Goal: Task Accomplishment & Management: Use online tool/utility

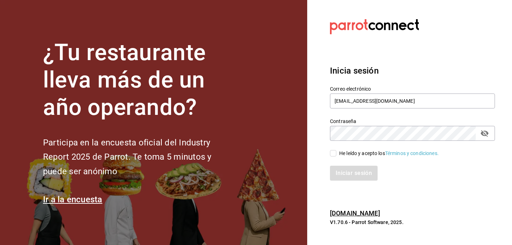
type input "[EMAIL_ADDRESS][DOMAIN_NAME]"
click at [336, 155] on input "He leído y acepto los Términos y condiciones." at bounding box center [333, 153] width 6 height 6
checkbox input "true"
click at [348, 177] on button "Iniciar sesión" at bounding box center [354, 173] width 48 height 15
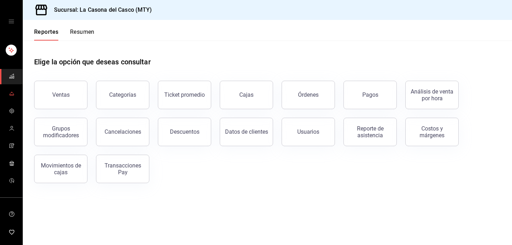
click at [16, 94] on link "mailbox folders" at bounding box center [11, 93] width 22 height 15
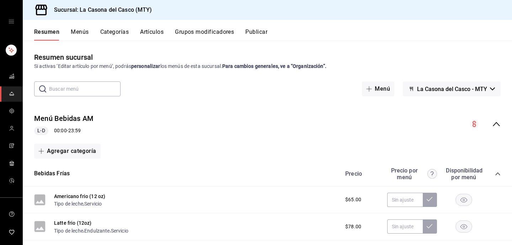
click at [77, 33] on button "Menús" at bounding box center [80, 34] width 18 height 12
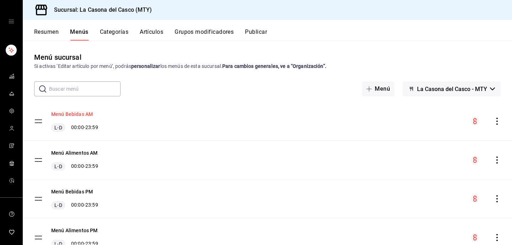
click at [69, 113] on button "Menú Bebidas AM" at bounding box center [72, 114] width 42 height 7
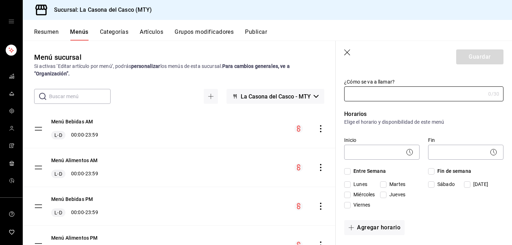
type input "Menú Bebidas AM"
checkbox input "true"
type input "1719013283629"
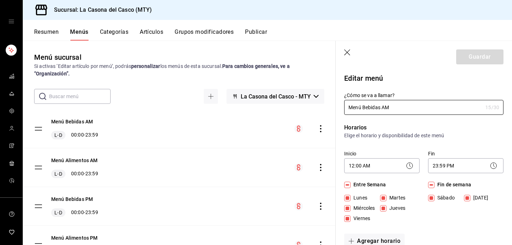
click at [347, 52] on icon "button" at bounding box center [347, 52] width 7 height 7
checkbox input "false"
type input "1758234930032"
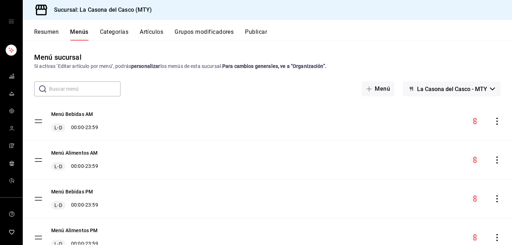
click at [494, 120] on icon "actions" at bounding box center [496, 121] width 7 height 7
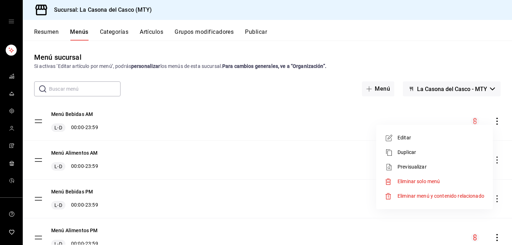
click at [420, 140] on span "Editar" at bounding box center [440, 137] width 87 height 7
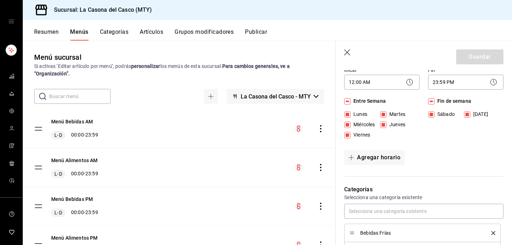
scroll to position [68, 0]
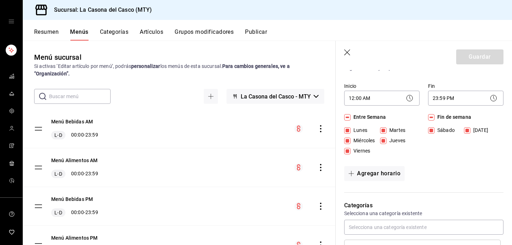
click at [347, 50] on icon "button" at bounding box center [347, 52] width 7 height 7
checkbox input "false"
type input "1758234941059"
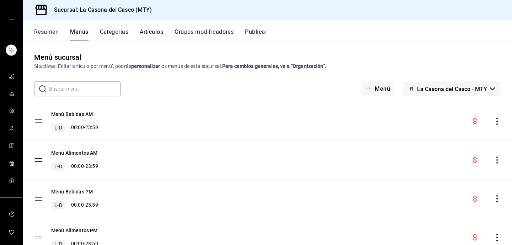
click at [497, 123] on icon "actions" at bounding box center [496, 121] width 7 height 7
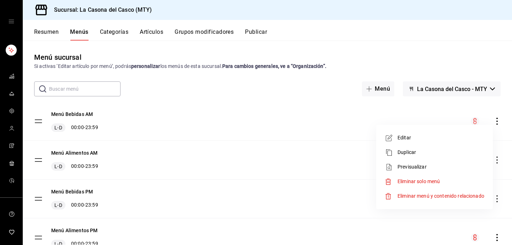
click at [438, 169] on span "Previsualizar" at bounding box center [440, 166] width 87 height 7
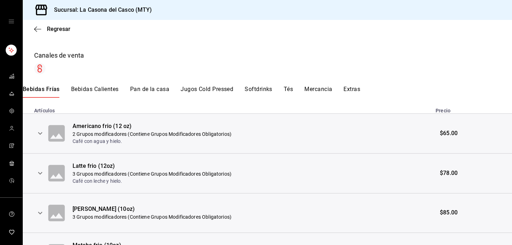
scroll to position [117, 0]
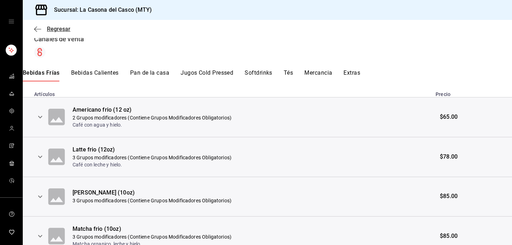
click at [35, 27] on icon "button" at bounding box center [37, 29] width 7 height 6
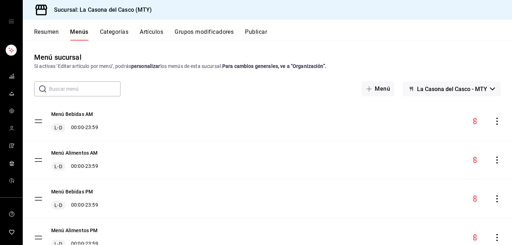
click at [101, 32] on button "Categorías" at bounding box center [114, 34] width 29 height 12
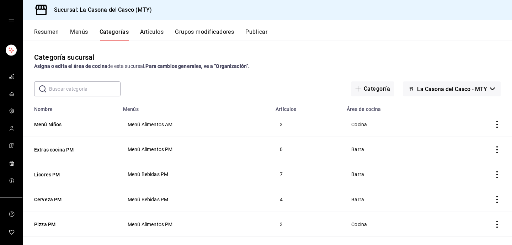
click at [39, 37] on button "Resumen" at bounding box center [46, 34] width 25 height 12
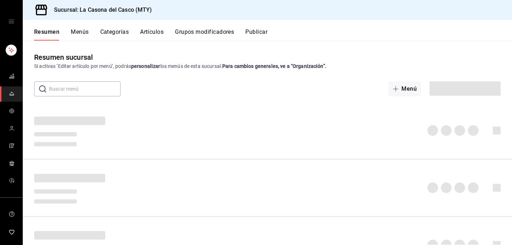
click at [83, 36] on button "Menús" at bounding box center [80, 34] width 18 height 12
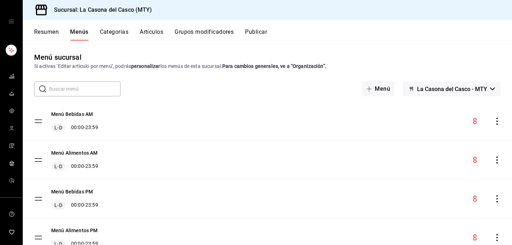
click at [497, 123] on icon "actions" at bounding box center [496, 121] width 7 height 7
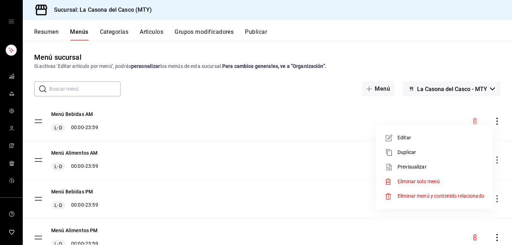
click at [420, 136] on span "Editar" at bounding box center [440, 137] width 87 height 7
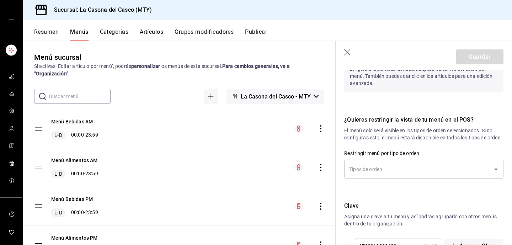
scroll to position [586, 0]
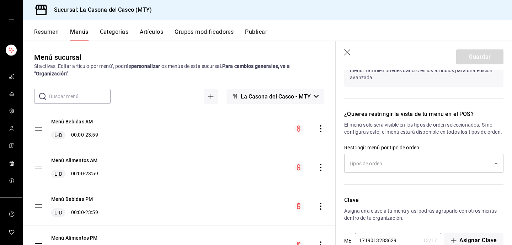
click at [406, 173] on div "​" at bounding box center [423, 163] width 159 height 19
click at [416, 149] on div "¿Quieres restringir la vista de tu menú en el POS? El menú solo será visible en…" at bounding box center [420, 144] width 168 height 86
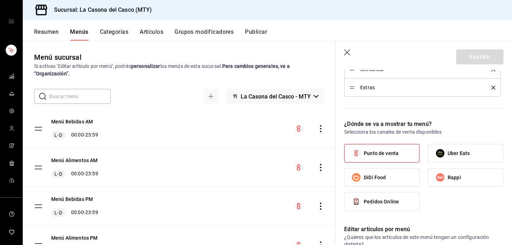
scroll to position [277, 0]
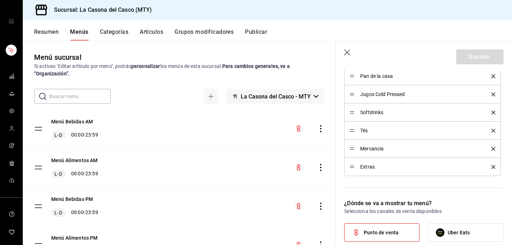
click at [352, 53] on header "Guardar" at bounding box center [424, 55] width 176 height 29
click at [348, 52] on icon "button" at bounding box center [347, 52] width 7 height 7
checkbox input "false"
type input "1758234995446"
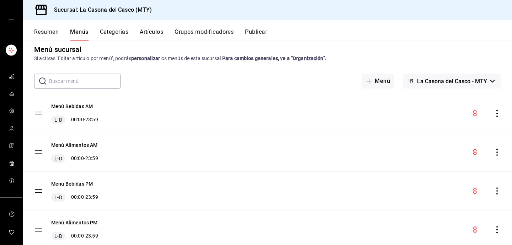
scroll to position [5, 0]
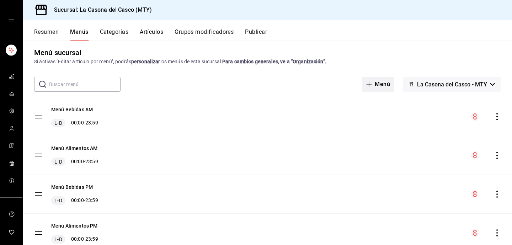
click at [368, 83] on icon "button" at bounding box center [369, 84] width 6 height 6
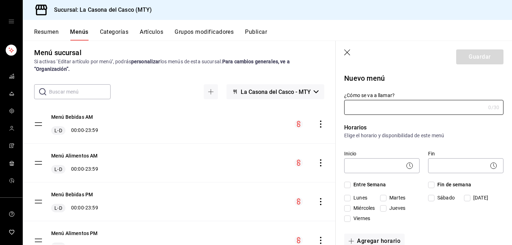
type input "1758235002096"
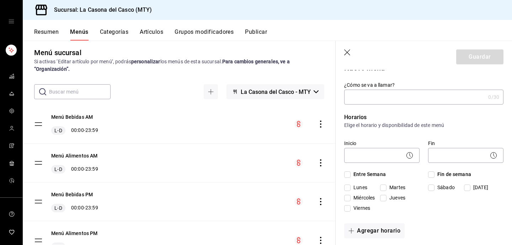
scroll to position [11, 0]
click at [345, 53] on icon "button" at bounding box center [347, 52] width 7 height 7
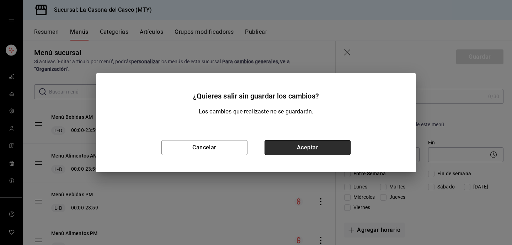
click at [279, 149] on button "Aceptar" at bounding box center [307, 147] width 86 height 15
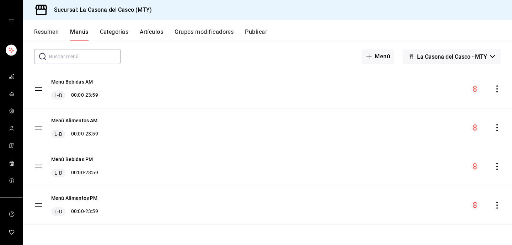
scroll to position [32, 0]
click at [91, 119] on button "Menú Alimentos AM" at bounding box center [74, 120] width 47 height 7
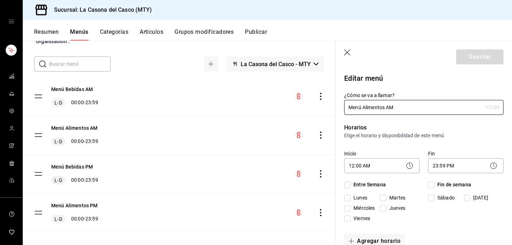
checkbox input "true"
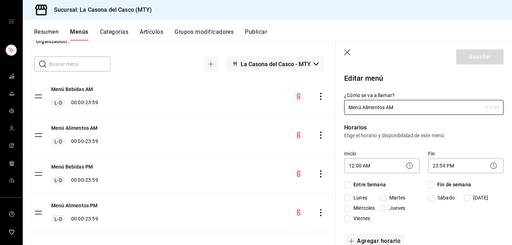
checkbox input "true"
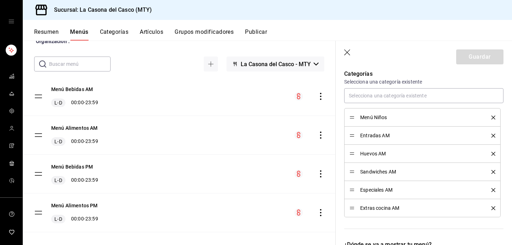
scroll to position [210, 0]
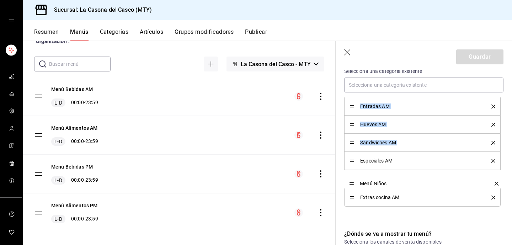
drag, startPoint x: 350, startPoint y: 106, endPoint x: 351, endPoint y: 183, distance: 76.8
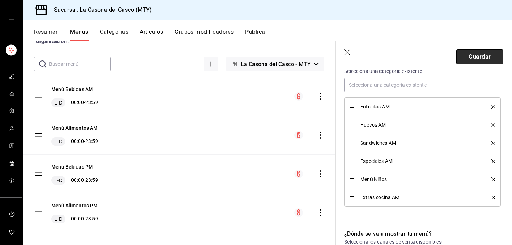
click at [473, 58] on button "Guardar" at bounding box center [479, 56] width 47 height 15
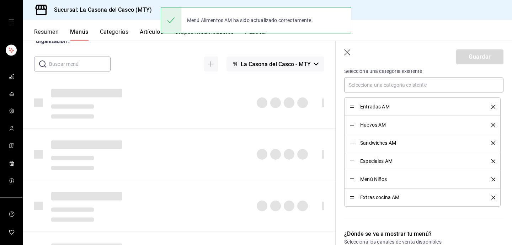
checkbox input "false"
type input "1758235037157"
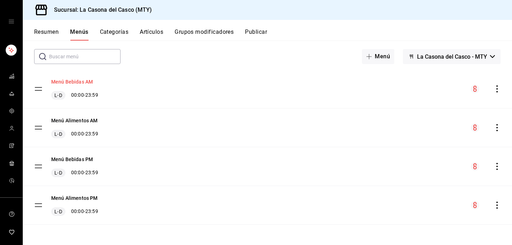
click at [80, 80] on button "Menú Bebidas AM" at bounding box center [72, 81] width 42 height 7
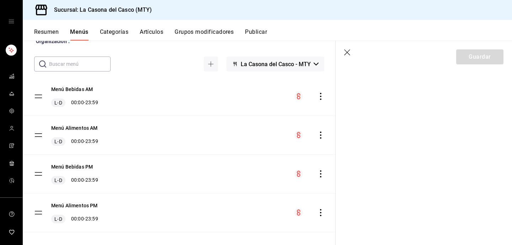
click at [114, 31] on button "Categorías" at bounding box center [114, 34] width 29 height 12
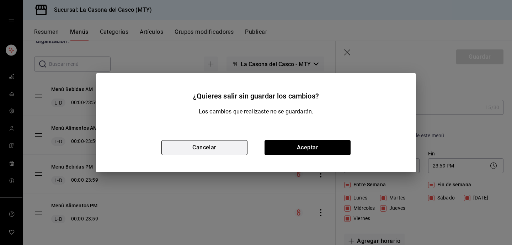
click at [220, 146] on button "Cancelar" at bounding box center [204, 147] width 86 height 15
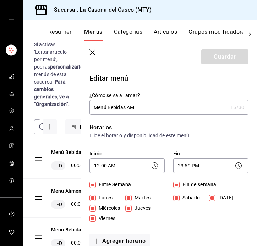
click at [165, 27] on div "Resumen Menús Categorías Artículos Grupos modificadores Publicar" at bounding box center [140, 30] width 235 height 21
click at [162, 31] on button "Artículos" at bounding box center [165, 34] width 23 height 12
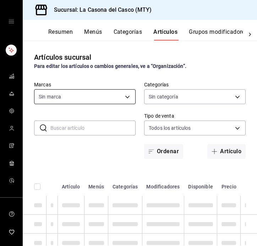
type input "7e4e7643-bc2c-442b-8a2a-9b04da6139a5"
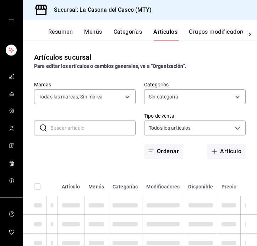
type input "fccf2305-8c51-4c1e-b5ce-d1256f432199,c381deda-a050-4512-bc38-e998934a13da,a9f19…"
click at [77, 124] on input "text" at bounding box center [92, 128] width 85 height 14
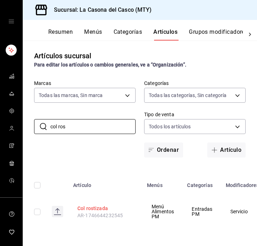
scroll to position [1, 0]
type input "col ros"
click at [92, 207] on button "Col rostizada" at bounding box center [105, 208] width 57 height 7
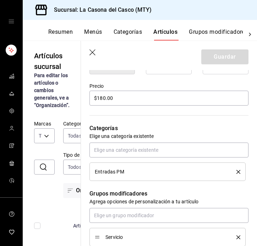
scroll to position [189, 0]
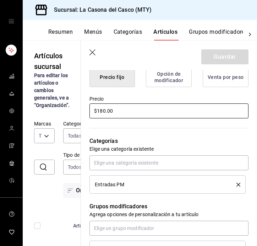
click at [106, 112] on input "$180.00" at bounding box center [169, 110] width 159 height 15
type input "$155.00"
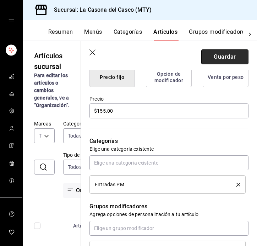
click at [208, 56] on button "Guardar" at bounding box center [225, 56] width 47 height 15
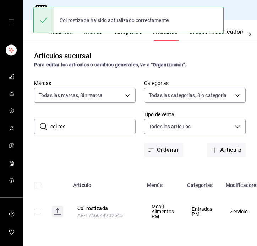
click at [86, 129] on input "col ros" at bounding box center [92, 126] width 85 height 14
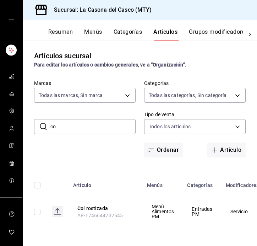
type input "c"
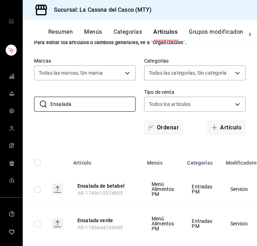
scroll to position [28, 0]
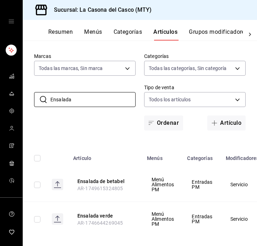
type input "Ensalada"
click at [108, 187] on span "AR-1749615324805" at bounding box center [99, 189] width 45 height 6
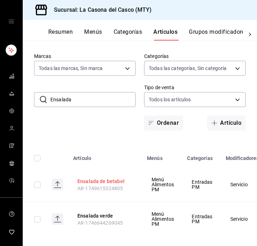
click at [109, 182] on button "Ensalada de betabel" at bounding box center [105, 181] width 57 height 7
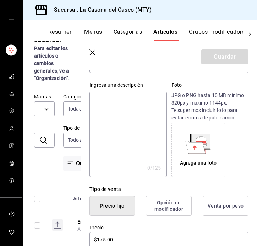
scroll to position [151, 0]
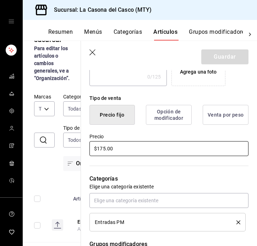
click at [105, 148] on input "$175.00" at bounding box center [169, 148] width 159 height 15
type input "$1.00"
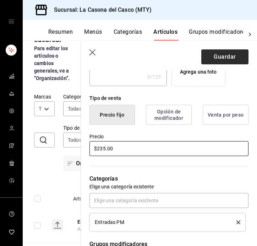
type input "$235.00"
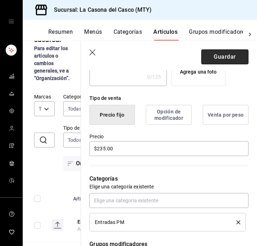
click at [210, 54] on button "Guardar" at bounding box center [225, 56] width 47 height 15
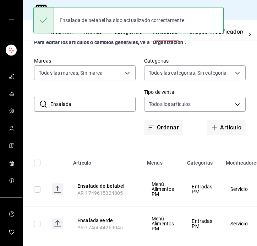
click at [100, 103] on input "Ensalada" at bounding box center [92, 104] width 85 height 14
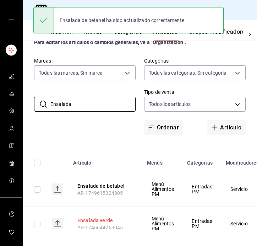
click at [100, 222] on button "Ensalada verde" at bounding box center [105, 220] width 57 height 7
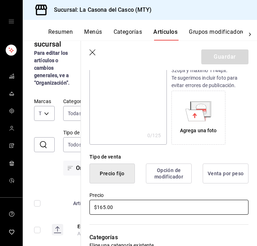
scroll to position [106, 0]
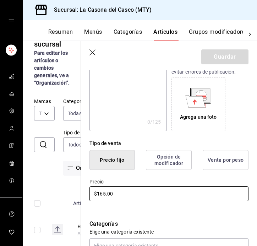
click at [102, 194] on input "$165.00" at bounding box center [169, 193] width 159 height 15
type input "$195.00"
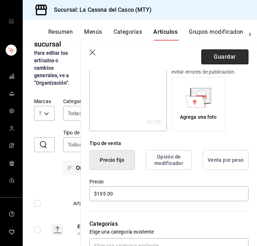
click at [227, 58] on button "Guardar" at bounding box center [225, 56] width 47 height 15
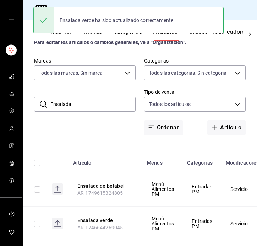
click at [102, 102] on input "Ensalada" at bounding box center [92, 104] width 85 height 14
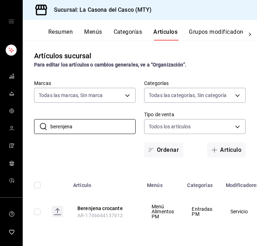
scroll to position [1, 0]
type input "berenjena"
click at [89, 210] on button "Berenjena crocante" at bounding box center [105, 208] width 57 height 7
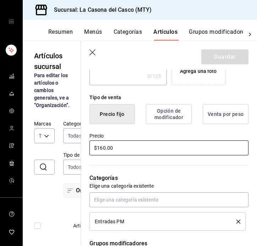
scroll to position [152, 0]
click at [104, 148] on input "$160.00" at bounding box center [169, 147] width 159 height 15
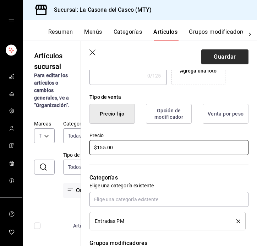
type input "$155.00"
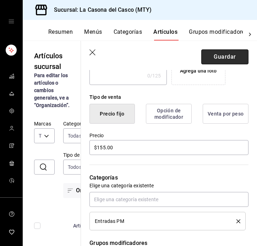
click at [216, 51] on button "Guardar" at bounding box center [225, 56] width 47 height 15
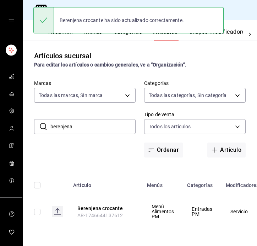
click at [81, 123] on input "berenjena" at bounding box center [92, 126] width 85 height 14
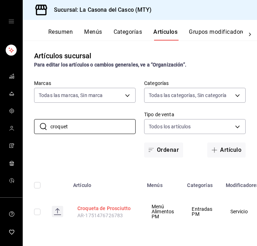
type input "croquet"
click at [95, 209] on button "Croqueta de Prosciutto" at bounding box center [105, 208] width 57 height 7
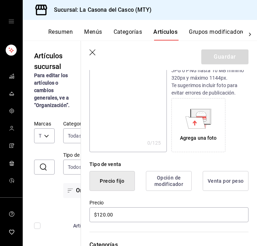
scroll to position [144, 0]
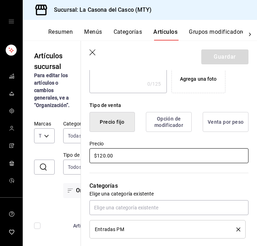
click at [106, 158] on input "$120.00" at bounding box center [169, 155] width 159 height 15
type input "$195.00"
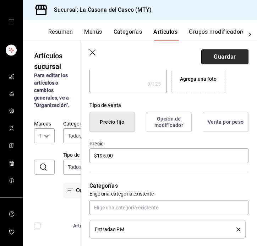
click at [226, 58] on button "Guardar" at bounding box center [225, 56] width 47 height 15
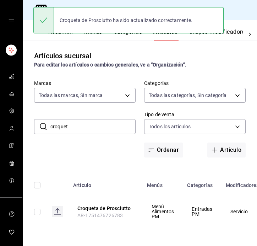
click at [84, 129] on input "croquet" at bounding box center [92, 126] width 85 height 14
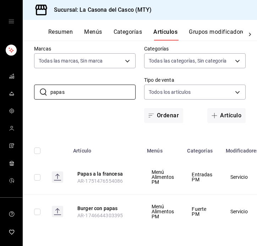
scroll to position [36, 0]
type input "papas"
click at [99, 175] on button "Papas a la francesa" at bounding box center [105, 173] width 57 height 7
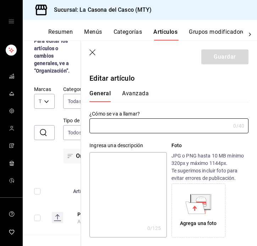
type input "Papas a la francesa"
type input "$75.00"
type input "AR-1751476554086"
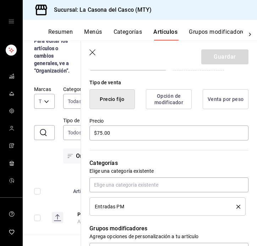
scroll to position [168, 0]
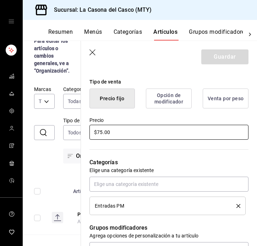
click at [100, 132] on input "$75.00" at bounding box center [169, 132] width 159 height 15
type input "$95.00"
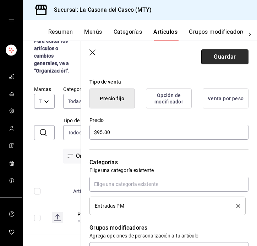
click at [231, 55] on button "Guardar" at bounding box center [225, 56] width 47 height 15
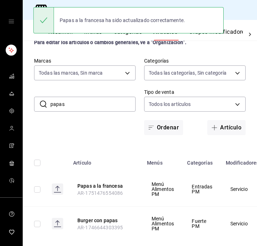
click at [87, 109] on input "papas" at bounding box center [92, 104] width 85 height 14
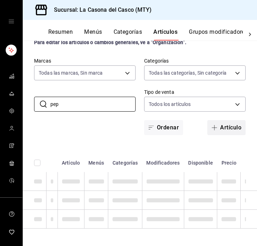
scroll to position [1, 0]
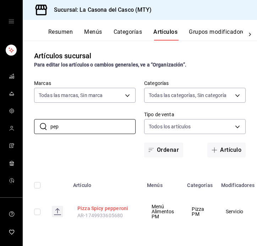
type input "pep"
click at [98, 210] on button "Pizza Spicy pepperoni" at bounding box center [105, 208] width 57 height 7
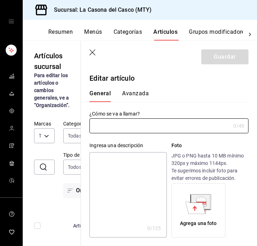
type input "Pizza Spicy pepperoni"
type input "AR-1749933605680"
type input "$215.00"
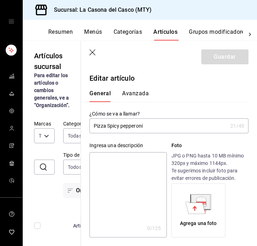
click at [119, 126] on input "Pizza Spicy pepperoni" at bounding box center [159, 126] width 138 height 14
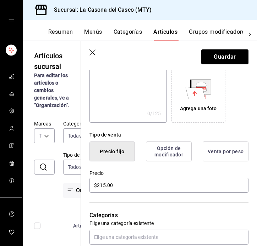
scroll to position [118, 0]
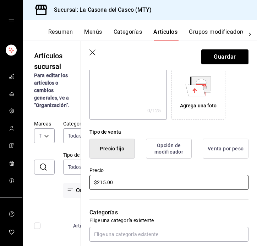
type input "Pizza Pepperoni"
click at [103, 182] on input "$215.00" at bounding box center [169, 182] width 159 height 15
type input "$210.00"
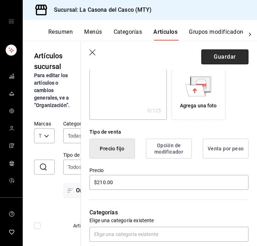
click at [229, 54] on button "Guardar" at bounding box center [225, 56] width 47 height 15
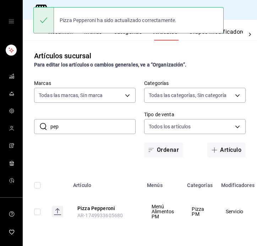
click at [98, 125] on input "pep" at bounding box center [92, 126] width 85 height 14
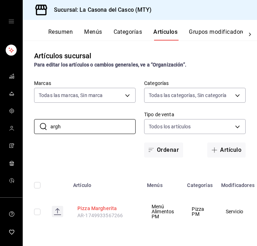
type input "argh"
click at [101, 210] on button "Pizza Margherita" at bounding box center [105, 208] width 57 height 7
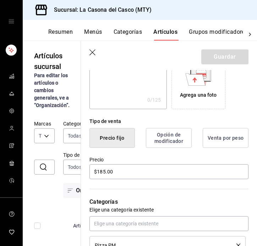
scroll to position [141, 0]
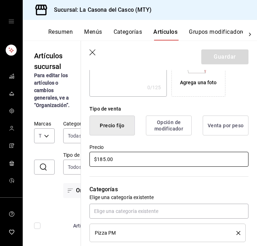
click at [101, 158] on input "$185.00" at bounding box center [169, 159] width 159 height 15
type input "$195.00"
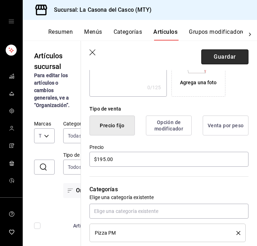
click at [227, 60] on button "Guardar" at bounding box center [225, 56] width 47 height 15
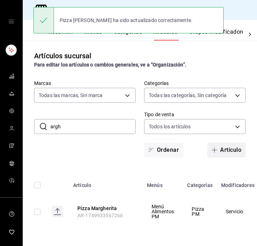
click at [239, 150] on button "Artículo" at bounding box center [227, 150] width 38 height 15
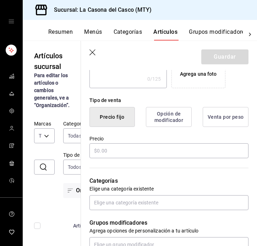
scroll to position [161, 0]
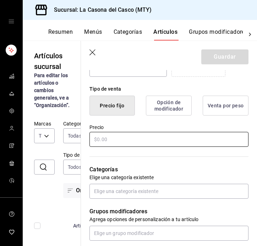
type input "Pizza Hongos"
click at [126, 142] on input "text" at bounding box center [169, 139] width 159 height 15
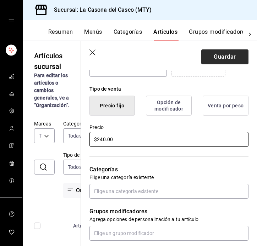
type input "$240.00"
click at [229, 53] on button "Guardar" at bounding box center [225, 56] width 47 height 15
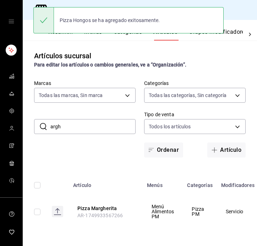
click at [107, 127] on input "argh" at bounding box center [92, 126] width 85 height 14
click at [234, 152] on button "Artículo" at bounding box center [227, 150] width 38 height 15
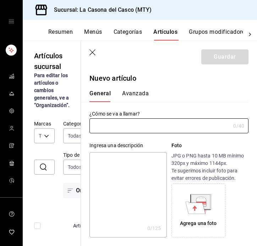
click at [91, 52] on icon "button" at bounding box center [93, 52] width 7 height 7
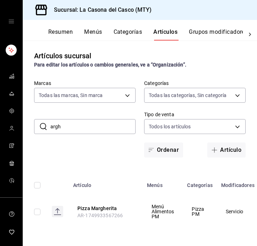
click at [85, 129] on input "argh" at bounding box center [92, 126] width 85 height 14
type input "a"
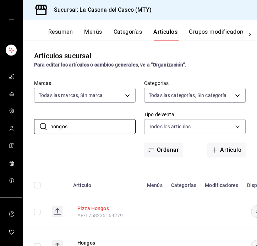
type input "hongos"
click at [97, 208] on button "Pizza Hongos" at bounding box center [105, 208] width 57 height 7
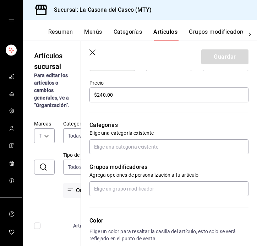
scroll to position [228, 0]
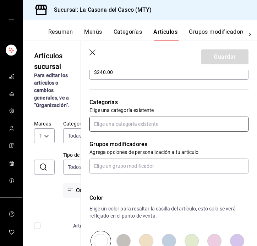
click at [167, 118] on input "text" at bounding box center [169, 124] width 159 height 15
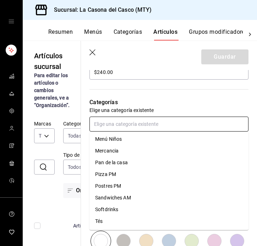
scroll to position [189, 0]
click at [130, 177] on li "Pizza PM" at bounding box center [169, 174] width 159 height 12
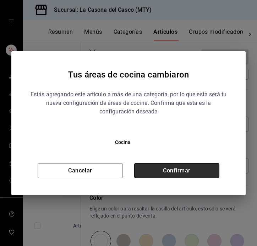
click at [151, 167] on button "Confirmar" at bounding box center [176, 170] width 85 height 15
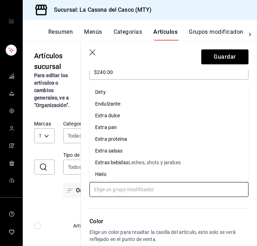
click at [172, 190] on input "text" at bounding box center [169, 189] width 159 height 15
type input "s"
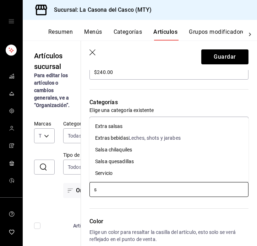
click at [156, 178] on li "Servicio" at bounding box center [169, 173] width 159 height 12
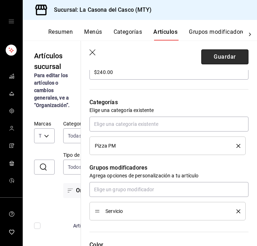
click at [232, 60] on button "Guardar" at bounding box center [225, 56] width 47 height 15
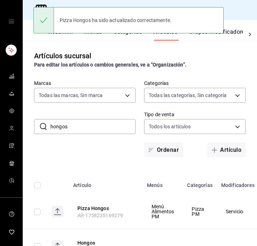
click at [93, 123] on input "hongos" at bounding box center [92, 126] width 85 height 14
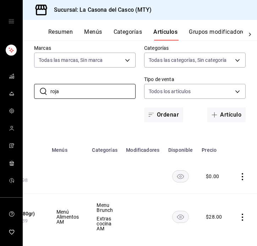
scroll to position [0, 95]
type input "roja"
click at [229, 118] on button "Artículo" at bounding box center [227, 114] width 38 height 15
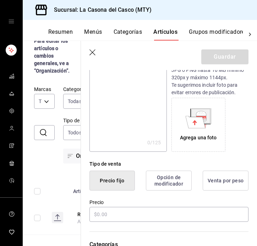
scroll to position [132, 0]
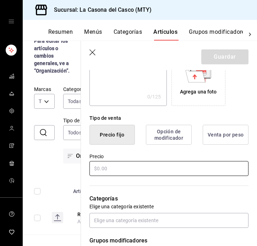
type input "Pizza Roja"
click at [133, 171] on input "text" at bounding box center [169, 168] width 159 height 15
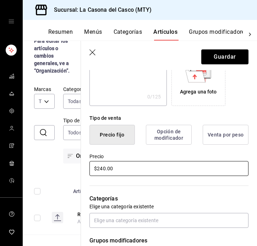
scroll to position [161, 0]
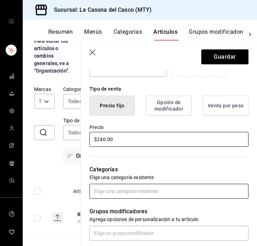
type input "$240.00"
click at [128, 193] on input "text" at bounding box center [169, 191] width 159 height 15
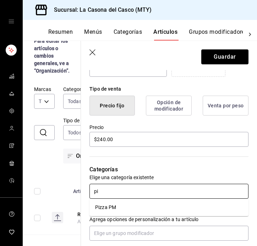
type input "piz"
click at [122, 211] on li "Pizza PM" at bounding box center [169, 208] width 159 height 12
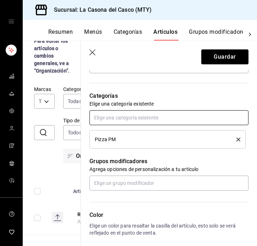
scroll to position [268, 0]
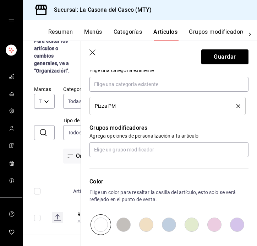
click at [126, 157] on div "Color Elige un color para resaltar la casilla del artículo, esto solo se verá r…" at bounding box center [165, 196] width 168 height 78
click at [128, 149] on input "text" at bounding box center [169, 149] width 159 height 15
type input "s"
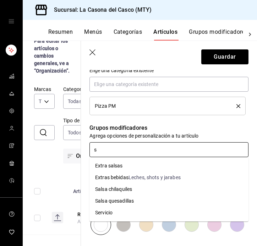
click at [109, 211] on div "Servicio" at bounding box center [103, 212] width 17 height 7
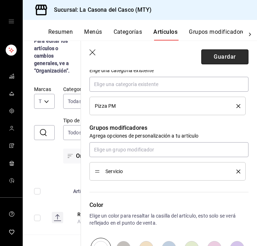
click at [227, 51] on button "Guardar" at bounding box center [225, 56] width 47 height 15
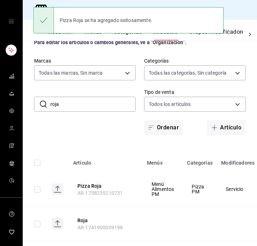
click at [103, 101] on input "roja" at bounding box center [92, 104] width 85 height 14
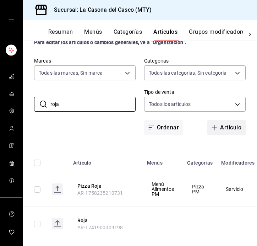
click at [239, 130] on button "Artículo" at bounding box center [227, 127] width 38 height 15
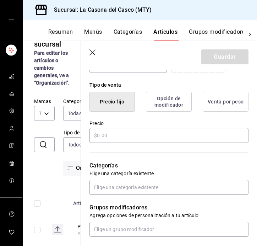
scroll to position [205, 0]
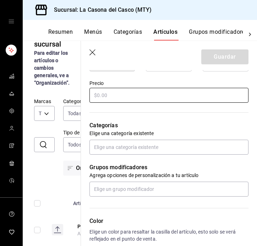
type input "Pizza Verde"
click at [141, 99] on input "text" at bounding box center [169, 95] width 159 height 15
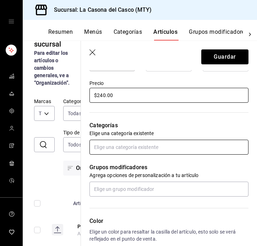
type input "$240.00"
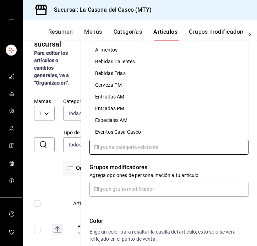
click at [161, 148] on input "text" at bounding box center [169, 147] width 159 height 15
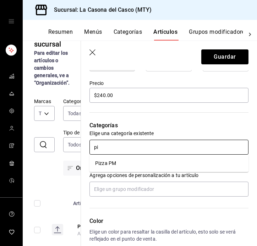
type input "piz"
click at [149, 164] on li "Pizza PM" at bounding box center [169, 163] width 159 height 12
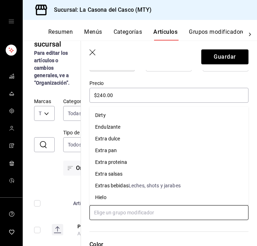
click at [129, 209] on input "text" at bounding box center [169, 212] width 159 height 15
type input "s"
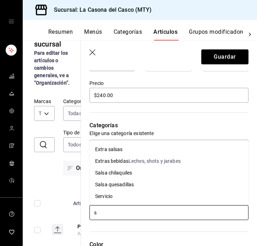
click at [128, 197] on li "Servicio" at bounding box center [169, 197] width 159 height 12
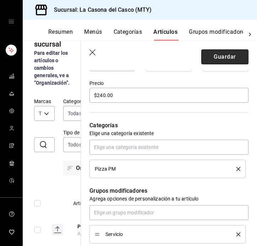
click at [220, 56] on button "Guardar" at bounding box center [225, 56] width 47 height 15
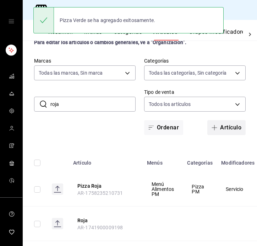
click at [227, 130] on button "Artículo" at bounding box center [227, 127] width 38 height 15
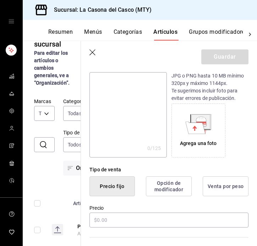
scroll to position [93, 0]
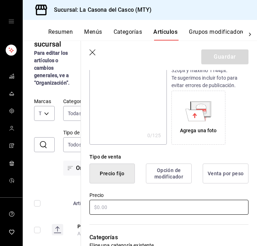
type input "Pizza Cebolla Tocino"
click at [125, 200] on input "text" at bounding box center [169, 207] width 159 height 15
type input "$3.00"
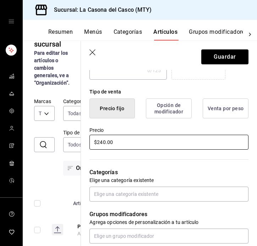
scroll to position [168, 0]
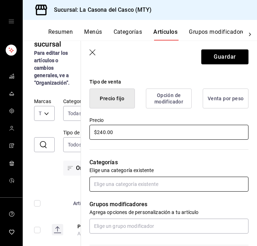
type input "$240.00"
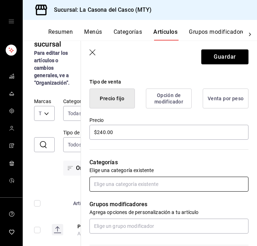
click at [113, 188] on input "text" at bounding box center [169, 184] width 159 height 15
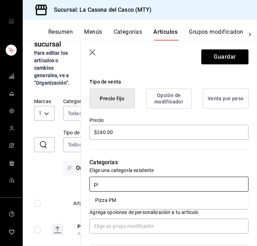
type input "piz"
click at [112, 197] on li "Pizza PM" at bounding box center [169, 200] width 159 height 12
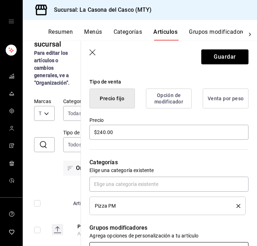
click at [118, 243] on div "¿Cómo se va a llamar? Pizza Cebolla Tocino 20 /40 ¿Cómo se va a llamar? Ingresa…" at bounding box center [165, 172] width 168 height 476
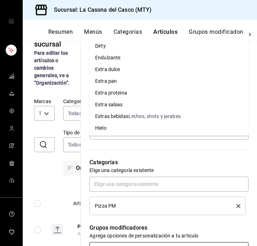
scroll to position [274, 0]
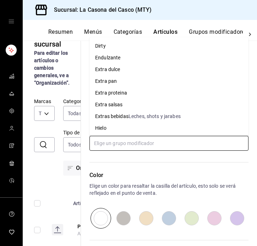
type input "s"
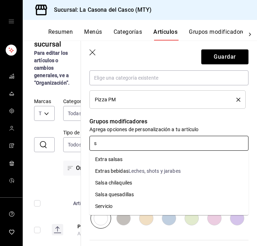
click at [114, 204] on li "Servicio" at bounding box center [169, 206] width 159 height 12
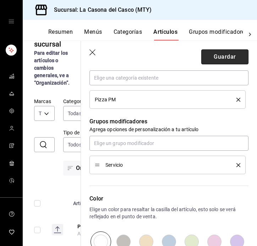
click at [241, 60] on button "Guardar" at bounding box center [225, 56] width 47 height 15
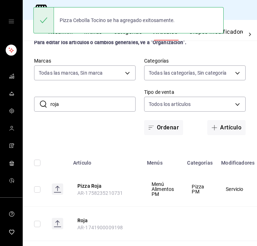
click at [129, 34] on div "Pizza Cebolla Tocino se ha agregado exitosamente." at bounding box center [128, 20] width 191 height 31
click at [127, 35] on div "Pizza Cebolla Tocino se ha agregado exitosamente." at bounding box center [128, 20] width 191 height 31
click at [127, 36] on button "Categorías" at bounding box center [128, 34] width 29 height 12
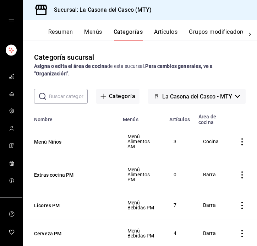
click at [71, 97] on input "text" at bounding box center [68, 96] width 39 height 14
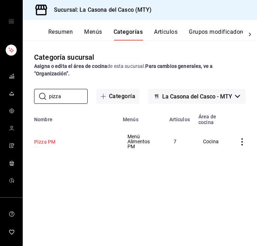
type input "pizza"
click at [48, 140] on button "Pizza PM" at bounding box center [69, 141] width 71 height 7
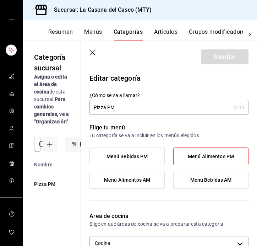
click at [105, 107] on input "Pizza PM" at bounding box center [160, 107] width 141 height 14
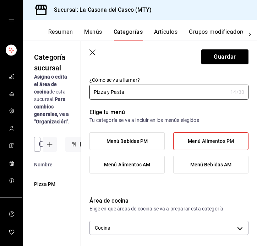
scroll to position [14, 0]
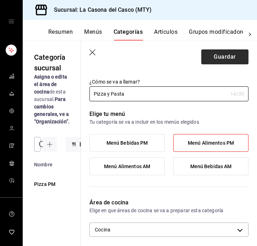
type input "Pizza y Pasta"
click at [215, 61] on button "Guardar" at bounding box center [225, 56] width 47 height 15
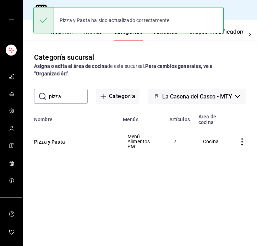
click at [74, 96] on input "pizza" at bounding box center [68, 96] width 39 height 14
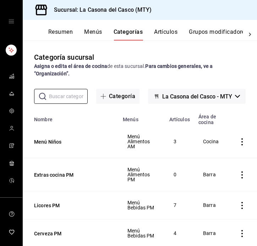
click at [170, 32] on button "Artículos" at bounding box center [165, 34] width 23 height 12
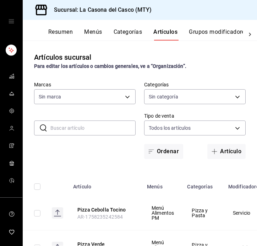
type input "7e4e7643-bc2c-442b-8a2a-9b04da6139a5"
type input "fccf2305-8c51-4c1e-b5ce-d1256f432199,c381deda-a050-4512-bc38-e998934a13da,a9f19…"
click at [93, 128] on input "text" at bounding box center [92, 128] width 85 height 14
type input "cebo"
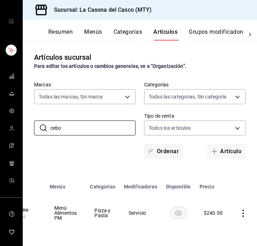
scroll to position [0, 97]
click at [93, 126] on input "cebo" at bounding box center [92, 128] width 85 height 14
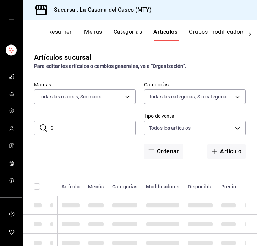
scroll to position [0, 0]
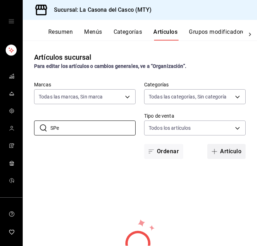
type input "SPe"
click at [235, 152] on button "Artículo" at bounding box center [227, 151] width 38 height 15
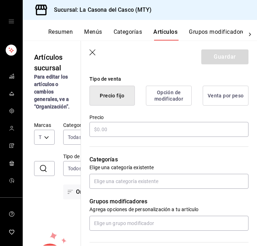
scroll to position [169, 0]
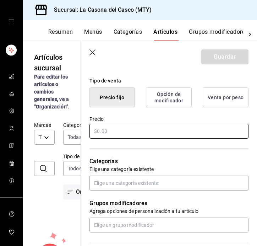
type input "Spaghetti Arrabbiata"
click at [143, 126] on input "text" at bounding box center [169, 131] width 159 height 15
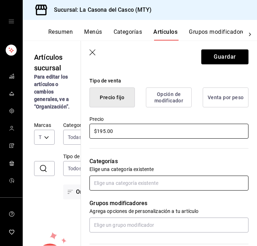
type input "$195.00"
click at [129, 182] on input "text" at bounding box center [169, 183] width 159 height 15
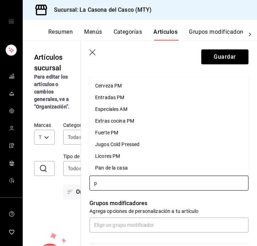
type input "pi"
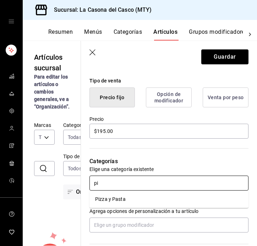
click at [125, 196] on li "Pizza y Pasta" at bounding box center [169, 199] width 159 height 12
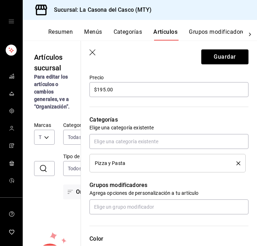
scroll to position [211, 0]
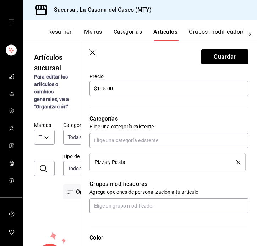
click at [119, 205] on input "text" at bounding box center [169, 205] width 159 height 15
type input "s"
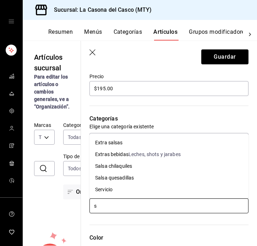
click at [117, 189] on li "Servicio" at bounding box center [169, 190] width 159 height 12
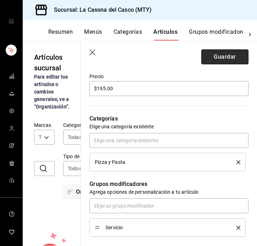
click at [224, 61] on button "Guardar" at bounding box center [225, 56] width 47 height 15
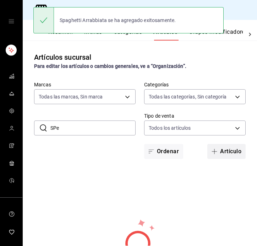
click at [229, 149] on button "Artículo" at bounding box center [227, 151] width 38 height 15
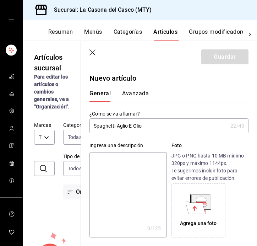
click at [131, 126] on input "Spaghetti Aglio E Olio" at bounding box center [159, 126] width 138 height 14
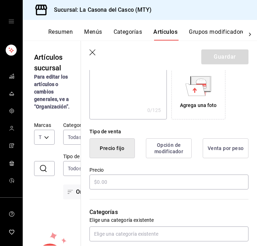
scroll to position [125, 0]
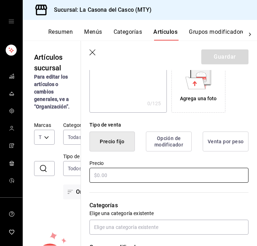
type input "Spaghetti Aglio e Olio"
click at [126, 175] on input "text" at bounding box center [169, 175] width 159 height 15
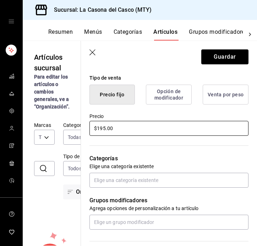
scroll to position [188, 0]
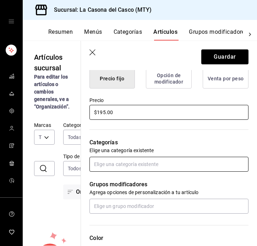
type input "$195.00"
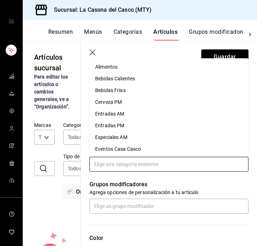
click at [153, 161] on input "text" at bounding box center [169, 164] width 159 height 15
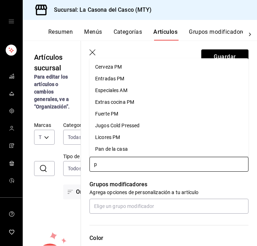
type input "pi"
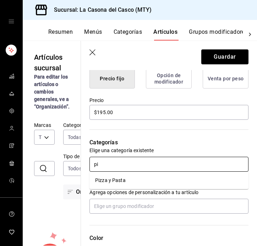
click at [149, 184] on li "Pizza y Pasta" at bounding box center [169, 181] width 159 height 12
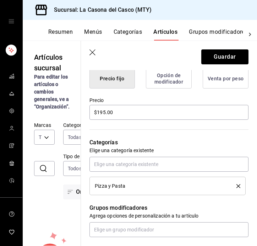
click at [149, 200] on div "Grupos modificadores Agrega opciones de personalización a tu artículo" at bounding box center [165, 216] width 168 height 42
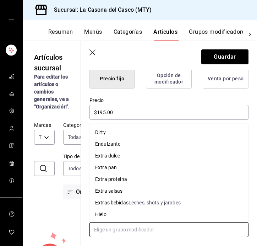
click at [149, 227] on input "text" at bounding box center [169, 229] width 159 height 15
type input "s"
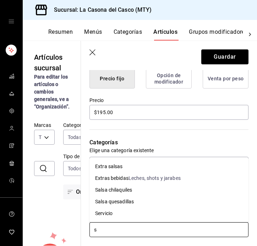
click at [133, 216] on li "Servicio" at bounding box center [169, 214] width 159 height 12
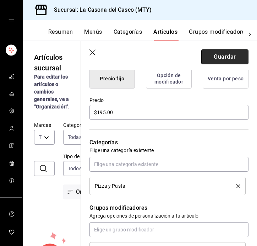
click at [226, 56] on button "Guardar" at bounding box center [225, 56] width 47 height 15
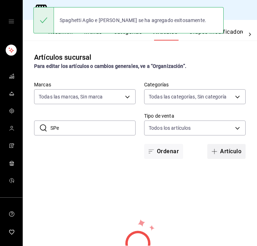
click at [236, 146] on button "Artículo" at bounding box center [227, 151] width 38 height 15
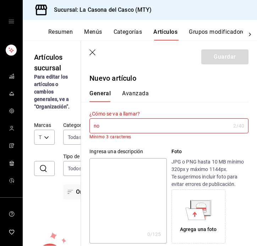
type input "n"
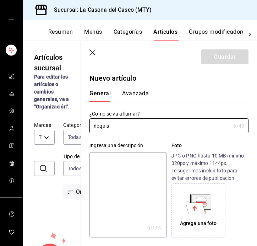
type input "ñoquis"
click at [90, 51] on icon "button" at bounding box center [93, 52] width 7 height 7
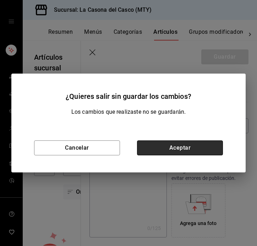
click at [151, 148] on button "Aceptar" at bounding box center [180, 147] width 86 height 15
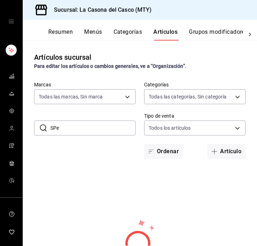
click at [59, 129] on input "SPe" at bounding box center [92, 128] width 85 height 14
type input "S"
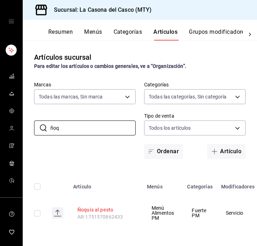
type input "ñoq"
click at [103, 210] on button "Ñoquis al pesto" at bounding box center [105, 209] width 57 height 7
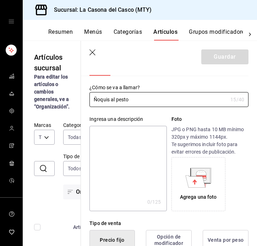
scroll to position [108, 0]
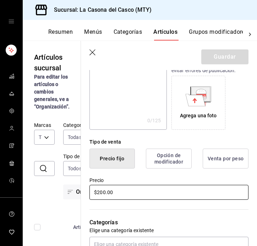
click at [104, 191] on input "$200.00" at bounding box center [169, 192] width 159 height 15
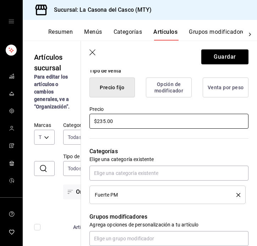
scroll to position [224, 0]
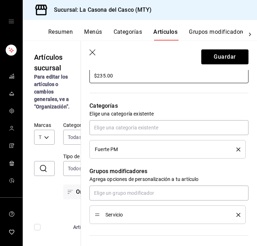
type input "$235.00"
click at [241, 149] on li "Fuerte PM" at bounding box center [168, 149] width 156 height 18
click at [240, 149] on icon "delete" at bounding box center [239, 150] width 4 height 4
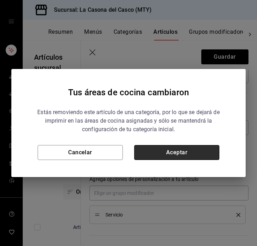
click at [186, 149] on button "Aceptar" at bounding box center [176, 152] width 85 height 15
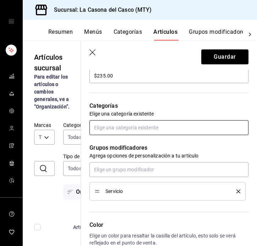
click at [138, 126] on input "text" at bounding box center [169, 127] width 159 height 15
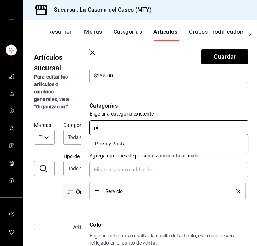
type input "piz"
click at [133, 143] on li "Pizza y Pasta" at bounding box center [169, 144] width 159 height 12
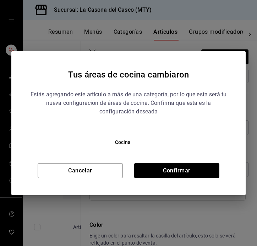
click at [152, 148] on div "Estás agregando este artículo a más de una categoría, por lo que esta será tu n…" at bounding box center [128, 131] width 200 height 93
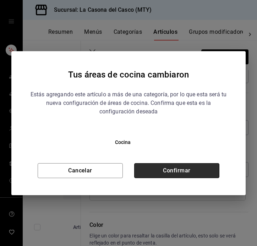
click at [166, 164] on button "Confirmar" at bounding box center [176, 170] width 85 height 15
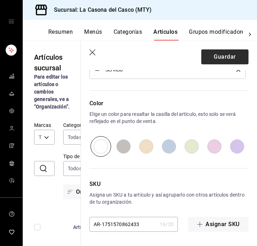
scroll to position [369, 0]
click at [221, 52] on button "Guardar" at bounding box center [225, 56] width 47 height 15
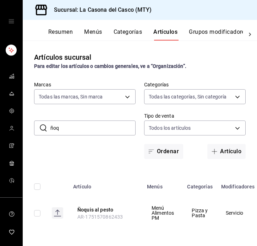
click at [124, 34] on button "Categorías" at bounding box center [128, 34] width 29 height 12
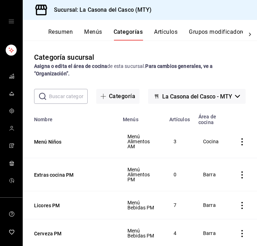
click at [71, 99] on input "text" at bounding box center [68, 96] width 39 height 14
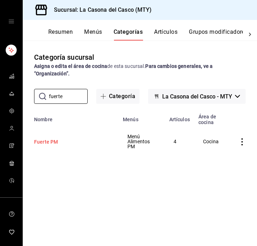
type input "fuerte"
click at [46, 143] on button "Fuerte PM" at bounding box center [69, 141] width 71 height 7
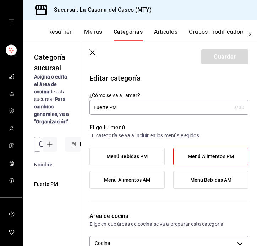
click at [145, 106] on input "Fuerte PM" at bounding box center [160, 107] width 141 height 14
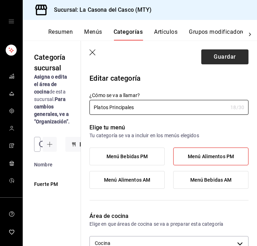
type input "Platos Principales"
click at [218, 57] on button "Guardar" at bounding box center [225, 56] width 47 height 15
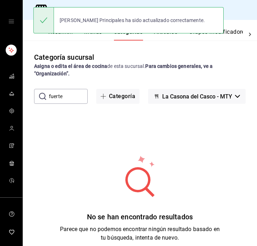
click at [69, 92] on input "fuerte" at bounding box center [68, 96] width 39 height 14
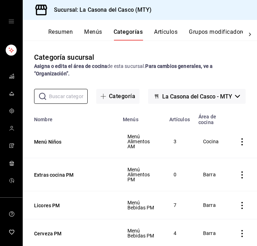
click at [162, 34] on button "Artículos" at bounding box center [165, 34] width 23 height 12
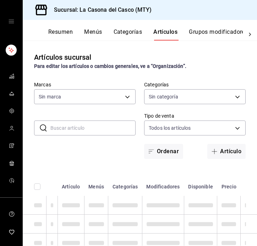
type input "7e4e7643-bc2c-442b-8a2a-9b04da6139a5"
type input "fccf2305-8c51-4c1e-b5ce-d1256f432199,c381deda-a050-4512-bc38-e998934a13da,a9f19…"
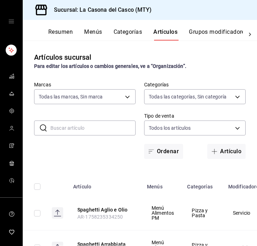
click at [89, 127] on input "text" at bounding box center [92, 128] width 85 height 14
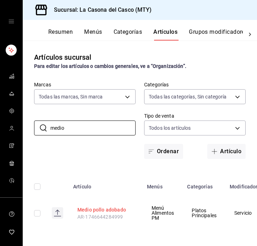
type input "medio"
click at [83, 209] on button "Medio pollo adobado" at bounding box center [105, 209] width 57 height 7
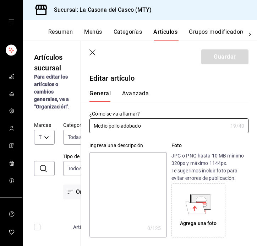
type input "$270.00"
drag, startPoint x: 150, startPoint y: 127, endPoint x: 40, endPoint y: 127, distance: 109.8
click at [41, 127] on main "Artículos sucursal Para editar los artículos o cambios generales, ve a “Organiz…" at bounding box center [140, 143] width 235 height 205
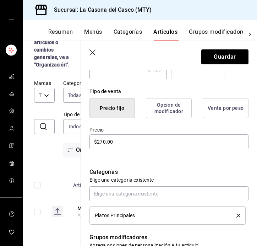
scroll to position [165, 0]
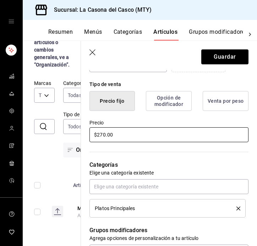
type input "[PERSON_NAME]"
click at [103, 135] on input "$270.00" at bounding box center [169, 134] width 159 height 15
type input "$2.00"
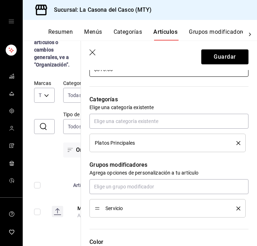
scroll to position [252, 0]
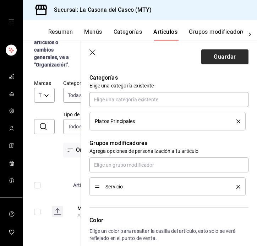
type input "$315.00"
click at [232, 59] on button "Guardar" at bounding box center [225, 56] width 47 height 15
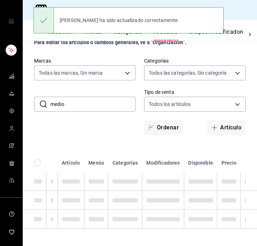
click at [106, 106] on input "medio" at bounding box center [92, 104] width 85 height 14
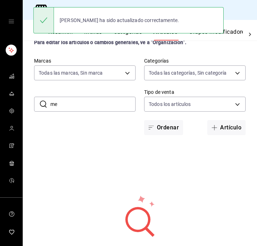
type input "m"
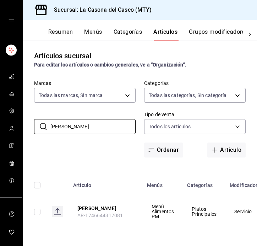
scroll to position [1, 0]
type input "Rotolo"
click at [86, 208] on button "Rotolo" at bounding box center [105, 208] width 57 height 7
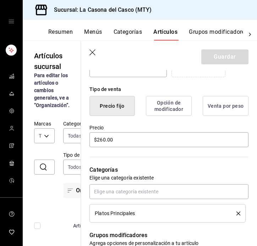
scroll to position [161, 0]
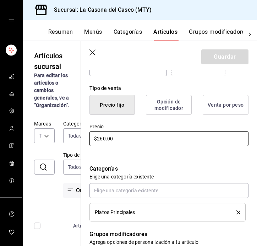
click at [104, 138] on input "$260.00" at bounding box center [169, 138] width 159 height 15
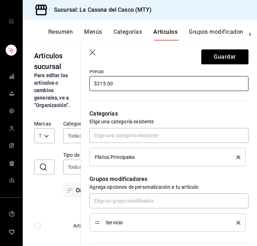
scroll to position [219, 0]
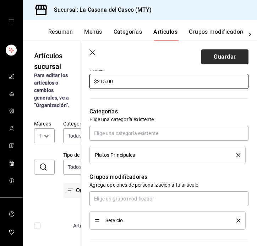
type input "$215.00"
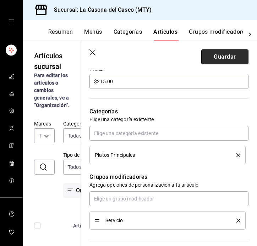
click at [224, 60] on button "Guardar" at bounding box center [225, 56] width 47 height 15
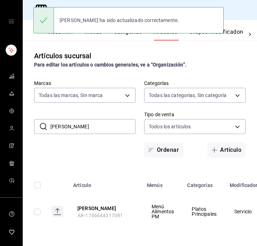
click at [102, 127] on input "Rotolo" at bounding box center [92, 126] width 85 height 14
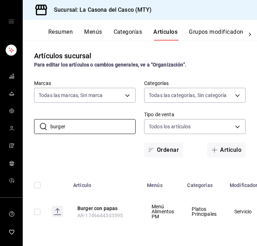
scroll to position [1, 0]
type input "burger"
click at [102, 209] on button "Burger con papas" at bounding box center [105, 208] width 57 height 7
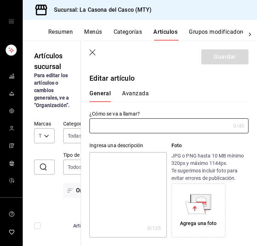
type input "Burger con papas"
type input "$255.00"
type input "AR-1746644303395"
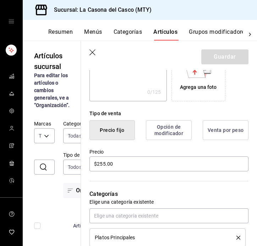
scroll to position [136, 0]
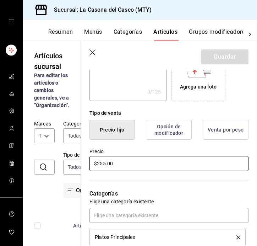
click at [103, 163] on input "$255.00" at bounding box center [169, 163] width 159 height 15
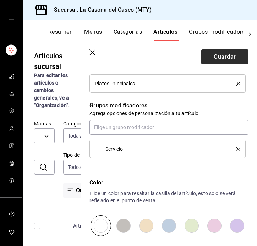
scroll to position [294, 0]
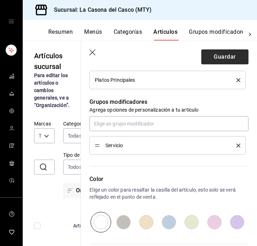
type input "$235.00"
click at [220, 60] on button "Guardar" at bounding box center [225, 56] width 47 height 15
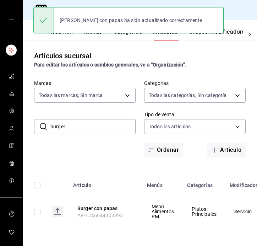
click at [95, 129] on input "burger" at bounding box center [92, 126] width 85 height 14
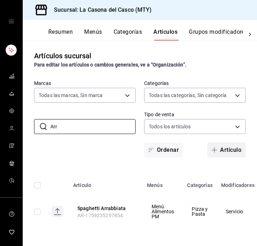
type input "Arr"
click at [234, 150] on button "Artículo" at bounding box center [227, 150] width 38 height 15
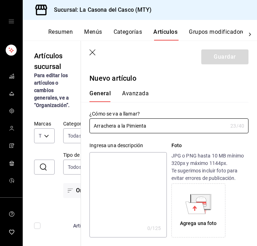
scroll to position [145, 0]
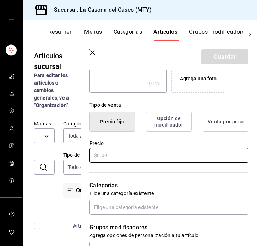
type input "Arrachera a la Pimienta"
click at [132, 152] on input "text" at bounding box center [169, 155] width 159 height 15
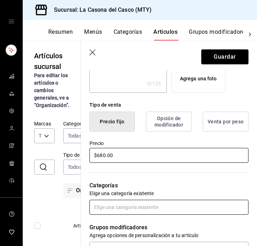
type input "$680.00"
click at [132, 207] on input "text" at bounding box center [169, 207] width 159 height 15
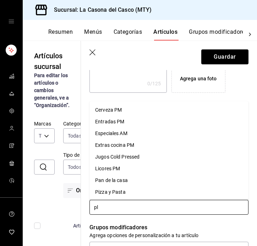
type input "pla"
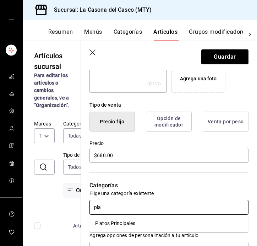
click at [130, 226] on li "Platos Principales" at bounding box center [169, 224] width 159 height 12
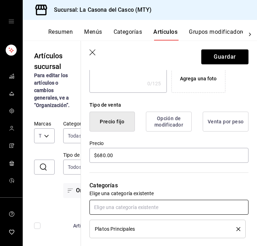
scroll to position [202, 0]
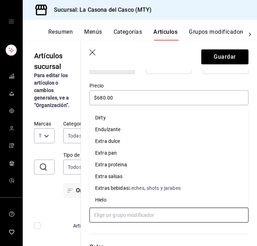
click at [125, 214] on input "text" at bounding box center [169, 215] width 159 height 15
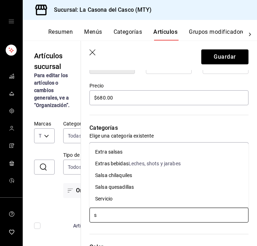
type input "se"
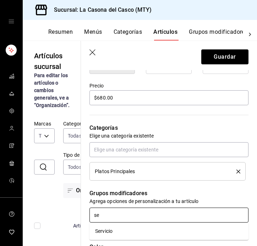
click at [123, 232] on li "Servicio" at bounding box center [169, 231] width 159 height 12
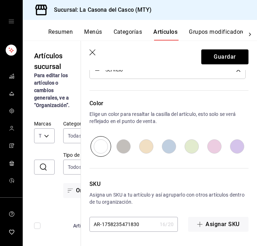
scroll to position [369, 0]
click at [222, 61] on button "Guardar" at bounding box center [225, 56] width 47 height 15
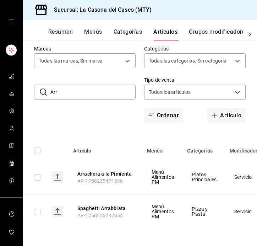
click at [75, 93] on input "Arr" at bounding box center [92, 92] width 85 height 14
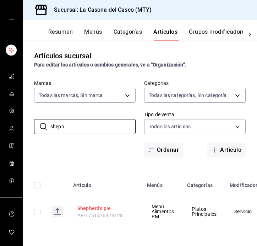
type input "sheph"
click at [103, 209] on button "Shepherd's pie" at bounding box center [105, 208] width 57 height 7
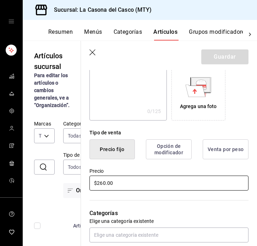
scroll to position [117, 0]
click at [104, 183] on input "$260.00" at bounding box center [169, 182] width 159 height 15
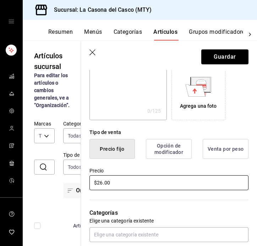
type input "$2.00"
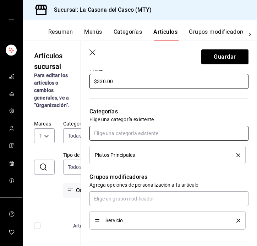
scroll to position [220, 0]
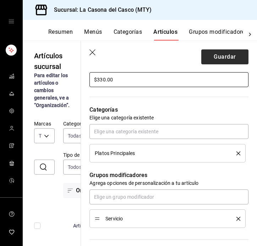
type input "$330.00"
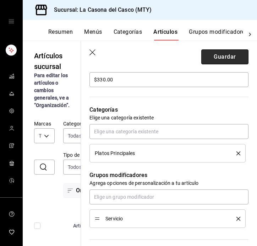
click at [219, 54] on button "Guardar" at bounding box center [225, 56] width 47 height 15
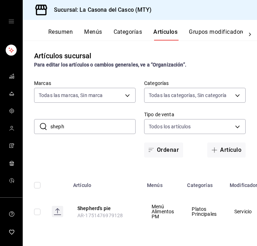
click at [83, 123] on input "sheph" at bounding box center [92, 126] width 85 height 14
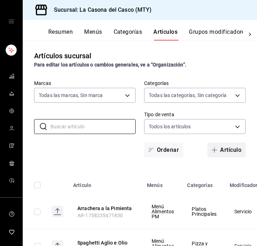
click at [224, 149] on button "Artículo" at bounding box center [227, 150] width 38 height 15
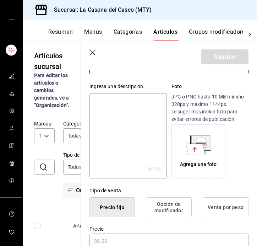
scroll to position [91, 0]
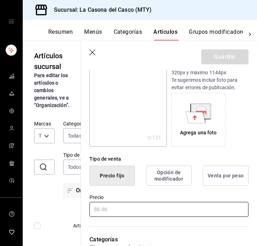
type input "Cachetada de Ribeye"
click at [131, 207] on input "text" at bounding box center [169, 209] width 159 height 15
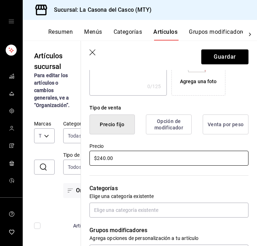
scroll to position [145, 0]
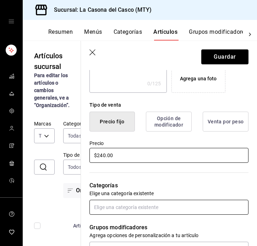
type input "$240.00"
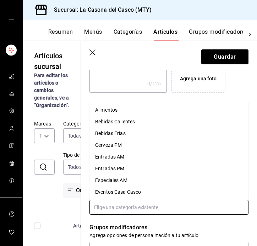
click at [120, 206] on input "text" at bounding box center [169, 207] width 159 height 15
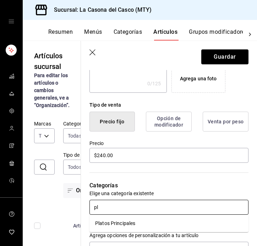
type input "pla"
click at [122, 225] on li "Platos Principales" at bounding box center [169, 224] width 159 height 12
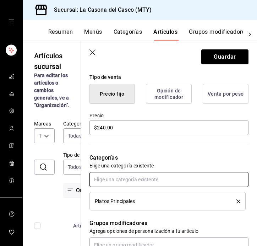
scroll to position [174, 0]
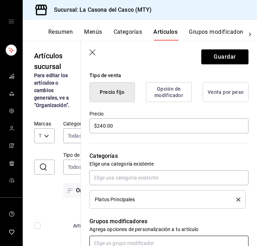
click at [116, 241] on input "text" at bounding box center [169, 243] width 159 height 15
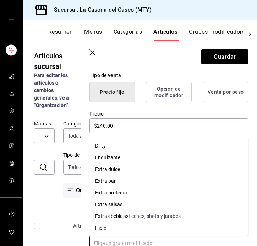
type input "s"
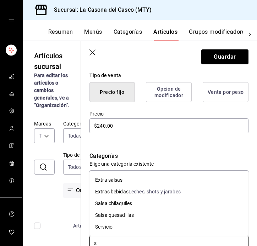
click at [114, 231] on li "Servicio" at bounding box center [169, 227] width 159 height 12
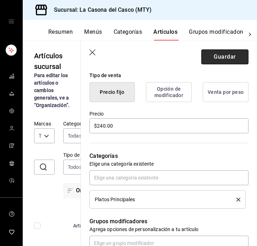
click at [221, 55] on button "Guardar" at bounding box center [225, 56] width 47 height 15
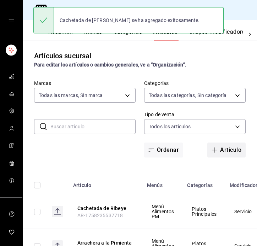
click at [225, 149] on button "Artículo" at bounding box center [227, 150] width 38 height 15
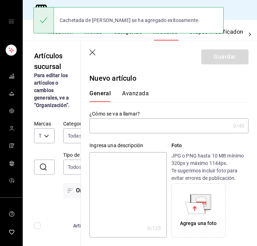
click at [157, 134] on div "Ingresa una descripción x 0 /125 ​ Foto JPG o PNG hasta 10 MB mínimo 320px y má…" at bounding box center [165, 185] width 168 height 104
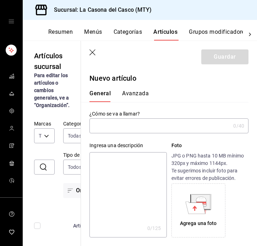
click at [146, 137] on div "Ingresa una descripción x 0 /125 ​ Foto JPG o PNG hasta 10 MB mínimo 320px y má…" at bounding box center [165, 185] width 168 height 104
click at [149, 130] on input "text" at bounding box center [160, 126] width 141 height 14
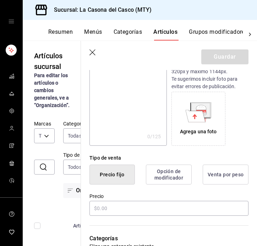
scroll to position [107, 0]
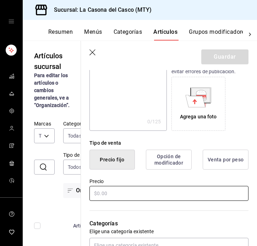
type input "Pesca del día"
click at [127, 191] on input "text" at bounding box center [169, 193] width 159 height 15
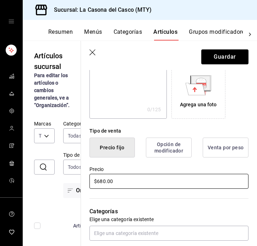
scroll to position [166, 0]
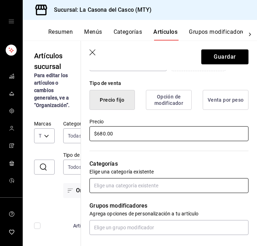
type input "$680.00"
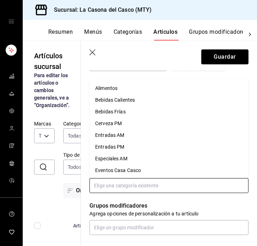
click at [174, 191] on input "text" at bounding box center [169, 185] width 159 height 15
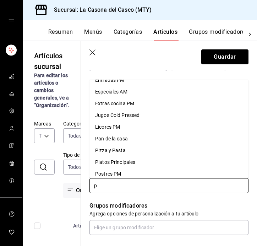
scroll to position [0, 0]
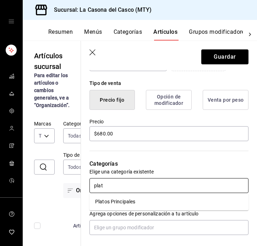
type input "plato"
click at [133, 200] on li "Platos Principales" at bounding box center [169, 202] width 159 height 12
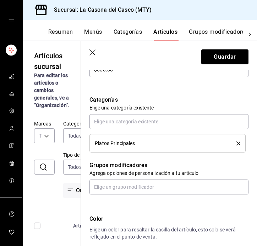
scroll to position [231, 0]
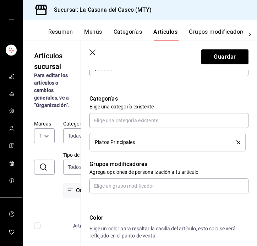
click at [143, 194] on div "Color Elige un color para resaltar la casilla del artículo, esto solo se verá r…" at bounding box center [165, 232] width 168 height 78
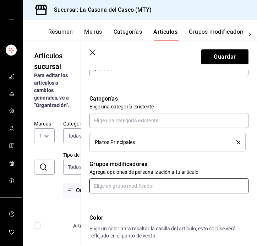
click at [144, 188] on input "text" at bounding box center [169, 185] width 159 height 15
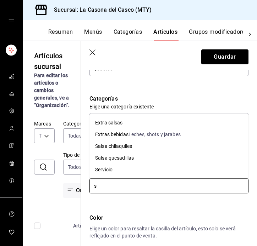
type input "se"
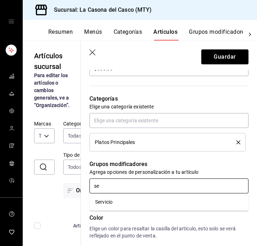
click at [116, 205] on li "Servicio" at bounding box center [169, 202] width 159 height 12
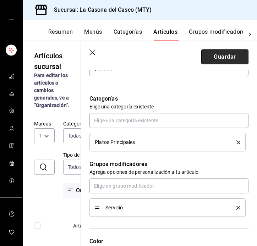
click at [227, 57] on button "Guardar" at bounding box center [225, 56] width 47 height 15
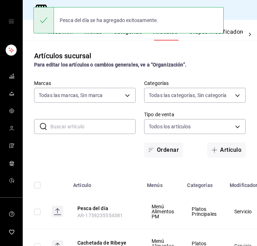
click at [113, 127] on input "text" at bounding box center [92, 126] width 85 height 14
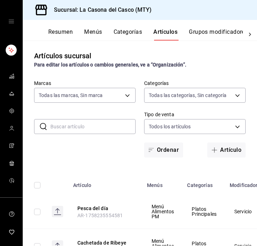
click at [135, 34] on button "Categorías" at bounding box center [128, 34] width 29 height 12
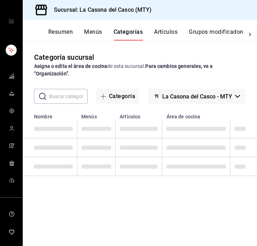
click at [89, 94] on div "​ ​ Categoría La Casona del Casco - MTY" at bounding box center [140, 96] width 235 height 15
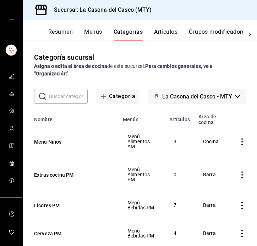
click at [76, 97] on input "text" at bounding box center [68, 96] width 39 height 14
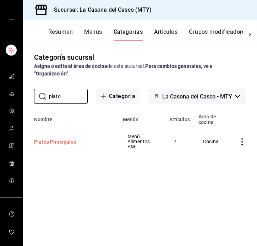
type input "plato"
click at [65, 141] on button "Platos Principales" at bounding box center [69, 141] width 71 height 7
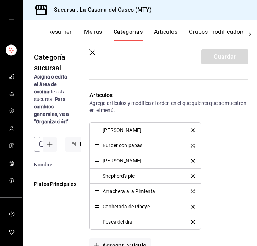
scroll to position [191, 0]
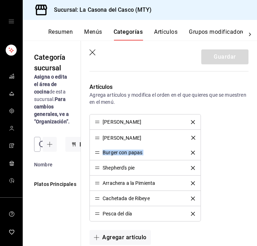
drag, startPoint x: 100, startPoint y: 151, endPoint x: 98, endPoint y: 136, distance: 15.0
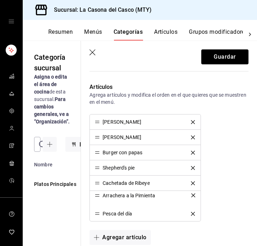
drag, startPoint x: 97, startPoint y: 184, endPoint x: 97, endPoint y: 197, distance: 12.4
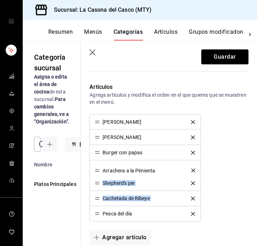
drag, startPoint x: 96, startPoint y: 197, endPoint x: 97, endPoint y: 169, distance: 28.1
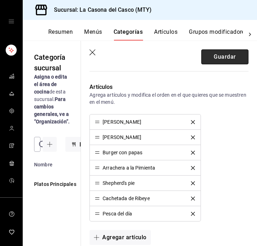
click at [214, 52] on button "Guardar" at bounding box center [225, 56] width 47 height 15
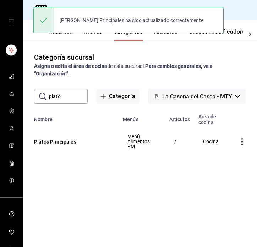
click at [64, 95] on input "plato" at bounding box center [68, 96] width 39 height 14
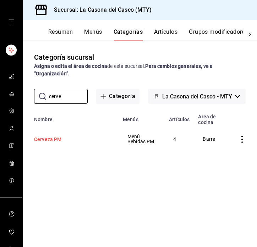
type input "cerve"
click at [42, 140] on button "Cerveza PM" at bounding box center [69, 139] width 71 height 7
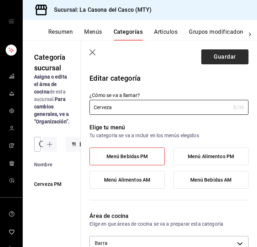
type input "Cerveza"
click at [243, 59] on button "Guardar" at bounding box center [225, 56] width 47 height 15
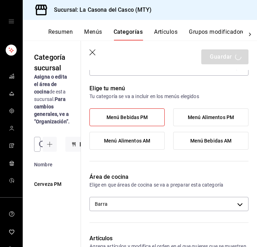
scroll to position [85, 0]
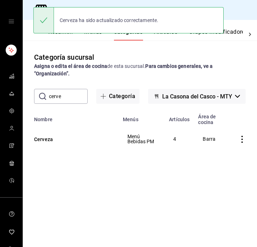
click at [170, 32] on div "Cerveza ha sido actualizado correctamente." at bounding box center [128, 20] width 191 height 26
click at [168, 37] on button "Artículos" at bounding box center [165, 34] width 23 height 12
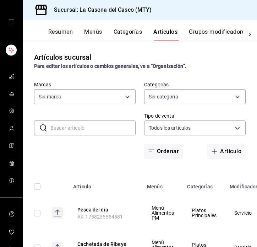
type input "fccf2305-8c51-4c1e-b5ce-d1256f432199,c381deda-a050-4512-bc38-e998934a13da,a9f19…"
type input "7e4e7643-bc2c-442b-8a2a-9b04da6139a5"
click at [81, 127] on input "text" at bounding box center [92, 128] width 85 height 14
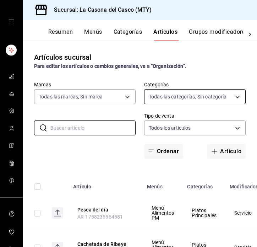
click at [195, 100] on body "Sucursal: La Casona del Casco (MTY) Resumen Menús Categorías Artículos Grupos m…" at bounding box center [128, 123] width 257 height 247
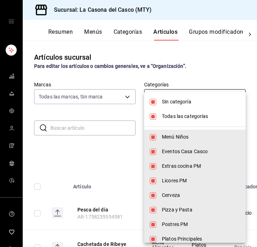
click at [195, 100] on span "Sin categoría" at bounding box center [201, 101] width 78 height 7
checkbox input "false"
click at [188, 103] on span "Sin categoría" at bounding box center [201, 101] width 78 height 7
checkbox input "true"
click at [181, 117] on span "Todas las categorías" at bounding box center [201, 116] width 78 height 7
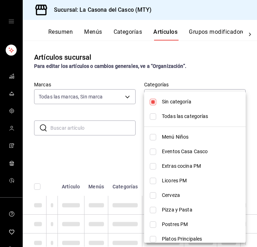
checkbox input "false"
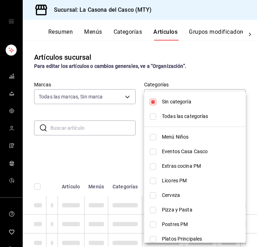
checkbox input "false"
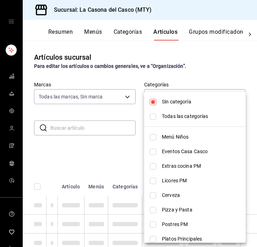
checkbox input "false"
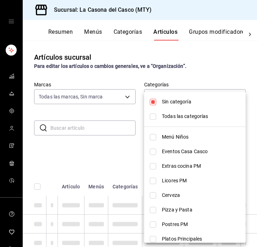
checkbox input "false"
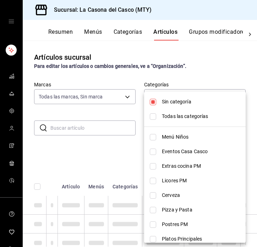
checkbox input "false"
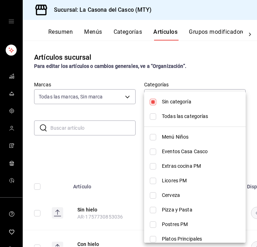
click at [170, 202] on li "Cerveza" at bounding box center [195, 195] width 102 height 15
type input "fff18269-1121-41ab-92ae-a0d950c0b5d8"
checkbox input "true"
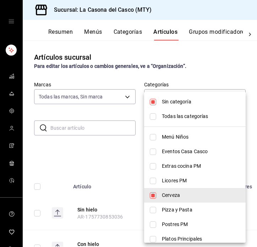
click at [79, 147] on div at bounding box center [128, 123] width 257 height 247
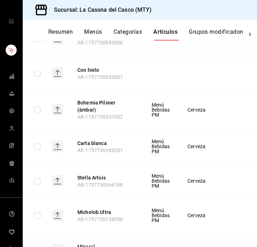
scroll to position [181, 0]
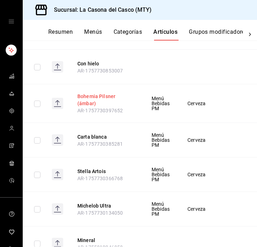
click at [111, 99] on button "Bohemia Pilsner (ámbar)" at bounding box center [105, 100] width 57 height 14
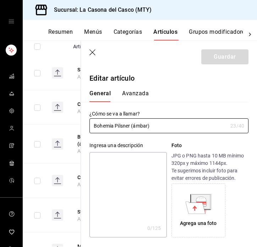
type input "$1.00"
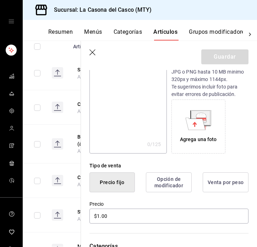
scroll to position [34, 0]
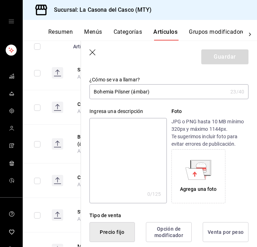
click at [129, 91] on input "Bohemia Pilsner (ámbar)" at bounding box center [159, 92] width 138 height 14
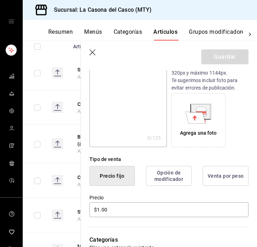
scroll to position [110, 0]
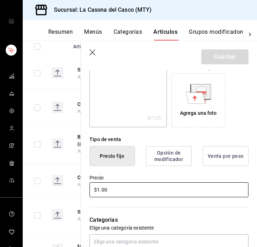
drag, startPoint x: 99, startPoint y: 192, endPoint x: 100, endPoint y: 196, distance: 4.3
click at [99, 191] on input "$1.00" at bounding box center [169, 189] width 159 height 15
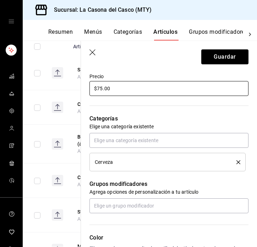
scroll to position [257, 0]
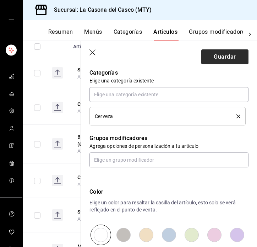
type input "$75.00"
click at [220, 60] on button "Guardar" at bounding box center [225, 56] width 47 height 15
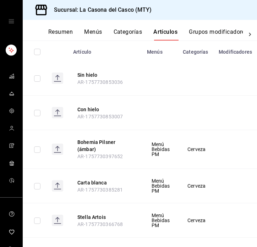
scroll to position [158, 0]
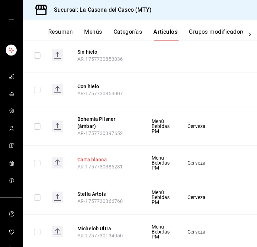
click at [98, 156] on button "Carta blanca" at bounding box center [105, 159] width 57 height 7
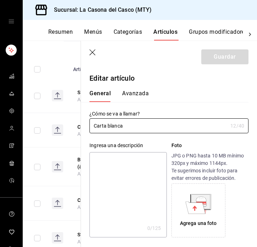
type input "$1.00"
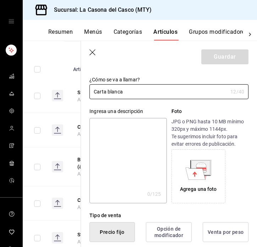
scroll to position [169, 0]
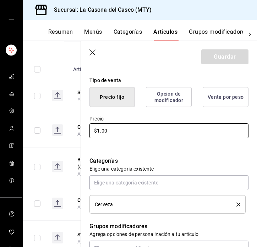
click at [100, 132] on input "$1.00" at bounding box center [169, 130] width 159 height 15
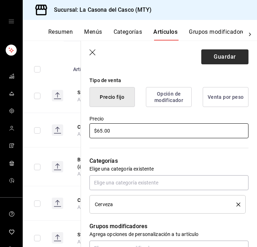
type input "$65.00"
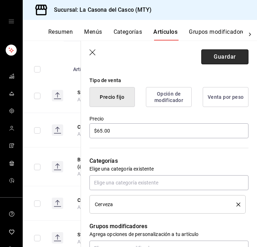
click at [221, 61] on button "Guardar" at bounding box center [225, 56] width 47 height 15
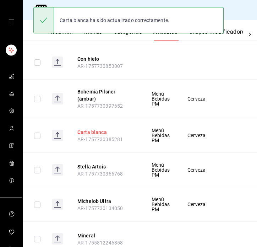
scroll to position [186, 0]
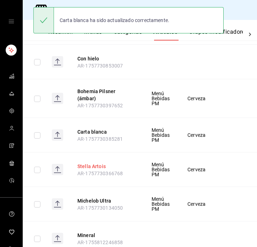
click at [86, 163] on button "Stella Artois" at bounding box center [105, 166] width 57 height 7
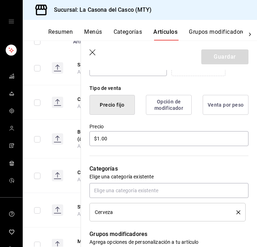
scroll to position [213, 0]
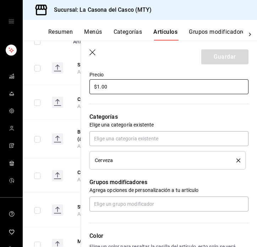
click at [99, 86] on input "$1.00" at bounding box center [169, 86] width 159 height 15
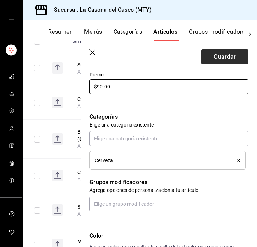
type input "$90.00"
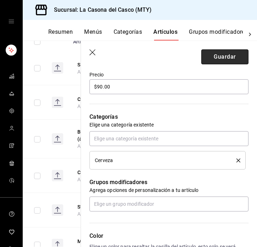
click at [228, 61] on button "Guardar" at bounding box center [225, 56] width 47 height 15
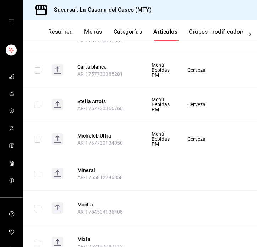
scroll to position [250, 0]
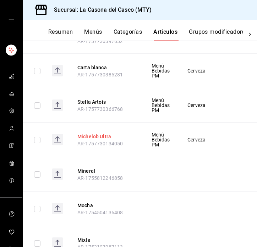
click at [98, 133] on button "Michelob Ultra" at bounding box center [105, 136] width 57 height 7
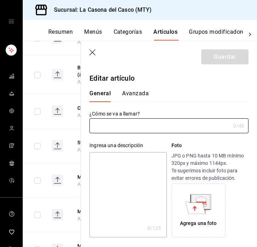
type input "Michelob Ultra"
type input "$1.00"
type input "AR-1757730134050"
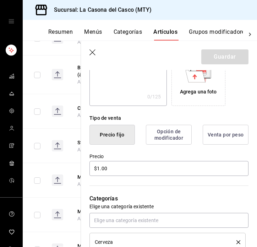
scroll to position [167, 0]
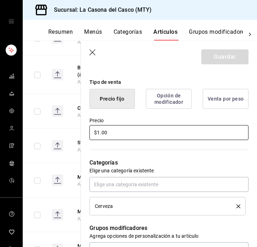
click at [99, 132] on input "$1.00" at bounding box center [169, 132] width 159 height 15
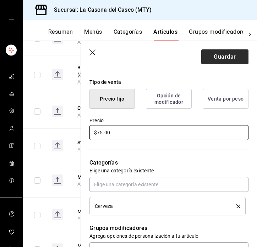
type input "$75.00"
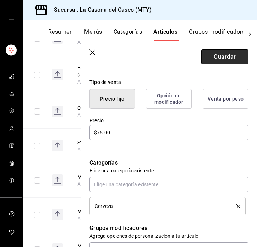
click at [227, 59] on button "Guardar" at bounding box center [225, 56] width 47 height 15
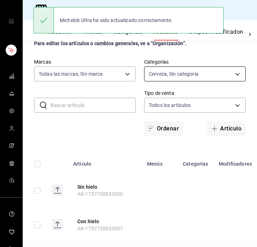
click at [182, 71] on body "Sucursal: La Casona del Casco (MTY) Resumen Menús Categorías Artículos Grupos m…" at bounding box center [128, 123] width 257 height 247
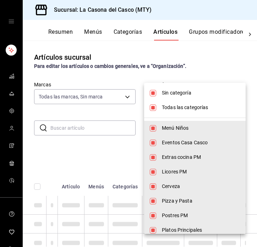
scroll to position [23, 0]
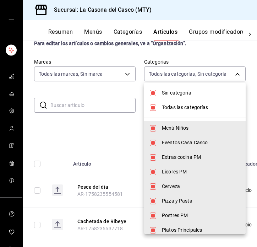
click at [107, 107] on div at bounding box center [128, 123] width 257 height 247
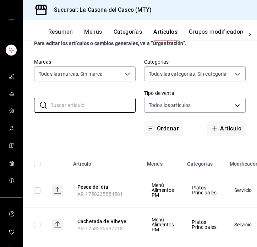
click at [107, 107] on input "text" at bounding box center [92, 105] width 85 height 14
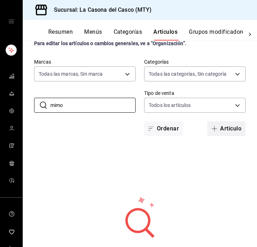
type input "mimo"
click at [230, 126] on button "Artículo" at bounding box center [227, 128] width 38 height 15
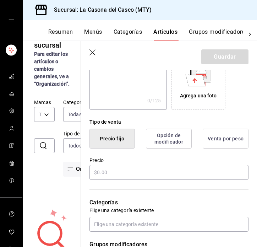
scroll to position [131, 0]
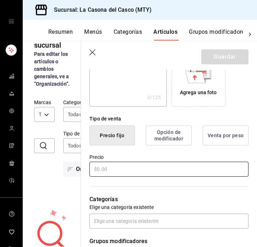
type input "Mimosa"
click at [144, 170] on input "text" at bounding box center [169, 169] width 159 height 15
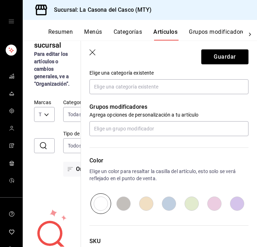
scroll to position [265, 0]
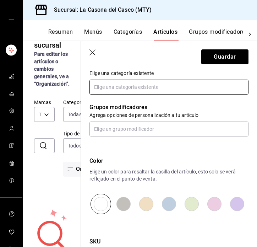
type input "$125.00"
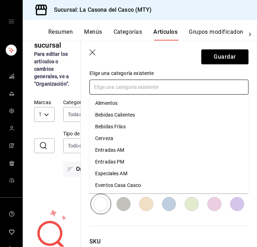
click at [154, 85] on input "text" at bounding box center [169, 87] width 159 height 15
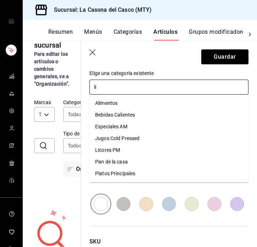
type input "lic"
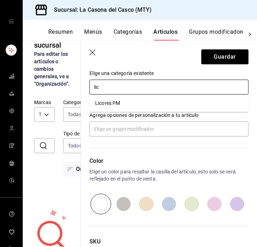
click at [160, 104] on li "Licores PM" at bounding box center [169, 103] width 159 height 12
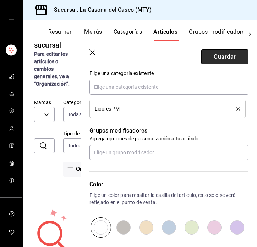
click at [218, 64] on button "Guardar" at bounding box center [225, 56] width 47 height 15
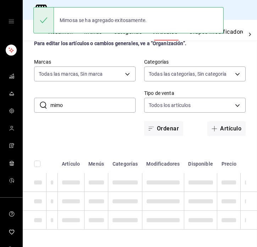
scroll to position [0, 0]
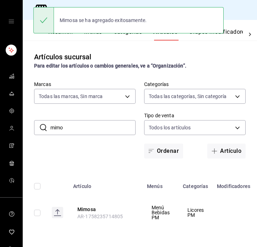
click at [132, 37] on button "Categorías" at bounding box center [128, 34] width 29 height 12
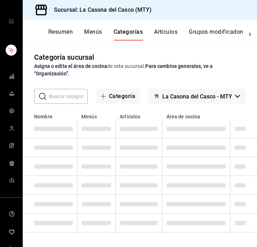
click at [88, 100] on div "​ ​ Categoría La Casona del Casco - MTY" at bounding box center [140, 96] width 235 height 15
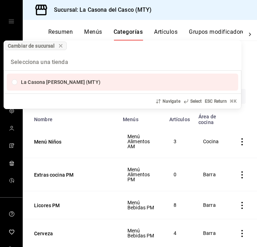
click at [81, 131] on div "Cambiar de sucursal La Casona del Casco (MTY) Navigate Select ESC Return ⌘ K" at bounding box center [128, 123] width 257 height 247
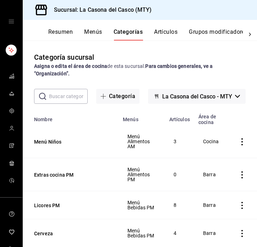
click at [73, 96] on input "text" at bounding box center [68, 96] width 39 height 14
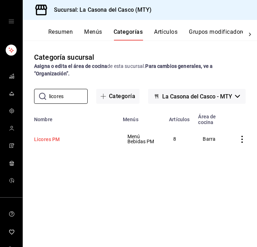
type input "licores"
click at [57, 138] on button "Licores PM" at bounding box center [69, 139] width 71 height 7
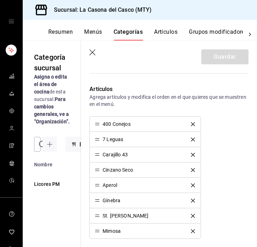
scroll to position [189, 0]
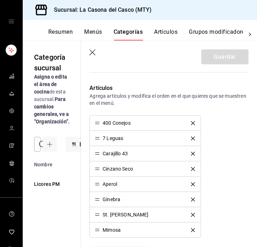
click at [194, 123] on icon "delete" at bounding box center [193, 123] width 4 height 4
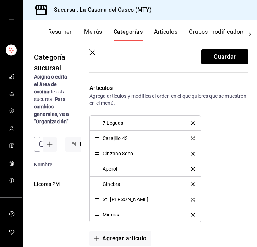
click at [194, 123] on icon "delete" at bounding box center [193, 123] width 4 height 4
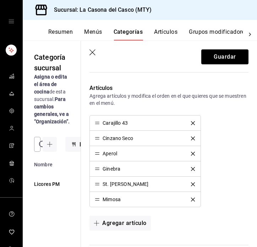
click at [194, 123] on icon "delete" at bounding box center [193, 123] width 4 height 4
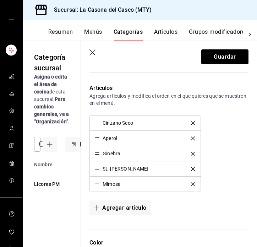
click at [194, 123] on icon "delete" at bounding box center [193, 123] width 4 height 4
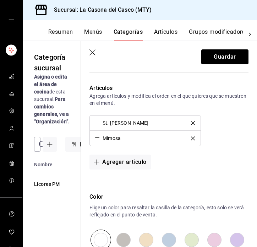
click at [194, 123] on icon "delete" at bounding box center [193, 123] width 4 height 4
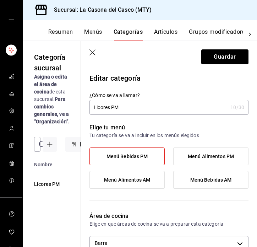
scroll to position [0, 0]
click at [129, 105] on input "Licores PM" at bounding box center [159, 107] width 138 height 14
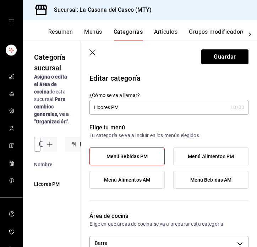
click at [129, 105] on input "Licores PM" at bounding box center [159, 107] width 138 height 14
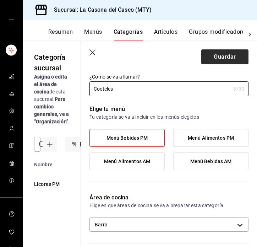
scroll to position [19, 0]
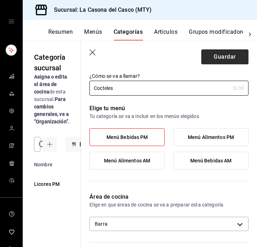
type input "Cocteles"
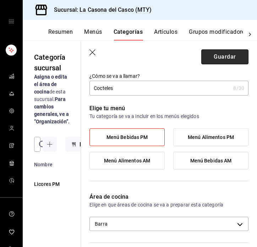
click at [219, 63] on button "Guardar" at bounding box center [225, 56] width 47 height 15
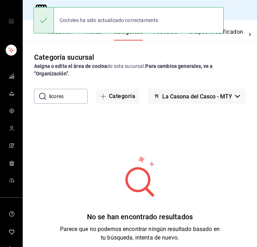
click at [76, 96] on input "licores" at bounding box center [68, 96] width 39 height 14
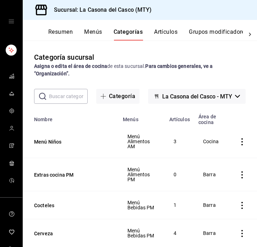
click at [73, 97] on input "text" at bounding box center [68, 96] width 39 height 14
click at [171, 21] on div "Resumen Menús Categorías Artículos Grupos modificadores Publicar" at bounding box center [140, 30] width 235 height 21
click at [167, 36] on button "Artículos" at bounding box center [165, 34] width 23 height 12
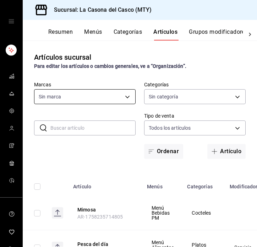
type input "7e4e7643-bc2c-442b-8a2a-9b04da6139a5"
type input "fccf2305-8c51-4c1e-b5ce-d1256f432199,c381deda-a050-4512-bc38-e998934a13da,a9f19…"
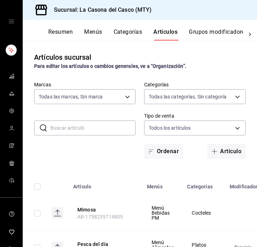
click at [83, 123] on input "text" at bounding box center [92, 128] width 85 height 14
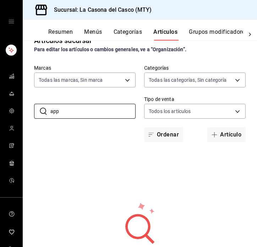
scroll to position [20, 0]
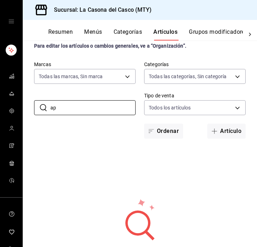
type input "a"
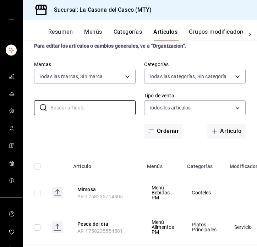
type input "s"
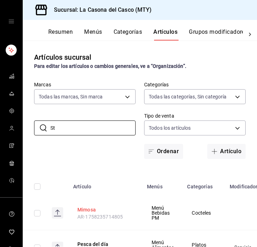
scroll to position [0, 0]
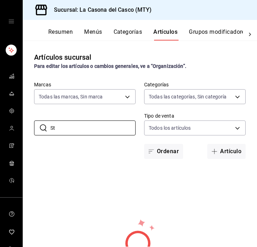
type input "S"
type input "Mezcla"
drag, startPoint x: 109, startPoint y: 182, endPoint x: 224, endPoint y: 161, distance: 116.4
click at [224, 161] on div "Artículos sucursal Para editar los artículos o cambios generales, ve a “Organiz…" at bounding box center [140, 144] width 235 height 206
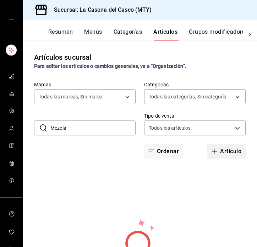
click at [227, 153] on button "Artículo" at bounding box center [227, 151] width 38 height 15
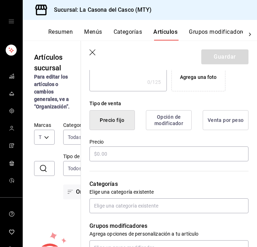
scroll to position [150, 0]
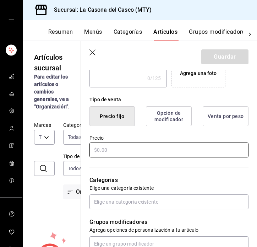
type input "Mezcalita"
click at [175, 148] on input "text" at bounding box center [169, 150] width 159 height 15
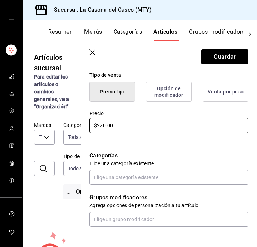
scroll to position [187, 0]
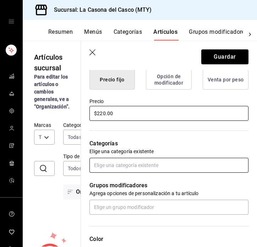
type input "$220.00"
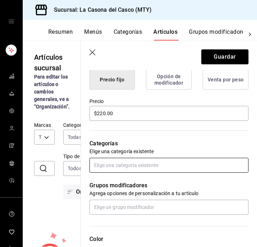
click at [141, 162] on input "text" at bounding box center [169, 165] width 159 height 15
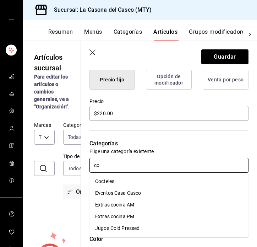
type input "coc"
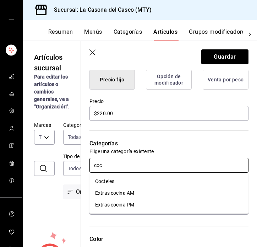
click at [130, 185] on li "Cocteles" at bounding box center [169, 182] width 159 height 12
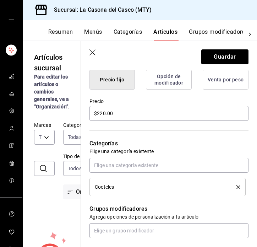
click at [230, 48] on header "Guardar" at bounding box center [169, 55] width 176 height 29
click at [222, 61] on button "Guardar" at bounding box center [225, 56] width 47 height 15
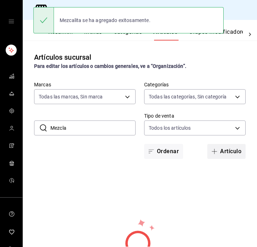
click at [225, 148] on button "Artículo" at bounding box center [227, 151] width 38 height 15
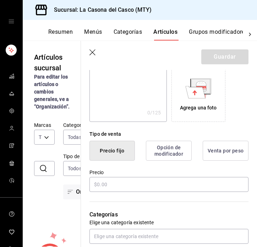
scroll to position [148, 0]
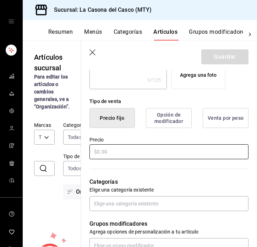
type input "Carajillo"
click at [125, 150] on input "text" at bounding box center [169, 151] width 159 height 15
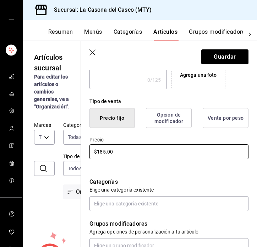
scroll to position [170, 0]
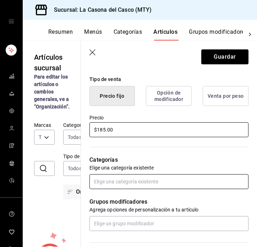
type input "$185.00"
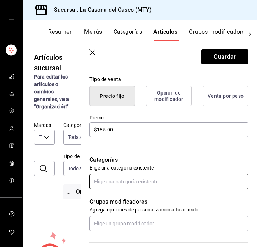
click at [113, 178] on input "text" at bounding box center [169, 181] width 159 height 15
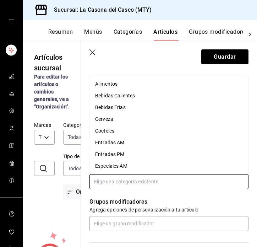
type input "l"
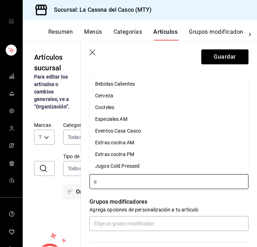
type input "co"
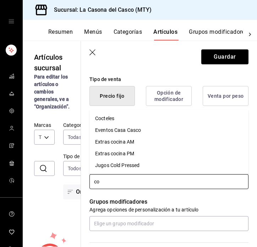
click at [117, 116] on li "Cocteles" at bounding box center [169, 119] width 159 height 12
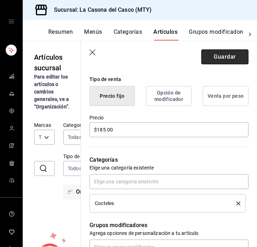
click at [224, 57] on button "Guardar" at bounding box center [225, 56] width 47 height 15
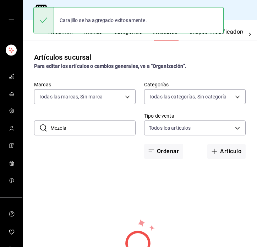
click at [91, 134] on input "Mezcla" at bounding box center [92, 128] width 85 height 14
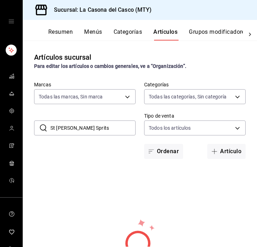
click at [55, 129] on input "St Germain Sprits" at bounding box center [92, 128] width 85 height 14
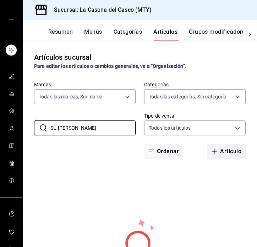
type input "St. [PERSON_NAME]"
click at [221, 148] on button "Artículo" at bounding box center [227, 151] width 38 height 15
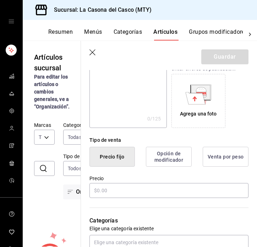
scroll to position [128, 0]
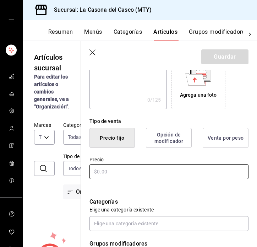
type input "St. [PERSON_NAME]"
click at [134, 171] on input "text" at bounding box center [169, 171] width 159 height 15
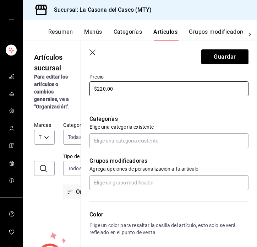
scroll to position [212, 0]
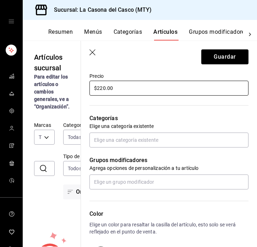
type input "$220.00"
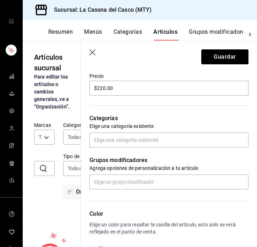
click at [130, 132] on div "Categorías Elige una categoría existente" at bounding box center [165, 122] width 168 height 51
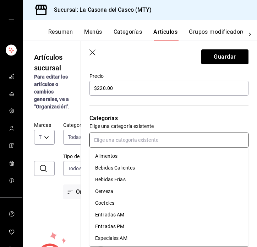
click at [127, 139] on input "text" at bounding box center [169, 140] width 159 height 15
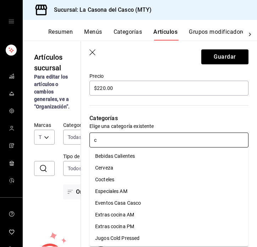
type input "co"
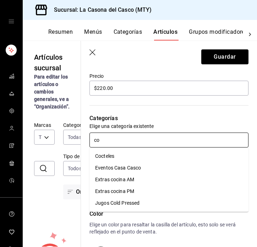
click at [128, 158] on li "Cocteles" at bounding box center [169, 156] width 159 height 12
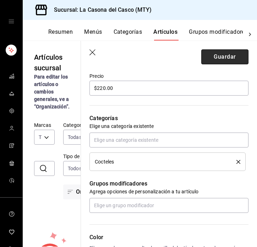
click at [242, 53] on button "Guardar" at bounding box center [225, 56] width 47 height 15
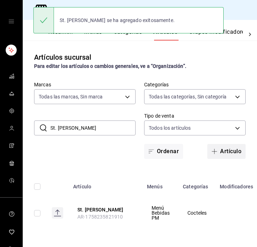
click at [226, 151] on button "Artículo" at bounding box center [227, 151] width 38 height 15
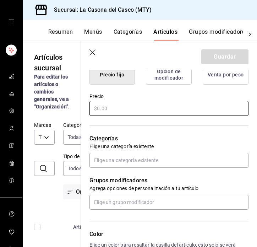
scroll to position [192, 0]
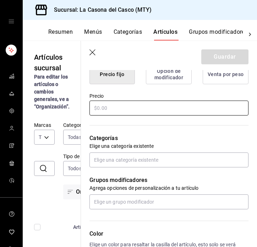
type input "Aperol Sprits"
click at [142, 104] on input "text" at bounding box center [169, 108] width 159 height 15
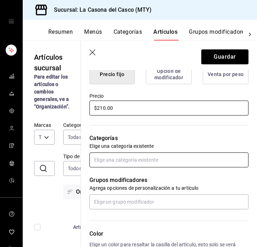
type input "$210.00"
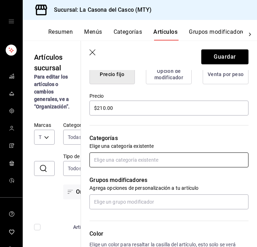
click at [142, 157] on input "text" at bounding box center [169, 159] width 159 height 15
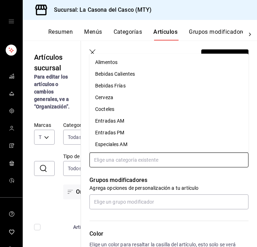
type input "l"
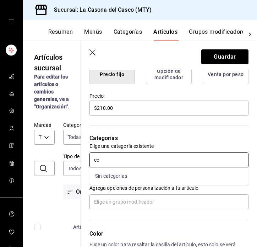
type input "coc"
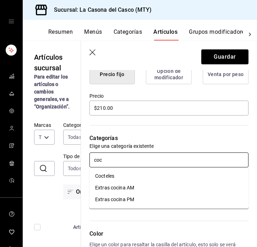
click at [138, 177] on li "Cocteles" at bounding box center [169, 176] width 159 height 12
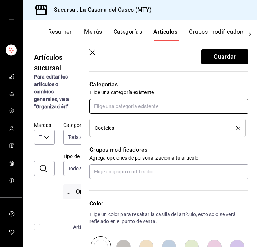
scroll to position [267, 0]
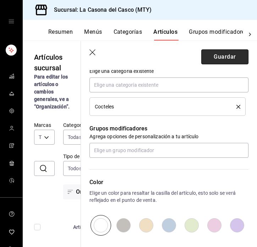
click at [231, 58] on button "Guardar" at bounding box center [225, 56] width 47 height 15
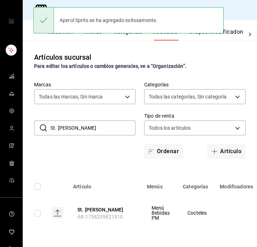
click at [108, 134] on input "St. [PERSON_NAME]" at bounding box center [92, 128] width 85 height 14
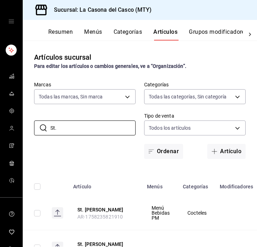
type input "St."
click at [124, 33] on button "Categorías" at bounding box center [128, 34] width 29 height 12
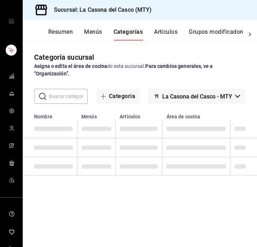
click at [86, 103] on input "text" at bounding box center [68, 96] width 39 height 14
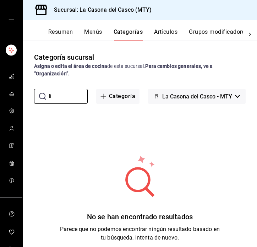
type input "l"
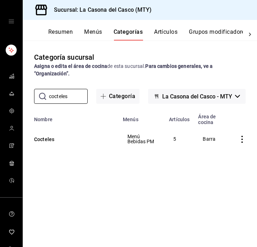
type input "cocteles"
click at [47, 143] on th "Cocteles" at bounding box center [71, 139] width 96 height 28
click at [46, 140] on button "Cocteles" at bounding box center [69, 139] width 71 height 7
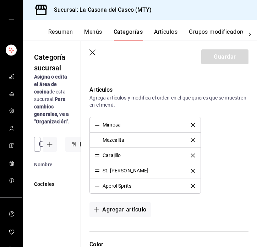
scroll to position [193, 0]
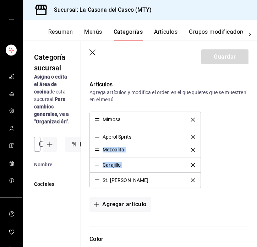
drag, startPoint x: 98, startPoint y: 179, endPoint x: 97, endPoint y: 136, distance: 43.4
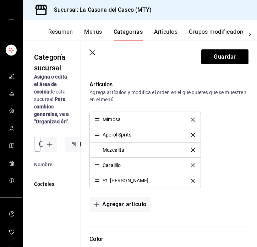
click at [100, 177] on li "St. [PERSON_NAME]" at bounding box center [145, 180] width 111 height 15
drag, startPoint x: 99, startPoint y: 181, endPoint x: 98, endPoint y: 151, distance: 30.2
click at [107, 202] on button "Agregar artículo" at bounding box center [120, 204] width 61 height 15
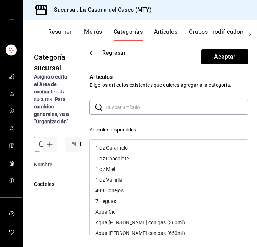
click at [89, 51] on header "Regresar Aceptar" at bounding box center [169, 55] width 176 height 29
click at [161, 35] on button "Artículos" at bounding box center [165, 34] width 23 height 12
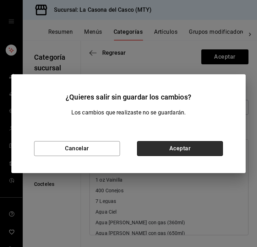
click at [157, 152] on button "Aceptar" at bounding box center [180, 148] width 86 height 15
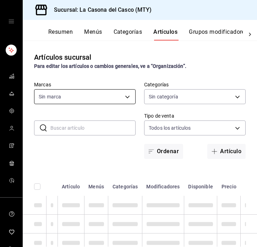
type input "7e4e7643-bc2c-442b-8a2a-9b04da6139a5"
type input "fccf2305-8c51-4c1e-b5ce-d1256f432199,c381deda-a050-4512-bc38-e998934a13da,a9f19…"
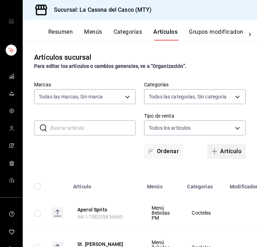
click at [221, 143] on div "​ ​ Marcas Todas las marcas, Sin marca 7e4e7643-bc2c-442b-8a2a-9b04da6139a5 Cat…" at bounding box center [140, 119] width 235 height 77
click at [220, 151] on button "Artículo" at bounding box center [227, 151] width 38 height 15
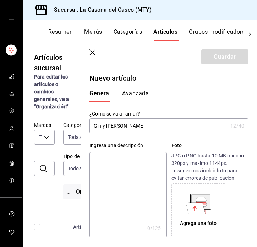
click at [107, 128] on input "Gin y Tonica" at bounding box center [159, 126] width 138 height 14
click at [121, 128] on input "Gin Tonica" at bounding box center [159, 126] width 138 height 14
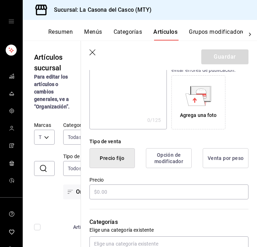
scroll to position [117, 0]
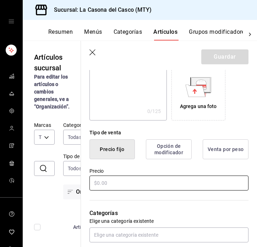
type input "Gin Tonic"
click at [129, 181] on input "text" at bounding box center [169, 183] width 159 height 15
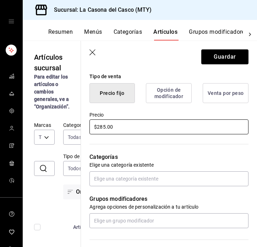
scroll to position [199, 0]
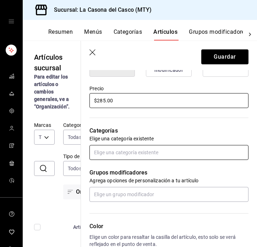
type input "$285.00"
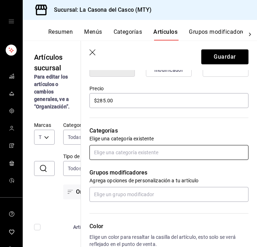
click at [116, 153] on input "text" at bounding box center [169, 152] width 159 height 15
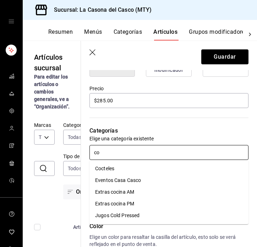
type input "coc"
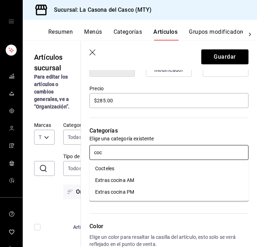
click at [118, 169] on li "Cocteles" at bounding box center [169, 169] width 159 height 12
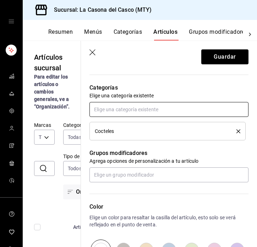
scroll to position [260, 0]
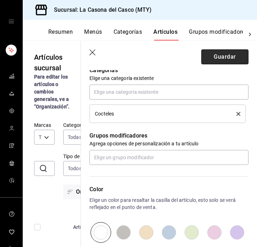
click at [223, 62] on button "Guardar" at bounding box center [225, 56] width 47 height 15
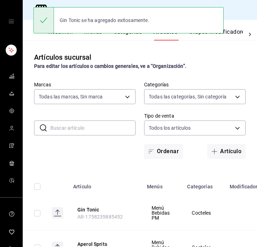
click at [134, 36] on button "Categorías" at bounding box center [128, 34] width 29 height 12
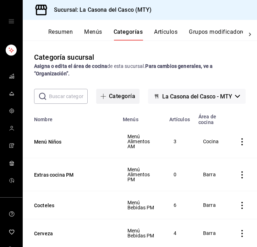
click at [126, 92] on button "Categoría" at bounding box center [117, 96] width 43 height 15
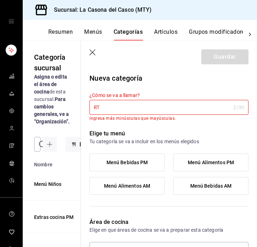
type input "R"
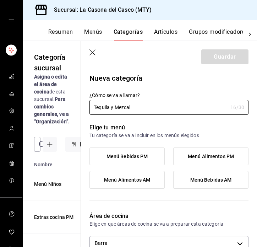
type input "Tequila y Mezcal"
click at [117, 162] on label "Menú Bebidas PM" at bounding box center [127, 156] width 75 height 17
click at [0, 0] on input "Menú Bebidas PM" at bounding box center [0, 0] width 0 height 0
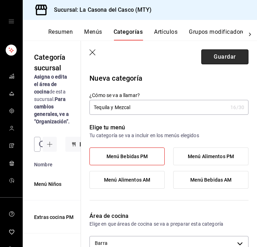
click at [216, 55] on button "Guardar" at bounding box center [225, 56] width 47 height 15
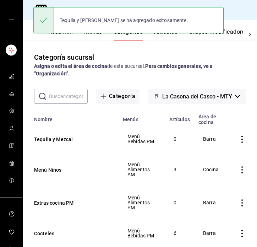
click at [101, 36] on button "Menús" at bounding box center [93, 34] width 18 height 12
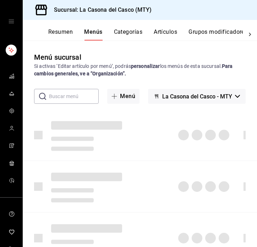
click at [168, 39] on button "Artículos" at bounding box center [165, 34] width 23 height 12
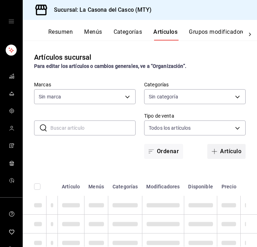
click at [226, 156] on button "Artículo" at bounding box center [227, 151] width 38 height 15
type input "7e4e7643-bc2c-442b-8a2a-9b04da6139a5"
type input "dd866f13-ef3b-4b91-9495-c6dcc3f39637,fccf2305-8c51-4c1e-b5ce-d1256f432199,c381d…"
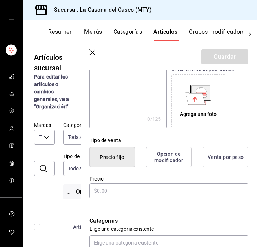
scroll to position [112, 0]
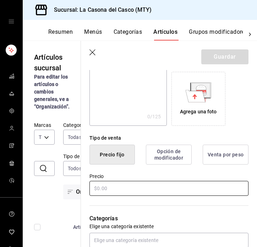
type input "400 conejos"
click at [177, 189] on input "text" at bounding box center [169, 188] width 159 height 15
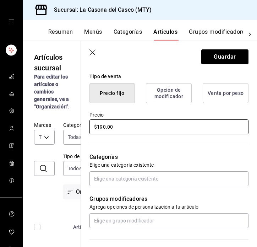
scroll to position [173, 0]
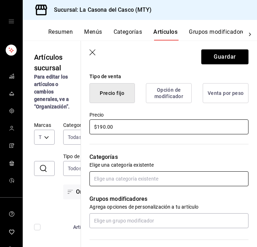
type input "$190.00"
click at [147, 181] on input "text" at bounding box center [169, 178] width 159 height 15
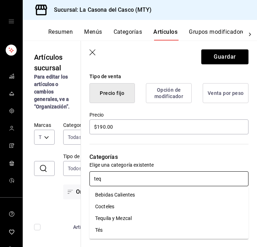
type input "tequ"
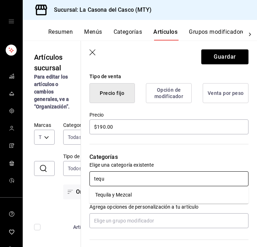
click at [146, 194] on li "Tequila y Mezcal" at bounding box center [169, 195] width 159 height 12
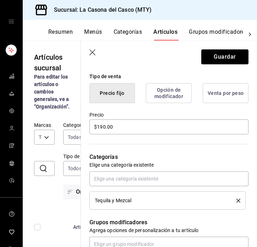
click at [231, 49] on header "Guardar" at bounding box center [169, 55] width 176 height 29
click at [227, 56] on button "Guardar" at bounding box center [225, 56] width 47 height 15
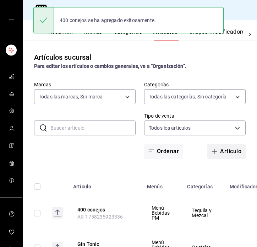
click at [219, 153] on span "button" at bounding box center [216, 152] width 9 height 6
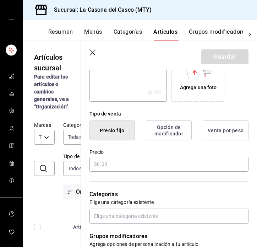
scroll to position [163, 0]
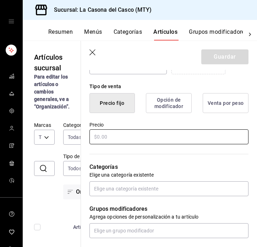
type input "7 Leguas"
click at [119, 130] on input "text" at bounding box center [169, 136] width 159 height 15
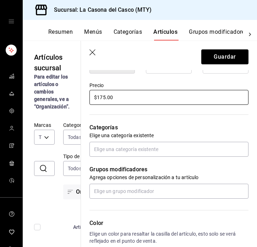
scroll to position [205, 0]
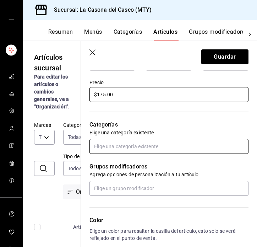
type input "$175.00"
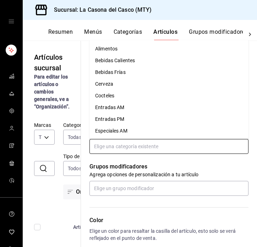
click at [110, 146] on input "text" at bounding box center [169, 146] width 159 height 15
type input "l"
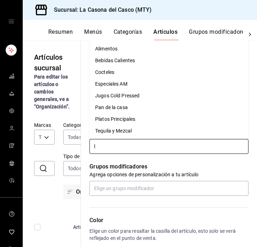
click at [112, 130] on li "Tequila y Mezcal" at bounding box center [169, 131] width 159 height 12
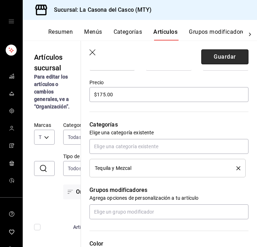
click at [228, 54] on button "Guardar" at bounding box center [225, 56] width 47 height 15
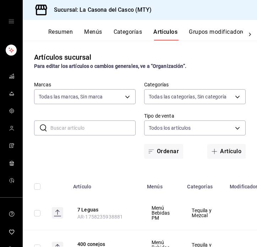
click at [123, 33] on button "Categorías" at bounding box center [128, 34] width 29 height 12
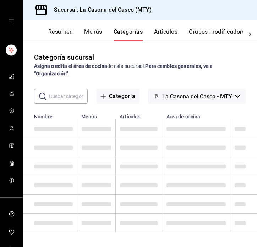
click at [93, 97] on div "​ ​ Categoría La Casona del Casco - MTY" at bounding box center [140, 96] width 235 height 15
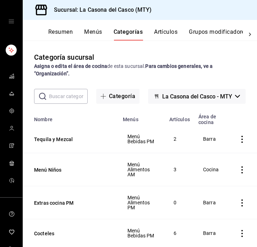
click at [73, 96] on input "text" at bounding box center [68, 96] width 39 height 14
click at [124, 95] on button "Categoría" at bounding box center [117, 96] width 43 height 15
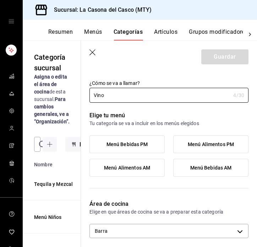
scroll to position [14, 0]
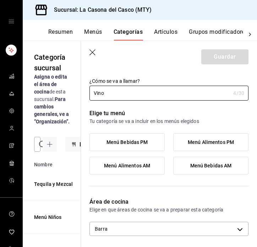
type input "Vino"
click at [138, 144] on span "Menú Bebidas PM" at bounding box center [128, 142] width 42 height 6
click at [0, 0] on input "Menú Bebidas PM" at bounding box center [0, 0] width 0 height 0
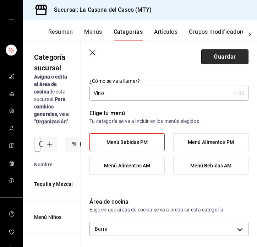
click at [222, 58] on button "Guardar" at bounding box center [225, 56] width 47 height 15
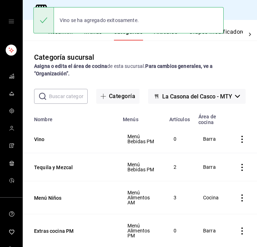
click at [162, 34] on div "Vino se ha agregado exitosamente." at bounding box center [128, 20] width 191 height 31
click at [165, 33] on div "Vino se ha agregado exitosamente." at bounding box center [128, 20] width 191 height 26
click at [165, 38] on button "Artículos" at bounding box center [165, 34] width 23 height 12
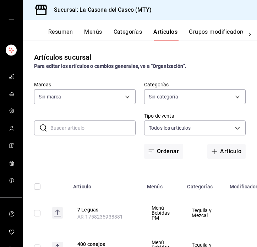
type input "7e4e7643-bc2c-442b-8a2a-9b04da6139a5"
type input "02854608-b90f-40f3-95a4-70698f67f6bc,dd866f13-ef3b-4b91-9495-c6dcc3f39637,fccf2…"
click at [80, 132] on input "text" at bounding box center [92, 128] width 85 height 14
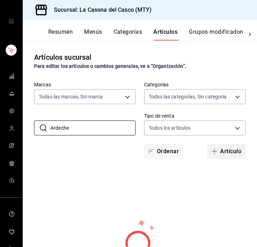
type input "Ardeche"
click at [225, 154] on button "Artículo" at bounding box center [227, 151] width 38 height 15
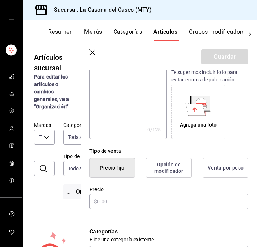
scroll to position [99, 0]
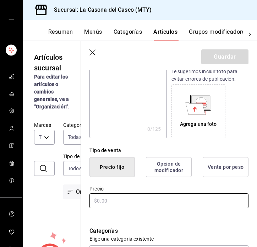
type input "Ardeche Charonnay"
click at [146, 205] on input "text" at bounding box center [169, 200] width 159 height 15
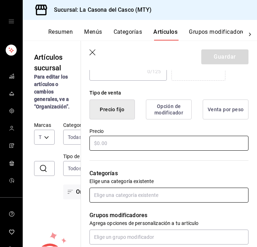
scroll to position [156, 0]
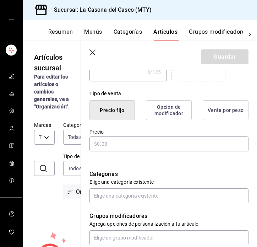
click at [170, 120] on div "Precio" at bounding box center [165, 136] width 168 height 32
click at [170, 113] on button "Opción de modificador" at bounding box center [169, 110] width 46 height 20
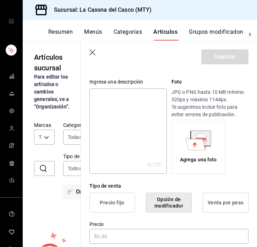
scroll to position [75, 0]
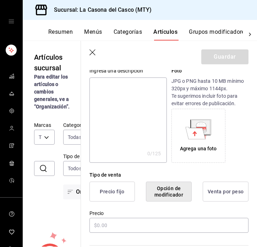
click at [223, 200] on button "Venta por peso" at bounding box center [226, 192] width 46 height 20
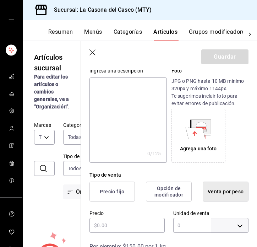
type input "KILOGRAM"
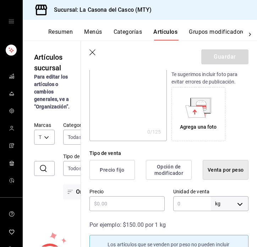
scroll to position [97, 0]
click at [172, 178] on button "Opción de modificador" at bounding box center [169, 170] width 46 height 20
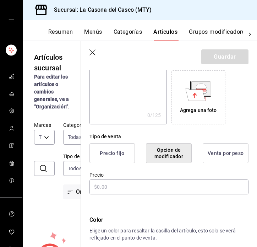
scroll to position [118, 0]
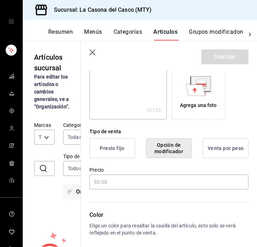
click at [121, 151] on button "Precio fijo" at bounding box center [112, 148] width 45 height 20
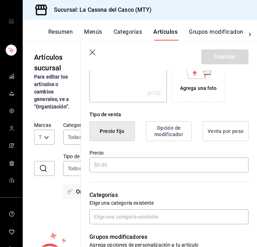
scroll to position [135, 0]
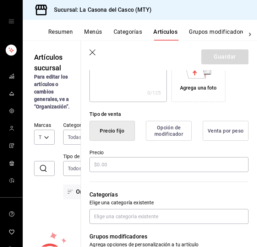
click at [159, 137] on button "Opción de modificador" at bounding box center [169, 131] width 46 height 20
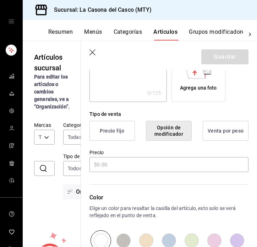
click at [113, 125] on button "Precio fijo" at bounding box center [112, 131] width 45 height 20
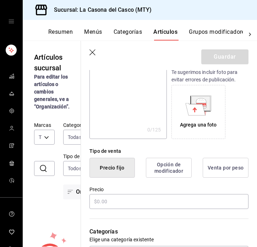
scroll to position [1, 0]
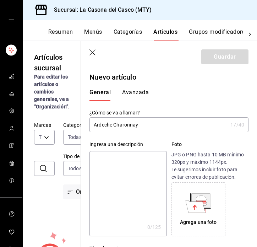
click at [135, 96] on button "Avanzada" at bounding box center [135, 95] width 27 height 12
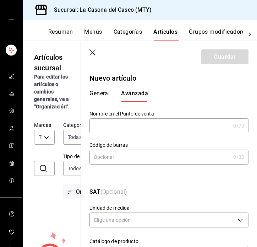
scroll to position [0, 0]
click at [101, 89] on div "General Avanzada" at bounding box center [165, 93] width 168 height 18
click at [101, 98] on button "General" at bounding box center [100, 96] width 20 height 12
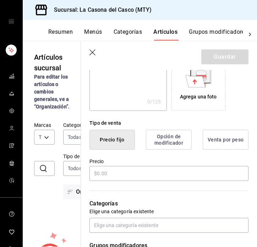
scroll to position [157, 0]
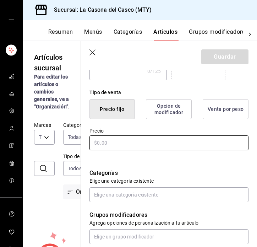
click at [124, 141] on input "text" at bounding box center [169, 142] width 159 height 15
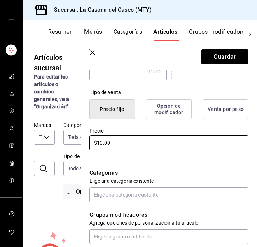
type input "$1.00"
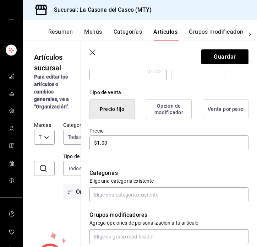
click at [189, 111] on button "Opción de modificador" at bounding box center [169, 109] width 46 height 20
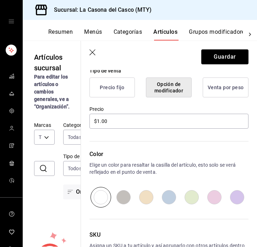
scroll to position [160, 0]
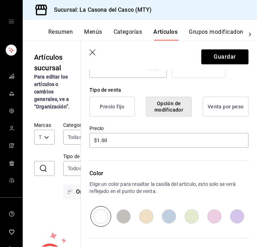
click at [103, 111] on button "Precio fijo" at bounding box center [112, 107] width 45 height 20
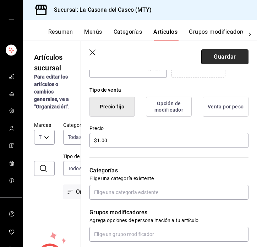
click at [223, 60] on button "Guardar" at bounding box center [225, 56] width 47 height 15
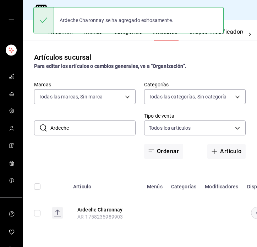
click at [227, 36] on button "Grupos modificadores" at bounding box center [218, 34] width 59 height 12
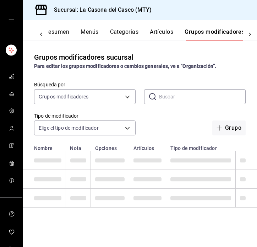
scroll to position [0, 6]
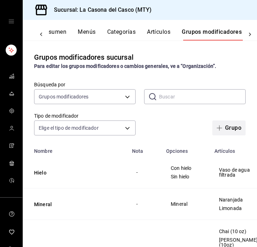
click at [237, 126] on button "Grupo" at bounding box center [229, 127] width 33 height 15
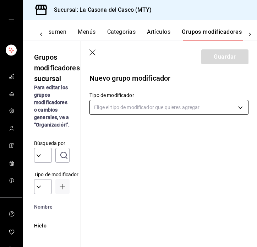
click at [159, 108] on body "Sucursal: La Casona del Casco (MTY) Resumen Menús Categorías Artículos Grupos m…" at bounding box center [128, 123] width 257 height 247
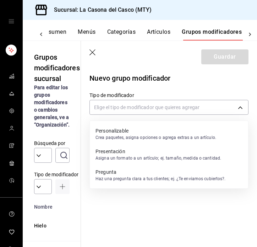
click at [142, 135] on p "Crea paquetes, asigna opciones o agrega extras a un artículo." at bounding box center [156, 137] width 121 height 6
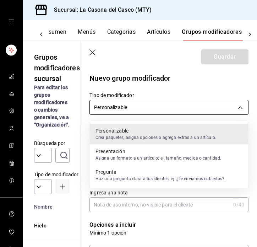
click at [161, 105] on body "Sucursal: La Casona del Casco (MTY) Resumen Menús Categorías Artículos Grupos m…" at bounding box center [128, 123] width 257 height 247
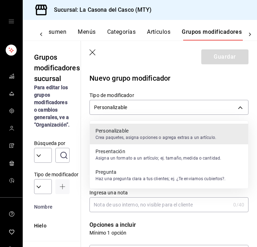
click at [140, 158] on p "Asigna un formato a un artículo; ej. tamaño, medida o cantidad." at bounding box center [159, 158] width 126 height 6
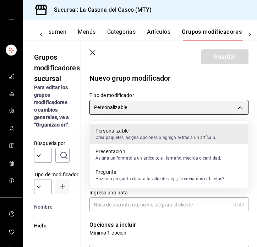
type input "PRESENTATION"
checkbox input "true"
type input "1"
type input "1758236046100"
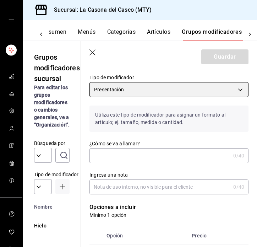
scroll to position [27, 0]
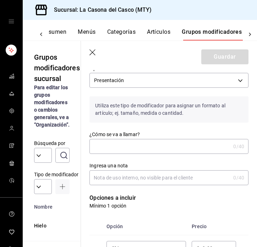
click at [154, 141] on input "¿Cómo se va a llamar?" at bounding box center [160, 146] width 141 height 14
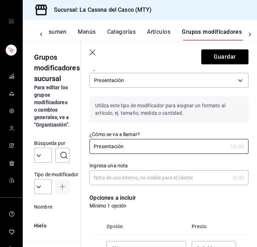
type input "Presentación"
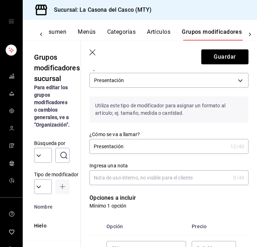
click at [162, 183] on input "Ingresa una nota" at bounding box center [160, 178] width 141 height 14
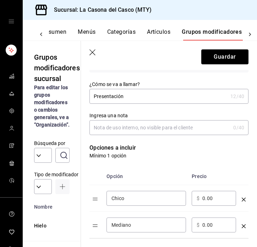
scroll to position [84, 0]
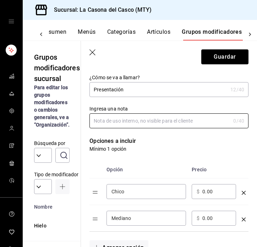
click at [152, 195] on input "Chico" at bounding box center [147, 191] width 70 height 7
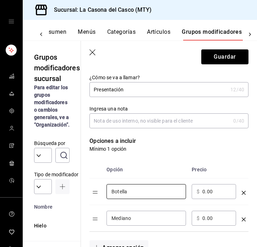
type input "Botella"
click at [204, 192] on input "0.00" at bounding box center [217, 191] width 29 height 7
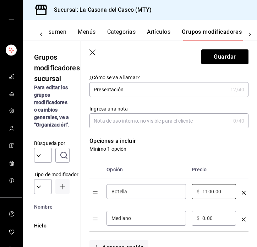
type input "1100.00"
click at [152, 221] on input "Mediano" at bounding box center [147, 218] width 70 height 7
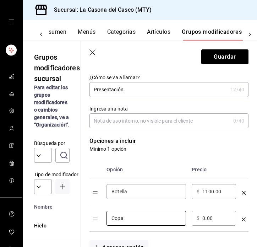
type input "Copa"
click at [204, 218] on input "0.00" at bounding box center [217, 218] width 29 height 7
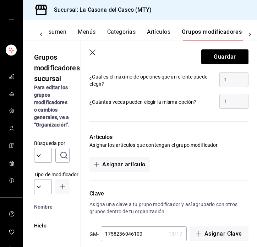
scroll to position [352, 0]
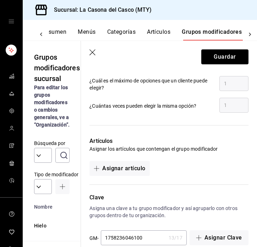
type input "220.00"
click at [113, 157] on div "Artículos Asignar los artículos que contengan el grupo modificador Asignar artí…" at bounding box center [165, 152] width 168 height 48
click at [113, 166] on button "Asignar artículo" at bounding box center [120, 168] width 60 height 15
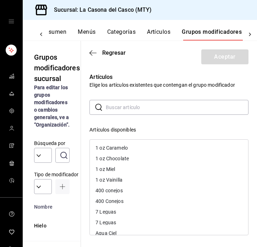
click at [97, 56] on header "Regresar Aceptar" at bounding box center [169, 55] width 176 height 29
click at [93, 55] on icon "button" at bounding box center [93, 53] width 7 height 6
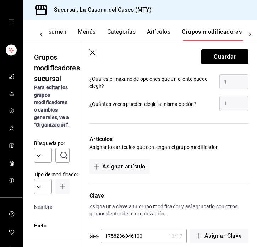
scroll to position [354, 0]
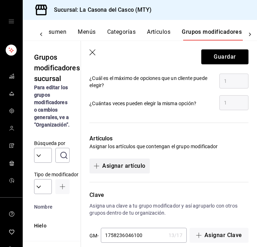
click at [133, 167] on button "Asignar artículo" at bounding box center [120, 166] width 60 height 15
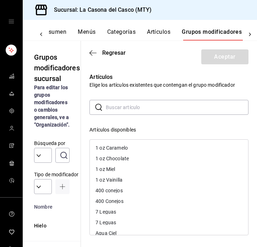
click at [132, 112] on input "text" at bounding box center [177, 107] width 143 height 14
type input "v"
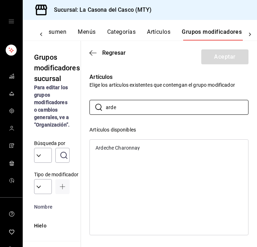
type input "arde"
click at [137, 151] on div "Ardeche Charonnay" at bounding box center [169, 148] width 159 height 11
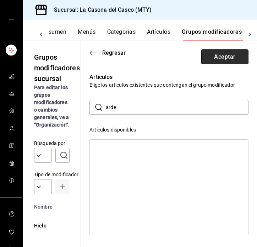
click at [228, 52] on button "Aceptar" at bounding box center [225, 56] width 47 height 15
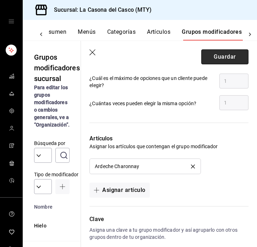
click at [214, 54] on button "Guardar" at bounding box center [225, 56] width 47 height 15
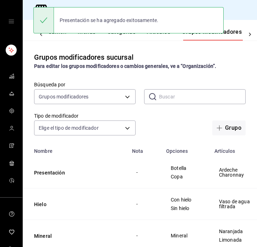
click at [156, 36] on button "Artículos" at bounding box center [158, 34] width 23 height 12
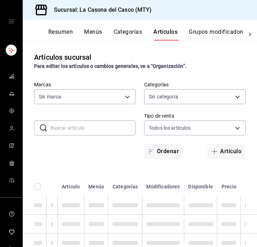
type input "7e4e7643-bc2c-442b-8a2a-9b04da6139a5"
type input "02854608-b90f-40f3-95a4-70698f67f6bc,dd866f13-ef3b-4b91-9495-c6dcc3f39637,fccf2…"
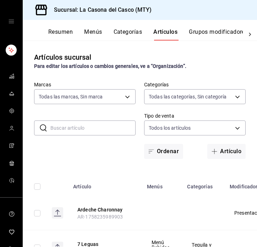
click at [155, 36] on button "Artículos" at bounding box center [166, 34] width 24 height 12
click at [99, 209] on button "Ardeche Charonnay" at bounding box center [105, 209] width 57 height 7
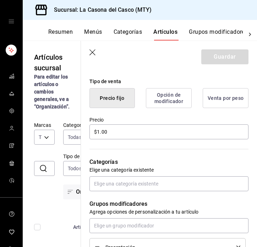
scroll to position [183, 0]
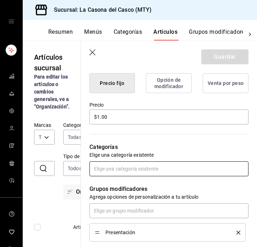
click at [128, 168] on input "text" at bounding box center [169, 168] width 159 height 15
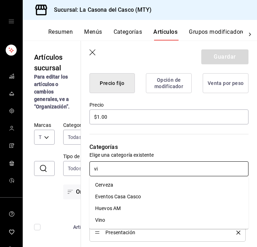
type input "vin"
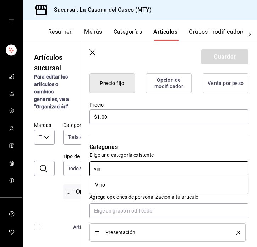
click at [120, 183] on li "Vino" at bounding box center [169, 185] width 159 height 12
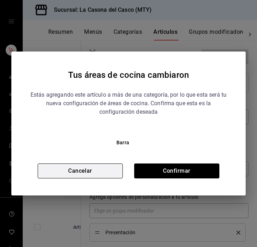
click at [114, 168] on button "Cancelar" at bounding box center [80, 170] width 85 height 15
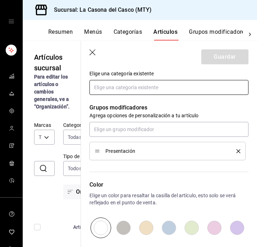
scroll to position [263, 0]
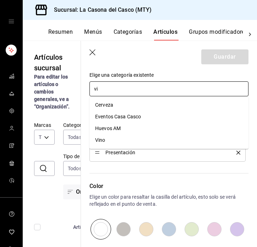
type input "vin"
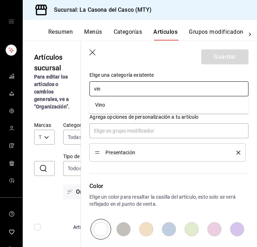
click at [146, 107] on li "Vino" at bounding box center [169, 105] width 159 height 12
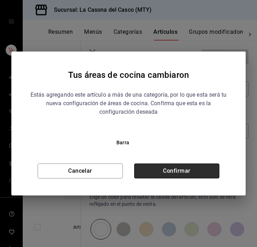
click at [144, 171] on button "Confirmar" at bounding box center [176, 170] width 85 height 15
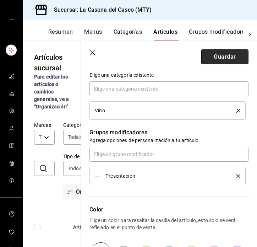
click at [229, 53] on button "Guardar" at bounding box center [225, 56] width 47 height 15
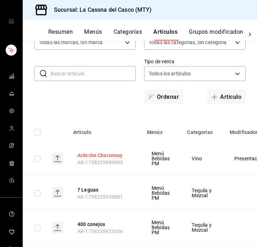
click at [91, 154] on button "Ardeche Charonnay" at bounding box center [105, 155] width 57 height 7
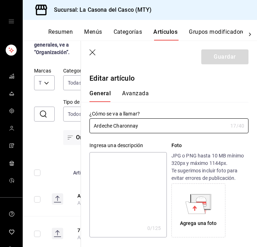
type input "$1.00"
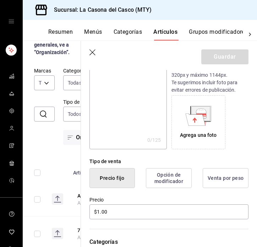
scroll to position [132, 0]
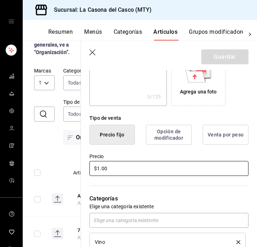
click at [99, 167] on input "$1.00" at bounding box center [169, 168] width 159 height 15
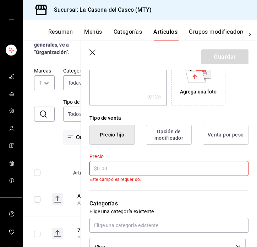
type input "$0.00"
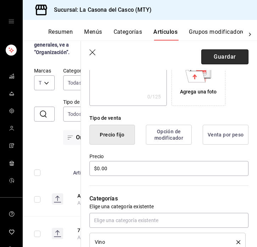
click at [236, 57] on button "Guardar" at bounding box center [225, 56] width 47 height 15
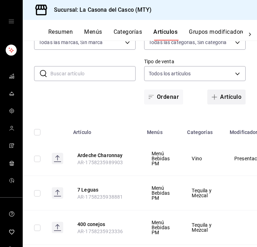
click at [232, 95] on button "Artículo" at bounding box center [227, 97] width 38 height 15
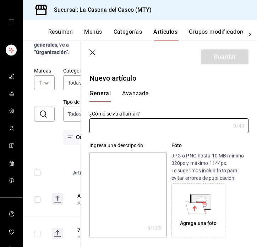
type input "AR-1758236138006"
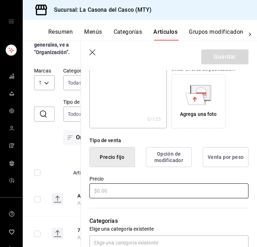
type input "Loteria"
click at [129, 191] on input "text" at bounding box center [169, 190] width 159 height 15
type input "$0.00"
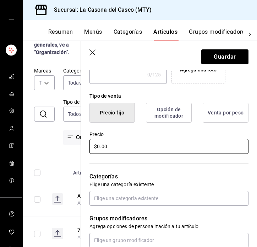
scroll to position [157, 0]
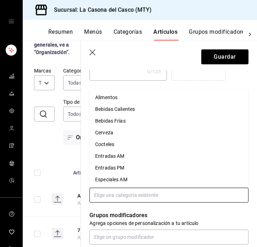
click at [107, 196] on input "text" at bounding box center [169, 195] width 159 height 15
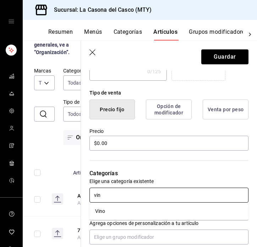
type input "vino"
click at [106, 208] on li "Vino" at bounding box center [169, 211] width 159 height 12
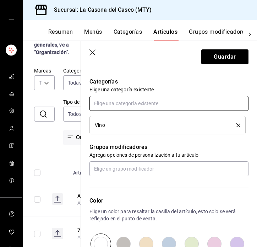
scroll to position [260, 0]
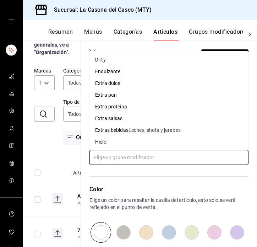
click at [174, 159] on input "text" at bounding box center [169, 157] width 159 height 15
click at [168, 186] on p "Color" at bounding box center [169, 189] width 159 height 9
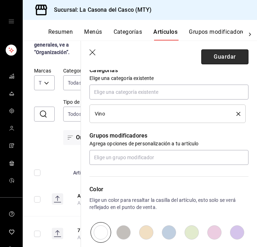
click at [215, 57] on button "Guardar" at bounding box center [225, 56] width 47 height 15
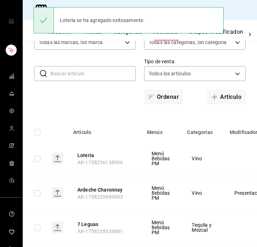
click at [225, 31] on button "Grupos modificadores" at bounding box center [218, 34] width 59 height 12
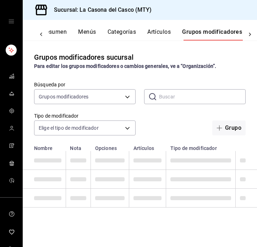
scroll to position [0, 6]
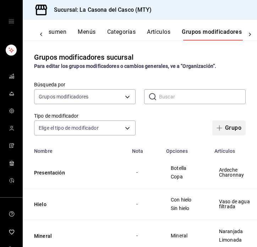
click at [223, 128] on span "button" at bounding box center [221, 128] width 9 height 6
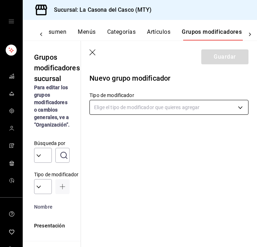
click at [146, 101] on body "Sucursal: La Casona del Casco (MTY) Resumen Menús Categorías Artículos Grupos m…" at bounding box center [128, 123] width 257 height 247
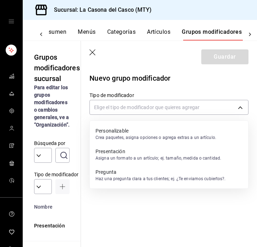
click at [131, 151] on p "Presentación" at bounding box center [159, 151] width 126 height 7
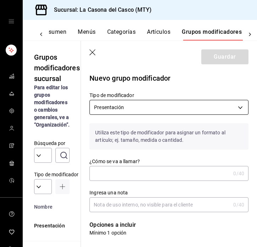
click at [124, 114] on body "Sucursal: La Casona del Casco (MTY) Resumen Menús Categorías Artículos Grupos m…" at bounding box center [128, 123] width 257 height 247
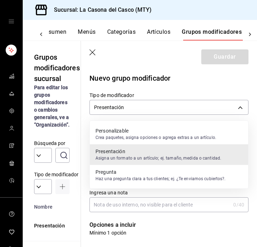
click at [128, 169] on p "Pregunta" at bounding box center [161, 171] width 130 height 7
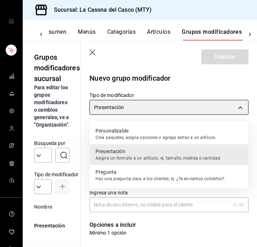
type input "QUESTION"
type input "1758236162845"
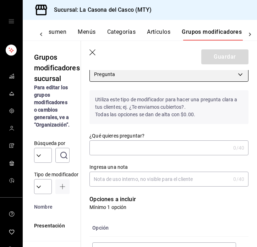
scroll to position [7, 0]
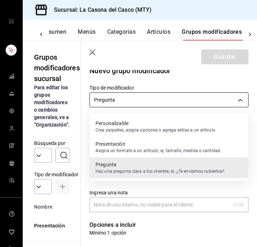
click at [139, 106] on body "Sucursal: La Casona del Casco (MTY) Resumen Menús Categorías Artículos Grupos m…" at bounding box center [128, 123] width 257 height 247
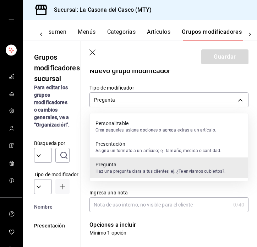
click at [136, 153] on p "Asigna un formato a un artículo; ej. tamaño, medida o cantidad." at bounding box center [159, 151] width 126 height 6
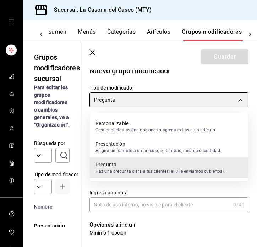
type input "PRESENTATION"
type input "1758236169581"
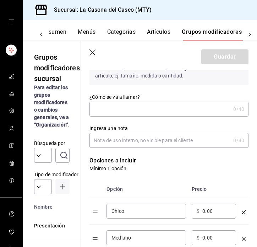
scroll to position [65, 0]
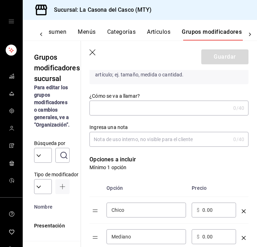
click at [149, 106] on input "¿Cómo se va a llamar?" at bounding box center [160, 108] width 141 height 14
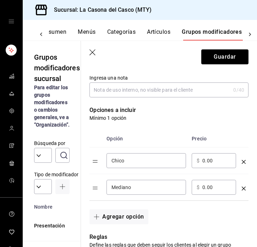
scroll to position [117, 0]
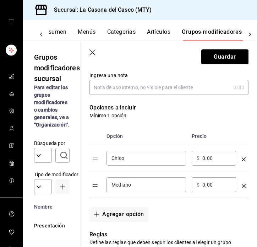
type input "Presentación Loteria"
click at [150, 151] on div "Chico ​" at bounding box center [147, 158] width 80 height 15
click at [150, 155] on input "Chico" at bounding box center [147, 158] width 70 height 7
click at [149, 157] on input "Chico" at bounding box center [147, 158] width 70 height 7
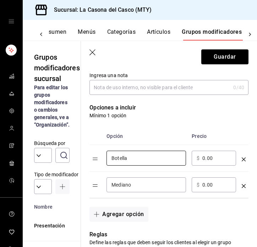
type input "Botella"
drag, startPoint x: 206, startPoint y: 157, endPoint x: 207, endPoint y: 166, distance: 8.2
click at [206, 157] on input "0.00" at bounding box center [217, 158] width 29 height 7
type input "0.00"
type input "1200.00"
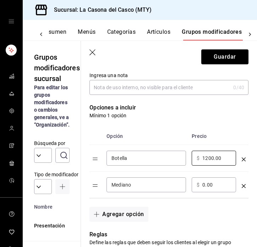
click at [204, 186] on input "0.00" at bounding box center [217, 184] width 29 height 7
type input "240.00"
click at [144, 181] on input "Mediano" at bounding box center [147, 184] width 70 height 7
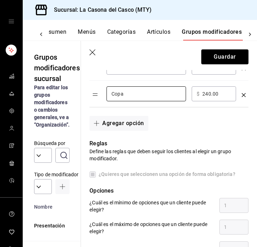
scroll to position [215, 0]
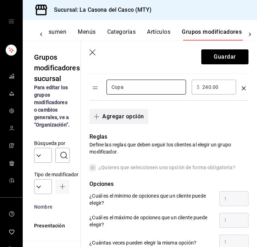
type input "Copa"
click at [127, 112] on button "Agregar opción" at bounding box center [119, 116] width 59 height 15
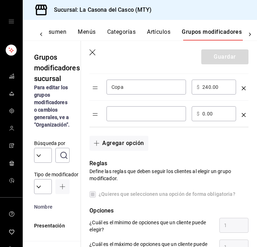
click at [243, 115] on icon "optionsTable" at bounding box center [244, 115] width 4 height 4
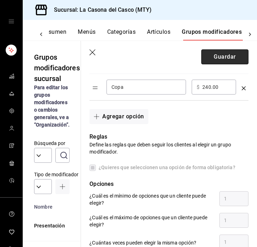
click at [225, 59] on button "Guardar" at bounding box center [225, 56] width 47 height 15
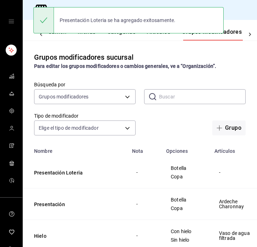
click at [77, 177] on td "Presentación Loteria" at bounding box center [75, 173] width 105 height 32
click at [76, 175] on button "Presentación Loteria" at bounding box center [76, 172] width 85 height 7
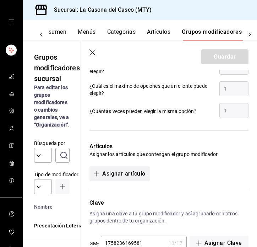
click at [111, 173] on button "Asignar artículo" at bounding box center [120, 173] width 60 height 15
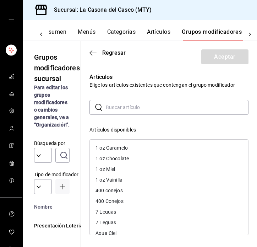
click at [144, 109] on input "text" at bounding box center [177, 107] width 143 height 14
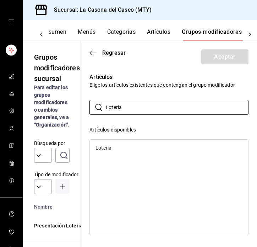
type input "Loteria"
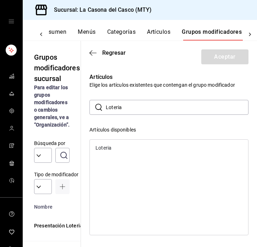
click at [122, 149] on div "Loteria" at bounding box center [169, 148] width 159 height 11
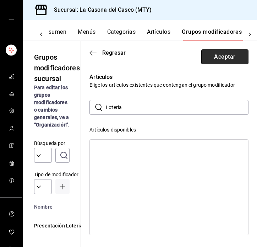
click at [229, 57] on button "Aceptar" at bounding box center [225, 56] width 47 height 15
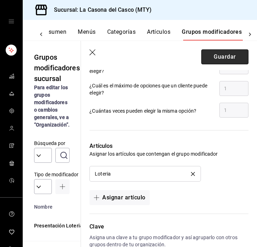
click at [215, 55] on button "Guardar" at bounding box center [225, 56] width 47 height 15
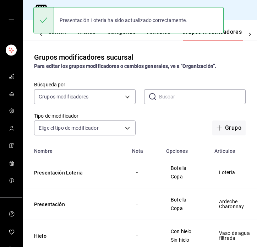
click at [149, 38] on button "Artículos" at bounding box center [158, 34] width 23 height 12
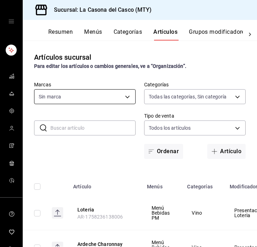
type input "02854608-b90f-40f3-95a4-70698f67f6bc,dd866f13-ef3b-4b91-9495-c6dcc3f39637,fccf2…"
type input "7e4e7643-bc2c-442b-8a2a-9b04da6139a5"
click at [220, 147] on button "Artículo" at bounding box center [227, 151] width 38 height 15
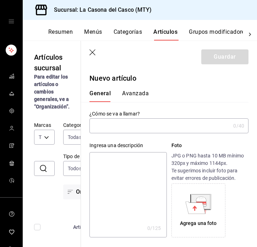
click at [148, 129] on input "text" at bounding box center [160, 126] width 141 height 14
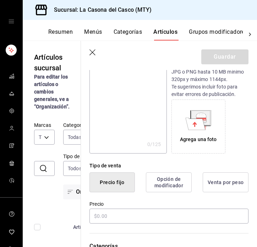
scroll to position [113, 0]
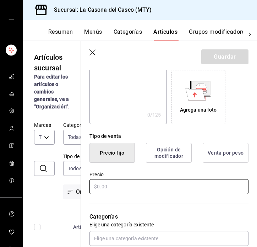
type input "Chateau de Camarsac"
click at [125, 186] on input "text" at bounding box center [169, 186] width 159 height 15
type input "$0.00"
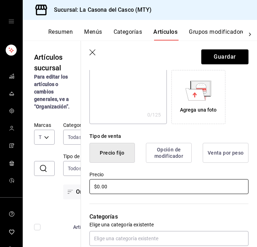
scroll to position [146, 0]
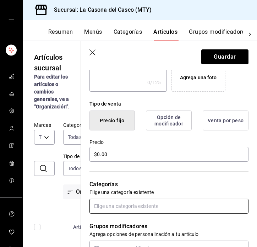
click at [113, 202] on input "text" at bounding box center [169, 206] width 159 height 15
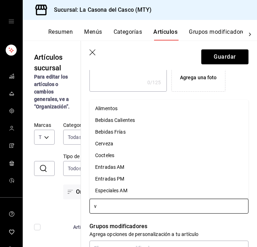
type input "vi"
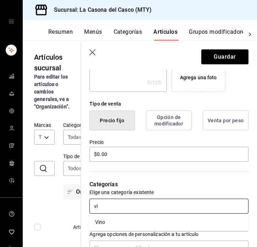
drag, startPoint x: 114, startPoint y: 221, endPoint x: 130, endPoint y: 199, distance: 27.4
click at [114, 222] on li "Vino" at bounding box center [169, 222] width 159 height 12
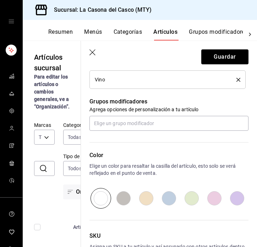
scroll to position [287, 0]
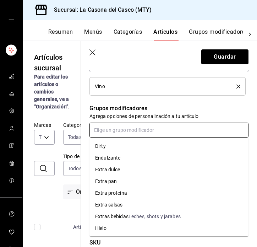
click at [186, 126] on input "text" at bounding box center [169, 130] width 159 height 15
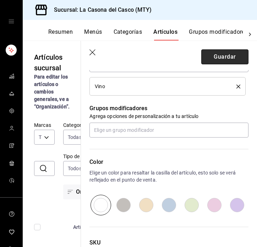
click at [221, 60] on button "Guardar" at bounding box center [225, 56] width 47 height 15
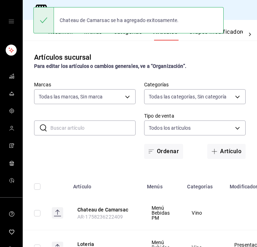
click at [212, 36] on button "Grupos modificadores" at bounding box center [218, 34] width 59 height 12
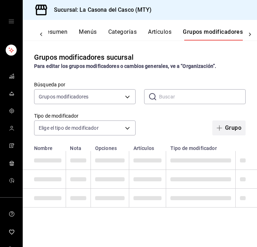
scroll to position [0, 6]
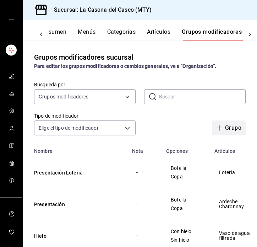
click at [235, 127] on button "Grupo" at bounding box center [229, 127] width 33 height 15
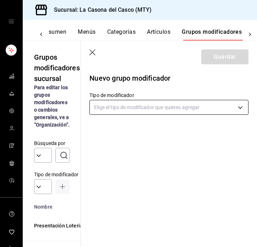
click at [153, 113] on body "Sucursal: La Casona del Casco (MTY) Resumen Menús Categorías Artículos Grupos m…" at bounding box center [128, 123] width 257 height 247
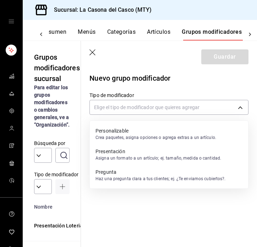
click at [141, 155] on p "Asigna un formato a un artículo; ej. tamaño, medida o cantidad." at bounding box center [159, 158] width 126 height 6
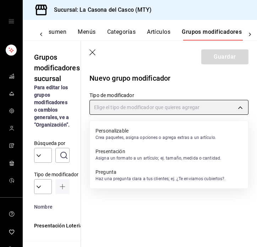
type input "PRESENTATION"
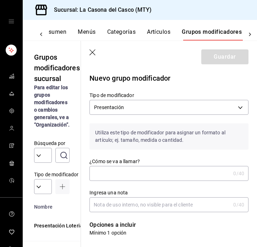
click at [138, 172] on input "¿Cómo se va a llamar?" at bounding box center [160, 173] width 141 height 14
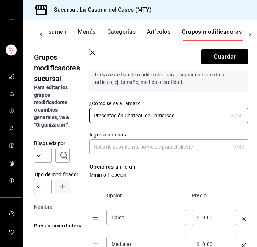
scroll to position [124, 0]
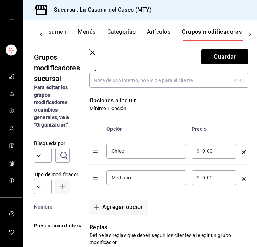
type input "Presentación Chateau de Camarsac"
click at [144, 151] on input "Chico" at bounding box center [147, 151] width 70 height 7
type input "Botella"
click at [164, 179] on input "Mediano" at bounding box center [147, 177] width 70 height 7
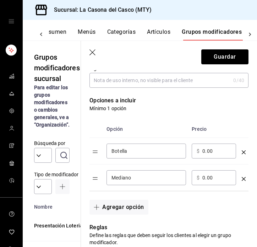
click at [164, 179] on input "Mediano" at bounding box center [147, 177] width 70 height 7
type input "Copa"
click at [203, 152] on input "0.00" at bounding box center [217, 151] width 29 height 7
type input "1200.00"
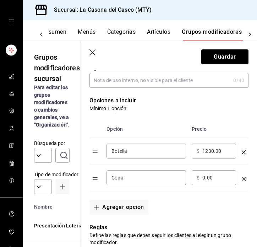
click at [206, 177] on input "0.00" at bounding box center [217, 177] width 29 height 7
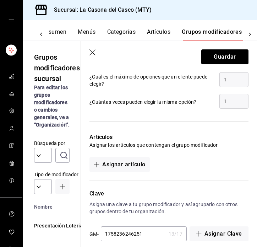
scroll to position [356, 0]
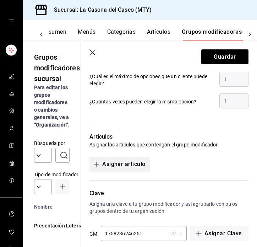
type input "240.00"
click at [116, 163] on button "Asignar artículo" at bounding box center [120, 164] width 60 height 15
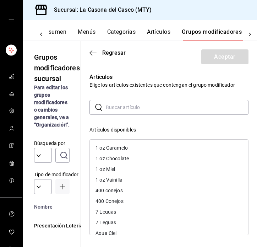
click at [165, 106] on input "text" at bounding box center [177, 107] width 143 height 14
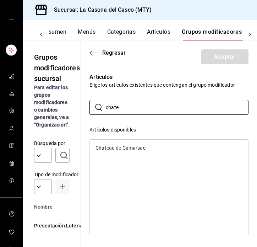
type input "chate"
click at [162, 150] on div "Chateau de Camarsac" at bounding box center [169, 148] width 159 height 11
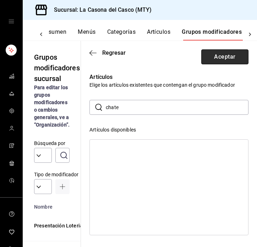
click at [219, 59] on button "Aceptar" at bounding box center [225, 56] width 47 height 15
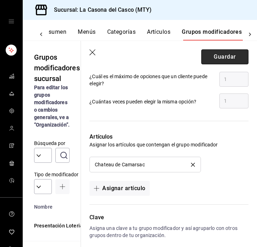
click at [224, 53] on button "Guardar" at bounding box center [225, 56] width 47 height 15
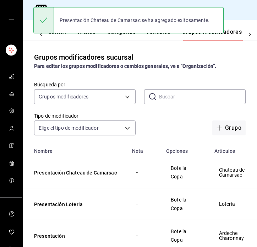
click at [165, 37] on button "Artículos" at bounding box center [158, 34] width 23 height 12
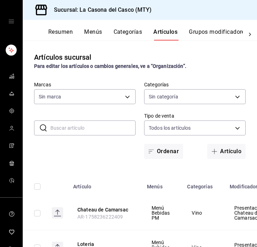
type input "02854608-b90f-40f3-95a4-70698f67f6bc,dd866f13-ef3b-4b91-9495-c6dcc3f39637,fccf2…"
type input "7e4e7643-bc2c-442b-8a2a-9b04da6139a5"
click at [208, 34] on button "Grupos modificadores" at bounding box center [218, 34] width 59 height 12
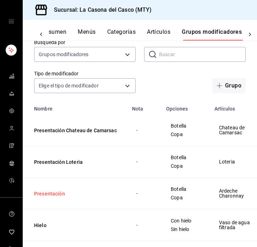
scroll to position [50, 0]
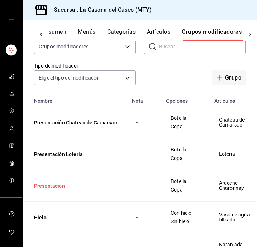
click at [57, 185] on button "Presentación" at bounding box center [76, 185] width 85 height 7
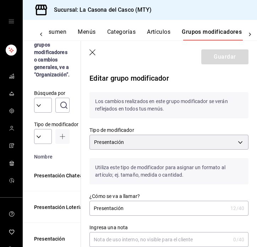
click at [141, 209] on input "Presentación" at bounding box center [159, 208] width 138 height 14
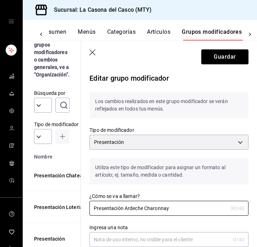
type input "Presentación Ardeche Chardonnay"
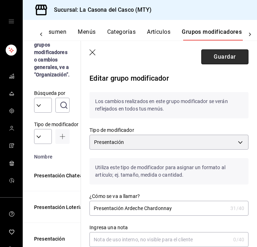
drag, startPoint x: 146, startPoint y: 197, endPoint x: 225, endPoint y: 56, distance: 161.2
click at [225, 56] on button "Guardar" at bounding box center [225, 56] width 47 height 15
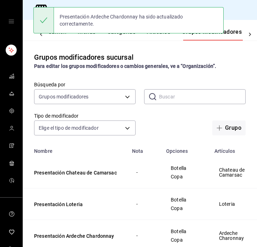
click at [152, 31] on div "Presentación Ardeche Chardonnay ha sido actualizado correctamente." at bounding box center [139, 20] width 170 height 23
click at [156, 32] on div "Presentación Ardeche Chardonnay ha sido actualizado correctamente." at bounding box center [128, 20] width 191 height 26
click at [157, 41] on div "Grupos modificadores sucursal Para editar los grupos modificadores o cambios ge…" at bounding box center [140, 144] width 235 height 206
click at [161, 35] on div "Presentación Ardeche Chardonnay ha sido actualizado correctamente." at bounding box center [128, 20] width 191 height 31
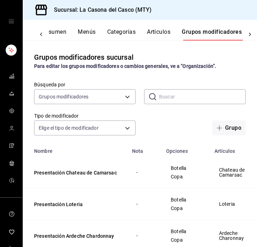
click at [160, 30] on button "Artículos" at bounding box center [158, 34] width 23 height 12
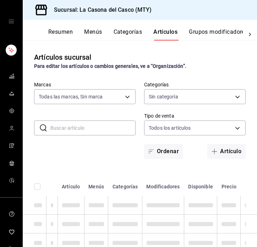
type input "7e4e7643-bc2c-442b-8a2a-9b04da6139a5"
type input "02854608-b90f-40f3-95a4-70698f67f6bc,dd866f13-ef3b-4b91-9495-c6dcc3f39637,fccf2…"
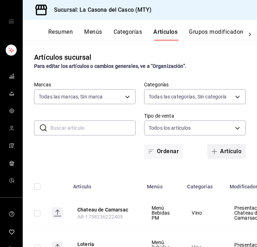
click at [234, 154] on button "Artículo" at bounding box center [227, 151] width 38 height 15
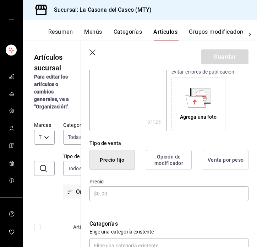
scroll to position [107, 0]
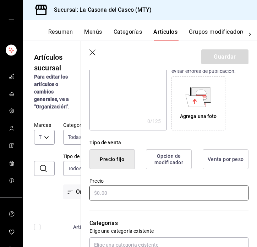
type input "Cartas de Autor [PERSON_NAME]"
click at [111, 192] on input "text" at bounding box center [169, 193] width 159 height 15
type input "$0.00"
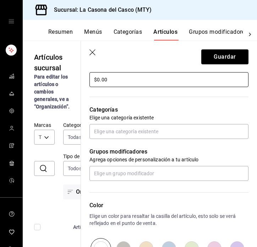
scroll to position [267, 0]
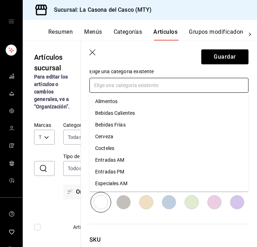
click at [193, 80] on input "text" at bounding box center [169, 85] width 159 height 15
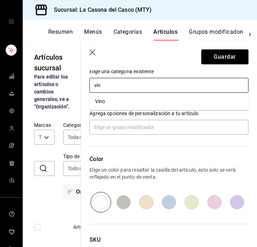
type input "vino"
click at [149, 101] on li "Vino" at bounding box center [169, 102] width 159 height 12
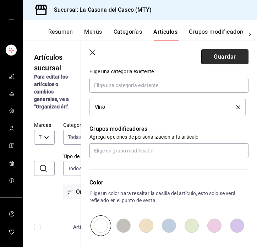
click at [227, 53] on button "Guardar" at bounding box center [225, 56] width 47 height 15
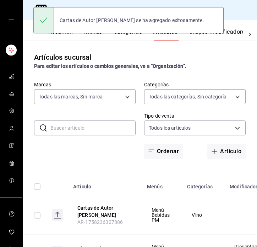
click at [231, 31] on button "Grupos modificadores" at bounding box center [218, 34] width 59 height 12
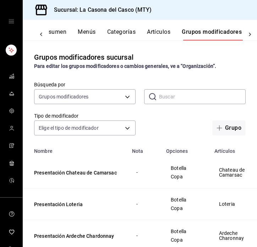
scroll to position [0, 6]
click at [238, 128] on button "Grupo" at bounding box center [229, 127] width 33 height 15
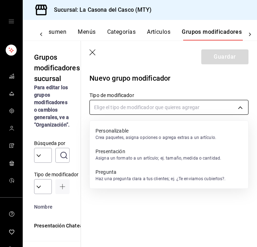
click at [166, 108] on body "Sucursal: La Casona del Casco (MTY) Resumen Menús Categorías Artículos Grupos m…" at bounding box center [128, 123] width 257 height 247
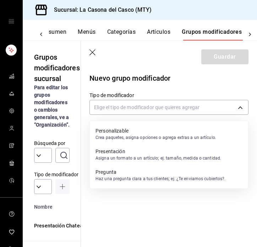
click at [148, 147] on div "Presentación Asigna un formato a un artículo; ej. tamaño, medida o cantidad." at bounding box center [159, 154] width 126 height 16
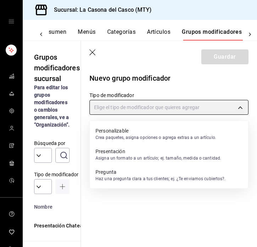
type input "PRESENTATION"
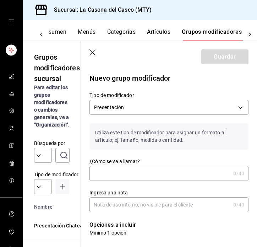
click at [138, 175] on input "¿Cómo se va a llamar?" at bounding box center [160, 173] width 141 height 14
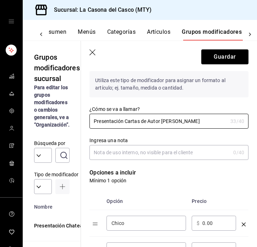
scroll to position [68, 0]
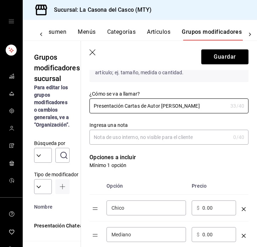
type input "Presentación Cartas de Autor [PERSON_NAME]"
click at [152, 215] on div "Chico ​" at bounding box center [147, 207] width 80 height 15
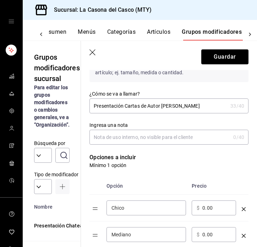
click at [152, 215] on div "Chico ​" at bounding box center [147, 207] width 80 height 15
click at [152, 211] on input "Chico" at bounding box center [147, 207] width 70 height 7
type input "Botella"
click at [203, 207] on input "0.00" at bounding box center [217, 207] width 29 height 7
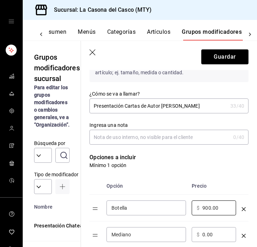
type input "900.00"
click at [172, 235] on input "Mediano" at bounding box center [147, 234] width 70 height 7
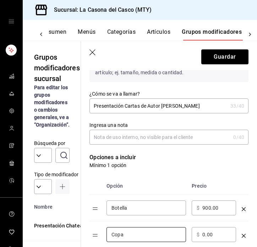
type input "Copa"
click at [203, 234] on input "0.00" at bounding box center [217, 234] width 29 height 7
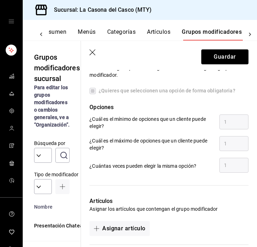
scroll to position [315, 0]
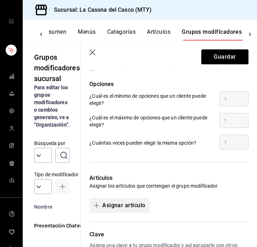
type input "180.00"
click at [114, 204] on button "Asignar artículo" at bounding box center [120, 205] width 60 height 15
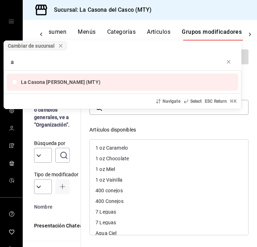
type input "a"
click at [138, 114] on div "Cambiar de sucursal a La Casona del Casco (MTY) Navigate Select ESC Return ⌘ K" at bounding box center [128, 123] width 257 height 247
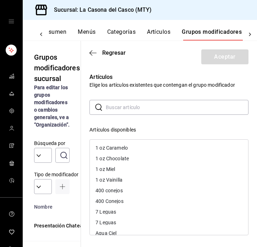
click at [163, 111] on input "text" at bounding box center [177, 107] width 143 height 14
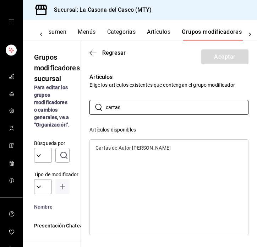
type input "cartas"
click at [154, 152] on div "Cartas de Autor [PERSON_NAME]" at bounding box center [169, 148] width 159 height 11
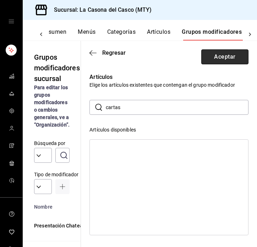
click at [229, 54] on button "Aceptar" at bounding box center [225, 56] width 47 height 15
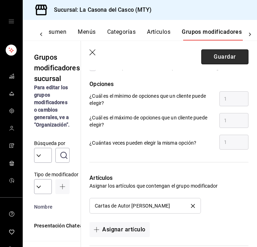
click at [230, 55] on button "Guardar" at bounding box center [225, 56] width 47 height 15
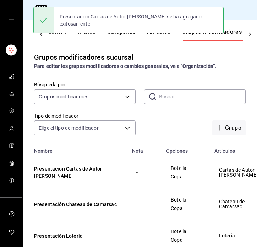
click at [163, 36] on button "Artículos" at bounding box center [158, 34] width 23 height 12
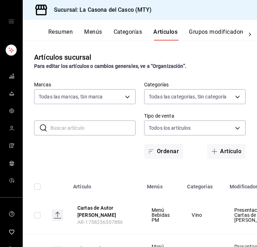
type input "7e4e7643-bc2c-442b-8a2a-9b04da6139a5"
type input "02854608-b90f-40f3-95a4-70698f67f6bc,dd866f13-ef3b-4b91-9495-c6dcc3f39637,fccf2…"
click at [139, 33] on button "Categorías" at bounding box center [128, 34] width 29 height 12
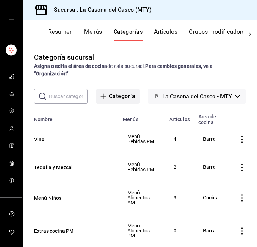
click at [127, 92] on button "Categoría" at bounding box center [117, 96] width 43 height 15
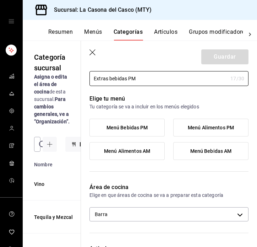
scroll to position [44, 0]
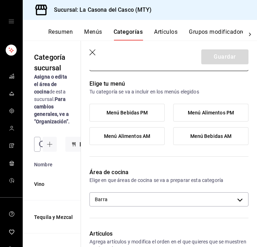
type input "Extras bebidas PM"
click at [149, 118] on label "Menú Bebidas PM" at bounding box center [127, 112] width 75 height 17
click at [0, 0] on input "Menú Bebidas PM" at bounding box center [0, 0] width 0 height 0
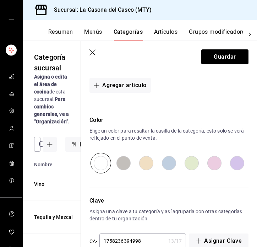
scroll to position [223, 0]
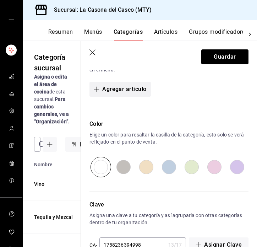
click at [136, 95] on button "Agregar artículo" at bounding box center [120, 89] width 61 height 15
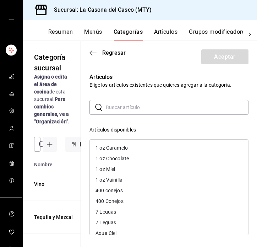
click at [93, 57] on header "Regresar Aceptar" at bounding box center [169, 55] width 176 height 29
click at [93, 54] on icon "button" at bounding box center [93, 53] width 7 height 6
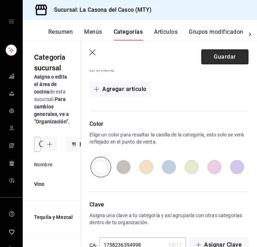
click at [218, 54] on button "Guardar" at bounding box center [225, 56] width 47 height 15
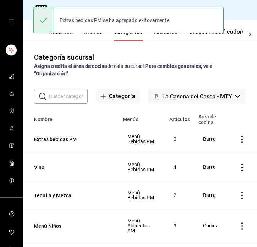
click at [172, 35] on div "Extras bebidas PM se ha agregado exitosamente." at bounding box center [128, 20] width 191 height 31
click at [169, 38] on button "Artículos" at bounding box center [165, 34] width 23 height 12
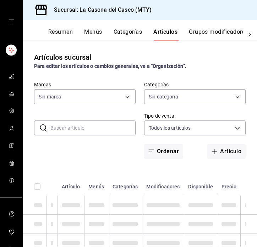
type input "7e4e7643-bc2c-442b-8a2a-9b04da6139a5"
type input "8b44ccb5-5a02-4d1f-a502-a2ce013969f6,02854608-b90f-40f3-95a4-70698f67f6bc,dd866…"
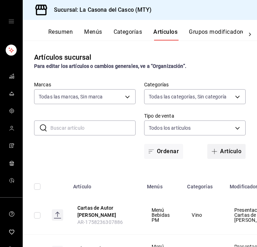
click at [223, 158] on button "Artículo" at bounding box center [227, 151] width 38 height 15
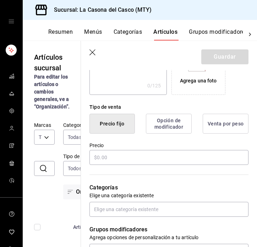
scroll to position [177, 0]
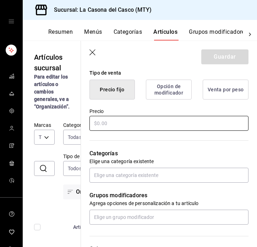
type input "[PERSON_NAME]"
click at [140, 125] on input "text" at bounding box center [169, 123] width 159 height 15
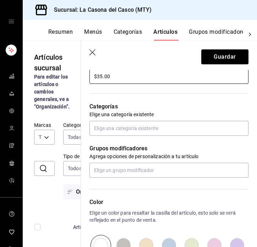
scroll to position [234, 0]
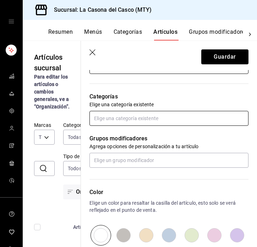
type input "$35.00"
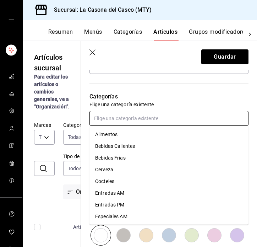
click at [132, 119] on input "text" at bounding box center [169, 118] width 159 height 15
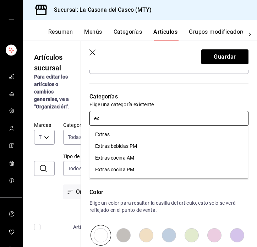
type input "ext"
click at [131, 149] on li "Extras bebidas PM" at bounding box center [169, 146] width 159 height 12
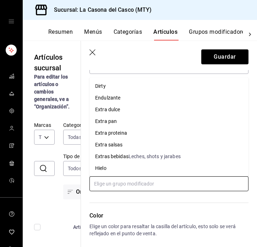
click at [160, 182] on input "text" at bounding box center [169, 183] width 159 height 15
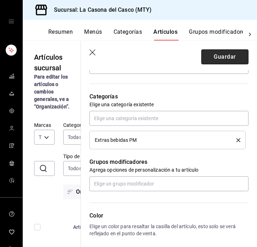
click at [214, 58] on button "Guardar" at bounding box center [225, 56] width 47 height 15
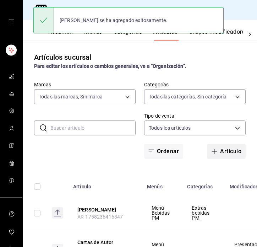
click at [227, 150] on button "Artículo" at bounding box center [227, 151] width 38 height 15
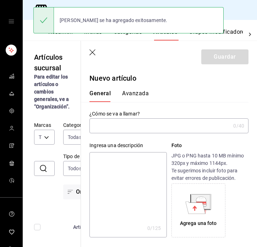
click at [156, 132] on input "text" at bounding box center [160, 126] width 141 height 14
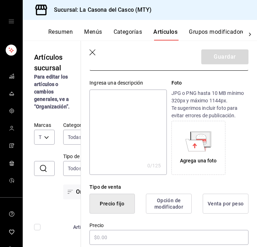
scroll to position [69, 0]
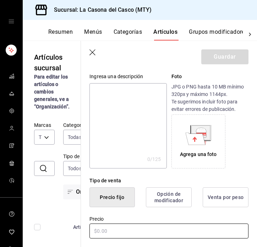
type input "[PERSON_NAME]"
click at [124, 230] on input "text" at bounding box center [169, 231] width 159 height 15
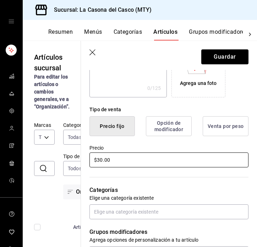
scroll to position [151, 0]
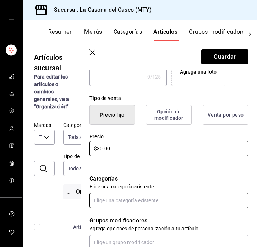
type input "$30.00"
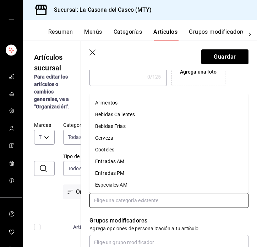
click at [128, 200] on input "text" at bounding box center [169, 200] width 159 height 15
type input "ex"
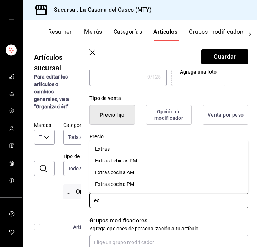
click at [125, 163] on li "Extras bebidas PM" at bounding box center [169, 161] width 159 height 12
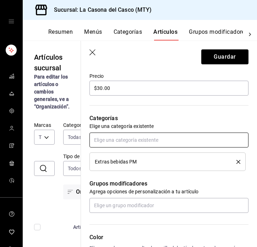
scroll to position [261, 0]
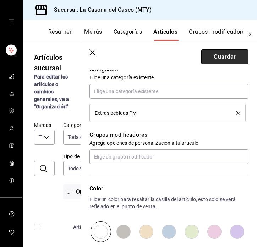
click at [222, 60] on button "Guardar" at bounding box center [225, 56] width 47 height 15
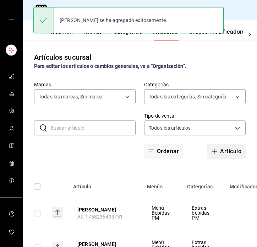
click at [218, 151] on span "button" at bounding box center [216, 152] width 9 height 6
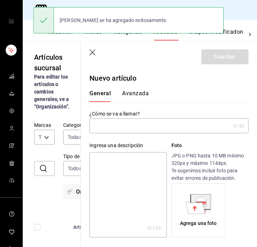
click at [125, 133] on div "Ingresa una descripción x 0 /125 ​ Foto JPG o PNG hasta 10 MB mínimo 320px y má…" at bounding box center [165, 185] width 168 height 104
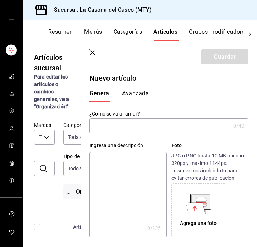
click at [125, 127] on input "text" at bounding box center [160, 126] width 141 height 14
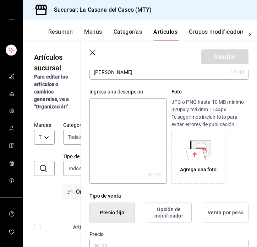
scroll to position [66, 0]
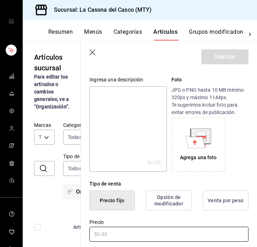
type input "[PERSON_NAME]"
click at [125, 235] on input "text" at bounding box center [169, 234] width 159 height 15
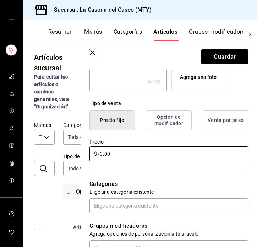
scroll to position [169, 0]
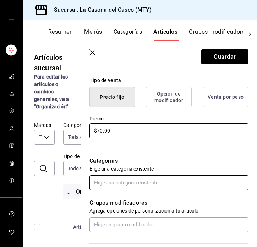
type input "$70.00"
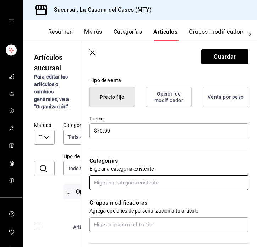
click at [126, 186] on input "text" at bounding box center [169, 182] width 159 height 15
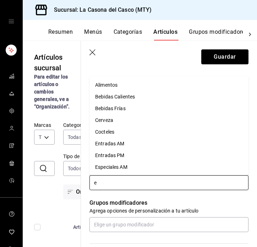
type input "ex"
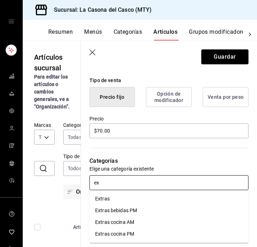
click at [131, 212] on li "Extras bebidas PM" at bounding box center [169, 211] width 159 height 12
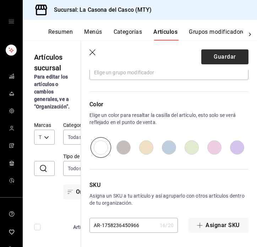
scroll to position [345, 0]
click at [228, 54] on button "Guardar" at bounding box center [225, 56] width 47 height 15
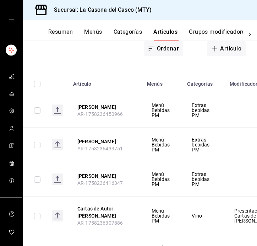
scroll to position [80, 0]
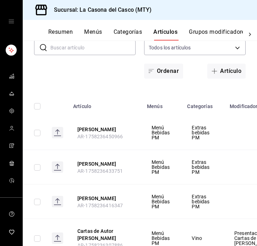
click at [92, 29] on button "Menús" at bounding box center [93, 34] width 18 height 12
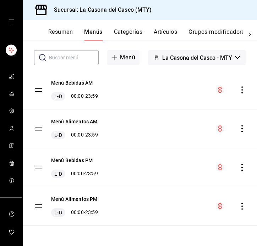
scroll to position [39, 0]
click at [79, 87] on div "Menú Bebidas AM L-D 00:00 - 23:59" at bounding box center [74, 89] width 47 height 21
click at [79, 83] on button "Menú Bebidas AM" at bounding box center [72, 82] width 42 height 7
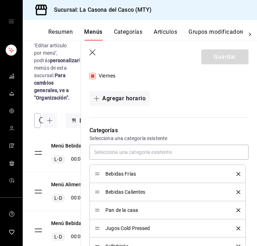
scroll to position [127, 0]
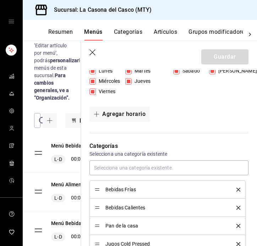
click at [93, 50] on icon "button" at bounding box center [93, 52] width 7 height 7
checkbox input "false"
type input "1758236489572"
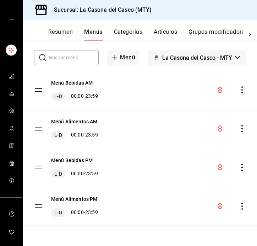
click at [242, 90] on icon "actions" at bounding box center [242, 89] width 1 height 7
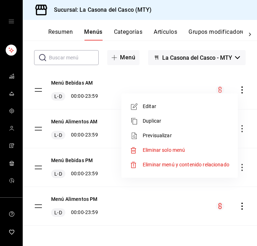
click at [155, 77] on div at bounding box center [128, 123] width 257 height 246
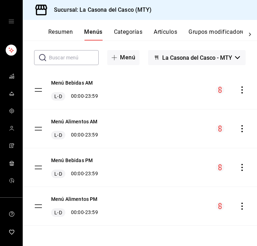
click at [69, 35] on button "Resumen" at bounding box center [60, 34] width 25 height 12
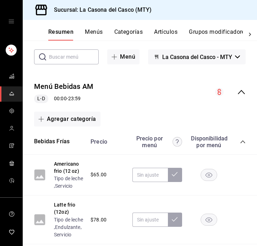
scroll to position [44, 0]
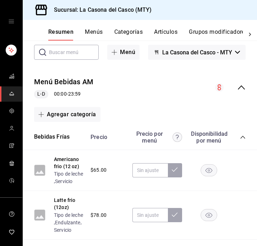
click at [237, 88] on icon "collapse-menu-row" at bounding box center [241, 87] width 9 height 9
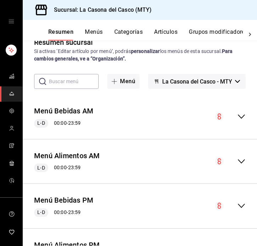
scroll to position [15, 0]
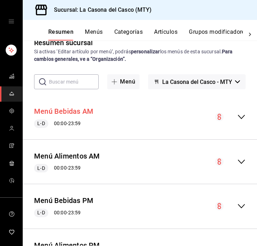
click at [70, 110] on button "Menú Bebidas AM" at bounding box center [63, 111] width 59 height 10
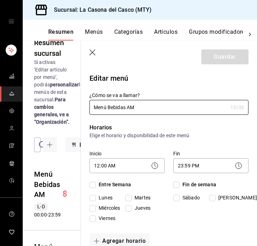
checkbox input "true"
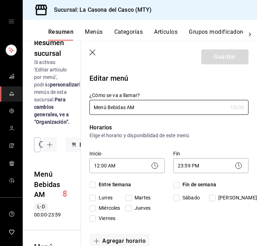
checkbox input "true"
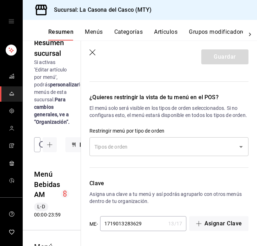
click at [137, 149] on input "text" at bounding box center [164, 146] width 142 height 12
click at [93, 52] on icon "button" at bounding box center [93, 52] width 7 height 7
checkbox input "false"
type input "1758236526036"
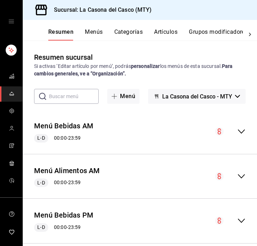
click at [87, 32] on button "Menús" at bounding box center [94, 34] width 18 height 12
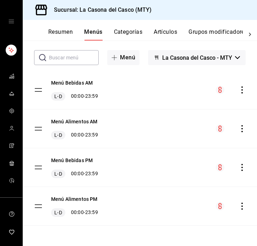
click at [250, 36] on icon at bounding box center [250, 34] width 7 height 7
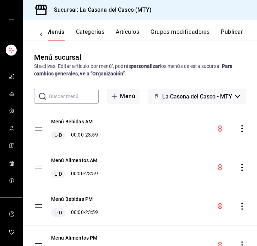
click at [83, 31] on button "Categorías" at bounding box center [90, 34] width 29 height 12
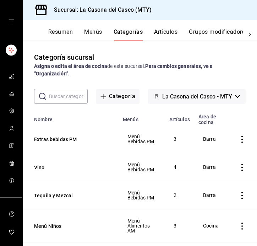
click at [170, 31] on button "Artículos" at bounding box center [165, 34] width 23 height 12
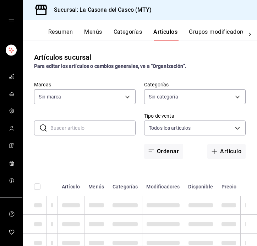
type input "7e4e7643-bc2c-442b-8a2a-9b04da6139a5"
type input "8b44ccb5-5a02-4d1f-a502-a2ce013969f6,02854608-b90f-40f3-95a4-70698f67f6bc,dd866…"
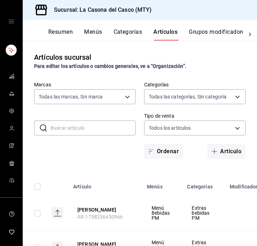
click at [67, 133] on input "text" at bounding box center [92, 128] width 85 height 14
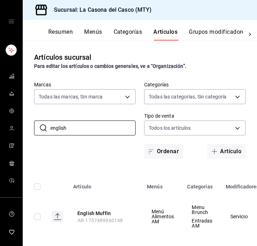
type input "english"
click at [89, 218] on span "AR-1737489960148" at bounding box center [99, 221] width 45 height 6
click at [89, 213] on button "English Muffin" at bounding box center [105, 213] width 57 height 7
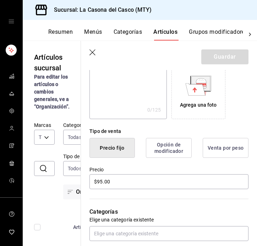
scroll to position [132, 0]
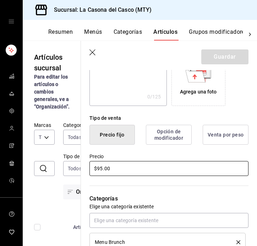
click at [100, 171] on input "$95.00" at bounding box center [169, 168] width 159 height 15
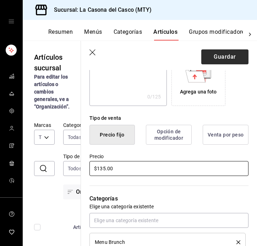
type input "$135.00"
click at [243, 56] on button "Guardar" at bounding box center [225, 56] width 47 height 15
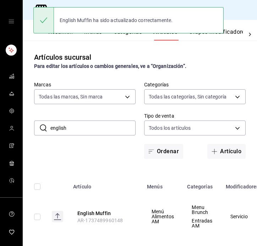
click at [91, 126] on input "english" at bounding box center [92, 128] width 85 height 14
type input "t"
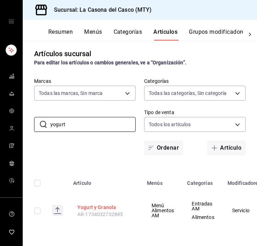
type input "yogurt"
click at [95, 206] on button "Yogurt y Granola" at bounding box center [105, 207] width 57 height 7
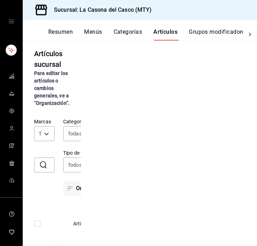
scroll to position [1, 0]
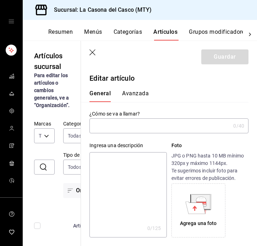
type input "Yogurt y Granola"
type textarea "Yogurt griego, berrees macerados, granola hecha en casa"
type textarea "x"
type input "$90.00"
type input "AR-1734032732885"
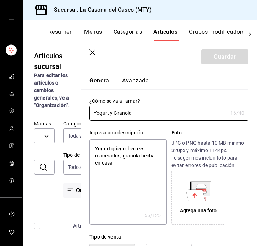
scroll to position [126, 0]
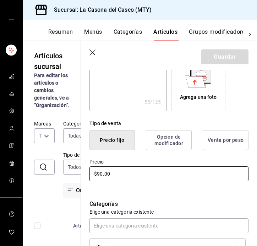
click at [103, 172] on input "$90.00" at bounding box center [169, 173] width 159 height 15
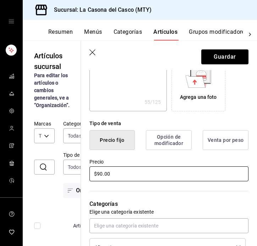
type textarea "x"
type input "$9.00"
type textarea "x"
type input "$99.00"
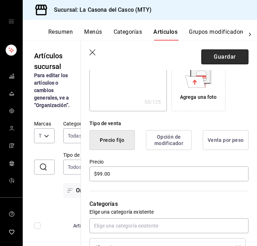
click at [229, 59] on button "Guardar" at bounding box center [225, 56] width 47 height 15
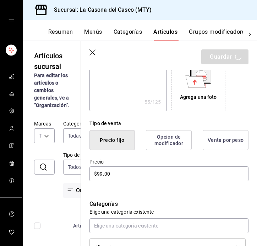
type textarea "x"
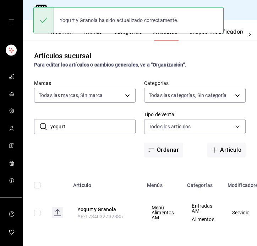
click at [106, 127] on input "yogurt" at bounding box center [92, 126] width 85 height 14
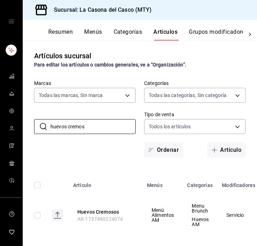
type input "huevos cremos"
click at [107, 217] on span "AR-1737490224074" at bounding box center [99, 219] width 45 height 6
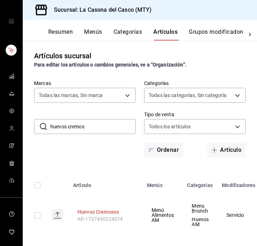
click at [107, 212] on button "Huevos Cremosos" at bounding box center [105, 211] width 57 height 7
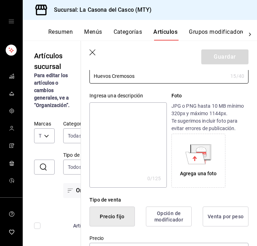
scroll to position [90, 0]
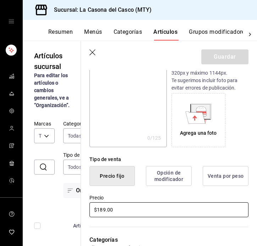
click at [105, 209] on input "$189.00" at bounding box center [169, 209] width 159 height 15
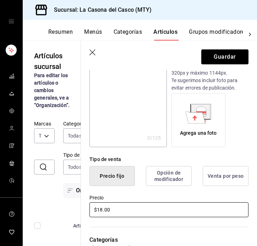
type input "$1.00"
type input "$210.00"
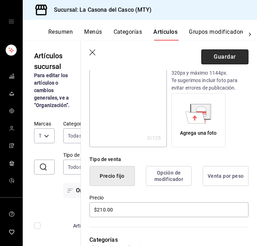
click at [216, 54] on button "Guardar" at bounding box center [225, 56] width 47 height 15
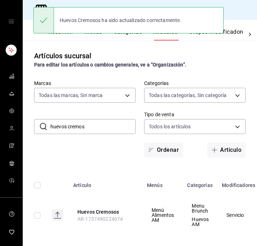
click at [102, 122] on input "huevos cremos" at bounding box center [92, 126] width 85 height 14
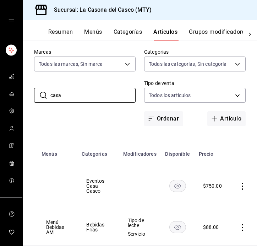
scroll to position [0, 105]
type input "casa"
click at [241, 183] on icon "actions" at bounding box center [243, 186] width 7 height 7
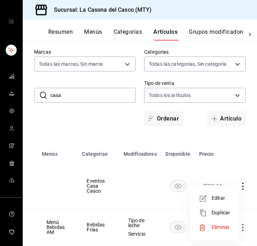
click at [217, 229] on span "Eliminar" at bounding box center [221, 227] width 18 height 6
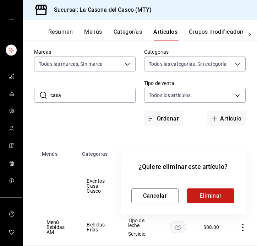
click at [211, 197] on button "Eliminar" at bounding box center [210, 195] width 47 height 15
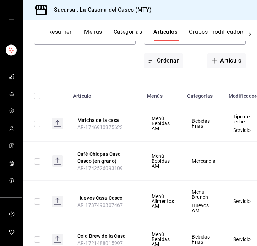
scroll to position [109, 0]
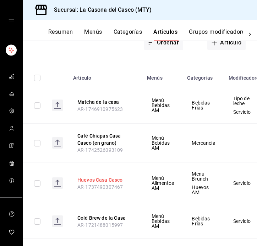
click at [110, 178] on button "Huevos Casa Casco" at bounding box center [105, 179] width 57 height 7
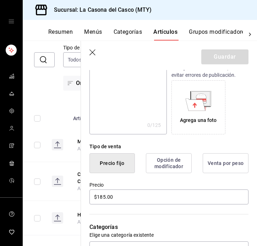
scroll to position [142, 0]
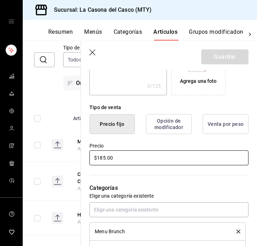
click at [104, 156] on input "$185.00" at bounding box center [169, 157] width 159 height 15
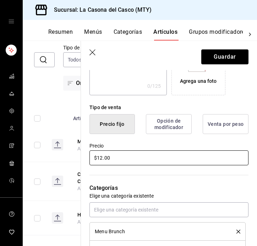
type input "$1.00"
type input "$230.00"
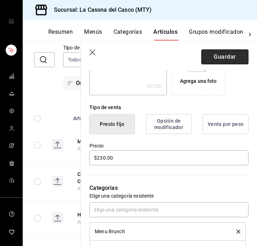
click at [224, 57] on button "Guardar" at bounding box center [225, 56] width 47 height 15
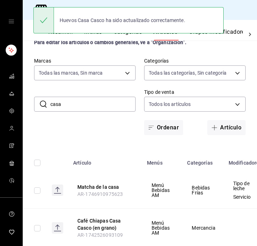
click at [73, 109] on input "casa" at bounding box center [92, 104] width 85 height 14
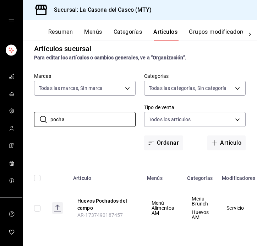
scroll to position [9, 0]
type input "pocha"
click at [90, 205] on button "Huevos Pochados del campo" at bounding box center [105, 204] width 57 height 14
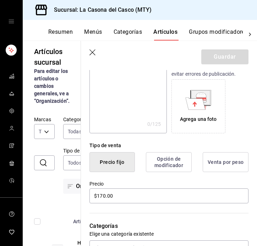
scroll to position [112, 0]
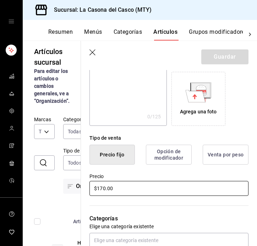
click at [105, 191] on input "$170.00" at bounding box center [169, 188] width 159 height 15
type input "$195.00"
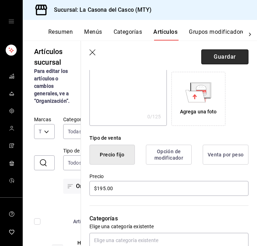
click at [220, 60] on button "Guardar" at bounding box center [225, 56] width 47 height 15
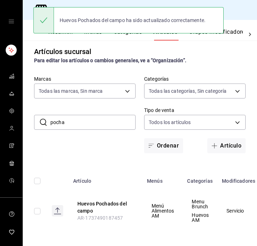
click at [112, 128] on input "pocha" at bounding box center [92, 122] width 85 height 14
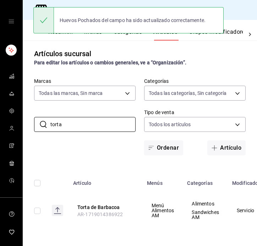
scroll to position [4, 0]
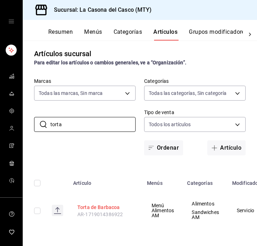
type input "torta"
click at [98, 208] on button "Torta de Barbacoa" at bounding box center [105, 207] width 57 height 7
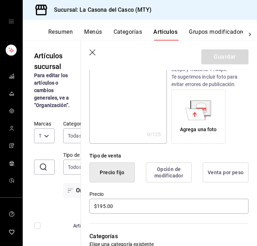
scroll to position [149, 0]
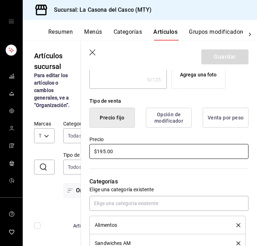
click at [103, 151] on input "$195.00" at bounding box center [169, 151] width 159 height 15
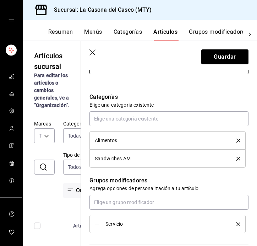
scroll to position [233, 0]
type input "$245.00"
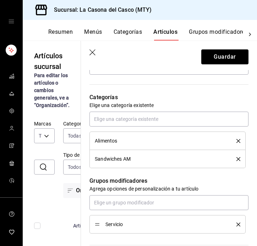
click at [238, 141] on icon "delete" at bounding box center [239, 141] width 4 height 4
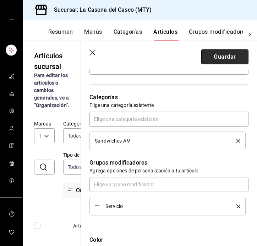
click at [243, 59] on button "Guardar" at bounding box center [225, 56] width 47 height 15
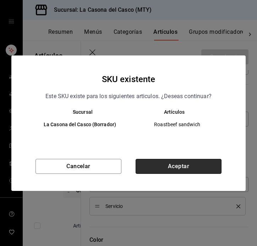
click at [162, 168] on button "Aceptar" at bounding box center [179, 166] width 86 height 15
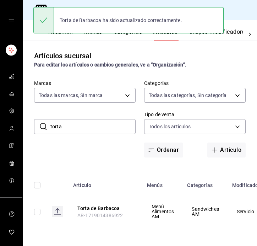
scroll to position [0, 0]
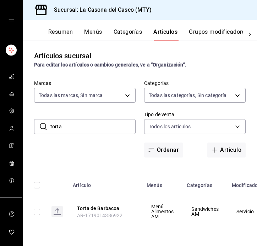
click at [100, 123] on input "torta" at bounding box center [92, 126] width 85 height 14
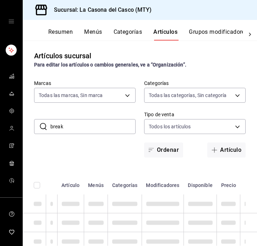
scroll to position [0, 0]
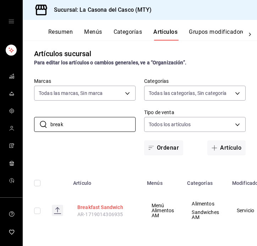
type input "break"
click at [102, 204] on button "Breakfast Sandwich" at bounding box center [105, 207] width 57 height 7
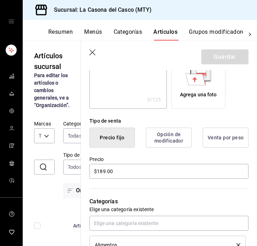
scroll to position [131, 0]
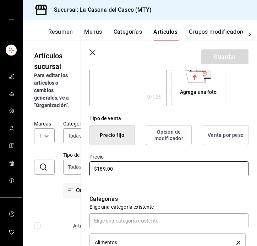
click at [105, 165] on input "$189.00" at bounding box center [169, 168] width 159 height 15
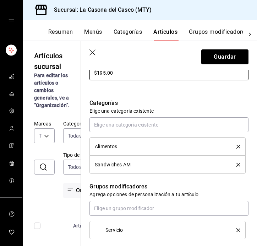
scroll to position [270, 0]
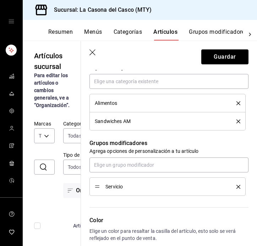
type input "$195.00"
click at [235, 101] on div "Alimentos" at bounding box center [168, 103] width 146 height 8
click at [238, 102] on icon "delete" at bounding box center [239, 103] width 4 height 4
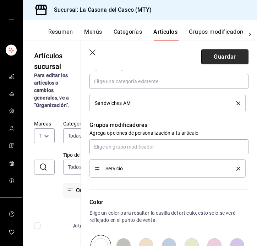
click at [235, 53] on button "Guardar" at bounding box center [225, 56] width 47 height 15
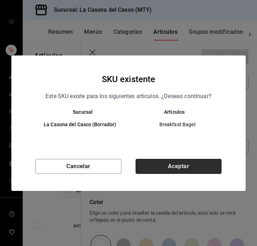
click at [171, 162] on button "Aceptar" at bounding box center [179, 166] width 86 height 15
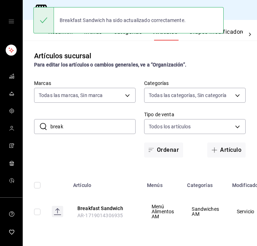
click at [94, 123] on input "break" at bounding box center [92, 126] width 85 height 14
type input "c"
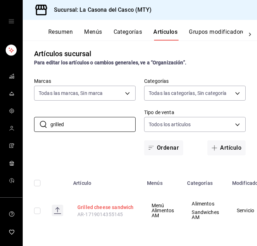
type input "grilled"
click at [117, 209] on button "Grilled cheese sandwich" at bounding box center [105, 207] width 57 height 7
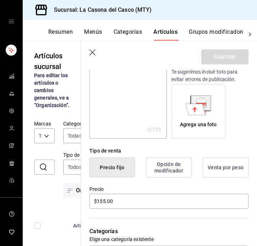
scroll to position [132, 0]
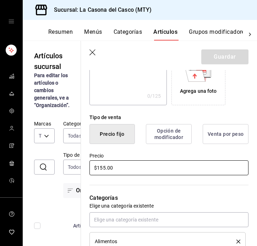
click at [141, 170] on input "$155.00" at bounding box center [169, 167] width 159 height 15
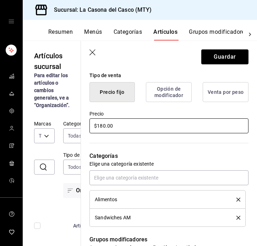
scroll to position [175, 0]
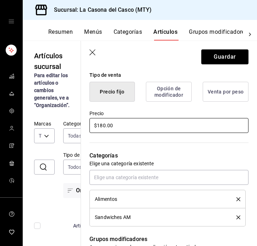
type input "$180.00"
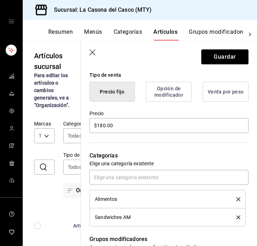
click at [241, 201] on li "Alimentos" at bounding box center [168, 199] width 156 height 18
click at [240, 199] on icon "delete" at bounding box center [239, 199] width 4 height 4
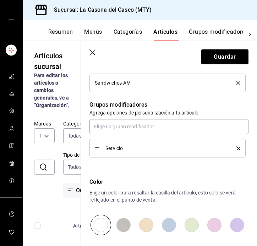
scroll to position [184, 0]
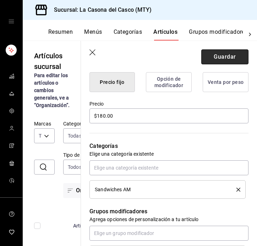
click at [225, 61] on button "Guardar" at bounding box center [225, 56] width 47 height 15
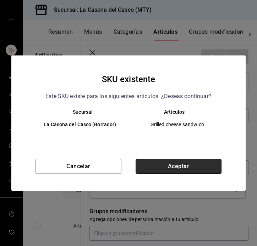
click at [167, 163] on button "Aceptar" at bounding box center [179, 166] width 86 height 15
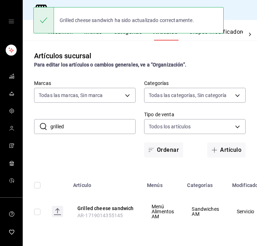
click at [85, 131] on input "grilled" at bounding box center [92, 126] width 85 height 14
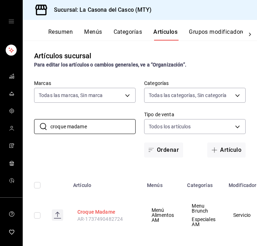
type input "croque madame"
click at [103, 211] on button "Croque Madame" at bounding box center [105, 211] width 57 height 7
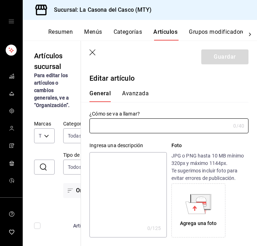
type input "Croque Madame"
type input "$215.00"
type input "AR-1737490482724"
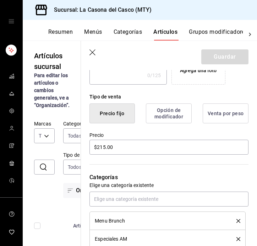
scroll to position [153, 0]
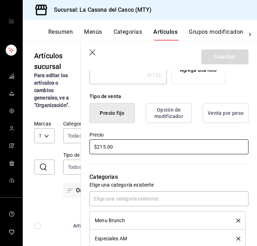
click at [104, 146] on input "$215.00" at bounding box center [169, 146] width 159 height 15
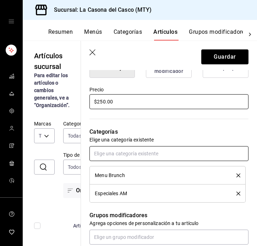
scroll to position [199, 0]
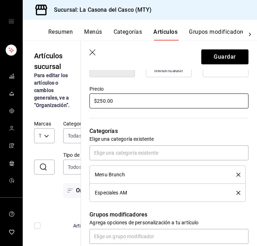
type input "$250.00"
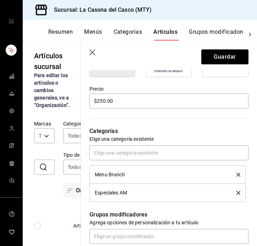
click at [236, 176] on button "delete" at bounding box center [236, 175] width 9 height 4
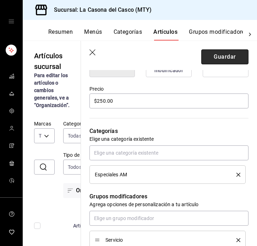
click at [234, 53] on button "Guardar" at bounding box center [225, 56] width 47 height 15
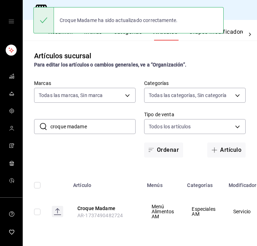
click at [99, 118] on div "​ croque madame ​ Marcas Todas las marcas, Sin marca 7e4e7643-bc2c-442b-8a2a-9b…" at bounding box center [140, 118] width 235 height 77
click at [97, 126] on input "croque madame" at bounding box center [92, 126] width 85 height 14
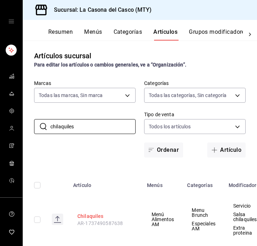
type input "chilaquiles"
click at [93, 215] on button "Chilaquiles" at bounding box center [105, 216] width 57 height 7
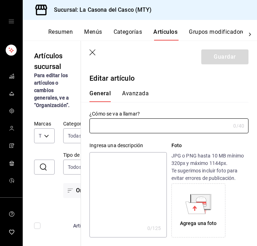
type input "Chilaquiles"
type input "$210.00"
type input "AR-1737490587638"
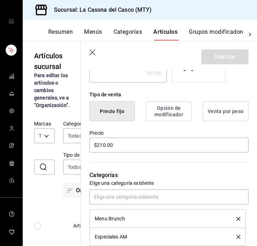
scroll to position [155, 0]
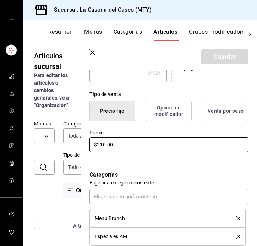
click at [102, 145] on input "$210.00" at bounding box center [169, 144] width 159 height 15
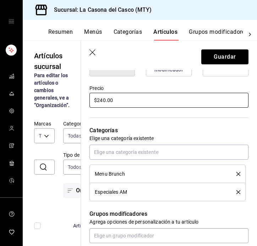
scroll to position [224, 0]
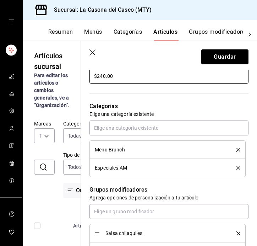
type input "$240.00"
click at [239, 149] on icon "delete" at bounding box center [239, 150] width 4 height 4
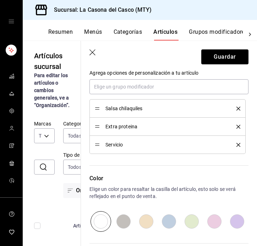
scroll to position [335, 0]
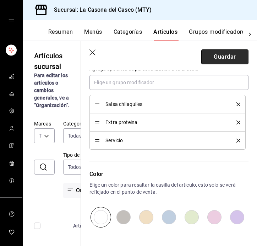
click at [230, 54] on button "Guardar" at bounding box center [225, 56] width 47 height 15
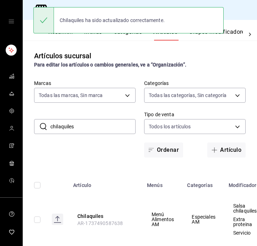
click at [91, 129] on input "chilaquiles" at bounding box center [92, 126] width 85 height 14
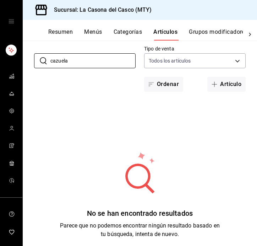
scroll to position [54, 0]
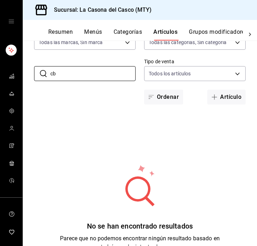
type input "c"
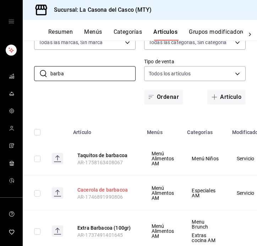
type input "barba"
click at [109, 188] on button "Cacerola de barbacoa" at bounding box center [105, 189] width 57 height 7
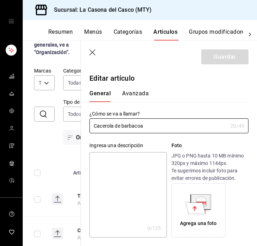
type input "$200.00"
click at [112, 126] on input "Cacerola de barbacoa" at bounding box center [159, 126] width 138 height 14
click at [123, 136] on div "Ingresa una descripción x 0 /125 ​ Foto JPG o PNG hasta 10 MB mínimo 320px y má…" at bounding box center [165, 185] width 168 height 104
click at [114, 126] on input "Cacerola de barbacoa" at bounding box center [159, 126] width 138 height 14
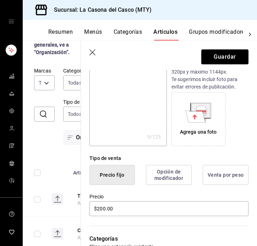
scroll to position [97, 0]
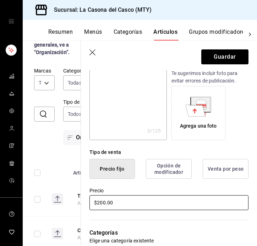
type input "Cazuela de barbacoa"
click at [103, 202] on input "$200.00" at bounding box center [169, 202] width 159 height 15
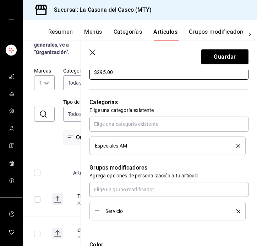
scroll to position [227, 0]
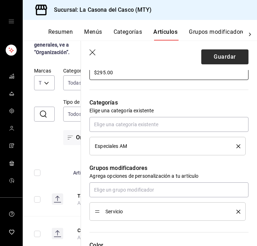
type input "$295.00"
click at [223, 59] on button "Guardar" at bounding box center [225, 56] width 47 height 15
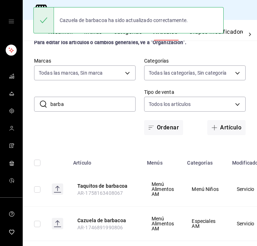
click at [109, 108] on input "barba" at bounding box center [92, 104] width 85 height 14
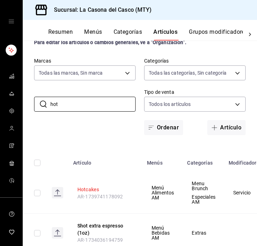
type input "hot"
click at [90, 190] on button "Hotcakes" at bounding box center [105, 189] width 57 height 7
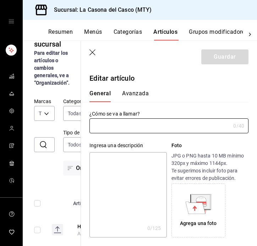
type input "Hotcakes"
type input "$180.00"
type input "AR-1739741178092"
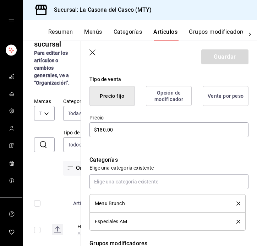
scroll to position [175, 0]
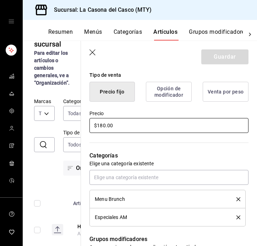
click at [103, 124] on input "$180.00" at bounding box center [169, 125] width 159 height 15
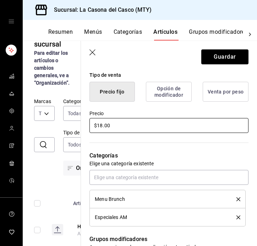
type input "$1.00"
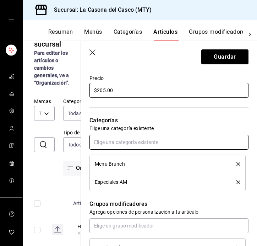
scroll to position [212, 0]
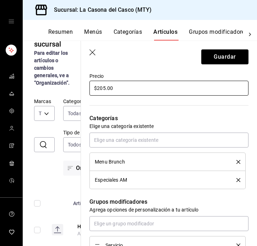
type input "$205.00"
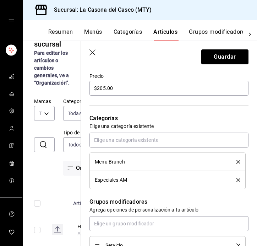
click at [237, 163] on icon "delete" at bounding box center [239, 162] width 4 height 4
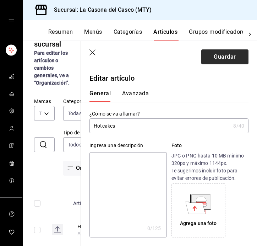
scroll to position [0, 0]
click at [231, 60] on button "Guardar" at bounding box center [225, 56] width 47 height 15
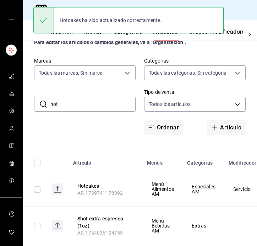
click at [84, 103] on input "hot" at bounding box center [92, 104] width 85 height 14
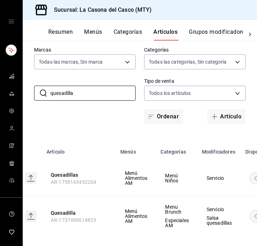
scroll to position [0, 25]
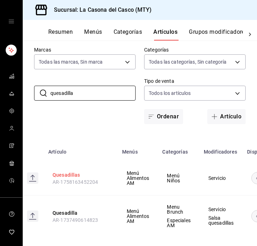
type input "quesadilla"
click at [66, 175] on button "Quesadillas" at bounding box center [81, 174] width 57 height 7
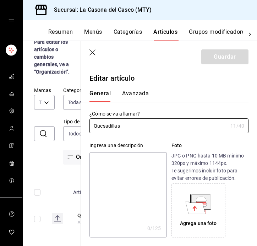
type input "$75.00"
click at [154, 126] on input "Quesadillas" at bounding box center [159, 126] width 138 height 14
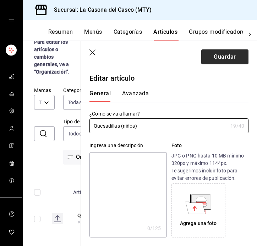
type input "Quesadillas (niños)"
click at [241, 63] on button "Guardar" at bounding box center [225, 56] width 47 height 15
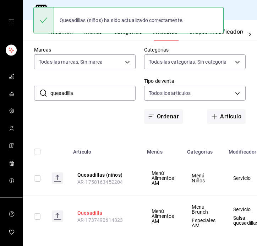
click at [83, 214] on button "Quesadilla" at bounding box center [105, 212] width 57 height 7
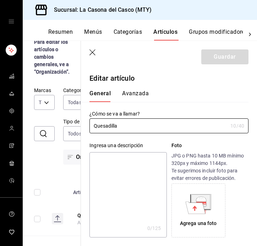
scroll to position [87, 0]
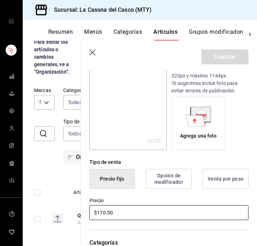
click at [104, 211] on input "$170.00" at bounding box center [169, 212] width 159 height 15
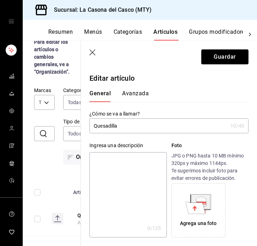
scroll to position [0, 0]
type input "$195.00"
click at [141, 128] on input "Quesadilla" at bounding box center [159, 126] width 138 height 14
click at [120, 127] on input "Quesadilla el "Zorrillo"" at bounding box center [159, 126] width 138 height 14
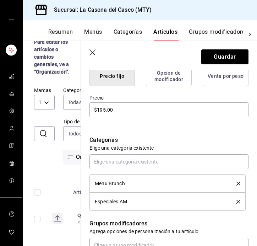
scroll to position [191, 0]
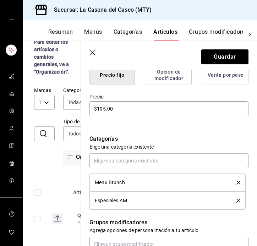
type input "Quesadilla El "Zorrillo""
click at [240, 181] on icon "delete" at bounding box center [239, 183] width 4 height 4
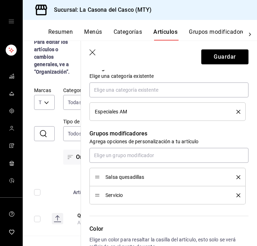
scroll to position [284, 0]
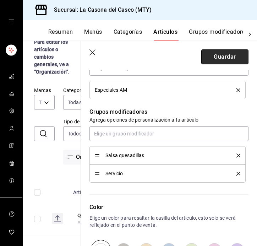
click at [237, 56] on button "Guardar" at bounding box center [225, 56] width 47 height 15
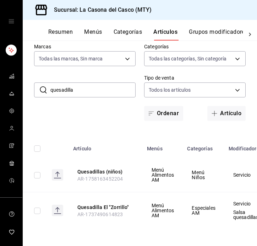
scroll to position [38, 0]
click at [118, 88] on input "quesadilla" at bounding box center [92, 90] width 85 height 14
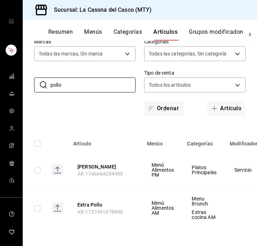
scroll to position [0, 0]
type input "pollo"
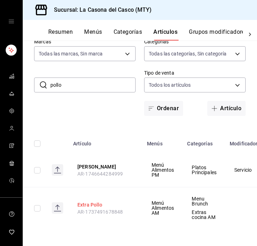
click at [90, 205] on button "Extra Pollo" at bounding box center [105, 204] width 57 height 7
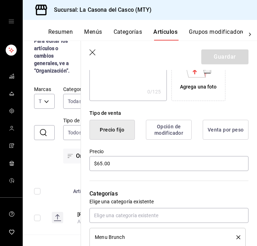
scroll to position [199, 0]
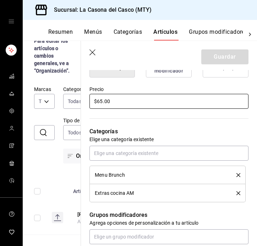
click at [100, 102] on input "$65.00" at bounding box center [169, 101] width 159 height 15
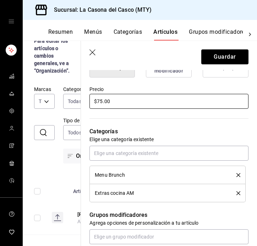
type input "$75.00"
click at [238, 176] on icon "delete" at bounding box center [239, 175] width 4 height 4
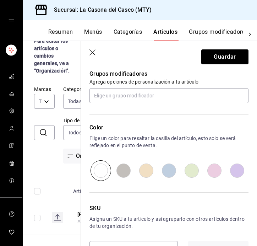
scroll to position [327, 0]
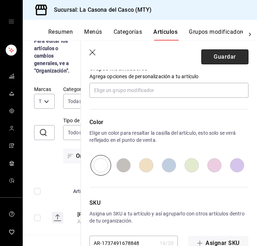
click at [223, 60] on button "Guardar" at bounding box center [225, 56] width 47 height 15
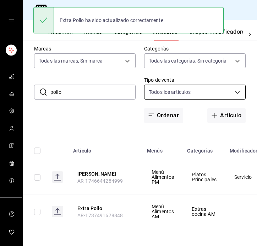
scroll to position [24, 0]
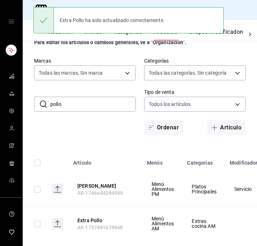
click at [98, 102] on input "pollo" at bounding box center [92, 104] width 85 height 14
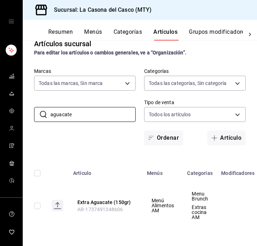
scroll to position [0, 0]
type input "aguacate"
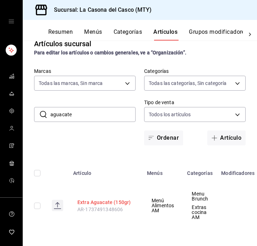
click at [107, 201] on button "Extra Aguacate (150gr)" at bounding box center [105, 202] width 57 height 7
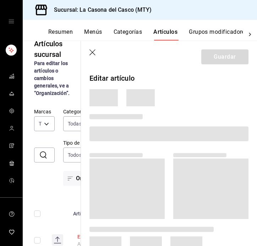
scroll to position [1, 0]
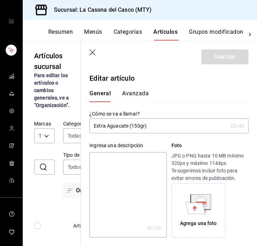
click at [138, 126] on input "Extra Aguacate (150gr)" at bounding box center [159, 126] width 138 height 14
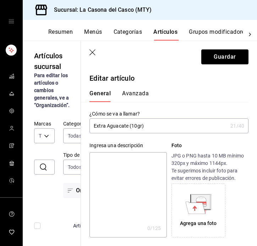
click at [161, 127] on input "Extra Aguacate (10gr)" at bounding box center [159, 126] width 138 height 14
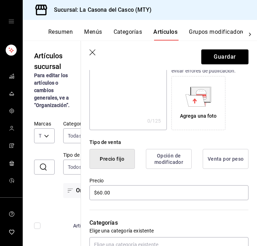
scroll to position [111, 0]
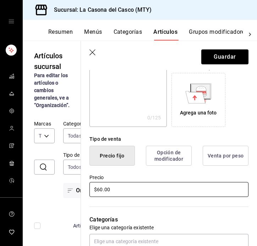
type input "Extra Aguacate"
click at [99, 190] on input "$60.00" at bounding box center [169, 189] width 159 height 15
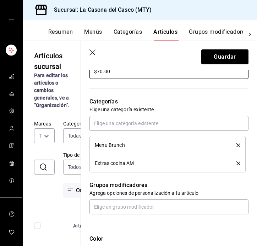
scroll to position [243, 0]
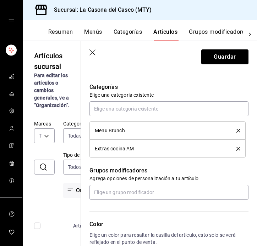
type input "$70.00"
click at [235, 130] on button "delete" at bounding box center [236, 131] width 9 height 4
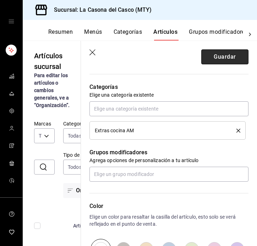
click at [237, 61] on button "Guardar" at bounding box center [225, 56] width 47 height 15
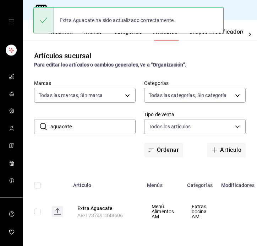
click at [108, 127] on input "aguacate" at bounding box center [92, 126] width 85 height 14
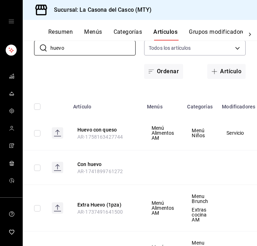
scroll to position [80, 0]
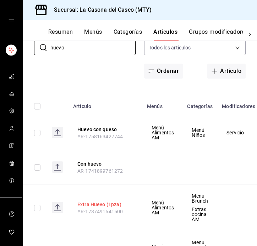
type input "huevo"
click at [92, 203] on button "Extra Huevo (1pza)" at bounding box center [105, 204] width 57 height 7
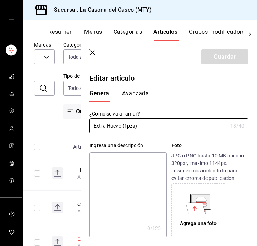
type input "$25.00"
type input "Extra Huevo (1pza)"
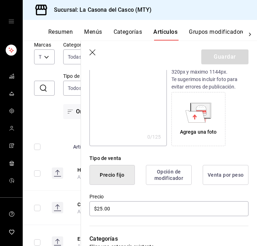
scroll to position [103, 0]
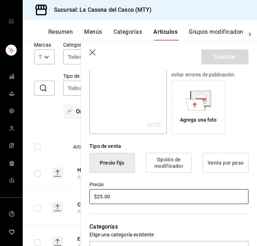
click at [102, 195] on input "$25.00" at bounding box center [169, 196] width 159 height 15
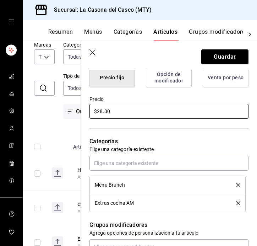
scroll to position [199, 0]
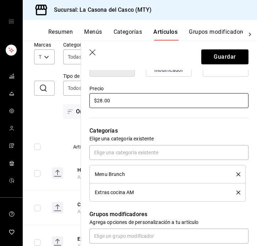
type input "$28.00"
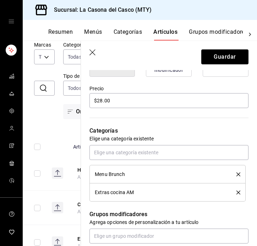
click at [238, 175] on icon "delete" at bounding box center [239, 174] width 4 height 4
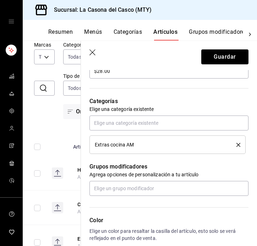
scroll to position [236, 0]
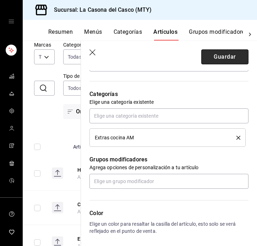
click at [228, 59] on button "Guardar" at bounding box center [225, 56] width 47 height 15
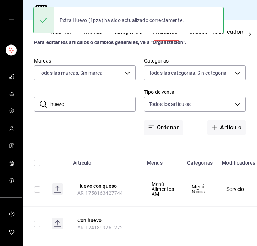
click at [102, 105] on input "huevo" at bounding box center [92, 104] width 85 height 14
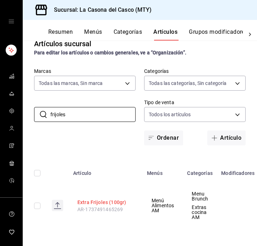
type input "frijoles"
click at [96, 201] on button "Extra Frijoles (100gr)" at bounding box center [105, 202] width 57 height 7
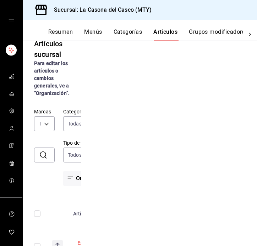
scroll to position [1, 0]
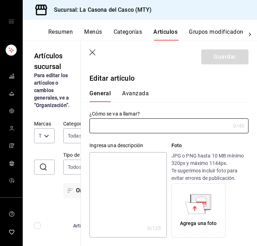
type input "Extra Frijoles (100gr)"
type input "$25.00"
type input "AR-1737491465269"
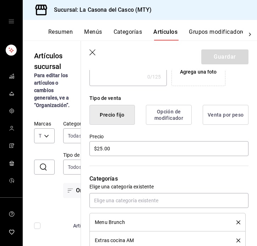
scroll to position [175, 0]
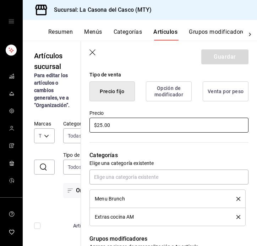
click at [102, 124] on input "$25.00" at bounding box center [169, 125] width 159 height 15
type input "$2.00"
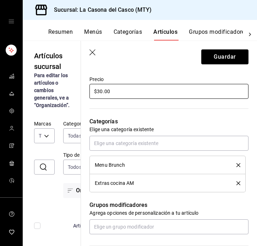
scroll to position [227, 0]
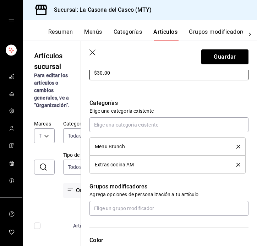
type input "$30.00"
click at [240, 149] on div "Menu Brunch" at bounding box center [168, 147] width 146 height 8
click at [237, 145] on icon "delete" at bounding box center [239, 147] width 4 height 4
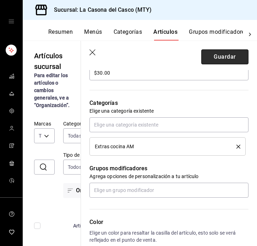
click at [234, 58] on button "Guardar" at bounding box center [225, 56] width 47 height 15
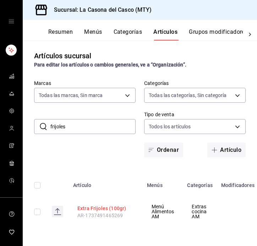
click at [98, 207] on button "Extra Frijoles (100gr)" at bounding box center [105, 208] width 57 height 7
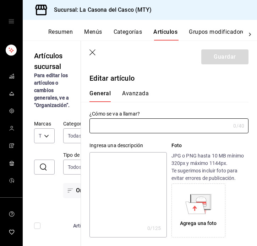
type input "Extra Frijoles (100gr)"
type input "$30.00"
type input "AR-1737491465269"
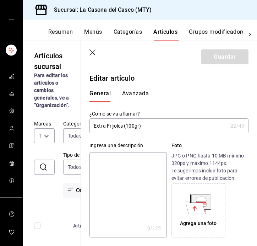
drag, startPoint x: 149, startPoint y: 129, endPoint x: 124, endPoint y: 128, distance: 24.2
click at [124, 128] on input "Extra Frijoles (100gr)" at bounding box center [159, 126] width 138 height 14
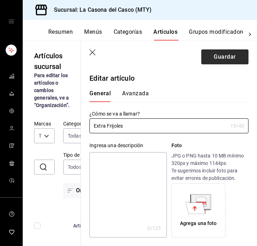
type input "Extra Frijoles"
click at [229, 56] on button "Guardar" at bounding box center [225, 56] width 47 height 15
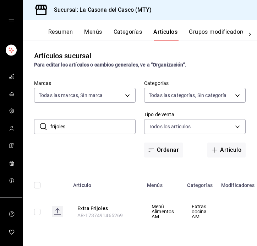
click at [105, 119] on input "frijoles" at bounding box center [92, 126] width 85 height 14
click at [104, 123] on input "frijoles" at bounding box center [92, 126] width 85 height 14
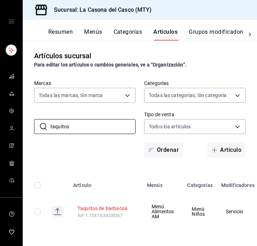
type input "taquitos"
click at [111, 210] on button "Taquitos de barbacoa" at bounding box center [105, 208] width 57 height 7
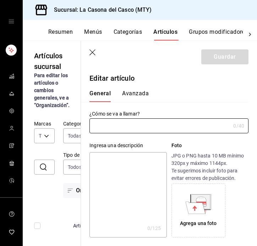
type input "Taquitos de barbacoa"
type input "$85.00"
type input "AR-1758163408067"
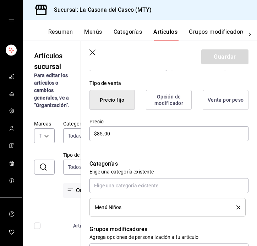
scroll to position [178, 0]
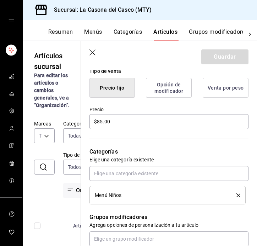
click at [93, 51] on icon "button" at bounding box center [93, 52] width 7 height 7
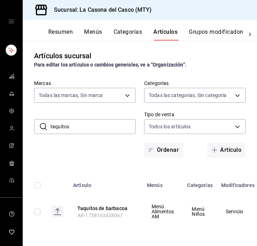
click at [75, 129] on input "taquitos" at bounding box center [92, 126] width 85 height 14
type input "u"
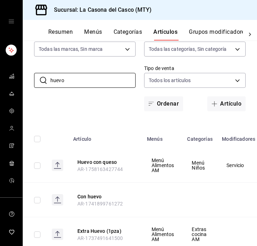
scroll to position [50, 0]
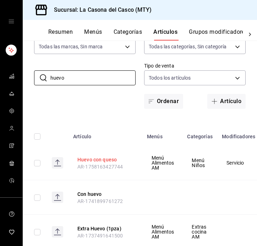
type input "huevo"
click at [101, 162] on button "Huevo con queso" at bounding box center [105, 159] width 57 height 7
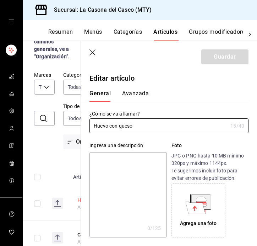
type input "$80.00"
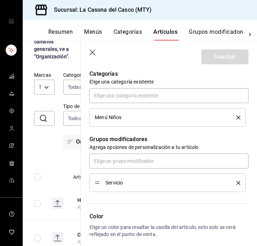
scroll to position [258, 0]
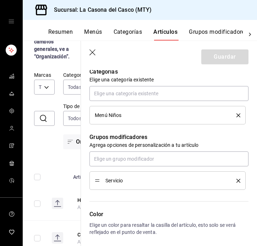
click at [95, 50] on icon "button" at bounding box center [93, 52] width 7 height 7
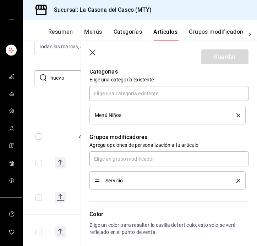
click at [91, 54] on body "Sucursal: La Casona del Casco (MTY) Resumen Menús Categorías Artículos Grupos m…" at bounding box center [128, 123] width 257 height 246
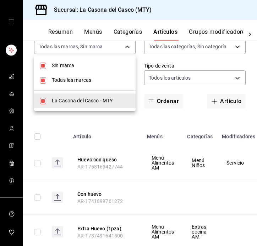
click at [168, 71] on div at bounding box center [128, 123] width 257 height 246
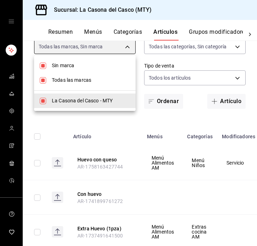
scroll to position [49, 0]
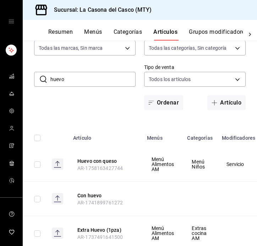
click at [109, 79] on input "huevo" at bounding box center [92, 79] width 85 height 14
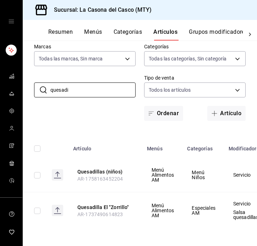
scroll to position [38, 0]
type input "quesadi"
click at [111, 171] on button "Quesadillas (niños)" at bounding box center [105, 171] width 57 height 7
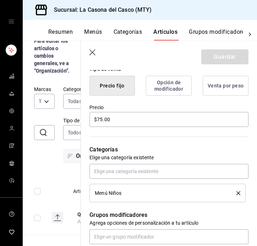
scroll to position [182, 0]
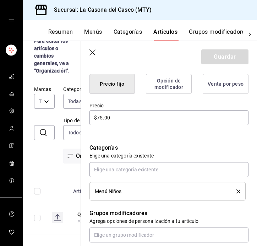
click at [89, 49] on header "Guardar" at bounding box center [169, 55] width 176 height 29
click at [95, 55] on icon "button" at bounding box center [93, 52] width 7 height 7
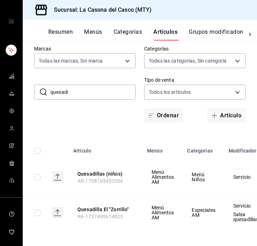
click at [108, 92] on input "quesadi" at bounding box center [92, 92] width 85 height 14
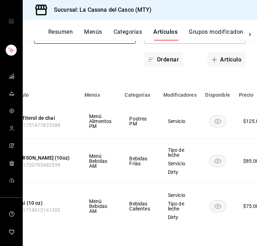
scroll to position [0, 19]
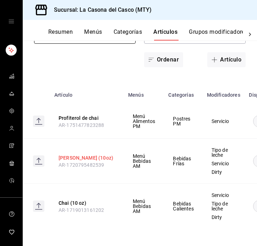
type input "chai"
click at [83, 157] on button "[PERSON_NAME] (10oz)" at bounding box center [87, 157] width 57 height 7
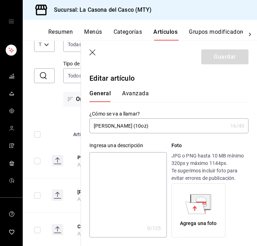
click at [95, 51] on icon "button" at bounding box center [93, 52] width 7 height 7
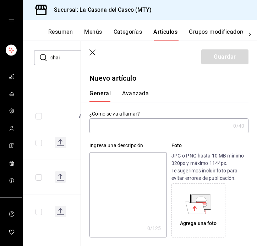
click at [134, 36] on button "Categorías" at bounding box center [128, 34] width 29 height 12
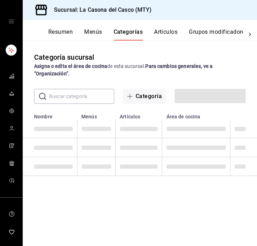
click at [134, 36] on button "Categorías" at bounding box center [129, 34] width 30 height 12
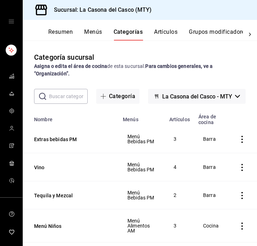
click at [81, 98] on input "text" at bounding box center [68, 96] width 39 height 14
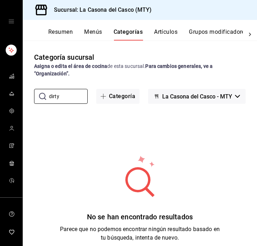
type input "dirty"
click at [202, 25] on div "Resumen Menús Categorías Artículos Grupos modificadores Publicar" at bounding box center [140, 30] width 235 height 21
click at [201, 35] on button "Grupos modificadores" at bounding box center [218, 34] width 59 height 12
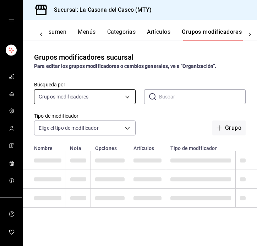
scroll to position [0, 6]
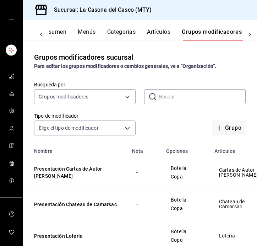
click at [182, 101] on input "text" at bounding box center [202, 97] width 87 height 14
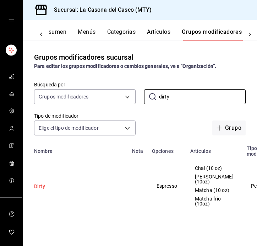
type input "dirty"
click at [37, 190] on button "Dirty" at bounding box center [76, 186] width 85 height 7
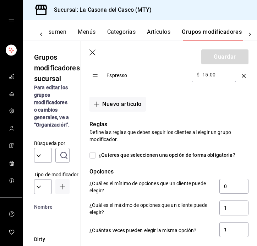
scroll to position [261, 0]
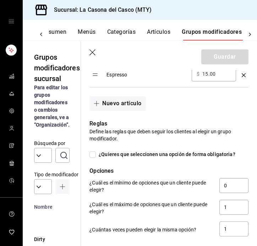
click at [90, 50] on header "Guardar" at bounding box center [169, 55] width 176 height 29
click at [90, 46] on header "Guardar" at bounding box center [169, 55] width 176 height 29
click at [90, 50] on icon "button" at bounding box center [93, 52] width 7 height 7
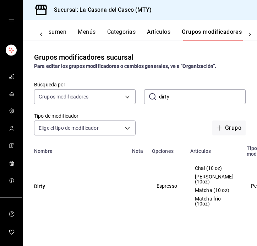
click at [153, 37] on button "Artículos" at bounding box center [158, 34] width 23 height 12
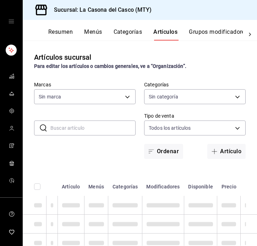
type input "7e4e7643-bc2c-442b-8a2a-9b04da6139a5"
type input "8b44ccb5-5a02-4d1f-a502-a2ce013969f6,02854608-b90f-40f3-95a4-70698f67f6bc,dd866…"
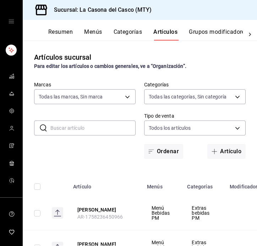
click at [103, 131] on input "text" at bounding box center [92, 128] width 85 height 14
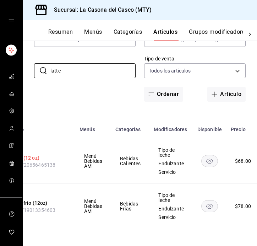
scroll to position [0, 38]
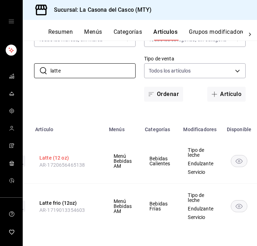
type input "latte"
click at [47, 155] on button "Latte (12 oz)" at bounding box center [67, 157] width 57 height 7
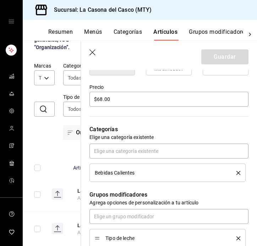
scroll to position [214, 0]
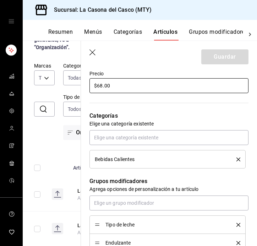
click at [104, 82] on input "$68.00" at bounding box center [169, 85] width 159 height 15
type input "$6.00"
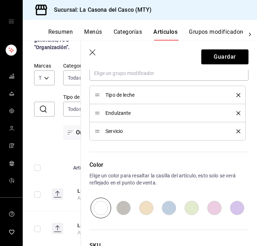
scroll to position [362, 0]
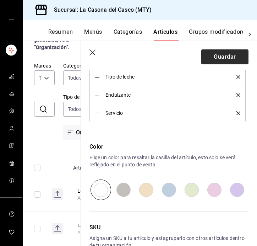
type input "$70.00"
click at [231, 57] on button "Guardar" at bounding box center [225, 56] width 47 height 15
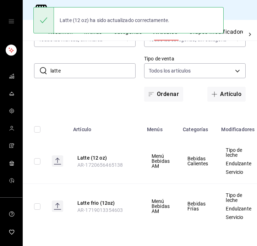
click at [104, 69] on input "latte" at bounding box center [92, 71] width 85 height 14
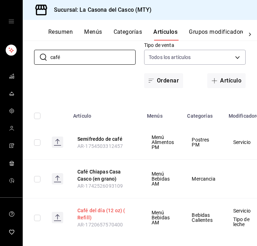
scroll to position [0, 0]
type input "café"
click at [91, 215] on button "Café del día (12 oz) ( Refill)" at bounding box center [105, 214] width 57 height 14
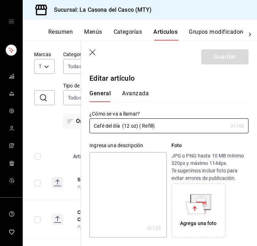
type input "$65.00"
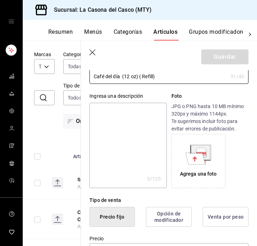
scroll to position [47, 0]
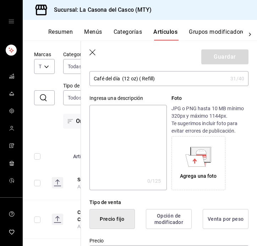
click at [95, 50] on icon "button" at bounding box center [93, 52] width 7 height 7
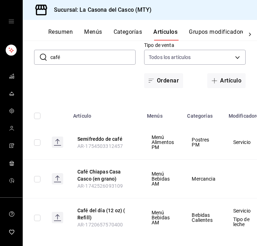
click at [97, 58] on input "café" at bounding box center [92, 57] width 85 height 14
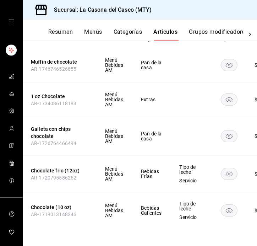
scroll to position [0, 41]
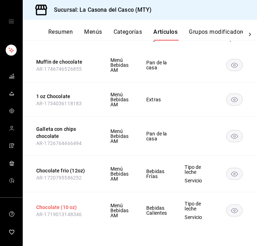
type input "chocolate"
click at [45, 207] on button "Chocolate (10 oz)" at bounding box center [64, 207] width 57 height 7
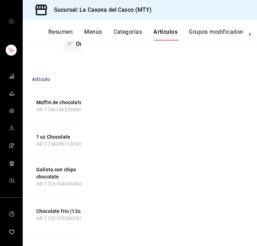
scroll to position [144, 0]
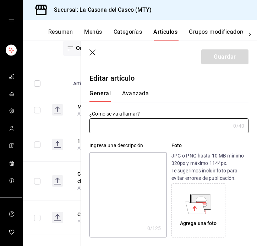
type input "Chocolate (10 oz)"
type textarea "Chocolate con leche"
type textarea "x"
type input "$65.00"
type input "AR-1719013148346"
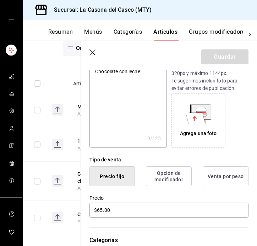
scroll to position [138, 0]
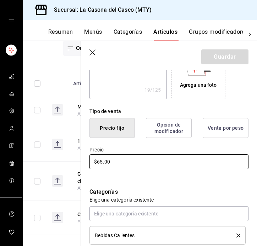
click at [101, 161] on input "$65.00" at bounding box center [169, 161] width 159 height 15
type textarea "x"
type input "$6.00"
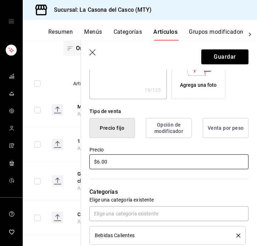
type textarea "x"
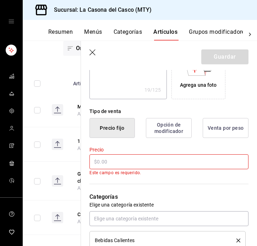
type textarea "x"
type input "$7.00"
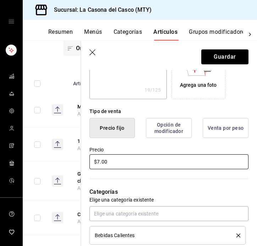
type textarea "x"
type input "$70.00"
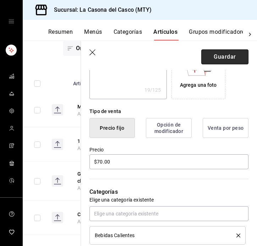
click at [244, 57] on button "Guardar" at bounding box center [225, 56] width 47 height 15
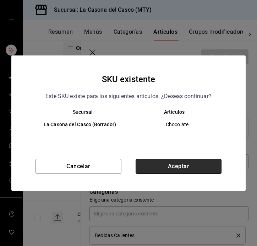
click at [183, 160] on button "Aceptar" at bounding box center [179, 166] width 86 height 15
type textarea "x"
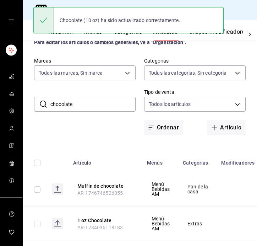
click at [100, 106] on input "chocolate" at bounding box center [92, 104] width 85 height 14
type input "d"
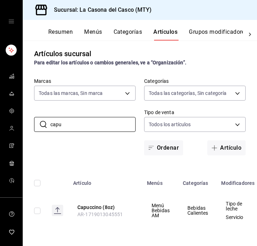
scroll to position [4, 0]
type input "capu"
click at [93, 211] on th "Capuccino (8oz) AR-1719013045551" at bounding box center [106, 210] width 74 height 36
click at [95, 207] on button "Capuccino (8oz)" at bounding box center [105, 207] width 57 height 7
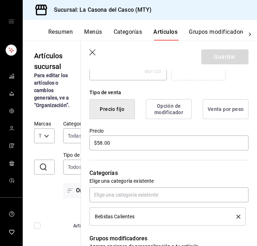
scroll to position [163, 0]
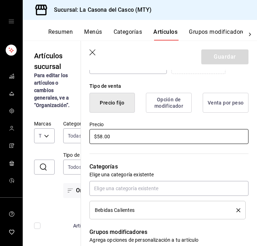
click at [96, 138] on input "$58.00" at bounding box center [169, 136] width 159 height 15
type textarea "x"
type input "$8.00"
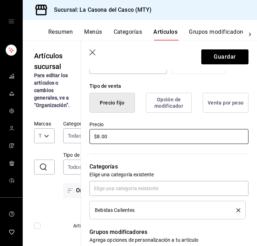
type textarea "x"
type input "$68.00"
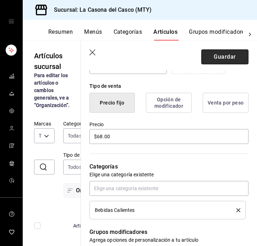
click at [227, 61] on button "Guardar" at bounding box center [225, 56] width 47 height 15
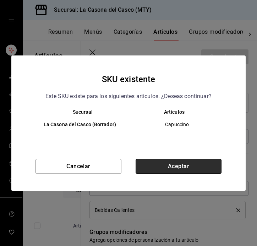
click at [173, 159] on button "Aceptar" at bounding box center [179, 166] width 86 height 15
type textarea "x"
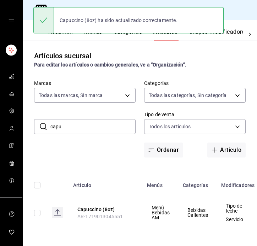
click at [96, 129] on input "capu" at bounding box center [92, 126] width 85 height 14
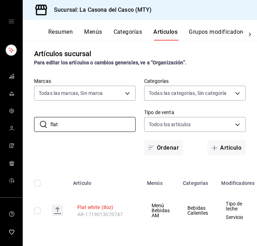
type input "flat"
click at [95, 209] on button "Flat white (8oz)" at bounding box center [105, 207] width 57 height 7
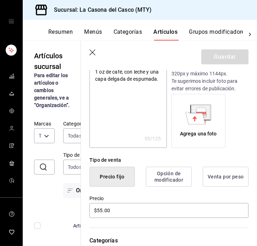
scroll to position [149, 0]
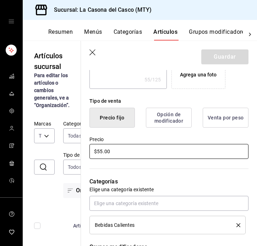
click at [102, 152] on input "$55.00" at bounding box center [169, 151] width 159 height 15
type textarea "x"
type input "$5.00"
type textarea "x"
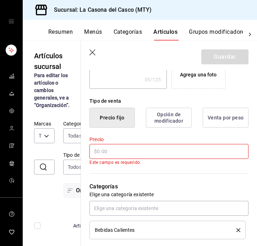
type textarea "x"
type input "$6.00"
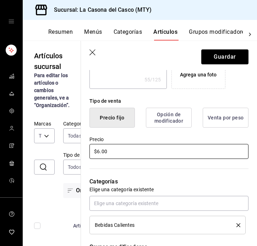
type textarea "x"
type input "$60.00"
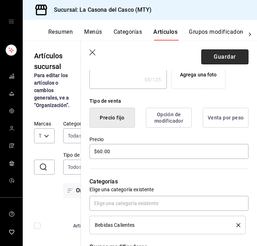
click at [223, 53] on button "Guardar" at bounding box center [225, 56] width 47 height 15
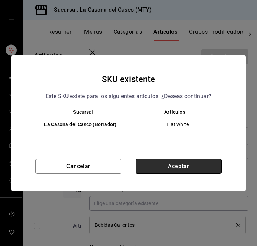
click at [181, 169] on button "Aceptar" at bounding box center [179, 166] width 86 height 15
type textarea "x"
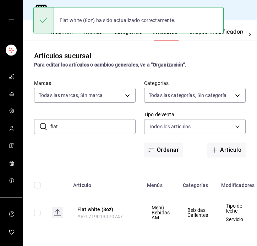
click at [92, 121] on input "flat" at bounding box center [92, 126] width 85 height 14
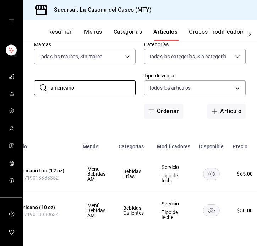
scroll to position [0, 34]
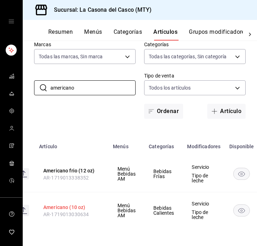
type input "americano"
click at [65, 204] on button "Americano (10 oz)" at bounding box center [71, 207] width 57 height 7
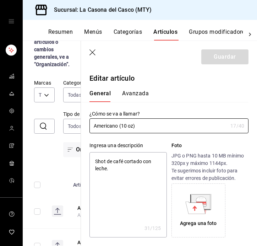
type textarea "x"
type input "$50.00"
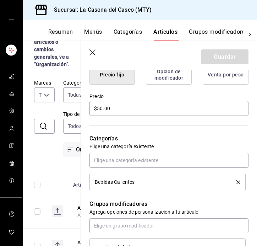
scroll to position [192, 0]
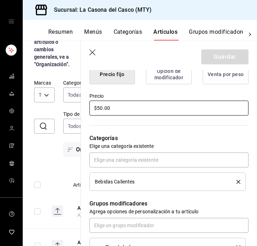
click at [103, 110] on input "$50.00" at bounding box center [169, 108] width 159 height 15
type textarea "x"
type input "$5.00"
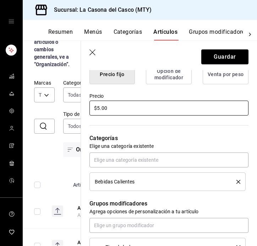
type textarea "x"
type input "$55.00"
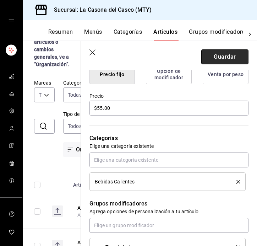
click at [219, 61] on button "Guardar" at bounding box center [225, 56] width 47 height 15
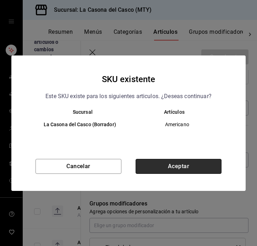
click at [156, 170] on button "Aceptar" at bounding box center [179, 166] width 86 height 15
type textarea "x"
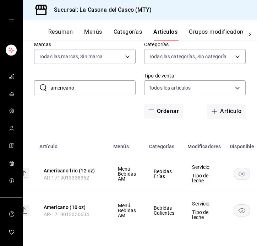
scroll to position [0, 31]
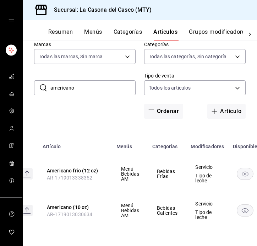
click at [101, 87] on input "americano" at bounding box center [92, 88] width 85 height 14
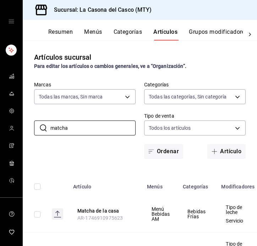
scroll to position [0, 0]
click at [76, 130] on input "matcha" at bounding box center [92, 128] width 85 height 14
type input "m"
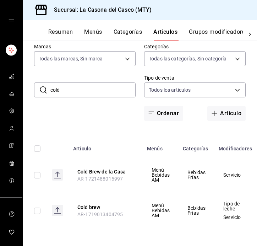
click at [81, 89] on input "cold" at bounding box center [92, 90] width 85 height 14
type input "c"
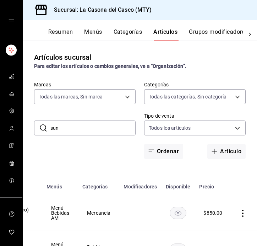
click at [65, 130] on input "sun" at bounding box center [92, 128] width 85 height 14
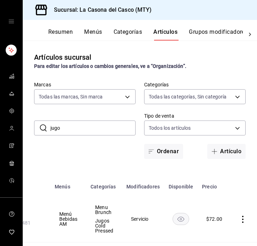
click at [75, 124] on input "jugo" at bounding box center [92, 128] width 85 height 14
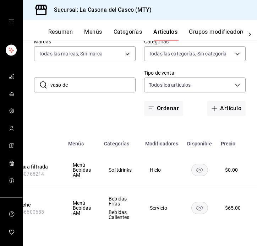
click at [87, 87] on input "vaso de" at bounding box center [92, 85] width 85 height 14
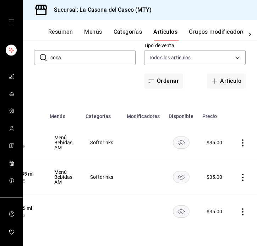
click at [240, 211] on icon "actions" at bounding box center [243, 211] width 7 height 7
click at [214, 226] on span "Eliminar" at bounding box center [221, 227] width 18 height 6
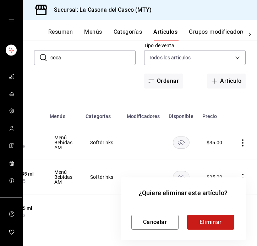
click at [204, 223] on button "Eliminar" at bounding box center [210, 222] width 47 height 15
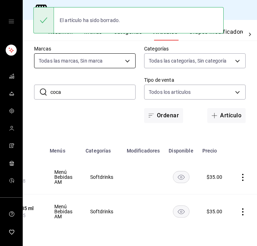
scroll to position [36, 0]
click at [69, 99] on input "coca" at bounding box center [92, 92] width 85 height 14
type input "v"
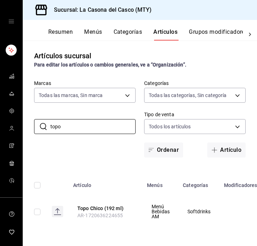
scroll to position [0, 1]
type input "topo"
click at [105, 208] on button "Topo Chico (192 ml)" at bounding box center [105, 208] width 57 height 7
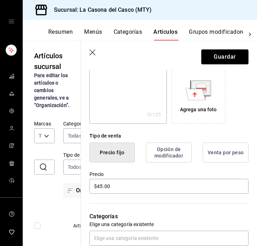
scroll to position [150, 0]
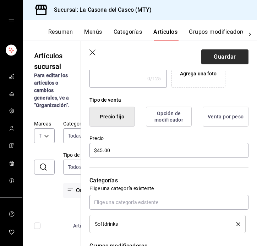
type input "Topo Chico"
click at [222, 52] on button "Guardar" at bounding box center [225, 56] width 47 height 15
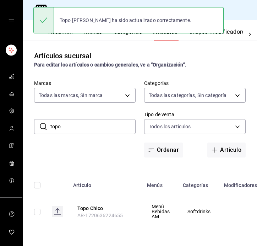
click at [79, 128] on input "topo" at bounding box center [92, 126] width 85 height 14
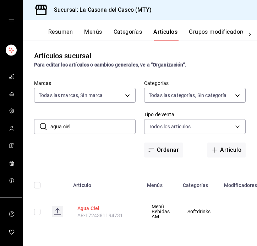
click at [84, 208] on button "Agua Ciel" at bounding box center [105, 208] width 57 height 7
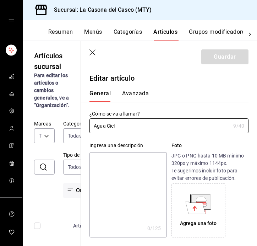
scroll to position [0, 1]
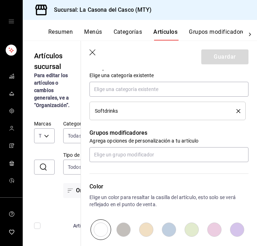
click at [93, 53] on icon "button" at bounding box center [93, 52] width 7 height 7
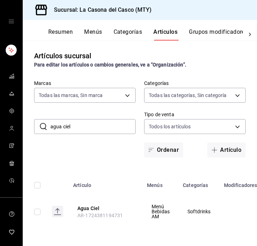
click at [97, 133] on input "agua ciel" at bounding box center [92, 126] width 85 height 14
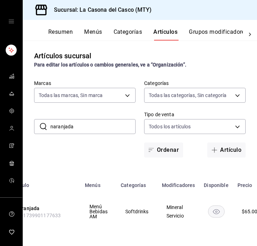
click at [92, 125] on input "naranjada" at bounding box center [92, 126] width 85 height 14
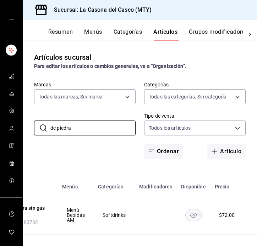
type input "de piedra"
click at [46, 28] on div "Resumen Menús Categorías Artículos Grupos modificadores Publicar" at bounding box center [140, 30] width 235 height 21
click at [53, 32] on button "Resumen" at bounding box center [60, 34] width 25 height 12
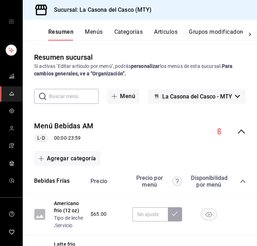
click at [101, 36] on button "Menús" at bounding box center [94, 34] width 18 height 12
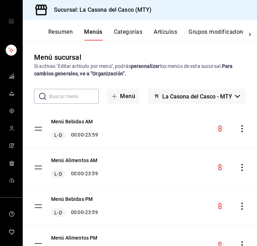
click at [174, 101] on button "La Casona del Casco - MTY" at bounding box center [197, 96] width 98 height 15
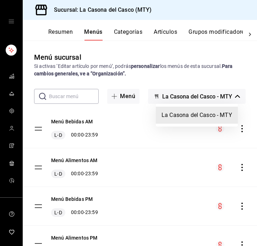
click at [187, 79] on div at bounding box center [128, 123] width 257 height 246
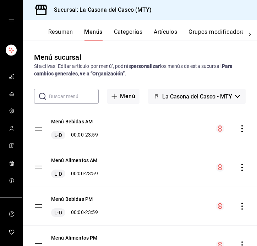
click at [130, 29] on button "Categorías" at bounding box center [128, 34] width 29 height 12
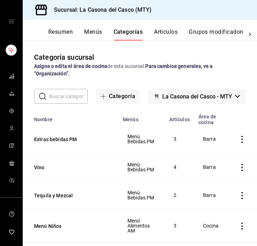
click at [89, 90] on div "​ ​ Categoría La Casona del Casco - MTY" at bounding box center [140, 96] width 235 height 15
click at [74, 94] on input "text" at bounding box center [68, 96] width 39 height 14
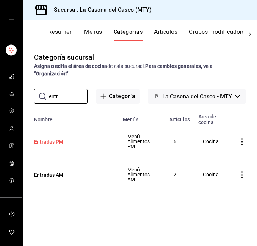
type input "entr"
click at [40, 143] on button "Entradas PM" at bounding box center [69, 141] width 71 height 7
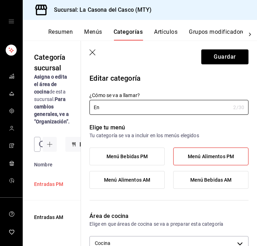
type input "E"
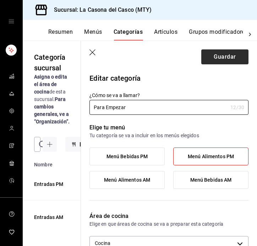
type input "Para Empezar"
click at [216, 60] on button "Guardar" at bounding box center [225, 56] width 47 height 15
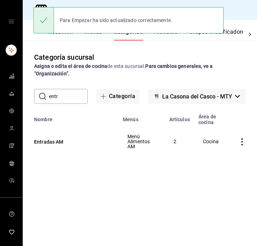
click at [71, 102] on input "entr" at bounding box center [68, 96] width 39 height 14
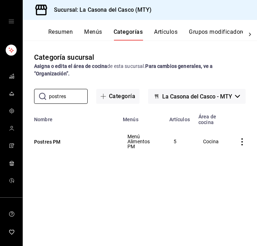
type input "postres"
click at [57, 145] on th "Postres PM" at bounding box center [71, 141] width 96 height 33
click at [57, 144] on button "Postres PM" at bounding box center [69, 141] width 71 height 7
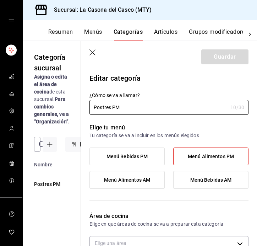
type input "e691a653-819e-464a-9afc-b7bff8df142a"
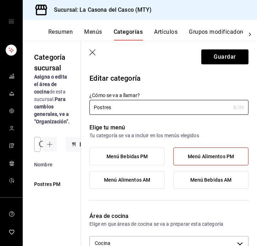
type input "Postres"
click at [142, 181] on span "Menú Alimentos AM" at bounding box center [127, 180] width 46 height 6
click at [0, 0] on input "Menú Alimentos AM" at bounding box center [0, 0] width 0 height 0
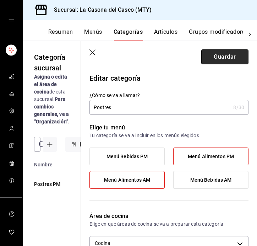
click at [235, 61] on button "Guardar" at bounding box center [225, 56] width 47 height 15
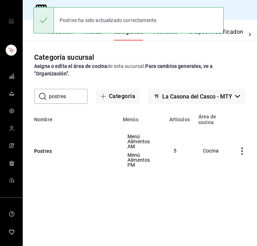
click at [84, 96] on input "postres" at bounding box center [68, 96] width 39 height 14
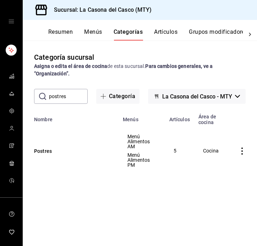
type input "v"
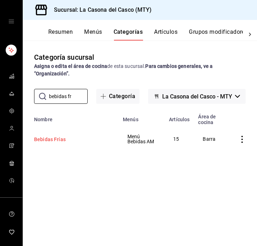
type input "bebidas fr"
click at [58, 138] on button "Bebidas Frías" at bounding box center [69, 139] width 71 height 7
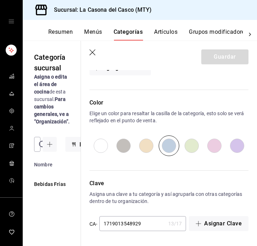
scroll to position [482, 0]
click at [146, 150] on input "radio" at bounding box center [146, 145] width 23 height 21
radio input "true"
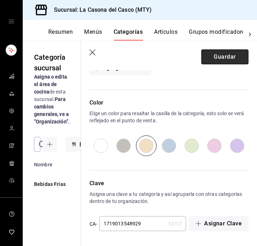
click at [222, 63] on button "Guardar" at bounding box center [225, 56] width 47 height 15
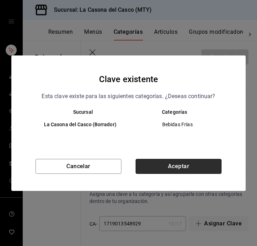
click at [151, 161] on button "Aceptar" at bounding box center [179, 166] width 86 height 15
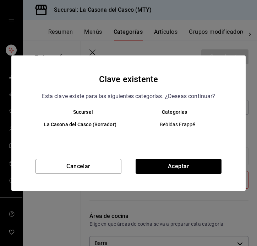
scroll to position [345, 0]
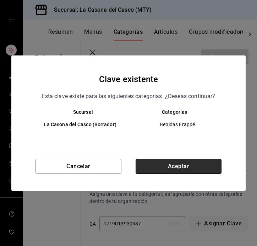
click at [198, 167] on button "Aceptar" at bounding box center [179, 166] width 86 height 15
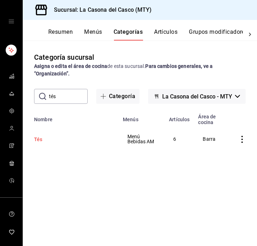
click at [43, 139] on button "Tés" at bounding box center [69, 139] width 71 height 7
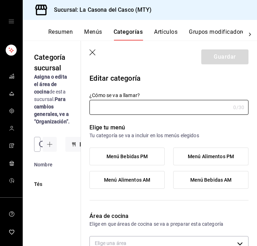
type input "Tés"
type input "a3a648c2-9573-4458-ae39-afad021d0e3f"
radio input "false"
radio input "true"
type input "1719013930637"
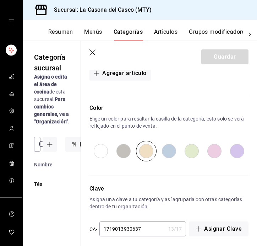
scroll to position [342, 0]
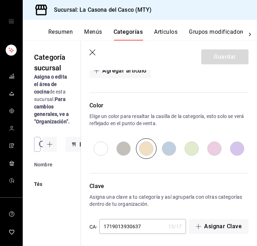
click at [93, 53] on icon "button" at bounding box center [93, 52] width 6 height 6
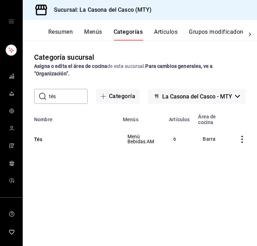
click at [70, 100] on input "tés" at bounding box center [68, 96] width 39 height 14
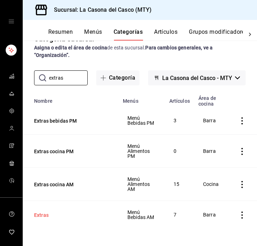
scroll to position [18, 0]
type input "extras"
click at [41, 217] on button "Extras" at bounding box center [69, 214] width 71 height 7
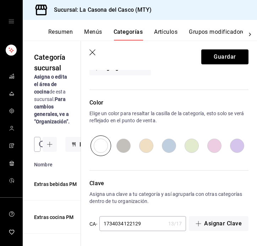
scroll to position [360, 0]
type input "Extras Bebidas AM"
click at [147, 146] on input "radio" at bounding box center [146, 145] width 23 height 21
radio input "true"
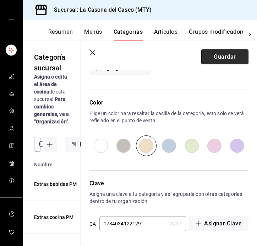
click at [231, 58] on button "Guardar" at bounding box center [225, 56] width 47 height 15
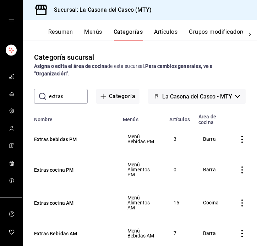
click at [67, 97] on input "extras" at bounding box center [68, 96] width 39 height 14
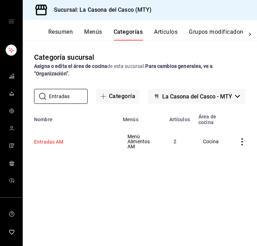
type input "Entradas"
click at [47, 142] on button "Entradas AM" at bounding box center [69, 141] width 71 height 7
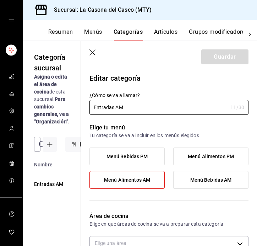
type input "e691a653-819e-464a-9afc-b7bff8df142a"
radio input "false"
radio input "true"
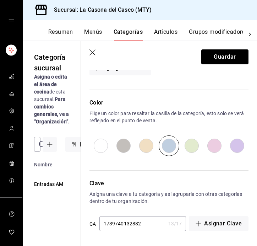
scroll to position [284, 0]
type input "Entradas"
click at [149, 145] on input "radio" at bounding box center [146, 145] width 23 height 21
radio input "true"
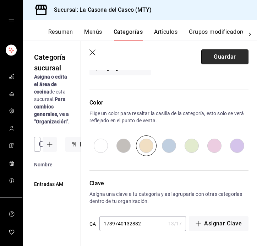
click at [227, 52] on button "Guardar" at bounding box center [225, 56] width 47 height 15
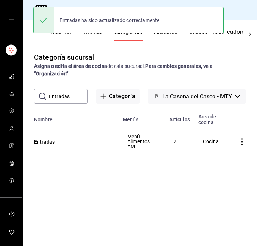
click at [70, 97] on input "Entradas" at bounding box center [68, 96] width 39 height 14
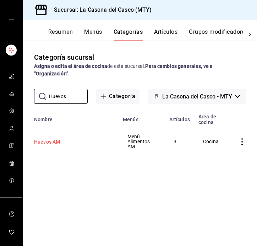
type input "Huevos"
click at [43, 140] on button "Huevos AM" at bounding box center [69, 141] width 71 height 7
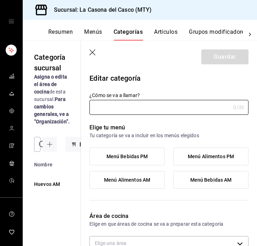
type input "Huevos AM"
type input "e691a653-819e-464a-9afc-b7bff8df142a"
type input "1739740249007"
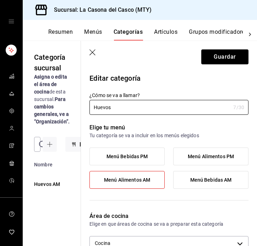
scroll to position [263, 0]
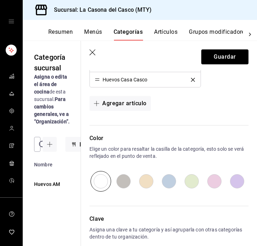
type input "Huevos"
click at [148, 186] on input "radio" at bounding box center [146, 181] width 23 height 21
radio input "true"
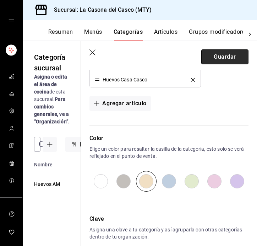
click at [221, 59] on button "Guardar" at bounding box center [225, 56] width 47 height 15
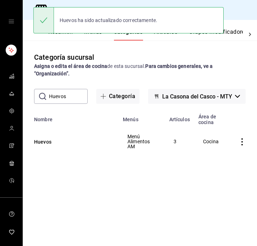
click at [78, 92] on input "Huevos" at bounding box center [68, 96] width 39 height 14
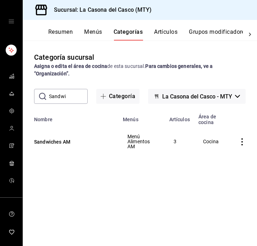
type input "Sandwi"
drag, startPoint x: 78, startPoint y: 92, endPoint x: 62, endPoint y: 144, distance: 54.0
click at [62, 144] on button "Sandwiches AM" at bounding box center [69, 141] width 71 height 7
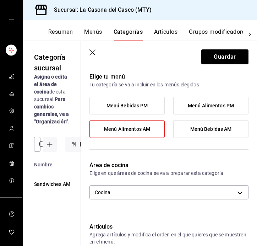
scroll to position [226, 0]
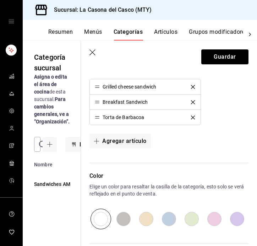
type input "Sandwiches"
click at [140, 217] on input "radio" at bounding box center [146, 219] width 23 height 21
radio input "true"
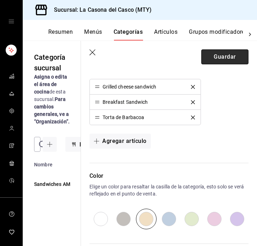
click at [227, 59] on button "Guardar" at bounding box center [225, 56] width 47 height 15
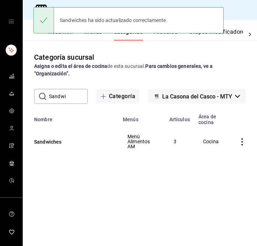
click at [75, 96] on input "Sandwi" at bounding box center [68, 96] width 39 height 14
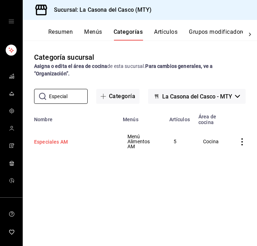
type input "Especial"
click at [52, 140] on button "Especiales AM" at bounding box center [69, 141] width 71 height 7
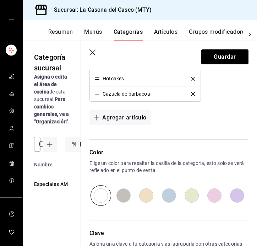
scroll to position [291, 0]
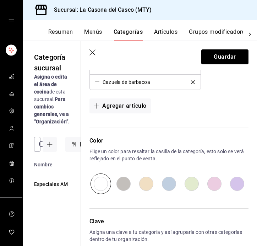
type input "Especiales"
click at [143, 185] on input "radio" at bounding box center [146, 183] width 23 height 21
radio input "true"
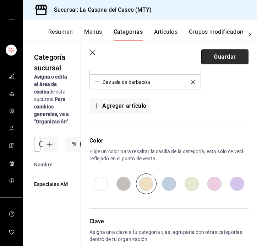
click at [225, 60] on button "Guardar" at bounding box center [225, 56] width 47 height 15
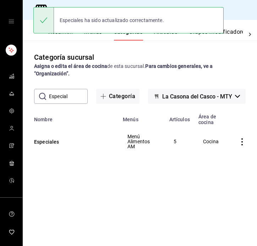
click at [74, 95] on input "Especial" at bounding box center [68, 96] width 39 height 14
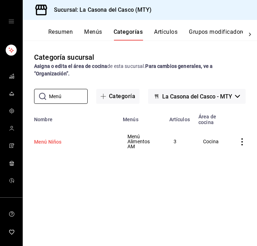
type input "Menú"
click at [52, 141] on button "Menú Niños" at bounding box center [69, 141] width 71 height 7
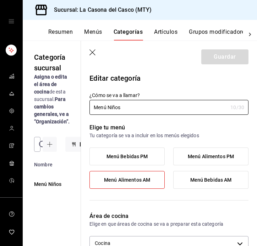
click at [143, 145] on div "Elige tu menú Tu categoría se va a incluir en los menús elegidos Menú Bebidas P…" at bounding box center [165, 159] width 168 height 89
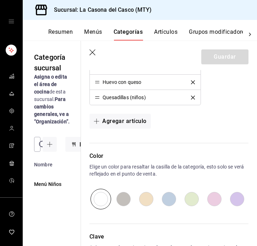
scroll to position [269, 0]
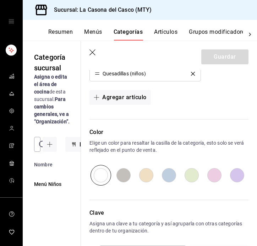
click at [148, 178] on input "radio" at bounding box center [146, 175] width 23 height 21
radio input "true"
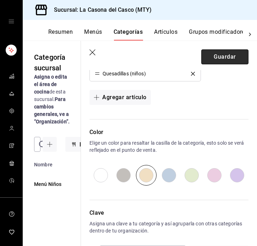
click at [230, 57] on button "Guardar" at bounding box center [225, 56] width 47 height 15
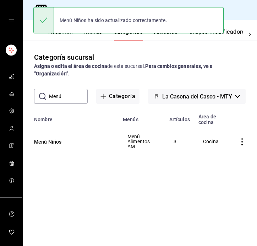
click at [66, 92] on input "Menú" at bounding box center [68, 96] width 39 height 14
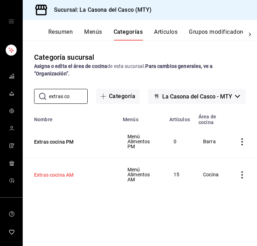
type input "extras co"
click at [64, 177] on button "Extras cocina AM" at bounding box center [69, 174] width 71 height 7
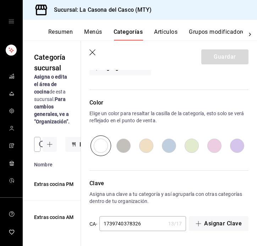
scroll to position [482, 0]
click at [141, 145] on input "radio" at bounding box center [146, 145] width 23 height 21
radio input "true"
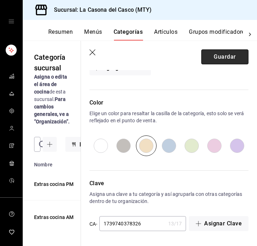
click at [226, 61] on button "Guardar" at bounding box center [225, 56] width 47 height 15
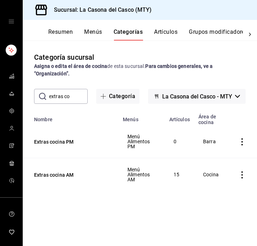
click at [100, 34] on button "Menús" at bounding box center [93, 34] width 18 height 12
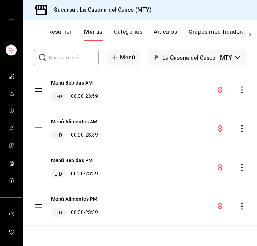
scroll to position [39, 0]
click at [77, 160] on button "Menú Bebidas PM" at bounding box center [72, 160] width 42 height 7
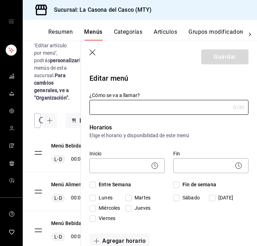
type input "Menú Bebidas PM"
checkbox input "true"
type input "1757729995480"
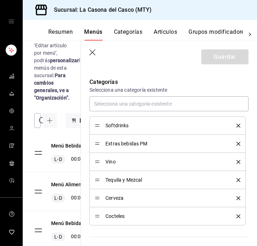
scroll to position [193, 0]
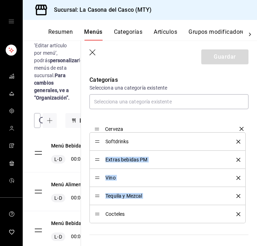
drag, startPoint x: 99, startPoint y: 195, endPoint x: 103, endPoint y: 127, distance: 68.7
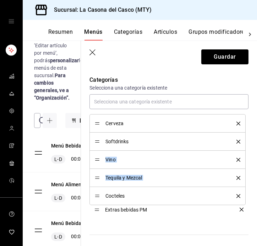
drag, startPoint x: 99, startPoint y: 160, endPoint x: 98, endPoint y: 210, distance: 50.1
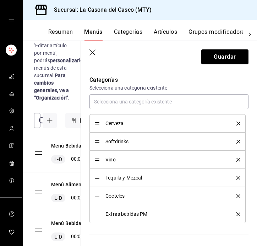
click at [99, 182] on li "Tequila y Mezcal" at bounding box center [168, 178] width 156 height 18
click at [98, 199] on div "Cocteles" at bounding box center [168, 196] width 146 height 8
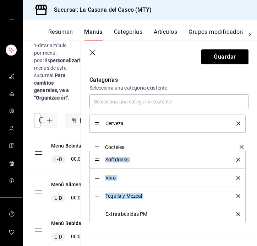
drag, startPoint x: 98, startPoint y: 197, endPoint x: 98, endPoint y: 148, distance: 48.7
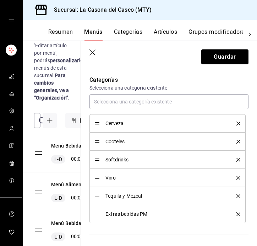
click at [95, 201] on li "Tequila y Mezcal" at bounding box center [168, 196] width 156 height 18
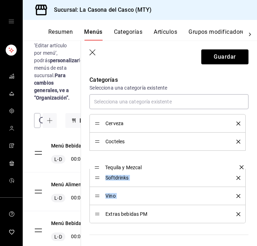
drag, startPoint x: 95, startPoint y: 198, endPoint x: 100, endPoint y: 169, distance: 29.1
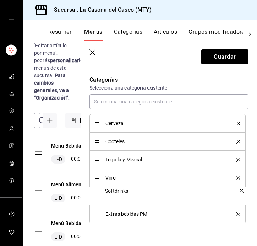
drag, startPoint x: 97, startPoint y: 180, endPoint x: 97, endPoint y: 193, distance: 12.8
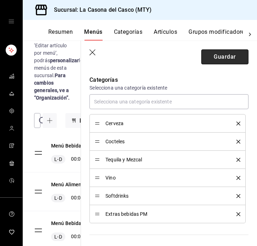
click at [226, 58] on button "Guardar" at bounding box center [225, 56] width 47 height 15
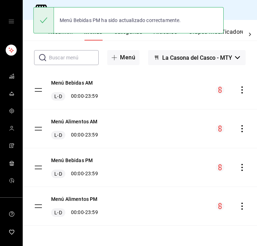
click at [133, 38] on button "Categorías" at bounding box center [128, 34] width 29 height 12
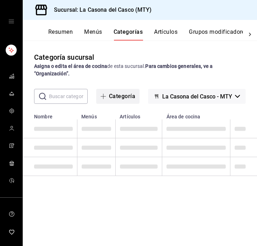
click at [97, 100] on button "Categoría" at bounding box center [117, 96] width 43 height 15
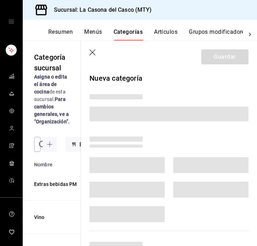
click at [72, 95] on div "Categoría sucursal Asigna o edita el área de cocina de esta sucursal. Para camb…" at bounding box center [52, 89] width 58 height 74
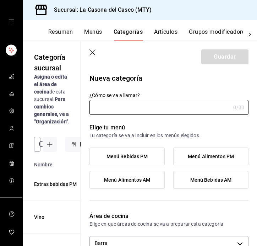
click at [95, 52] on icon "button" at bounding box center [93, 52] width 7 height 7
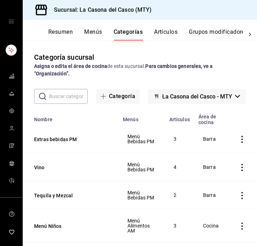
click at [71, 105] on div "Categoría sucursal Asigna o edita el área de cocina de esta sucursal. Para camb…" at bounding box center [140, 143] width 235 height 205
click at [71, 97] on input "text" at bounding box center [68, 96] width 39 height 14
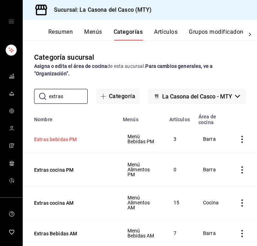
type input "extras"
click at [66, 139] on button "Extras bebidas PM" at bounding box center [69, 139] width 71 height 7
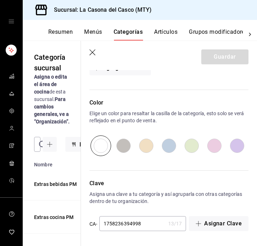
click at [163, 148] on input "radio" at bounding box center [169, 145] width 23 height 21
radio input "true"
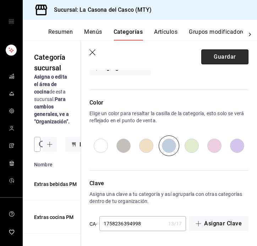
click at [225, 60] on button "Guardar" at bounding box center [225, 56] width 47 height 15
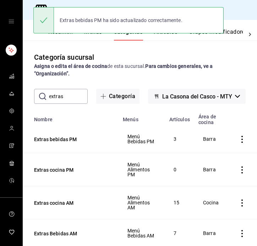
click at [65, 97] on input "extras" at bounding box center [68, 96] width 39 height 14
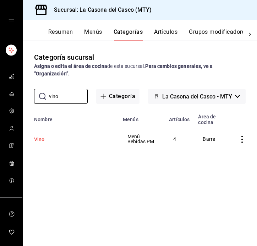
type input "vino"
click at [48, 140] on button "Vino" at bounding box center [69, 139] width 71 height 7
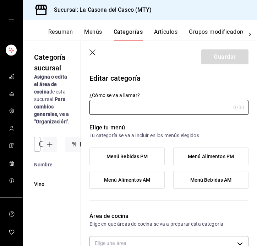
type input "Vino"
type input "a3a648c2-9573-4458-ae39-afad021d0e3f"
type input "1758235969698"
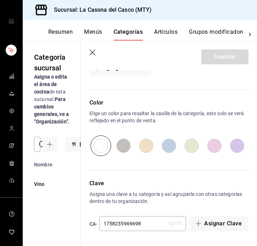
scroll to position [314, 0]
click at [173, 148] on input "radio" at bounding box center [169, 145] width 23 height 21
radio input "true"
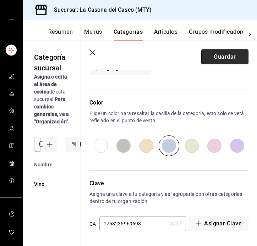
click at [230, 61] on button "Guardar" at bounding box center [225, 56] width 47 height 15
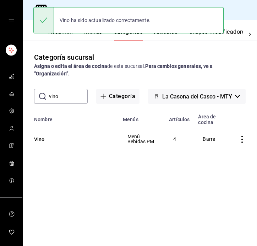
click at [77, 95] on input "vino" at bounding box center [68, 96] width 39 height 14
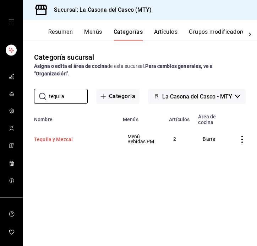
type input "tequila"
click at [54, 140] on button "Tequila y Mezcal" at bounding box center [69, 139] width 71 height 7
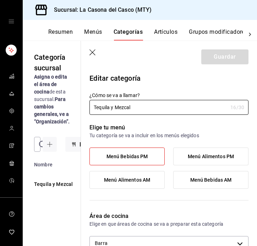
scroll to position [214, 0]
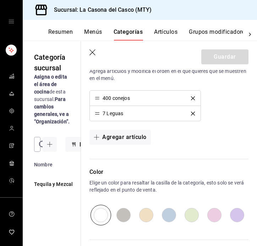
click at [167, 218] on input "radio" at bounding box center [169, 215] width 23 height 21
radio input "true"
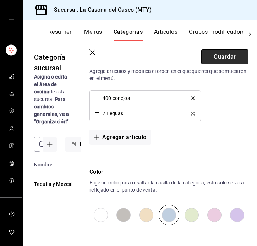
click at [220, 55] on button "Guardar" at bounding box center [225, 56] width 47 height 15
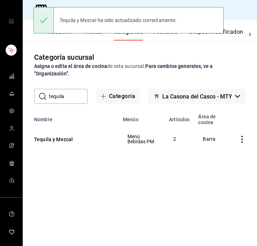
click at [76, 94] on input "tequila" at bounding box center [68, 96] width 39 height 14
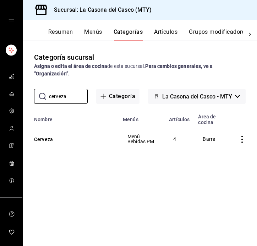
type input "cerveza"
click at [49, 143] on th "Cerveza" at bounding box center [71, 139] width 96 height 28
click at [49, 141] on button "Cerveza" at bounding box center [69, 139] width 71 height 7
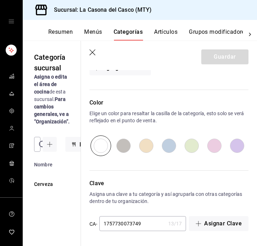
click at [170, 143] on input "radio" at bounding box center [169, 145] width 23 height 21
radio input "true"
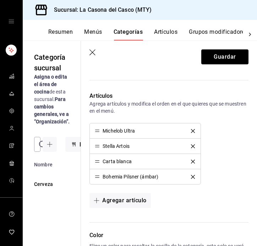
scroll to position [172, 0]
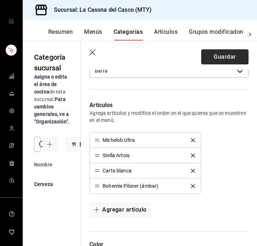
click at [230, 55] on button "Guardar" at bounding box center [225, 56] width 47 height 15
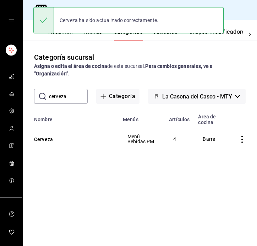
click at [68, 97] on input "cerveza" at bounding box center [68, 96] width 39 height 14
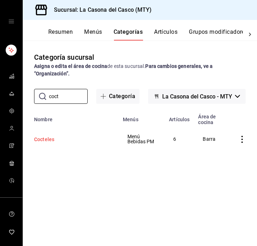
type input "coct"
click at [54, 136] on button "Cocteles" at bounding box center [69, 139] width 71 height 7
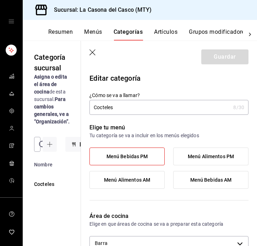
click at [101, 108] on input "Cocteles" at bounding box center [160, 107] width 141 height 14
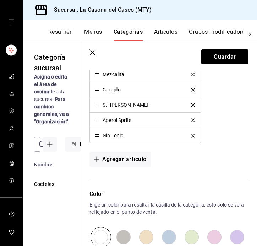
scroll to position [255, 0]
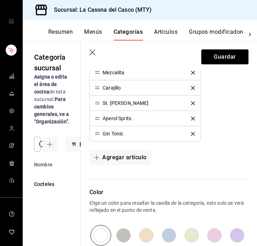
type input "Cócteles"
click at [165, 235] on input "radio" at bounding box center [169, 235] width 23 height 21
radio input "true"
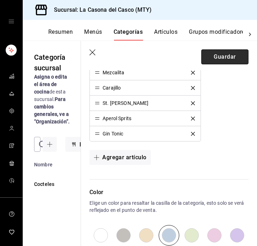
click at [224, 59] on button "Guardar" at bounding box center [225, 56] width 47 height 15
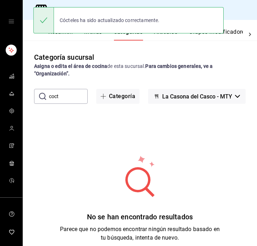
click at [74, 102] on input "coct" at bounding box center [68, 96] width 39 height 14
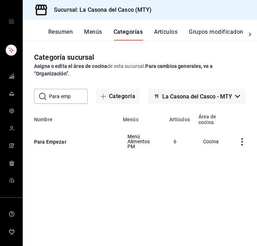
type input "Para emp"
drag, startPoint x: 74, startPoint y: 102, endPoint x: 48, endPoint y: 150, distance: 55.0
click at [48, 150] on th "Para Empezar" at bounding box center [71, 141] width 96 height 33
click at [48, 144] on button "Para Empezar" at bounding box center [69, 141] width 71 height 7
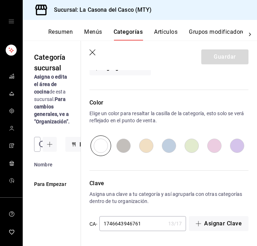
scroll to position [345, 0]
click at [165, 148] on input "radio" at bounding box center [169, 145] width 23 height 21
radio input "true"
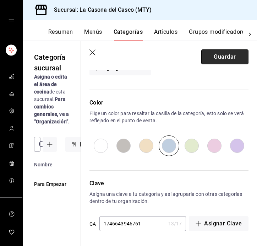
click at [223, 63] on button "Guardar" at bounding box center [225, 56] width 47 height 15
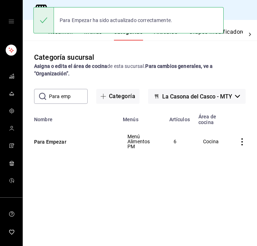
click at [71, 100] on input "Para emp" at bounding box center [68, 96] width 39 height 14
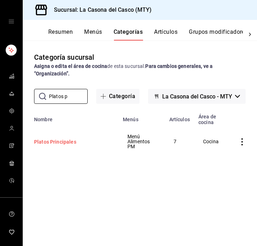
type input "Platos p"
click at [55, 142] on button "Platos Principales" at bounding box center [69, 141] width 71 height 7
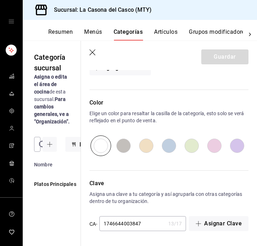
click at [171, 141] on input "radio" at bounding box center [169, 145] width 23 height 21
radio input "true"
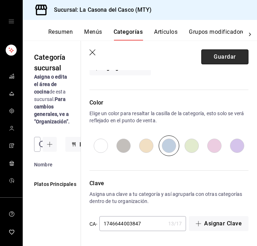
click at [230, 57] on button "Guardar" at bounding box center [225, 56] width 47 height 15
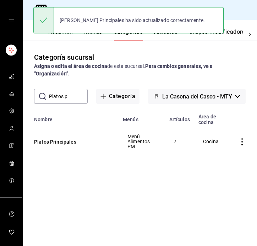
click at [67, 94] on input "Platos p" at bounding box center [68, 96] width 39 height 14
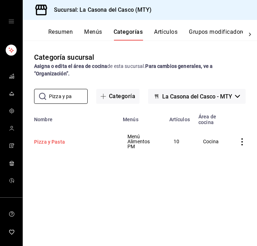
type input "Pizza y pa"
click at [59, 140] on button "Pizza y Pasta" at bounding box center [69, 141] width 71 height 7
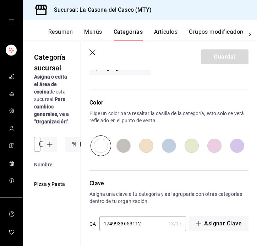
click at [164, 143] on input "radio" at bounding box center [169, 145] width 23 height 21
radio input "true"
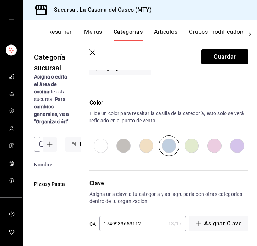
scroll to position [406, 0]
click at [228, 63] on button "Guardar" at bounding box center [225, 56] width 47 height 15
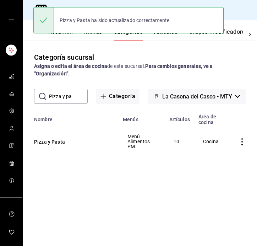
click at [74, 100] on input "Pizza y pa" at bounding box center [68, 96] width 39 height 14
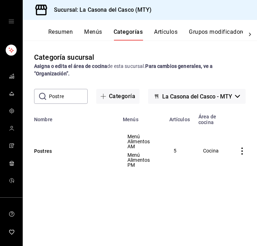
click at [73, 95] on input "Postre" at bounding box center [68, 96] width 39 height 14
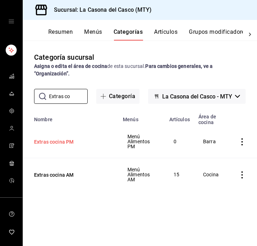
type input "Extras co"
click at [60, 142] on button "Extras cocina PM" at bounding box center [69, 141] width 71 height 7
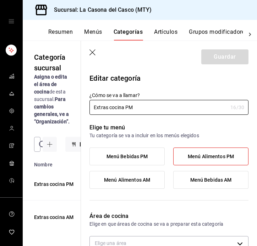
type input "a3a648c2-9573-4458-ae39-afad021d0e3f"
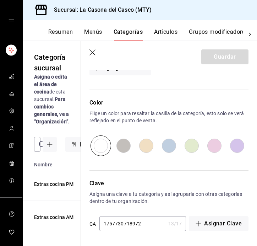
scroll to position [244, 0]
click at [167, 146] on input "radio" at bounding box center [169, 145] width 23 height 21
radio input "true"
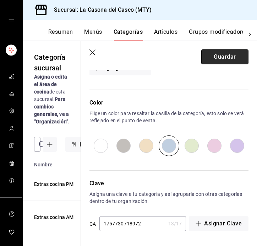
click at [240, 60] on button "Guardar" at bounding box center [225, 56] width 47 height 15
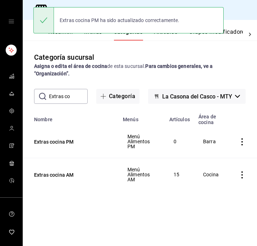
click at [34, 36] on div "Resumen Menús Categorías Artículos Grupos modificadores Publicar" at bounding box center [140, 30] width 235 height 21
click at [66, 35] on div "Extras cocina PM ha sido actualizado correctamente." at bounding box center [128, 20] width 191 height 31
click at [90, 35] on div "Extras cocina PM ha sido actualizado correctamente." at bounding box center [128, 20] width 191 height 31
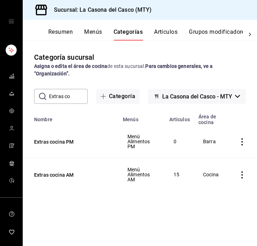
click at [63, 35] on button "Resumen" at bounding box center [60, 34] width 25 height 12
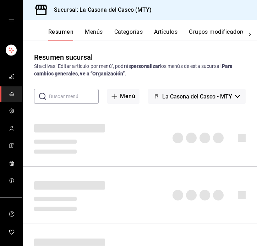
click at [82, 35] on div "Resumen Menús Categorías Artículos Grupos modificadores Publicar" at bounding box center [145, 34] width 195 height 12
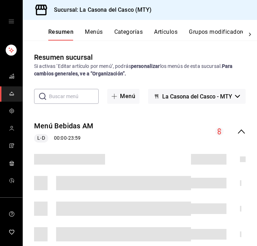
click at [89, 35] on button "Menús" at bounding box center [94, 34] width 18 height 12
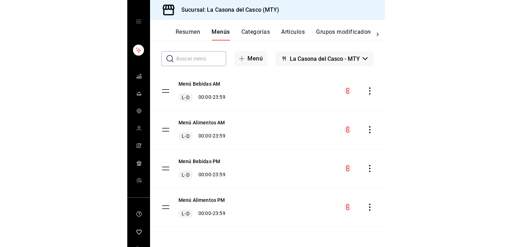
scroll to position [30, 0]
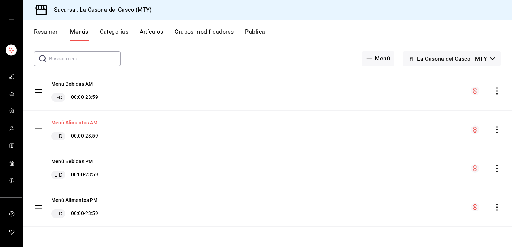
click at [76, 120] on button "Menú Alimentos AM" at bounding box center [74, 122] width 47 height 7
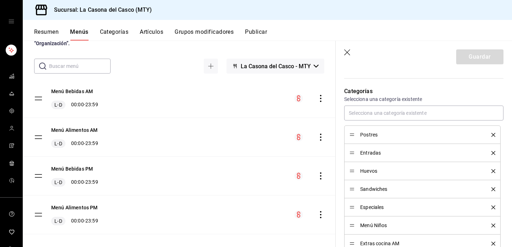
scroll to position [190, 0]
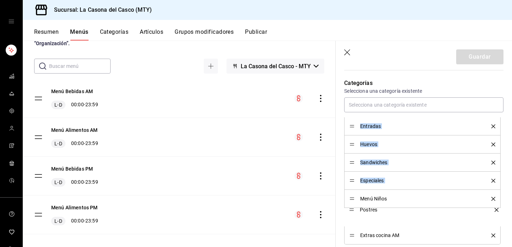
drag, startPoint x: 351, startPoint y: 126, endPoint x: 357, endPoint y: 210, distance: 84.8
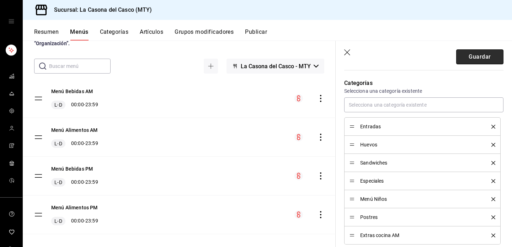
click at [257, 59] on button "Guardar" at bounding box center [479, 56] width 47 height 15
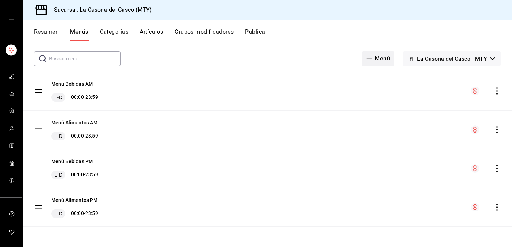
click at [257, 55] on button "Menú" at bounding box center [378, 58] width 32 height 15
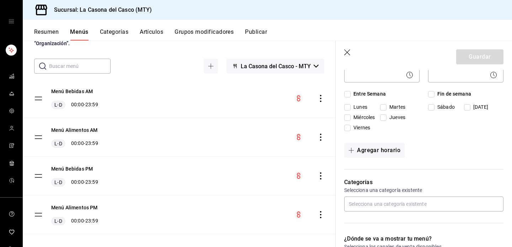
scroll to position [99, 0]
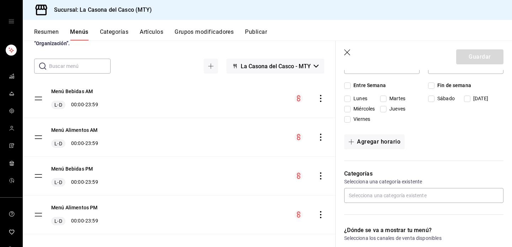
type input "Alcohol"
click at [257, 78] on div "Inicio ​ Fin ​ Entre Semana Lunes Martes Miércoles Jueves Viernes Fin de semana…" at bounding box center [423, 86] width 159 height 77
click at [257, 83] on input "Entre Semana" at bounding box center [347, 85] width 6 height 6
checkbox input "true"
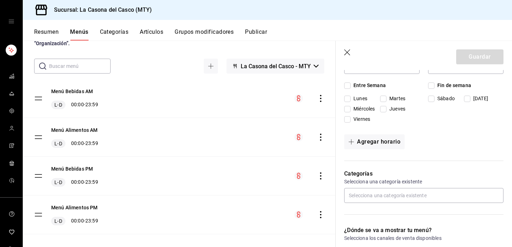
checkbox input "true"
click at [257, 82] on span "Fin de semana" at bounding box center [452, 85] width 37 height 7
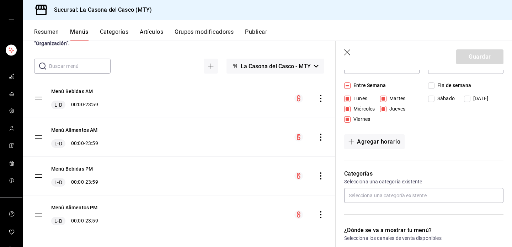
click at [257, 82] on input "Fin de semana" at bounding box center [431, 85] width 6 height 6
checkbox input "true"
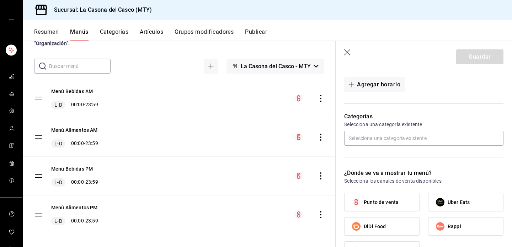
scroll to position [177, 0]
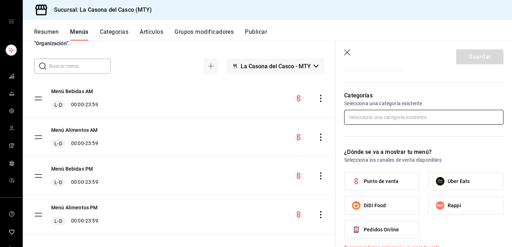
click at [257, 110] on input "text" at bounding box center [423, 117] width 159 height 15
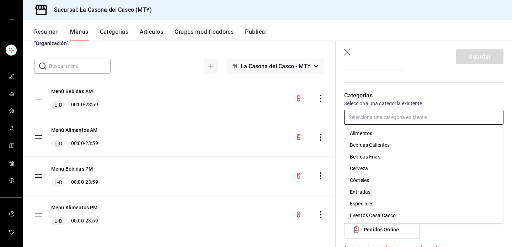
scroll to position [10, 0]
click at [257, 161] on li "Cerveza" at bounding box center [423, 158] width 159 height 12
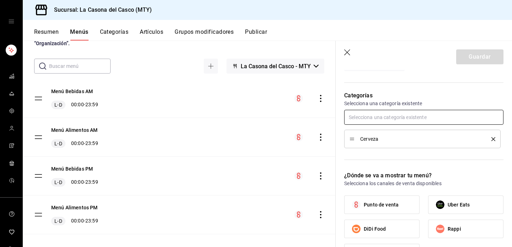
click at [257, 119] on input "text" at bounding box center [423, 117] width 159 height 15
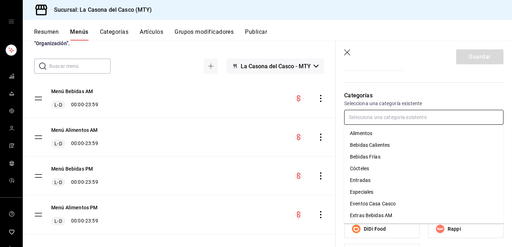
click at [257, 170] on li "Cócteles" at bounding box center [423, 169] width 159 height 12
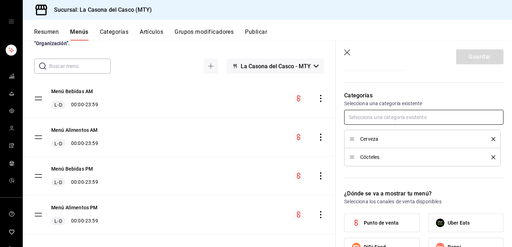
click at [257, 116] on input "text" at bounding box center [423, 117] width 159 height 15
type input "vi"
click at [257, 133] on li "Vino" at bounding box center [423, 134] width 159 height 12
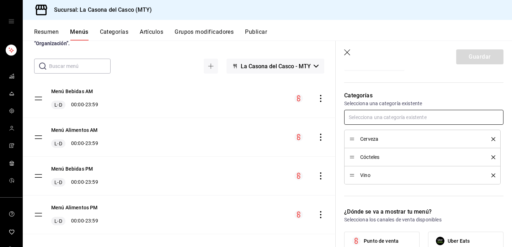
click at [257, 113] on input "text" at bounding box center [423, 117] width 159 height 15
type input "teq"
click at [257, 134] on li "Tequila y Mezcal" at bounding box center [423, 134] width 159 height 12
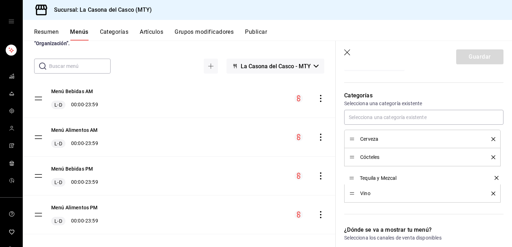
drag, startPoint x: 352, startPoint y: 194, endPoint x: 352, endPoint y: 178, distance: 16.0
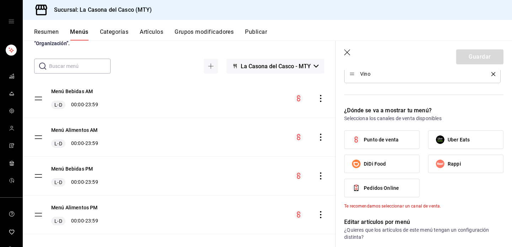
scroll to position [332, 0]
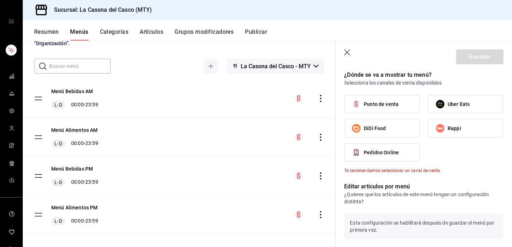
click at [257, 104] on label "Punto de venta" at bounding box center [381, 104] width 75 height 18
click at [257, 104] on input "Punto de venta" at bounding box center [356, 104] width 15 height 15
checkbox input "true"
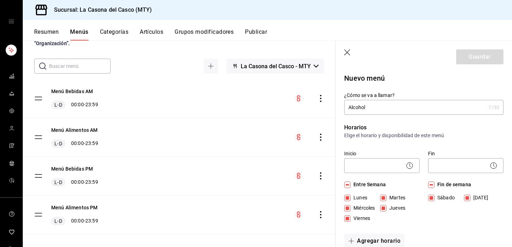
scroll to position [0, 0]
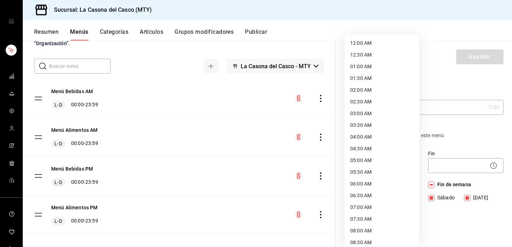
click at [257, 164] on body "Sucursal: La Casona del Casco (MTY) Resumen Menús Categorías Artículos Grupos m…" at bounding box center [256, 123] width 512 height 247
click at [257, 43] on li "12:00 AM" at bounding box center [381, 43] width 75 height 12
type input "00:00"
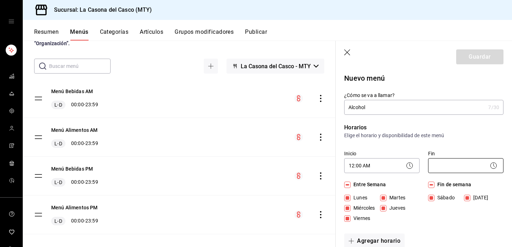
click at [257, 170] on body "Sucursal: La Casona del Casco (MTY) Resumen Menús Categorías Artículos Grupos m…" at bounding box center [256, 123] width 512 height 247
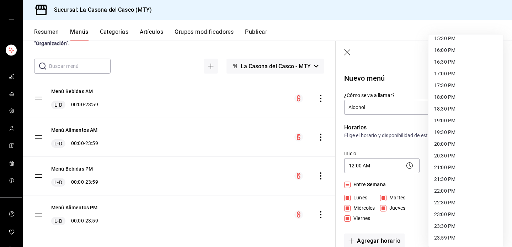
scroll to position [368, 0]
click at [257, 235] on li "23:59 PM" at bounding box center [465, 238] width 75 height 12
type input "23:59"
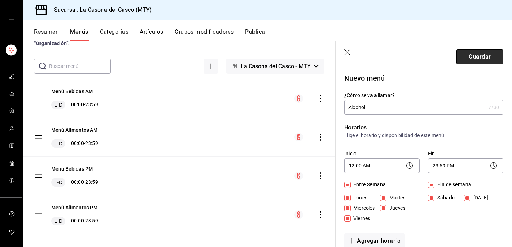
click at [257, 62] on button "Guardar" at bounding box center [479, 56] width 47 height 15
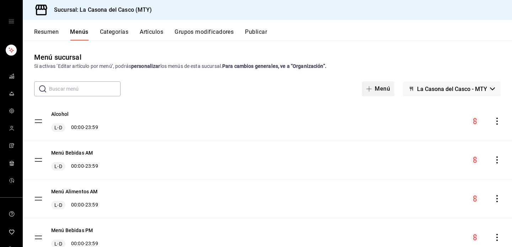
click at [257, 95] on button "Menú" at bounding box center [378, 88] width 32 height 15
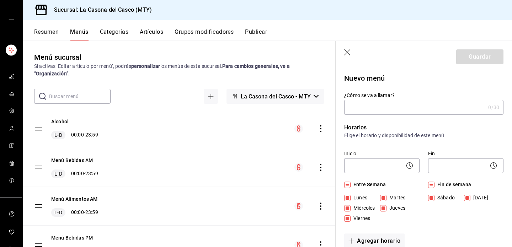
type input "1758238771082"
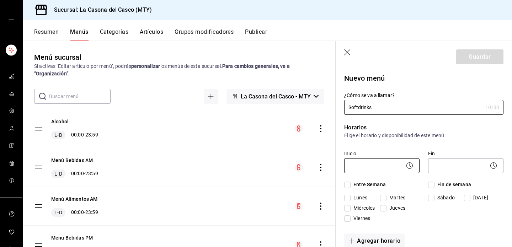
type input "Softdrinks"
click at [257, 162] on body "Sucursal: La Casona del Casco (MTY) Resumen Menús Categorías Artículos Grupos m…" at bounding box center [256, 123] width 512 height 247
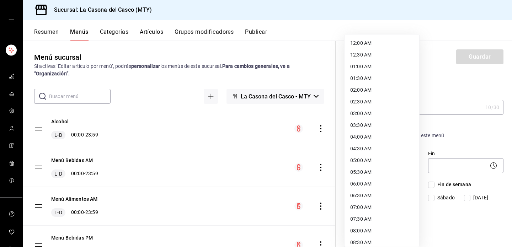
click at [257, 42] on li "12:00 AM" at bounding box center [381, 43] width 75 height 12
type input "00:00"
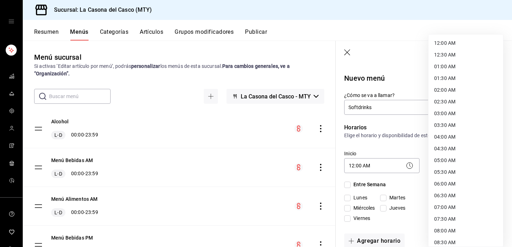
click at [257, 168] on body "Sucursal: La Casona del Casco (MTY) Resumen Menús Categorías Artículos Grupos m…" at bounding box center [256, 123] width 512 height 247
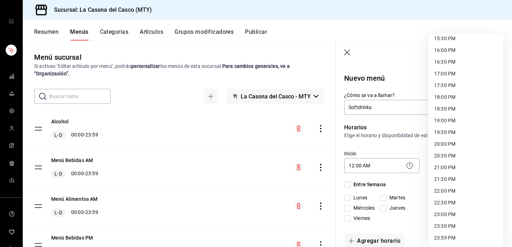
scroll to position [368, 0]
click at [257, 240] on li "23:59 PM" at bounding box center [465, 238] width 75 height 12
type input "23:59"
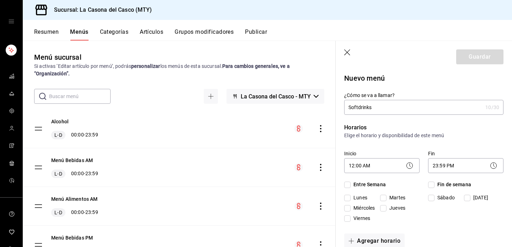
click at [257, 189] on div "Entre Semana Lunes Martes Miércoles Jueves Viernes" at bounding box center [381, 203] width 75 height 44
click at [257, 186] on span "Entre Semana" at bounding box center [367, 184] width 35 height 7
click at [257, 186] on input "Entre Semana" at bounding box center [347, 185] width 6 height 6
checkbox input "true"
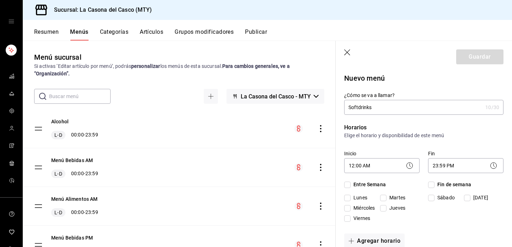
checkbox input "true"
click at [257, 188] on div "Fin de semana Sábado Domingo" at bounding box center [465, 203] width 75 height 44
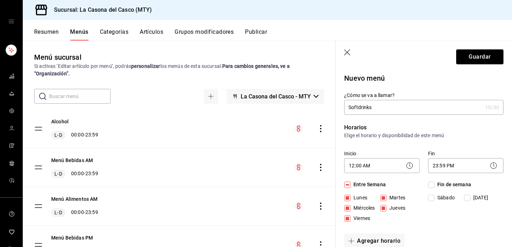
click at [257, 185] on span "Fin de semana" at bounding box center [452, 184] width 37 height 7
click at [257, 185] on input "Fin de semana" at bounding box center [431, 185] width 6 height 6
checkbox input "true"
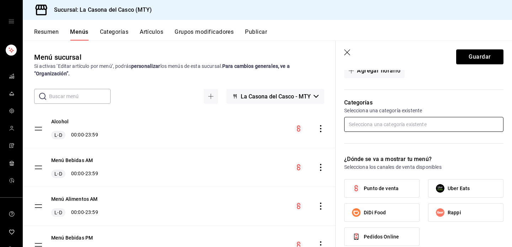
scroll to position [171, 0]
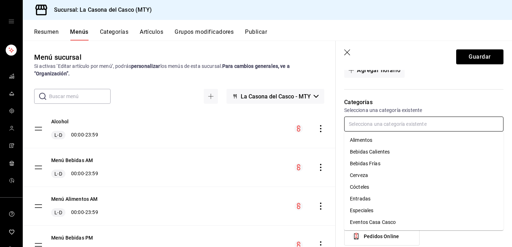
click at [257, 121] on input "text" at bounding box center [423, 124] width 159 height 15
type input "sof"
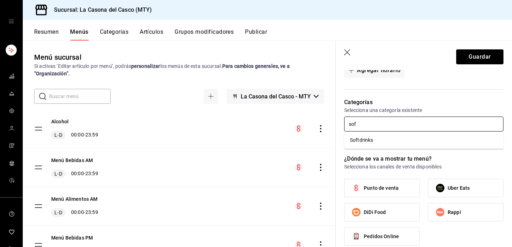
click at [257, 139] on li "Softdrinks" at bounding box center [423, 140] width 159 height 12
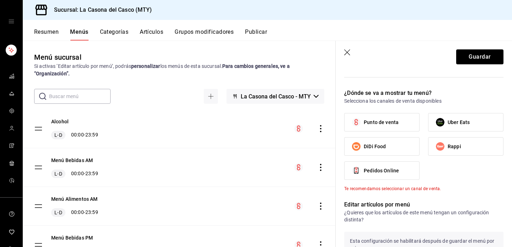
scroll to position [269, 0]
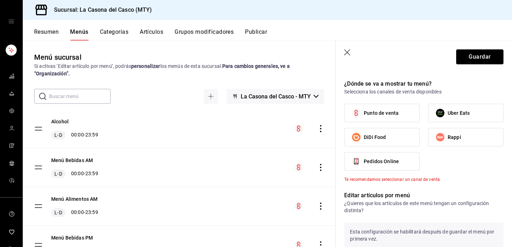
click at [257, 104] on label "Punto de venta" at bounding box center [381, 113] width 75 height 18
click at [257, 106] on input "Punto de venta" at bounding box center [356, 113] width 15 height 15
checkbox input "true"
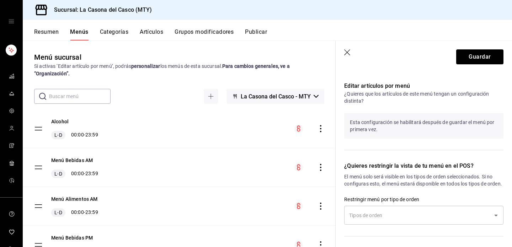
scroll to position [393, 0]
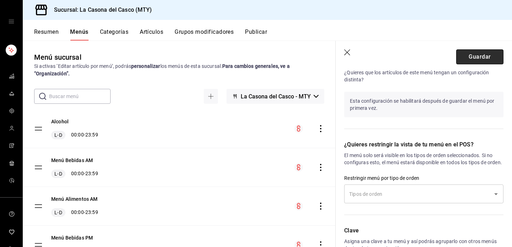
click at [257, 55] on button "Guardar" at bounding box center [479, 56] width 47 height 15
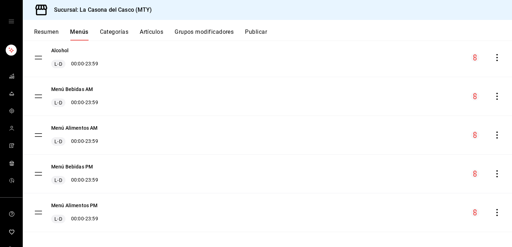
scroll to position [101, 0]
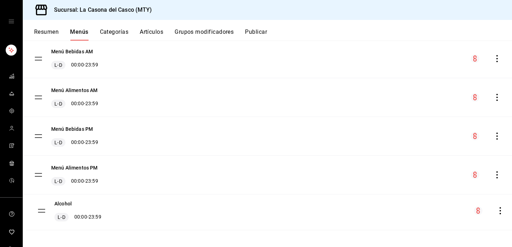
drag, startPoint x: 40, startPoint y: 59, endPoint x: 43, endPoint y: 212, distance: 153.2
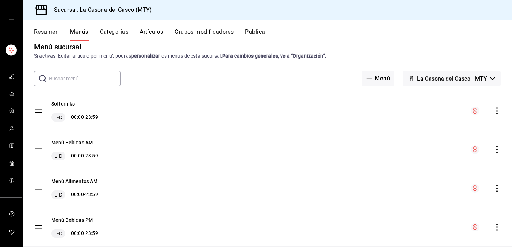
scroll to position [0, 0]
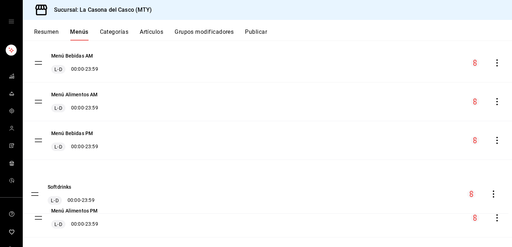
drag, startPoint x: 38, startPoint y: 64, endPoint x: 34, endPoint y: 197, distance: 132.6
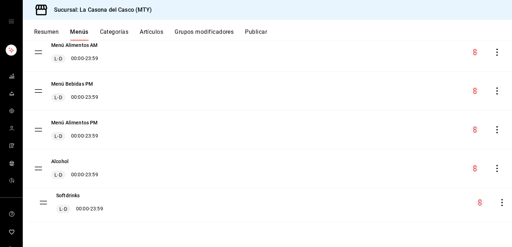
drag, startPoint x: 36, startPoint y: 134, endPoint x: 41, endPoint y: 207, distance: 73.4
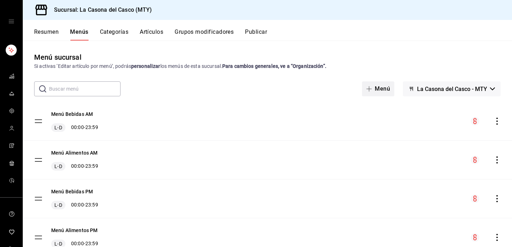
click at [257, 87] on button "Menú" at bounding box center [378, 88] width 32 height 15
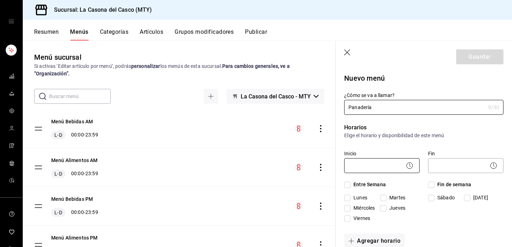
type input "Panadería"
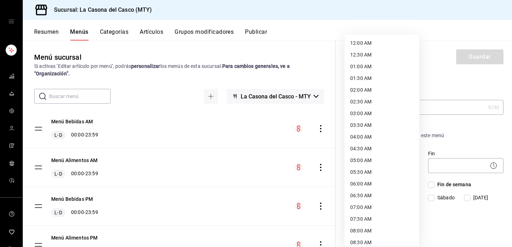
click at [257, 165] on body "Sucursal: La Casona del Casco (MTY) Resumen Menús Categorías Artículos Grupos m…" at bounding box center [256, 123] width 512 height 247
click at [257, 40] on li "12:00 AM" at bounding box center [381, 43] width 75 height 12
type input "00:00"
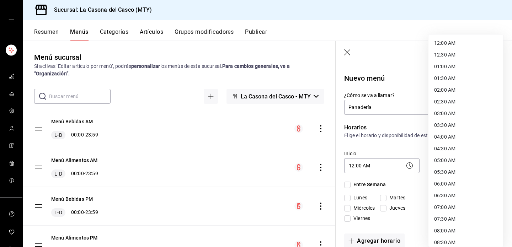
click at [257, 162] on body "Sucursal: La Casona del Casco (MTY) Resumen Menús Categorías Artículos Grupos m…" at bounding box center [256, 123] width 512 height 247
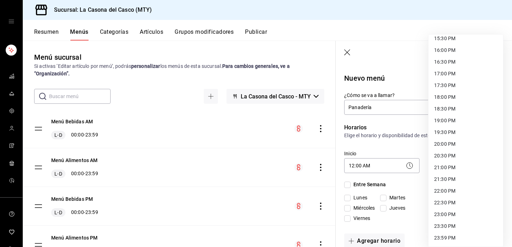
scroll to position [368, 0]
click at [257, 237] on li "23:59 PM" at bounding box center [465, 238] width 75 height 12
type input "23:59"
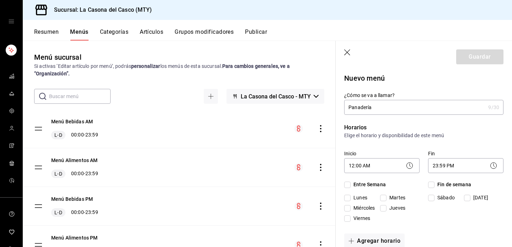
click at [257, 184] on span "Entre Semana" at bounding box center [367, 184] width 35 height 7
click at [257, 184] on input "Entre Semana" at bounding box center [347, 185] width 6 height 6
checkbox input "true"
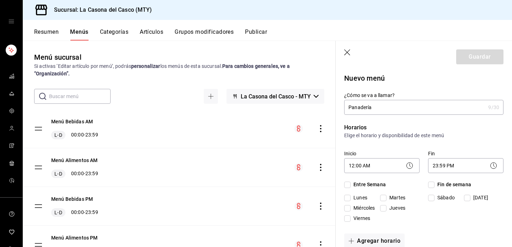
checkbox input "true"
click at [257, 186] on span "Fin de semana" at bounding box center [452, 184] width 37 height 7
click at [257, 186] on input "Fin de semana" at bounding box center [431, 185] width 6 height 6
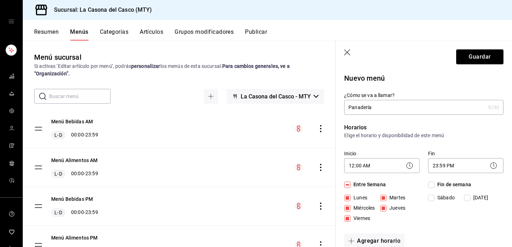
checkbox input "true"
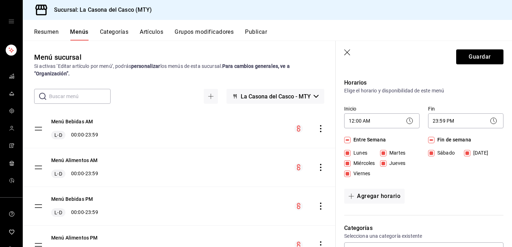
scroll to position [102, 0]
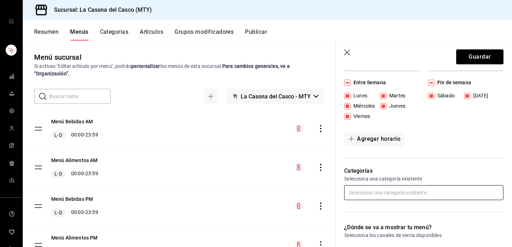
click at [257, 188] on input "text" at bounding box center [423, 192] width 159 height 15
type input "pan de"
click at [257, 207] on li "Pan de la casa" at bounding box center [423, 209] width 159 height 12
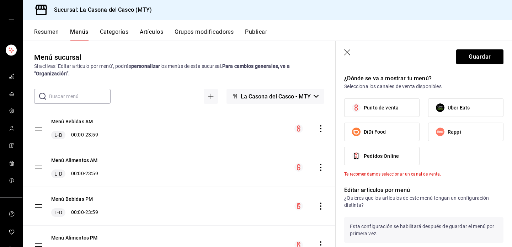
click at [257, 115] on label "Punto de venta" at bounding box center [381, 108] width 75 height 18
click at [257, 115] on input "Punto de venta" at bounding box center [356, 107] width 15 height 15
checkbox input "true"
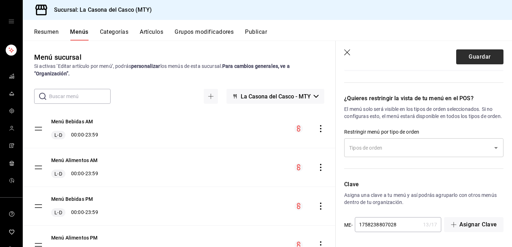
scroll to position [447, 0]
click at [257, 57] on button "Guardar" at bounding box center [479, 56] width 47 height 15
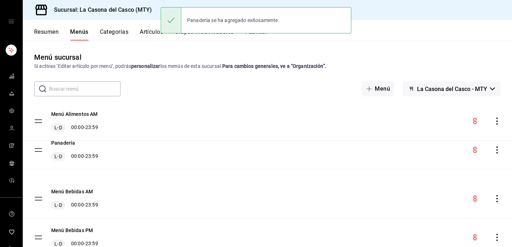
drag, startPoint x: 37, startPoint y: 123, endPoint x: 38, endPoint y: 196, distance: 73.2
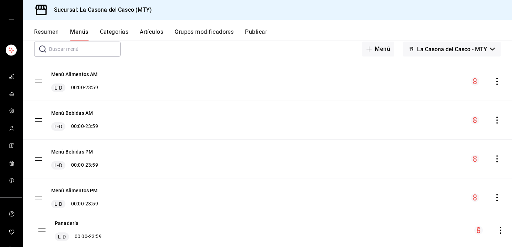
drag, startPoint x: 39, startPoint y: 157, endPoint x: 43, endPoint y: 229, distance: 71.5
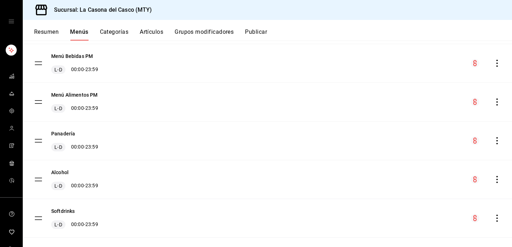
scroll to position [137, 0]
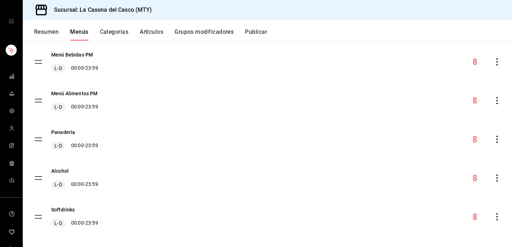
click at [257, 144] on div "Panadería L-D 00:00 - 23:59" at bounding box center [267, 139] width 489 height 38
click at [257, 137] on icon "actions" at bounding box center [496, 139] width 7 height 7
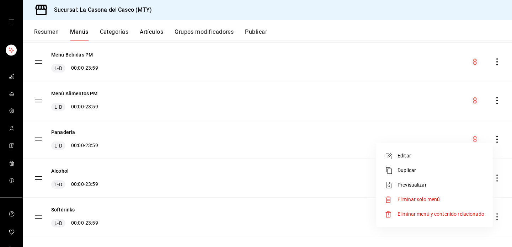
click at [257, 155] on span "Editar" at bounding box center [440, 155] width 87 height 7
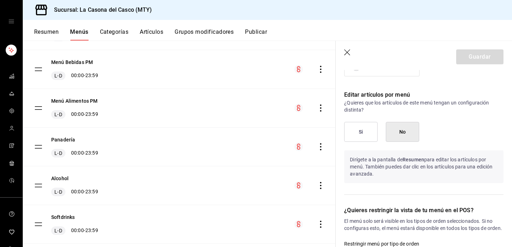
scroll to position [299, 0]
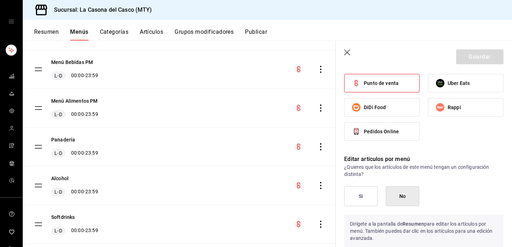
click at [257, 197] on button "Si" at bounding box center [360, 196] width 33 height 20
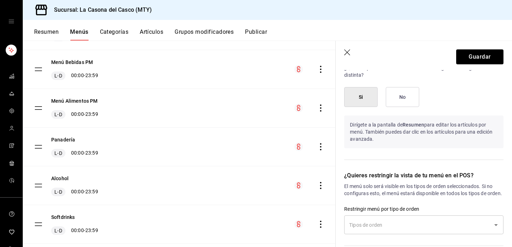
scroll to position [400, 0]
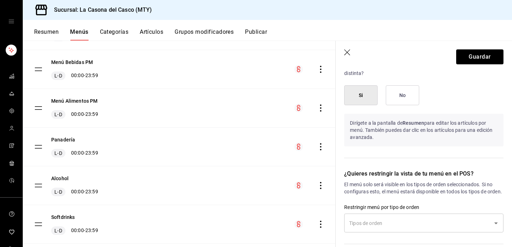
click at [257, 100] on button "No" at bounding box center [402, 95] width 33 height 20
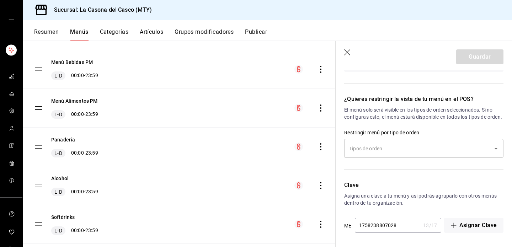
scroll to position [480, 0]
click at [257, 157] on div "​" at bounding box center [423, 147] width 159 height 19
click at [257, 123] on div "¿Quieres restringir la vista de tu menú en el POS? El menú solo será visible en…" at bounding box center [420, 129] width 168 height 86
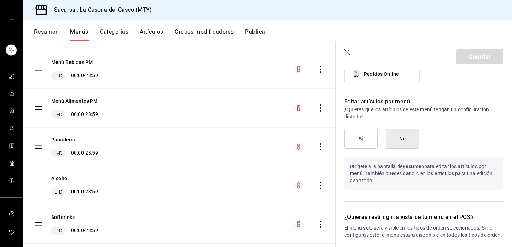
click at [257, 147] on button "No" at bounding box center [402, 139] width 33 height 20
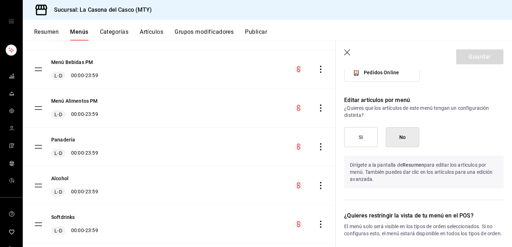
click at [257, 143] on button "Si" at bounding box center [360, 137] width 33 height 20
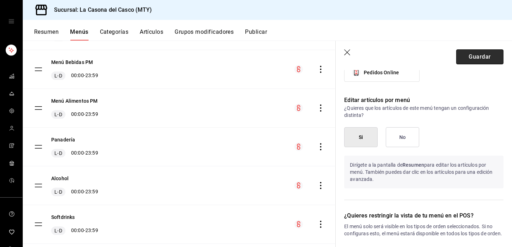
click at [257, 54] on button "Guardar" at bounding box center [479, 56] width 47 height 15
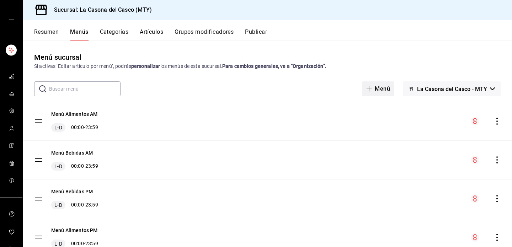
click at [257, 85] on button "Menú" at bounding box center [378, 88] width 32 height 15
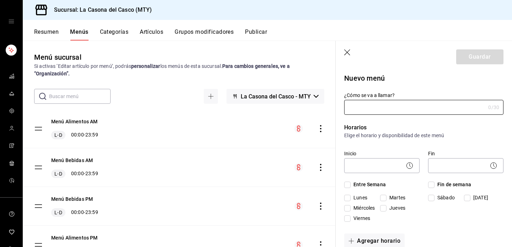
type input "1758238865077"
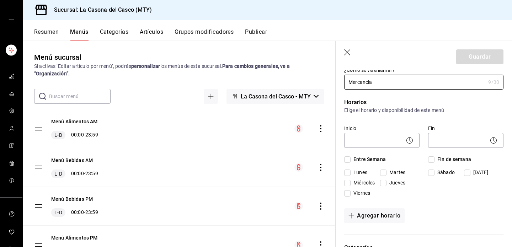
scroll to position [35, 0]
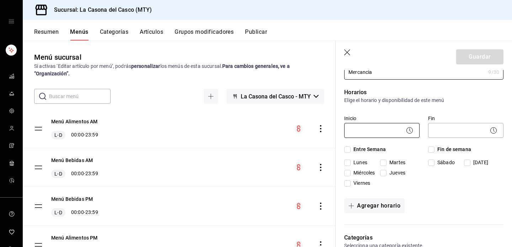
type input "Mercancia"
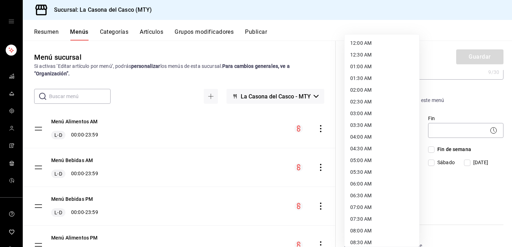
click at [257, 128] on body "Sucursal: La Casona del Casco (MTY) Resumen Menús Categorías Artículos Grupos m…" at bounding box center [256, 123] width 512 height 247
click at [257, 43] on li "12:00 AM" at bounding box center [381, 43] width 75 height 12
type input "00:00"
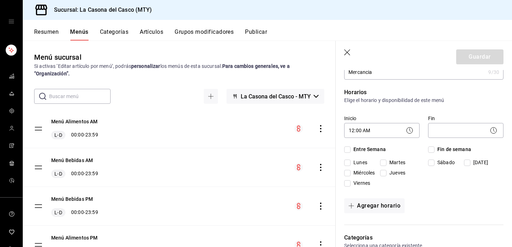
click at [257, 122] on div "​" at bounding box center [465, 129] width 75 height 19
click at [257, 127] on body "Sucursal: La Casona del Casco (MTY) Resumen Menús Categorías Artículos Grupos m…" at bounding box center [256, 123] width 512 height 247
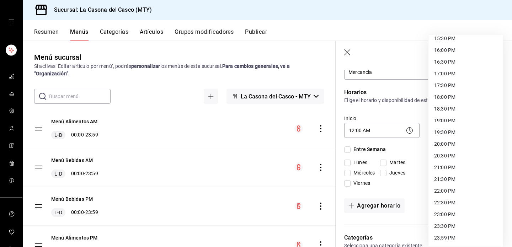
scroll to position [368, 0]
click at [257, 234] on li "23:59 PM" at bounding box center [465, 238] width 75 height 12
type input "23:59"
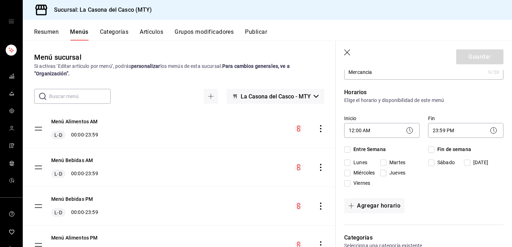
click at [257, 152] on span "Entre Semana" at bounding box center [367, 149] width 35 height 7
click at [257, 152] on input "Entre Semana" at bounding box center [347, 149] width 6 height 6
checkbox input "true"
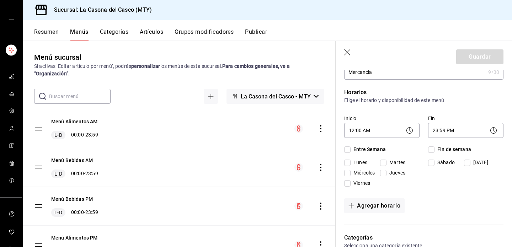
checkbox input "true"
click at [257, 149] on span "Fin de semana" at bounding box center [452, 149] width 37 height 7
click at [257, 149] on input "Fin de semana" at bounding box center [431, 149] width 6 height 6
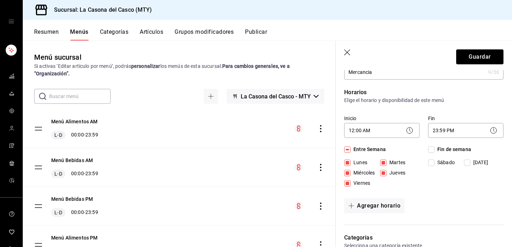
checkbox input "true"
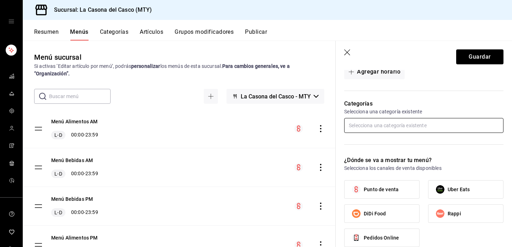
scroll to position [170, 0]
click at [257, 128] on input "text" at bounding box center [423, 124] width 159 height 15
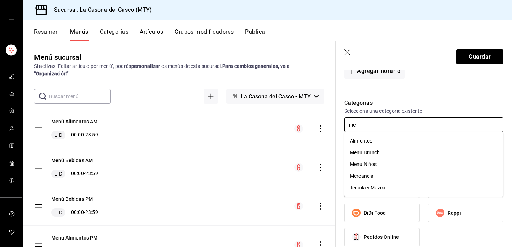
type input "mer"
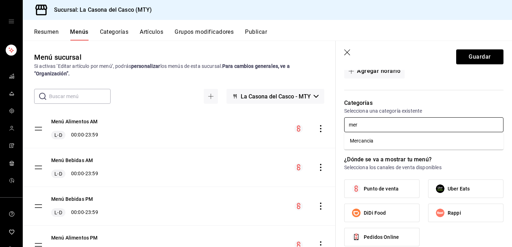
click at [257, 141] on li "Mercancia" at bounding box center [423, 141] width 159 height 12
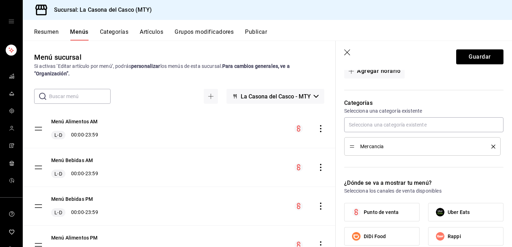
click at [257, 210] on span "Punto de venta" at bounding box center [381, 212] width 35 height 7
click at [257, 210] on input "Punto de venta" at bounding box center [356, 212] width 15 height 15
checkbox input "true"
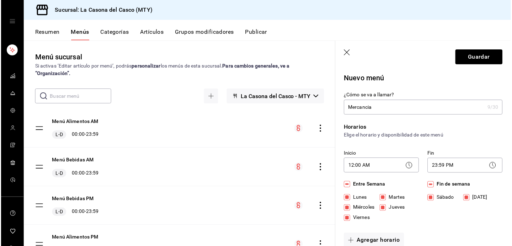
scroll to position [0, 0]
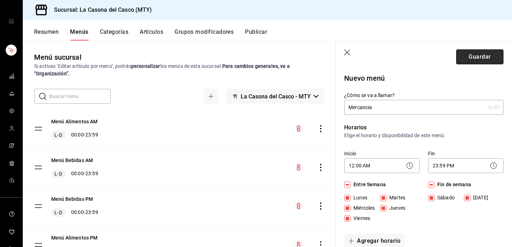
click at [257, 57] on button "Guardar" at bounding box center [479, 56] width 47 height 15
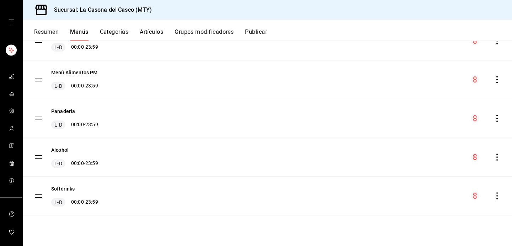
scroll to position [186, 0]
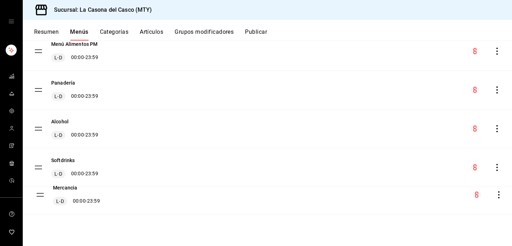
drag, startPoint x: 42, startPoint y: 122, endPoint x: 43, endPoint y: 195, distance: 73.6
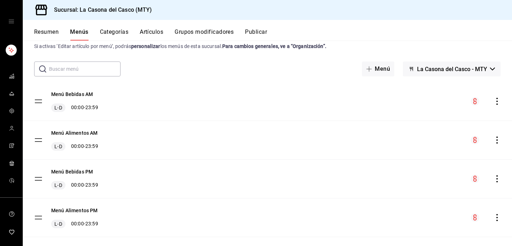
scroll to position [15, 0]
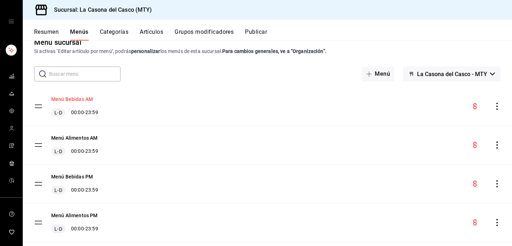
click at [75, 98] on button "Menú Bebidas AM" at bounding box center [72, 99] width 42 height 7
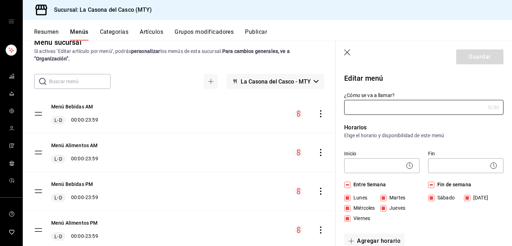
type input "Menú Bebidas AM"
checkbox input "true"
type input "1719013283629"
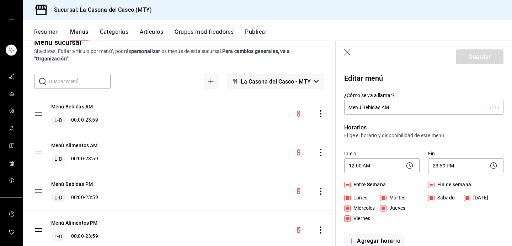
drag, startPoint x: 380, startPoint y: 107, endPoint x: 364, endPoint y: 107, distance: 16.7
click at [257, 107] on input "Menú Bebidas AM" at bounding box center [413, 107] width 138 height 14
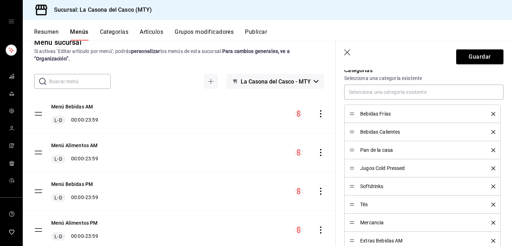
scroll to position [202, 0]
type input "Menú AM"
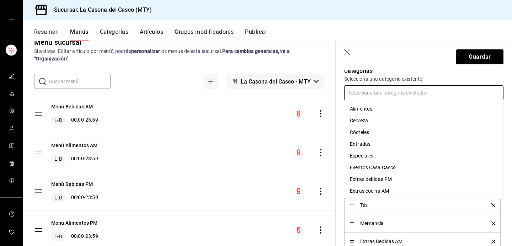
click at [257, 95] on input "text" at bounding box center [423, 92] width 159 height 15
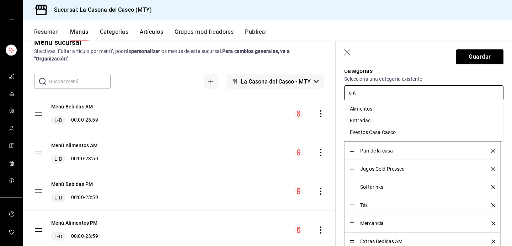
type input "entr"
click at [257, 112] on li "Entradas" at bounding box center [423, 109] width 159 height 12
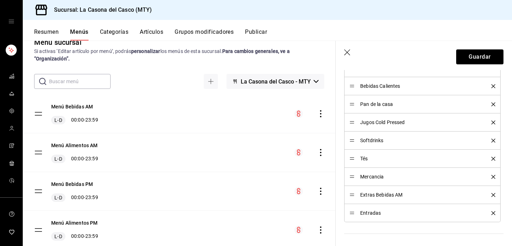
scroll to position [244, 0]
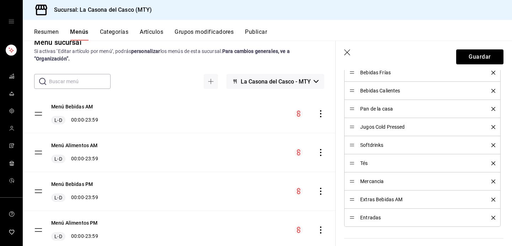
click at [257, 182] on icon "delete" at bounding box center [493, 181] width 4 height 4
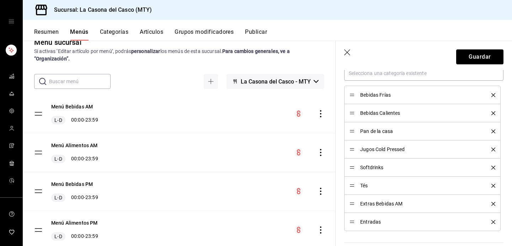
scroll to position [225, 0]
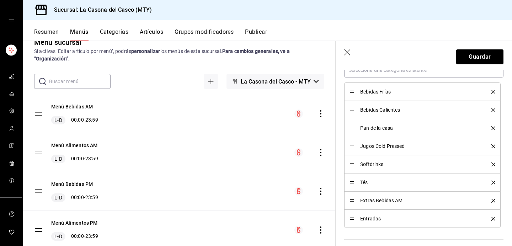
click at [257, 128] on icon "delete" at bounding box center [493, 128] width 4 height 4
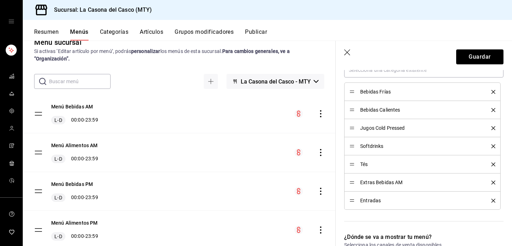
click at [257, 146] on icon "delete" at bounding box center [493, 146] width 4 height 4
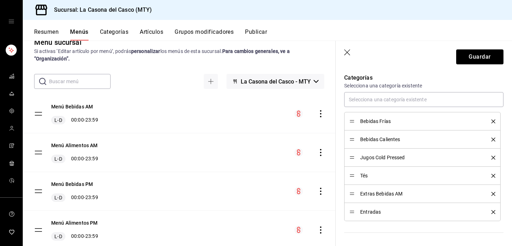
scroll to position [179, 0]
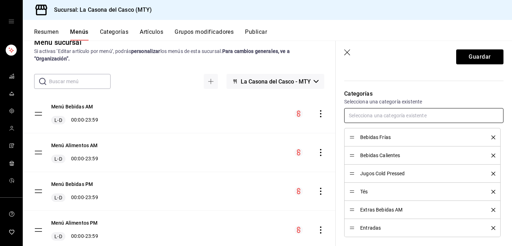
click at [257, 113] on input "text" at bounding box center [423, 115] width 159 height 15
type input "Hue"
click at [257, 134] on li "Huevos" at bounding box center [423, 132] width 159 height 12
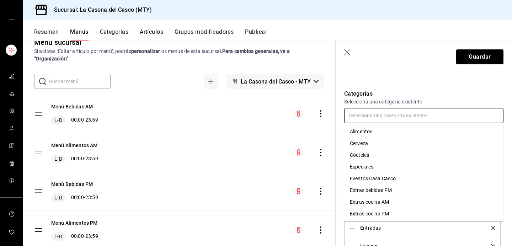
click at [257, 114] on input "text" at bounding box center [423, 115] width 159 height 15
type input "San"
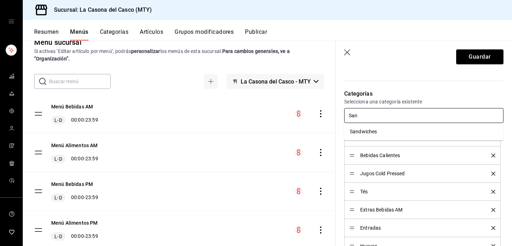
click at [257, 132] on li "Sandwiches" at bounding box center [423, 132] width 159 height 12
click at [257, 114] on input "text" at bounding box center [423, 115] width 159 height 15
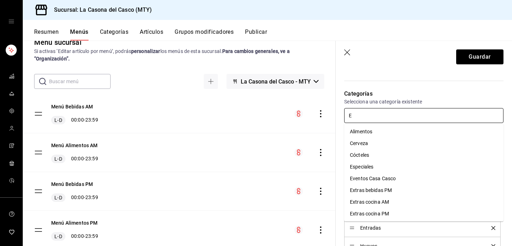
type input "Es"
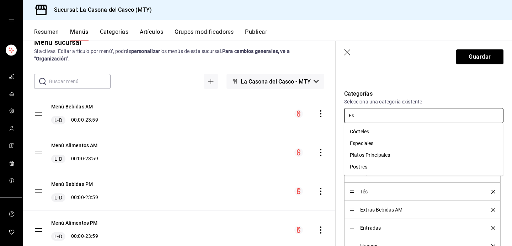
click at [257, 145] on li "Especiales" at bounding box center [423, 144] width 159 height 12
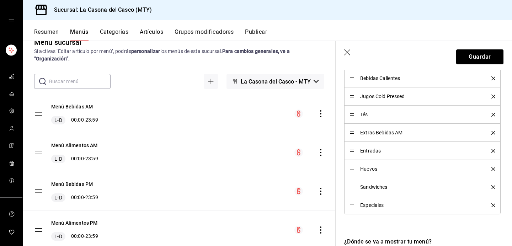
scroll to position [251, 0]
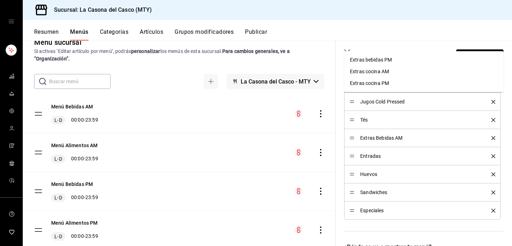
type input "extras"
click at [257, 70] on li "Extras cocina AM" at bounding box center [423, 72] width 159 height 12
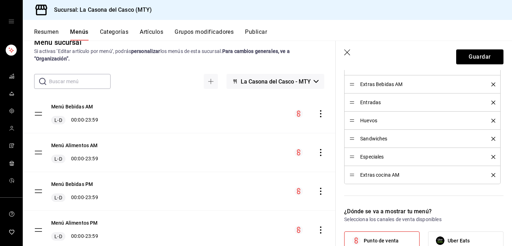
scroll to position [310, 0]
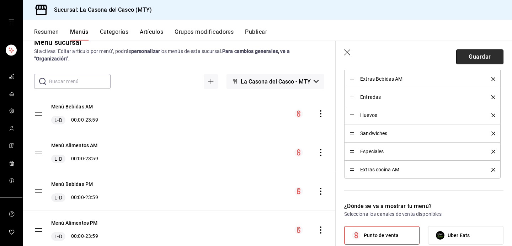
click at [257, 58] on button "Guardar" at bounding box center [479, 56] width 47 height 15
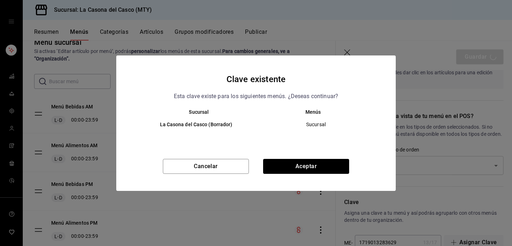
scroll to position [636, 0]
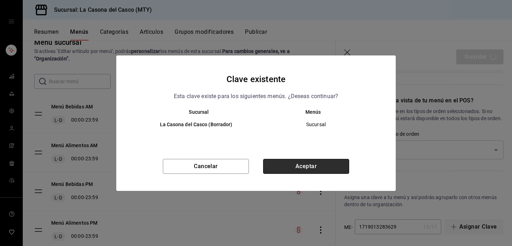
click at [257, 168] on button "Aceptar" at bounding box center [306, 166] width 86 height 15
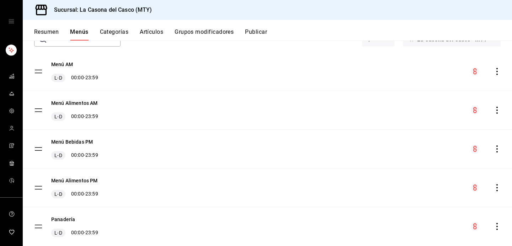
scroll to position [51, 0]
click at [72, 138] on button "Menú Bebidas PM" at bounding box center [72, 140] width 42 height 7
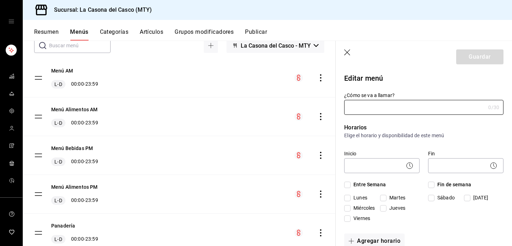
type input "Menú Bebidas PM"
checkbox input "true"
type input "1757729995480"
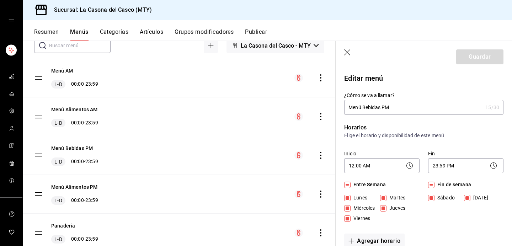
click at [257, 49] on header "Guardar" at bounding box center [424, 55] width 176 height 29
click at [257, 55] on icon "button" at bounding box center [347, 52] width 7 height 7
checkbox input "false"
type input "1758238978362"
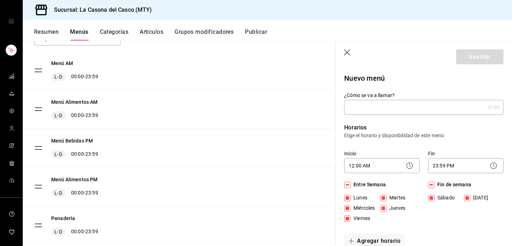
click at [257, 52] on main "Menú sucursal Si activas ‘Editar artículo por menú’, podrás personalizar los me…" at bounding box center [267, 143] width 489 height 205
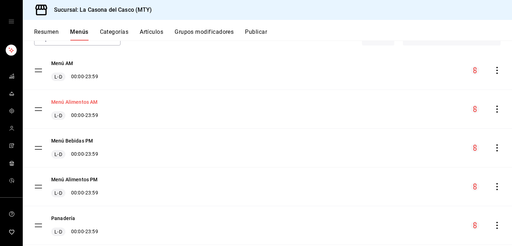
click at [82, 102] on button "Menú Alimentos AM" at bounding box center [74, 101] width 47 height 7
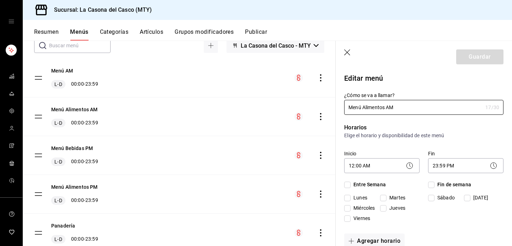
checkbox input "true"
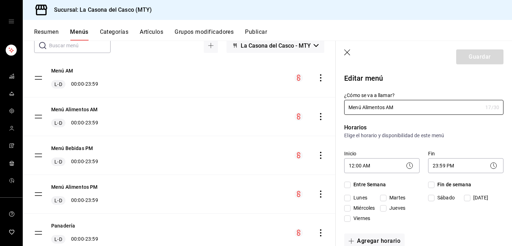
checkbox input "true"
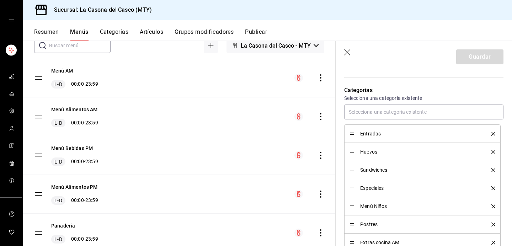
scroll to position [235, 0]
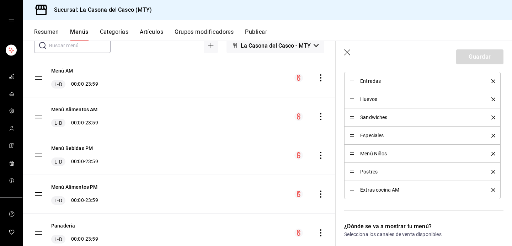
click at [257, 50] on icon "button" at bounding box center [347, 52] width 7 height 7
checkbox input "false"
type input "1758238982560"
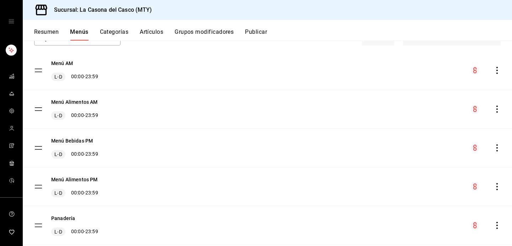
drag, startPoint x: 73, startPoint y: 143, endPoint x: 78, endPoint y: 129, distance: 14.7
click at [78, 129] on div "Menú Bebidas PM L-D 00:00 - 23:59" at bounding box center [267, 148] width 489 height 38
click at [76, 181] on button "Menú Alimentos PM" at bounding box center [74, 179] width 47 height 7
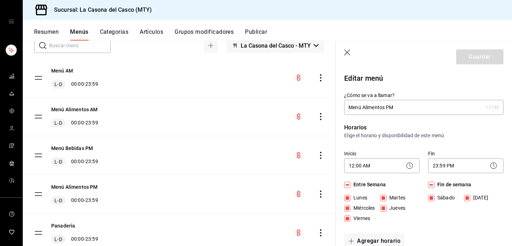
click at [257, 106] on input "Menú Alimentos PM" at bounding box center [413, 107] width 138 height 14
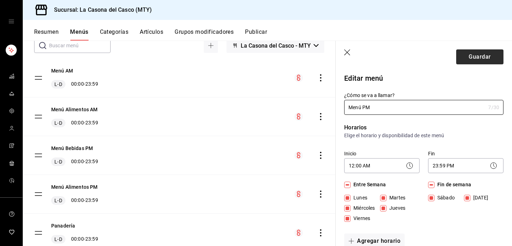
type input "Menú PM"
click at [257, 56] on button "Guardar" at bounding box center [479, 56] width 47 height 15
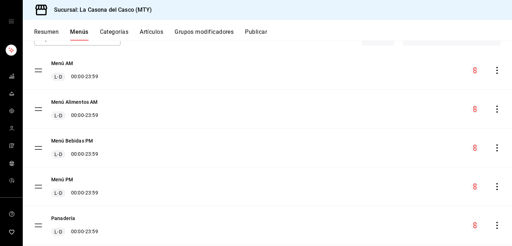
click at [257, 110] on icon "actions" at bounding box center [496, 109] width 1 height 7
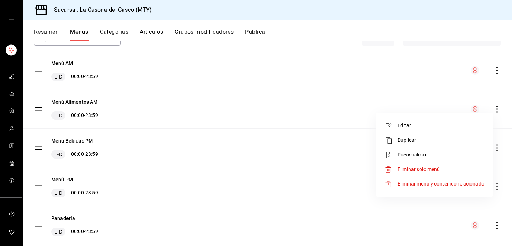
click at [257, 173] on li "Eliminar solo menú" at bounding box center [434, 169] width 111 height 15
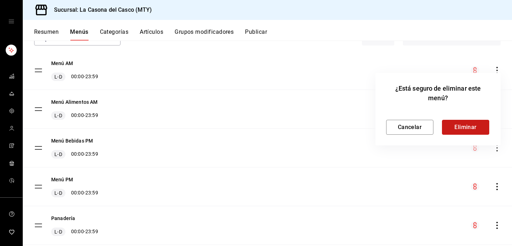
click at [257, 129] on button "Eliminar" at bounding box center [465, 127] width 47 height 15
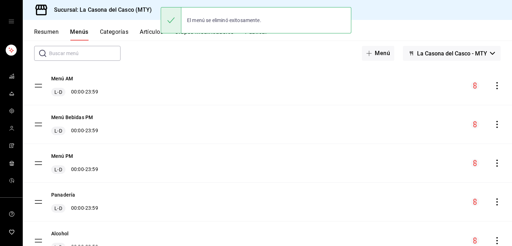
scroll to position [30, 0]
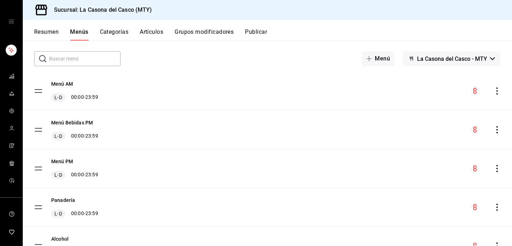
click at [257, 131] on icon "actions" at bounding box center [496, 129] width 7 height 7
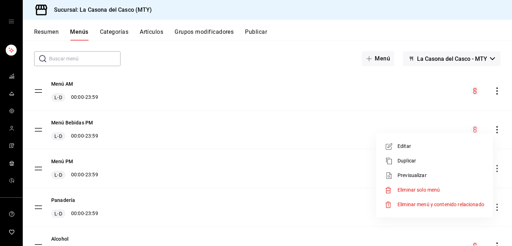
click at [257, 186] on li "Eliminar solo menú" at bounding box center [434, 190] width 111 height 15
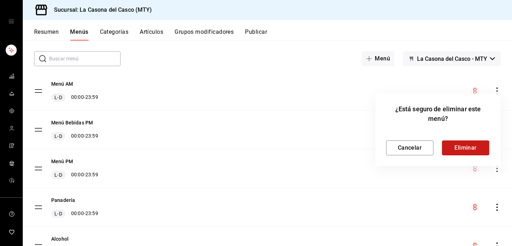
click at [257, 141] on button "Eliminar" at bounding box center [465, 147] width 47 height 15
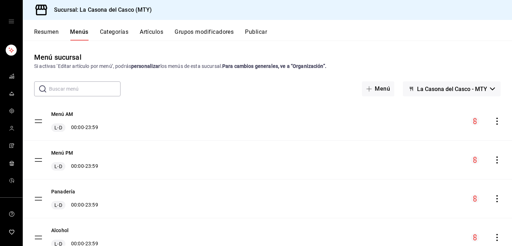
scroll to position [0, 0]
click at [253, 38] on button "Publicar" at bounding box center [256, 34] width 22 height 12
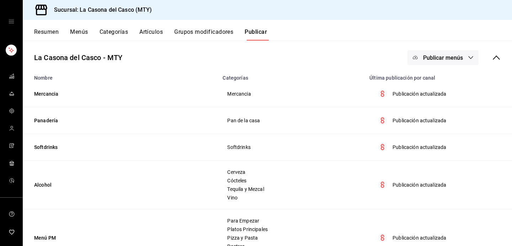
scroll to position [37, 0]
click at [257, 61] on button "Publicar menús" at bounding box center [442, 57] width 71 height 15
click at [257, 79] on div at bounding box center [426, 80] width 20 height 11
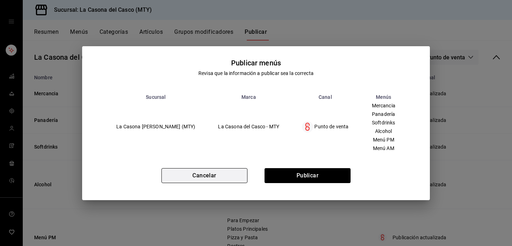
click at [232, 171] on button "Cancelar" at bounding box center [204, 175] width 86 height 15
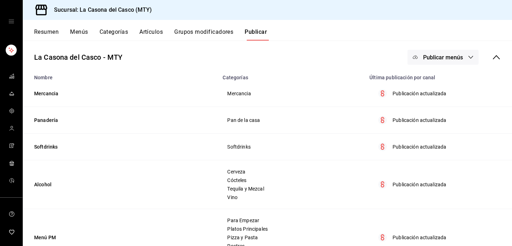
click at [82, 34] on button "Menús" at bounding box center [79, 34] width 18 height 12
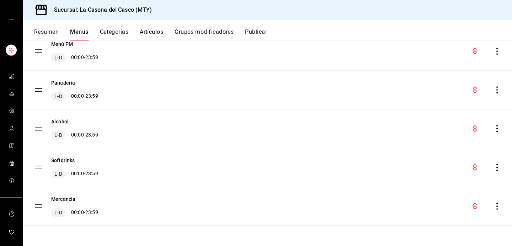
click at [114, 32] on button "Categorías" at bounding box center [114, 34] width 29 height 12
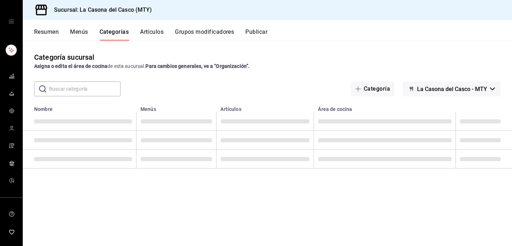
click at [74, 29] on button "Menús" at bounding box center [79, 34] width 18 height 12
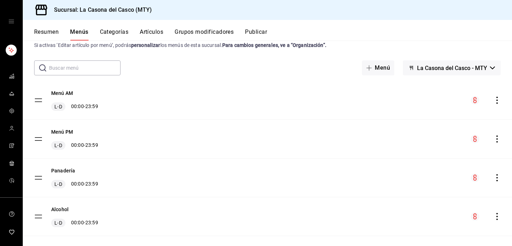
scroll to position [37, 0]
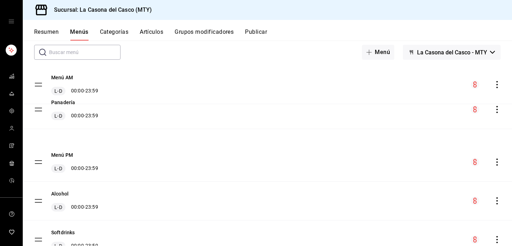
drag, startPoint x: 40, startPoint y: 160, endPoint x: 40, endPoint y: 107, distance: 52.2
click at [40, 107] on tbody "Menú AM L-D 00:00 - 23:59 Menú PM L-D 00:00 - 23:59 Panadería L-D 00:00 - 23:59…" at bounding box center [267, 181] width 489 height 232
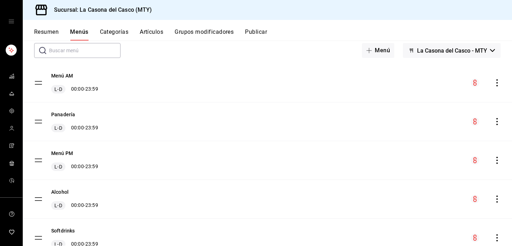
scroll to position [36, 0]
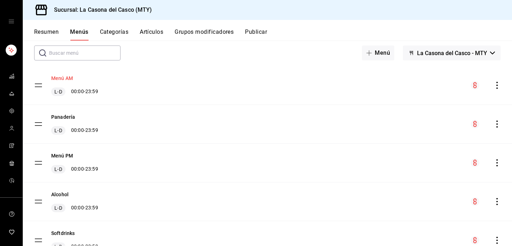
click at [61, 79] on button "Menú AM" at bounding box center [62, 78] width 22 height 7
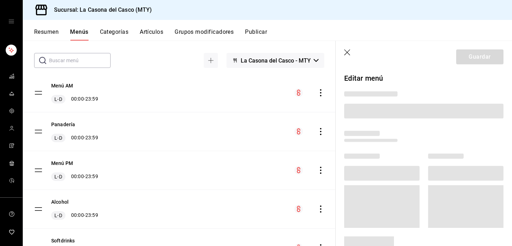
scroll to position [3, 0]
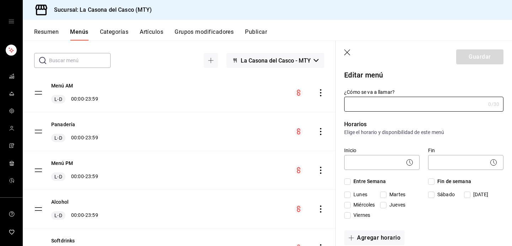
type input "Menú AM"
checkbox input "true"
type input "1719013283629"
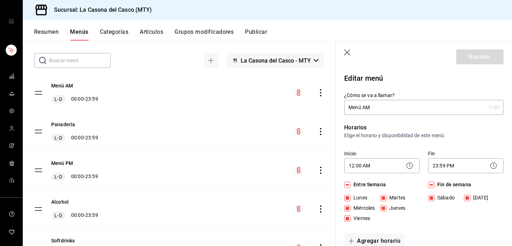
click at [102, 33] on button "Categorías" at bounding box center [114, 34] width 29 height 12
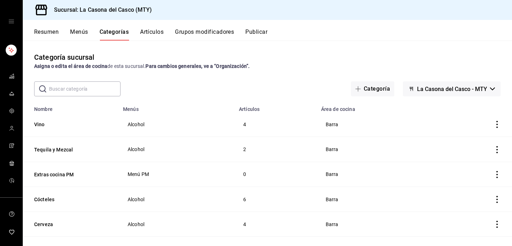
click at [81, 83] on input "text" at bounding box center [84, 89] width 71 height 14
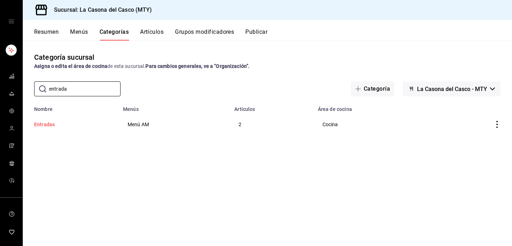
click at [47, 124] on button "Entradas" at bounding box center [69, 124] width 71 height 7
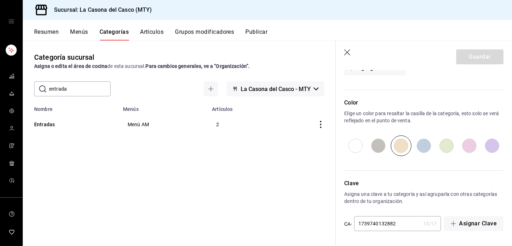
scroll to position [307, 0]
click at [75, 85] on input "entrada" at bounding box center [79, 89] width 61 height 14
click at [76, 93] on input "bebidas" at bounding box center [79, 89] width 61 height 14
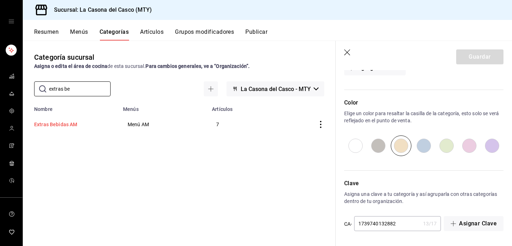
type input "extras be"
click at [63, 125] on button "Extras Bebidas AM" at bounding box center [69, 124] width 71 height 7
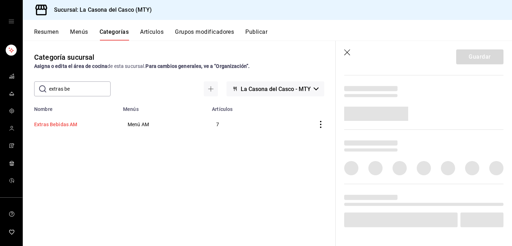
scroll to position [246, 0]
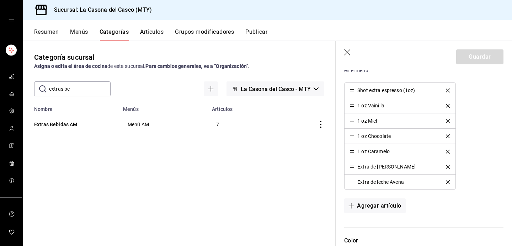
type input "a3a648c2-9573-4458-ae39-afad021d0e3f"
radio input "false"
radio input "true"
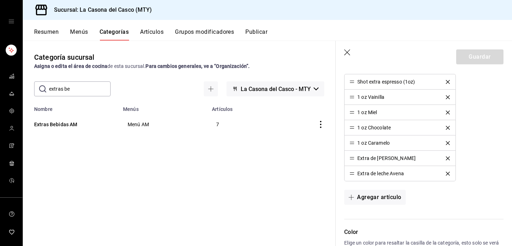
scroll to position [353, 0]
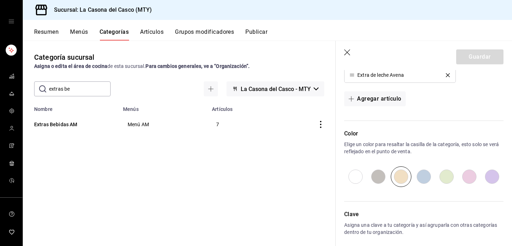
click at [0, 0] on input "Softdrinks" at bounding box center [0, 0] width 0 height 0
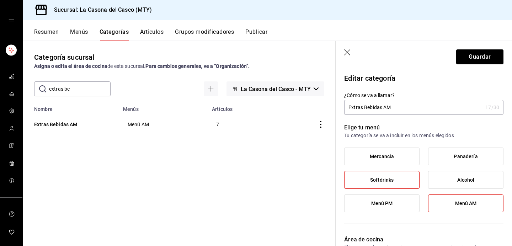
scroll to position [0, 0]
click at [257, 180] on label "Softdrinks" at bounding box center [381, 179] width 75 height 17
click at [0, 0] on input "Softdrinks" at bounding box center [0, 0] width 0 height 0
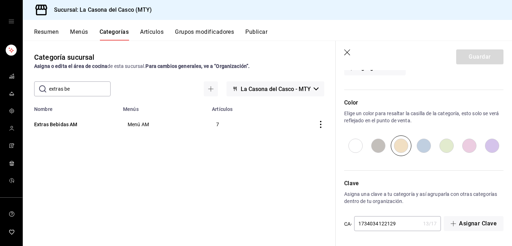
click at [257, 153] on input "radio" at bounding box center [355, 145] width 23 height 21
radio input "true"
click at [257, 63] on button "Guardar" at bounding box center [479, 56] width 47 height 15
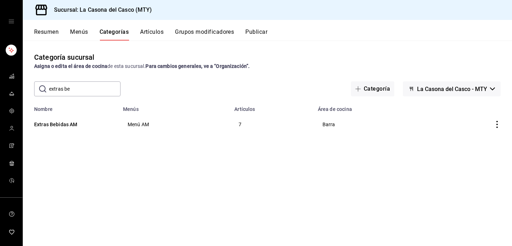
click at [76, 39] on button "Menús" at bounding box center [79, 34] width 18 height 12
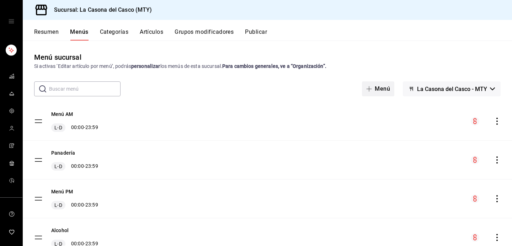
click at [257, 90] on span "button" at bounding box center [370, 89] width 9 height 6
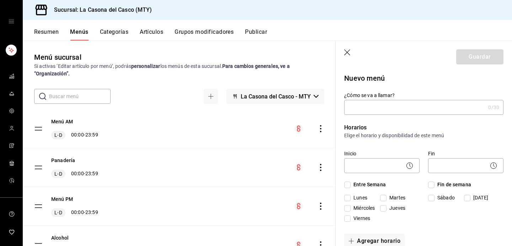
type input "1758239145032"
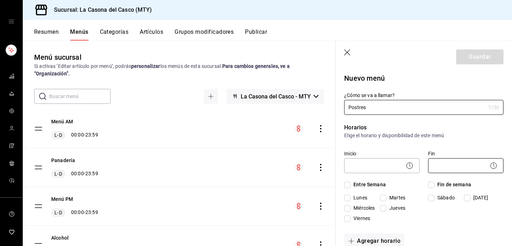
scroll to position [47, 0]
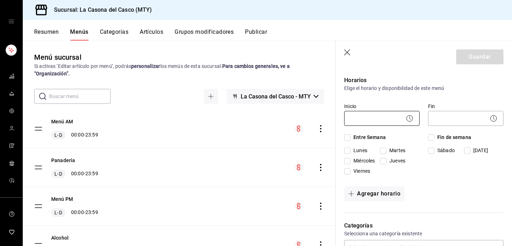
type input "Postres"
click at [257, 121] on body "Sucursal: La Casona del Casco (MTY) Resumen Menús Categorías Artículos Grupos m…" at bounding box center [256, 123] width 512 height 246
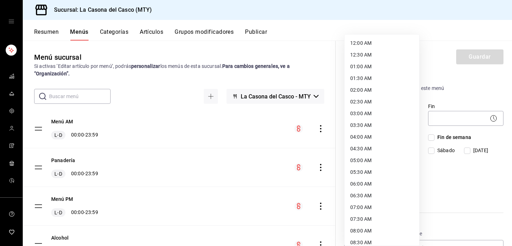
scroll to position [0, 0]
click at [257, 47] on li "12:00 AM" at bounding box center [381, 43] width 75 height 12
type input "00:00"
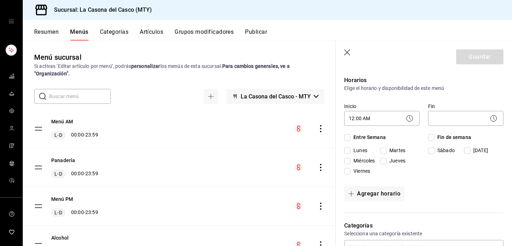
click at [257, 123] on body "Sucursal: La Casona del Casco (MTY) Resumen Menús Categorías Artículos Grupos m…" at bounding box center [256, 123] width 512 height 246
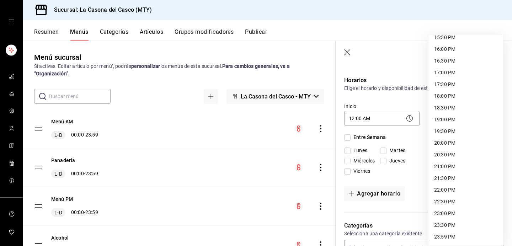
scroll to position [369, 0]
click at [257, 238] on li "23:59 PM" at bounding box center [465, 237] width 75 height 12
type input "23:59"
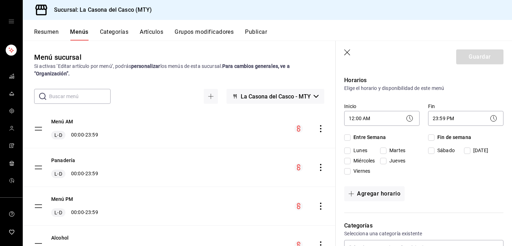
click at [257, 138] on span "Entre Semana" at bounding box center [367, 137] width 35 height 7
click at [257, 138] on input "Entre Semana" at bounding box center [347, 137] width 6 height 6
checkbox input "true"
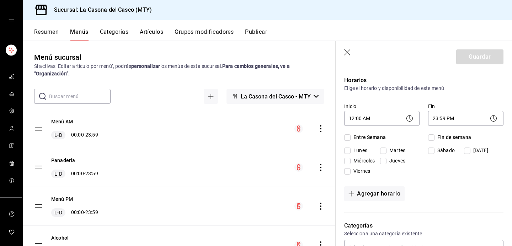
checkbox input "true"
click at [257, 138] on span "Fin de semana" at bounding box center [452, 137] width 37 height 7
click at [257, 138] on input "Fin de semana" at bounding box center [431, 137] width 6 height 6
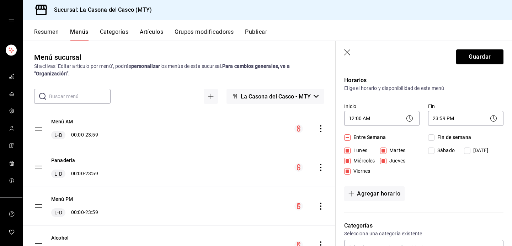
checkbox input "true"
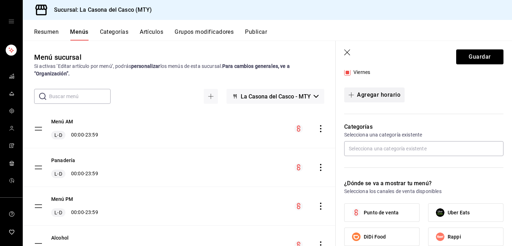
scroll to position [172, 0]
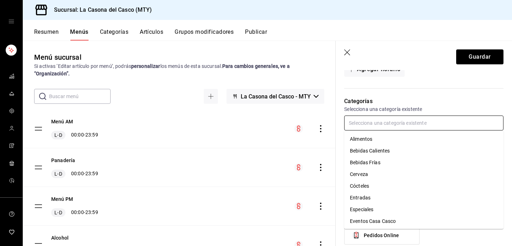
click at [257, 116] on input "text" at bounding box center [423, 123] width 159 height 15
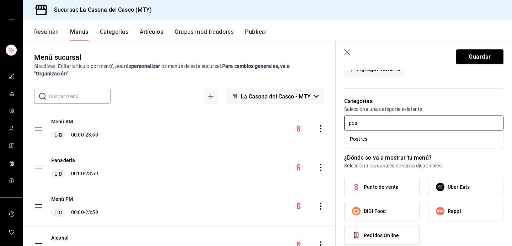
type input "post"
click at [257, 136] on li "Postres" at bounding box center [423, 139] width 159 height 12
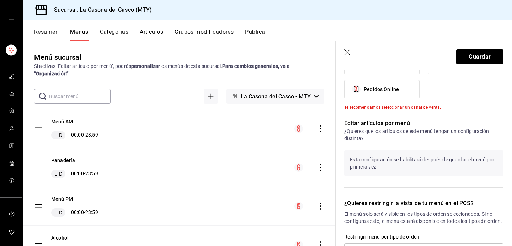
scroll to position [281, 0]
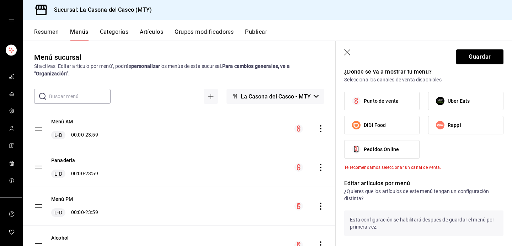
click at [257, 106] on label "Punto de venta" at bounding box center [381, 101] width 75 height 18
click at [257, 106] on input "Punto de venta" at bounding box center [356, 100] width 15 height 15
checkbox input "true"
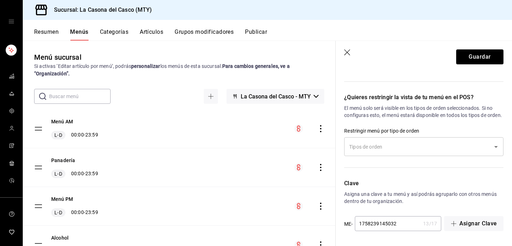
scroll to position [448, 0]
click at [257, 59] on button "Guardar" at bounding box center [479, 56] width 47 height 15
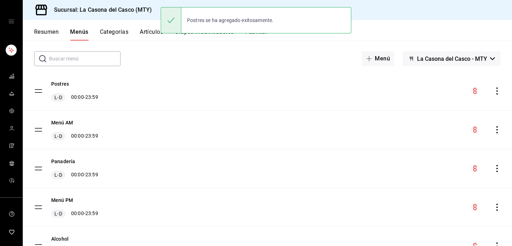
scroll to position [32, 0]
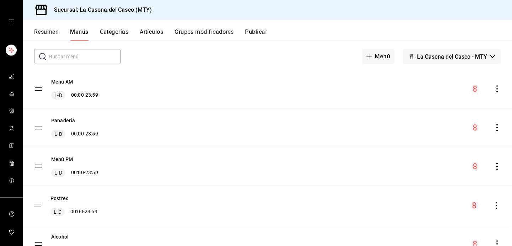
drag, startPoint x: 39, startPoint y: 90, endPoint x: 38, endPoint y: 210, distance: 119.4
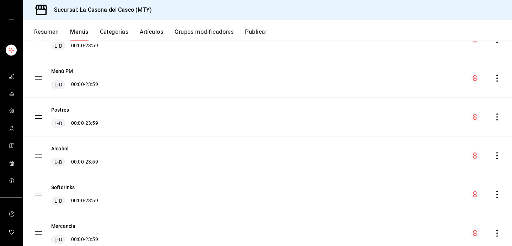
scroll to position [128, 0]
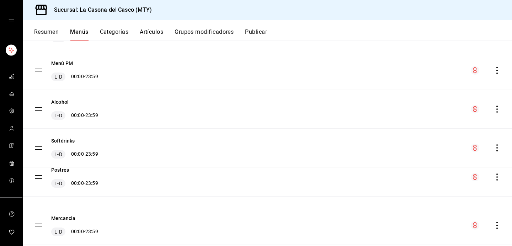
drag, startPoint x: 42, startPoint y: 112, endPoint x: 42, endPoint y: 179, distance: 67.9
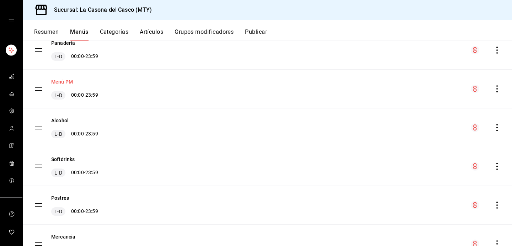
scroll to position [71, 0]
click at [61, 123] on button "Menú PM" at bounding box center [62, 120] width 22 height 7
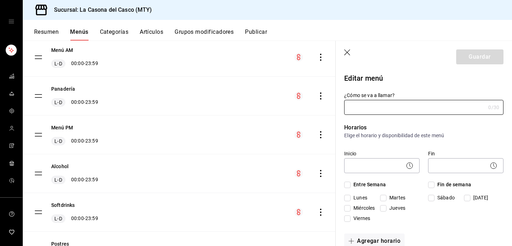
type input "Menú PM"
checkbox input "true"
type input "1746643890104"
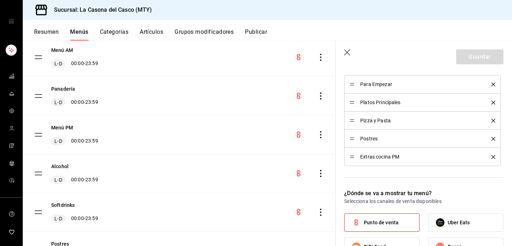
scroll to position [231, 0]
click at [257, 139] on icon "delete" at bounding box center [493, 140] width 4 height 4
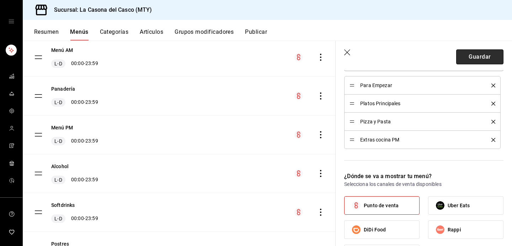
click at [257, 51] on button "Guardar" at bounding box center [479, 56] width 47 height 15
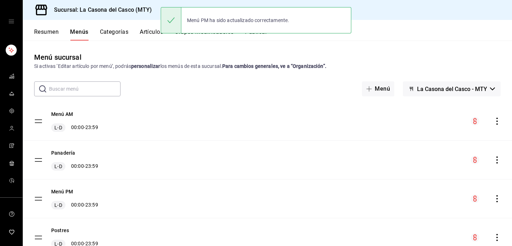
scroll to position [0, 0]
click at [125, 36] on button "Categorías" at bounding box center [114, 34] width 29 height 12
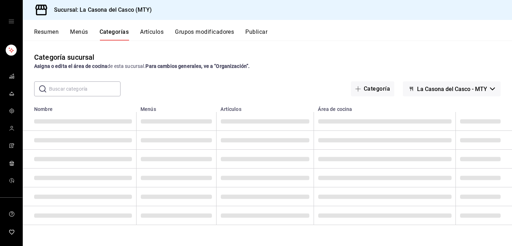
click at [86, 88] on input "text" at bounding box center [84, 89] width 71 height 14
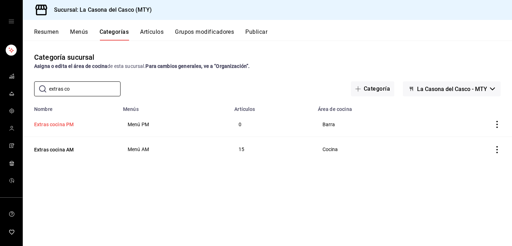
type input "extras co"
click at [63, 126] on button "Extras cocina PM" at bounding box center [69, 124] width 71 height 7
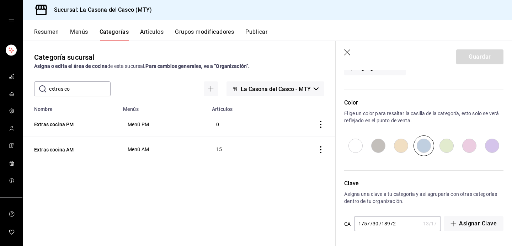
scroll to position [291, 0]
click at [257, 149] on input "radio" at bounding box center [355, 145] width 23 height 21
radio input "true"
click at [257, 57] on button "Guardar" at bounding box center [479, 56] width 47 height 15
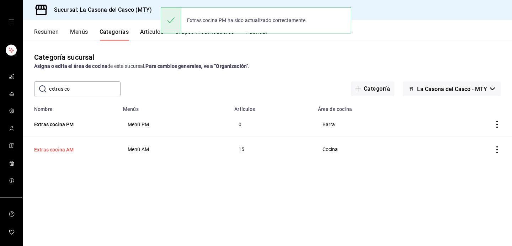
click at [66, 147] on button "Extras cocina AM" at bounding box center [69, 149] width 71 height 7
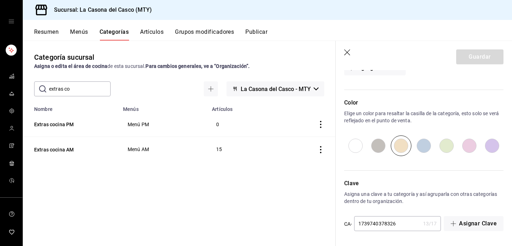
scroll to position [529, 0]
click at [257, 140] on input "radio" at bounding box center [355, 145] width 23 height 21
radio input "true"
click at [257, 52] on button "Guardar" at bounding box center [479, 56] width 47 height 15
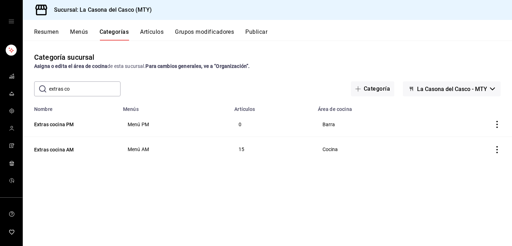
click at [77, 87] on input "extras co" at bounding box center [84, 89] width 71 height 14
type input "e"
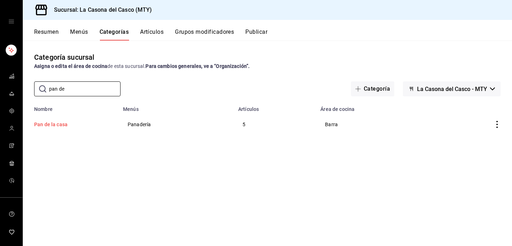
type input "pan de"
click at [52, 124] on button "Pan de la casa" at bounding box center [69, 124] width 71 height 7
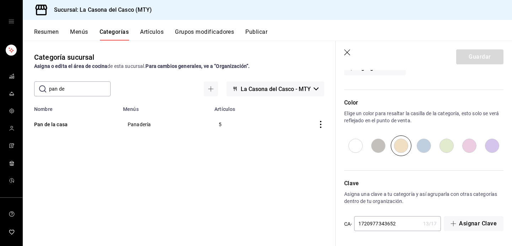
scroll to position [376, 0]
click at [257, 145] on input "radio" at bounding box center [446, 145] width 23 height 21
radio input "true"
click at [257, 55] on button "Guardar" at bounding box center [479, 56] width 47 height 15
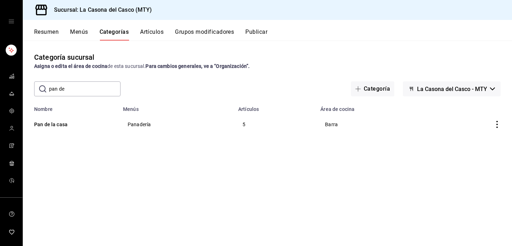
click at [86, 86] on input "pan de" at bounding box center [84, 89] width 71 height 14
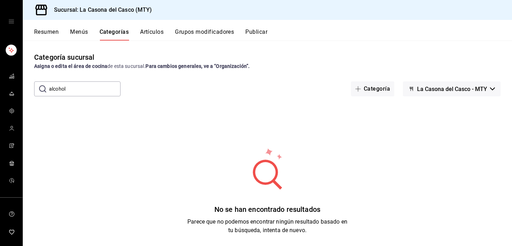
click at [50, 123] on div "No se han encontrado resultados Parece que no podemos encontrar ningún resultad…" at bounding box center [267, 191] width 489 height 178
click at [74, 83] on input "alcohol" at bounding box center [84, 89] width 71 height 14
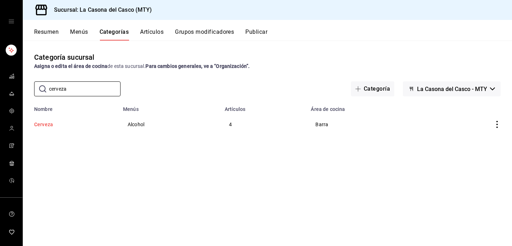
type input "cerveza"
click at [37, 124] on button "Cerveza" at bounding box center [69, 124] width 71 height 7
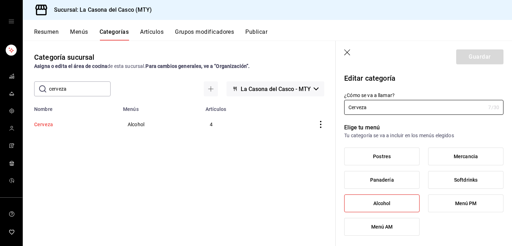
click at [56, 125] on button "Cerveza" at bounding box center [69, 124] width 71 height 7
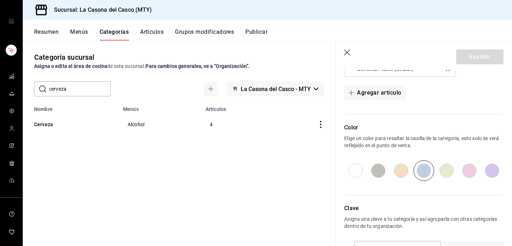
scroll to position [337, 0]
click at [257, 171] on input "radio" at bounding box center [378, 170] width 23 height 21
radio input "true"
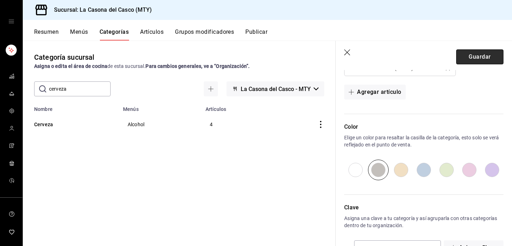
click at [257, 57] on button "Guardar" at bounding box center [479, 56] width 47 height 15
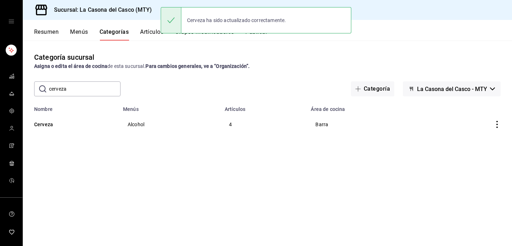
click at [91, 87] on input "cerveza" at bounding box center [84, 89] width 71 height 14
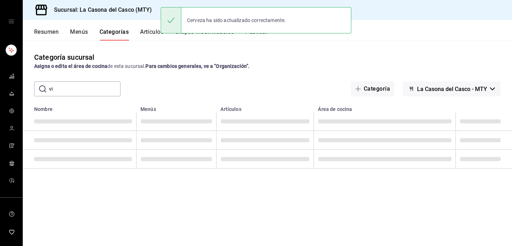
type input "v"
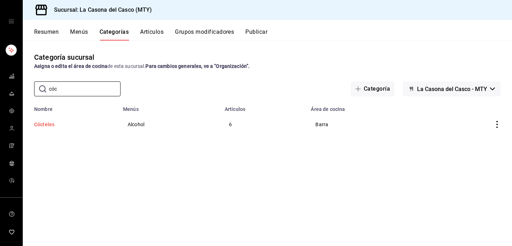
type input "cóc"
click at [60, 124] on button "Cócteles" at bounding box center [69, 124] width 71 height 7
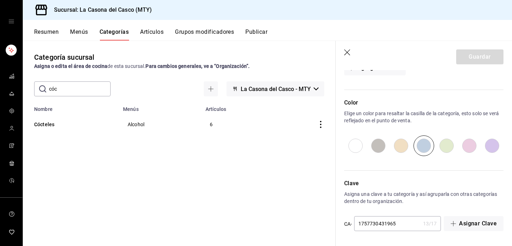
scroll to position [392, 0]
click at [257, 143] on input "radio" at bounding box center [378, 145] width 23 height 21
radio input "true"
click at [257, 53] on button "Guardar" at bounding box center [479, 56] width 47 height 15
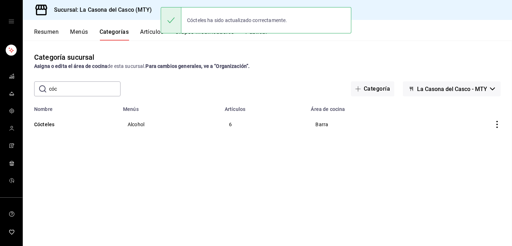
click at [78, 89] on input "cóc" at bounding box center [84, 89] width 71 height 14
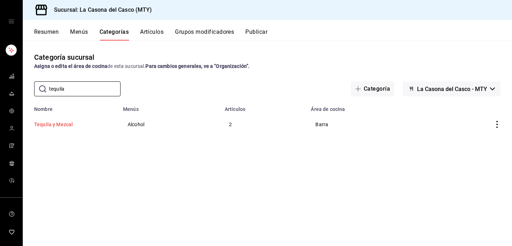
type input "tequila"
click at [51, 127] on button "Tequila y Mezcal" at bounding box center [69, 124] width 71 height 7
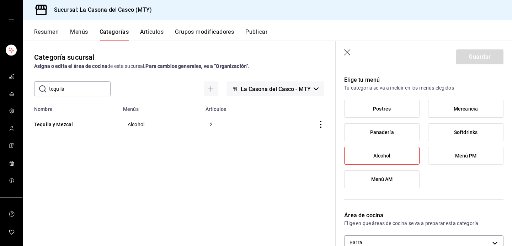
scroll to position [307, 0]
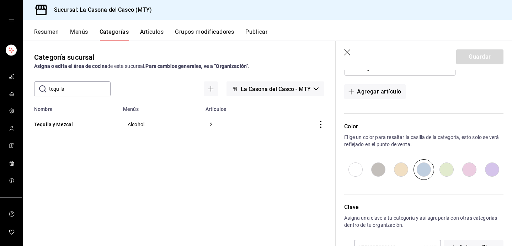
click at [257, 173] on input "radio" at bounding box center [378, 169] width 23 height 21
radio input "true"
click at [257, 56] on button "Guardar" at bounding box center [479, 56] width 47 height 15
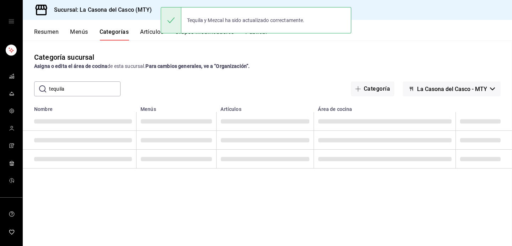
click at [80, 90] on input "tequila" at bounding box center [84, 89] width 71 height 14
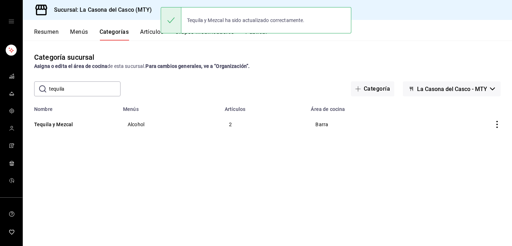
click at [80, 90] on input "tequila" at bounding box center [84, 89] width 71 height 14
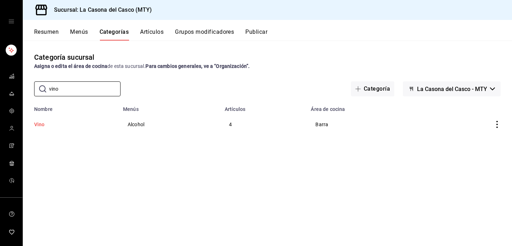
type input "vino"
click at [38, 121] on button "Vino" at bounding box center [69, 124] width 71 height 7
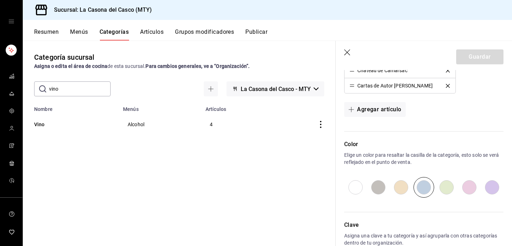
scroll to position [357, 0]
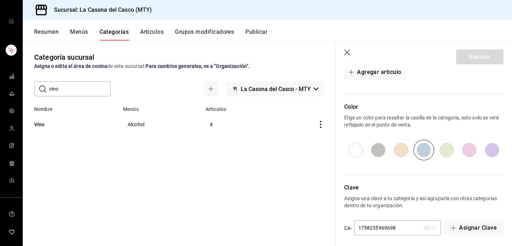
click at [257, 148] on input "radio" at bounding box center [378, 150] width 23 height 21
radio input "true"
click at [257, 49] on button "Guardar" at bounding box center [479, 56] width 47 height 15
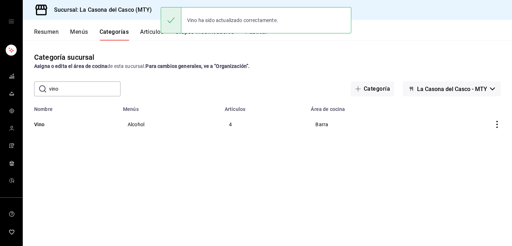
click at [95, 83] on input "vino" at bounding box center [84, 89] width 71 height 14
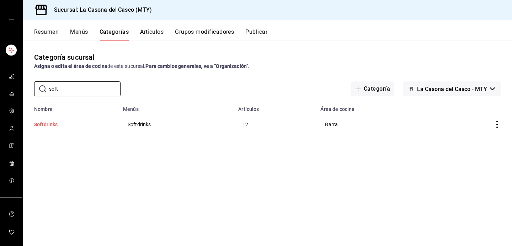
type input "soft"
click at [46, 126] on button "Softdrinks" at bounding box center [69, 124] width 71 height 7
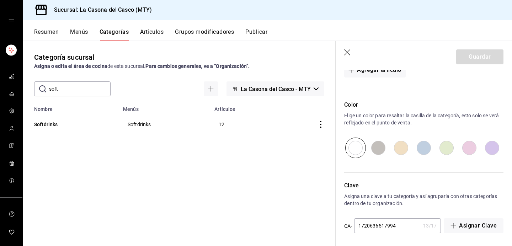
scroll to position [482, 0]
click at [257, 55] on icon "button" at bounding box center [347, 52] width 7 height 7
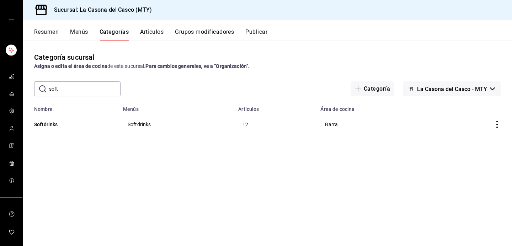
click at [49, 29] on button "Resumen" at bounding box center [46, 34] width 25 height 12
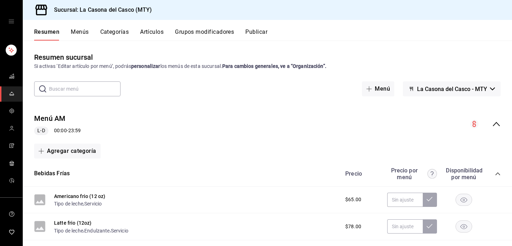
click at [80, 31] on button "Menús" at bounding box center [80, 34] width 18 height 12
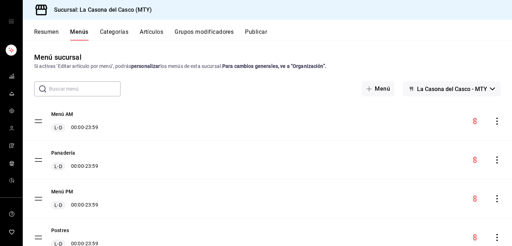
click at [257, 31] on button "Publicar" at bounding box center [256, 34] width 22 height 12
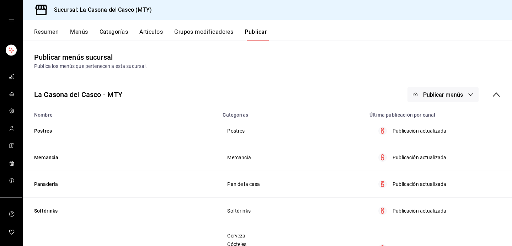
click at [87, 29] on button "Menús" at bounding box center [79, 34] width 18 height 12
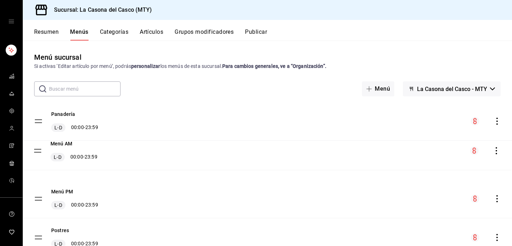
drag, startPoint x: 38, startPoint y: 120, endPoint x: 37, endPoint y: 155, distance: 34.8
click at [37, 155] on div "Menú AM L-D 00:00 - 23:59" at bounding box center [66, 159] width 64 height 21
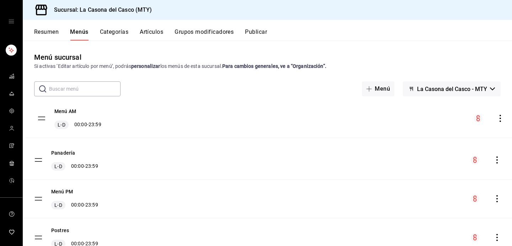
drag, startPoint x: 36, startPoint y: 163, endPoint x: 39, endPoint y: 121, distance: 42.4
click at [39, 121] on tbody "Panadería L-D 00:00 - 23:59 Menú AM L-D 00:00 - 23:59 Menú PM L-D 00:00 - 23:59…" at bounding box center [267, 237] width 489 height 271
click at [257, 88] on icon "button" at bounding box center [411, 89] width 6 height 6
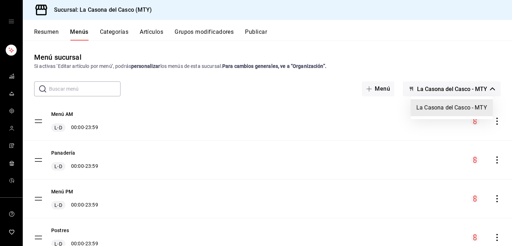
click at [257, 69] on div at bounding box center [256, 123] width 512 height 246
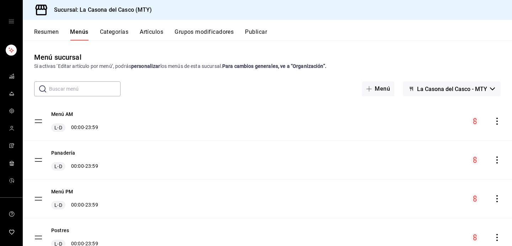
click at [257, 34] on button "Publicar" at bounding box center [256, 34] width 22 height 12
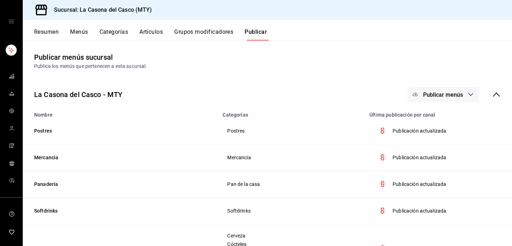
click at [257, 94] on span "Publicar menús" at bounding box center [443, 94] width 40 height 7
click at [257, 119] on span "Punto de venta" at bounding box center [453, 117] width 34 height 7
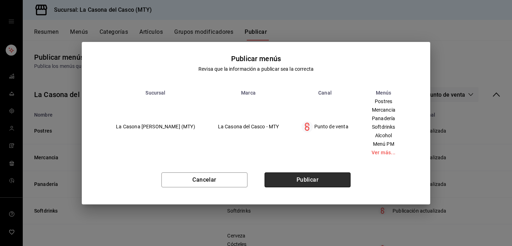
click at [257, 185] on button "Publicar" at bounding box center [307, 179] width 86 height 15
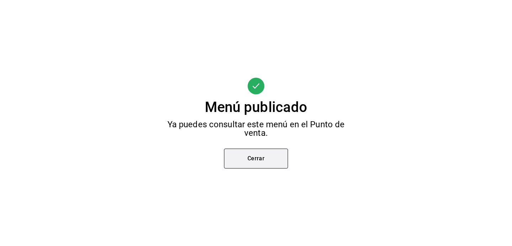
click at [257, 153] on button "Cerrar" at bounding box center [256, 159] width 64 height 20
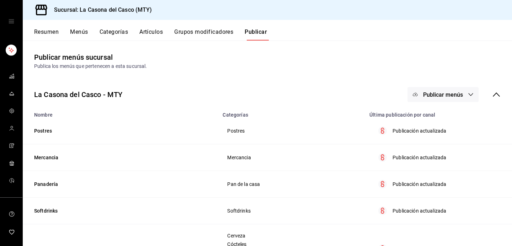
click at [53, 37] on button "Resumen" at bounding box center [46, 34] width 25 height 12
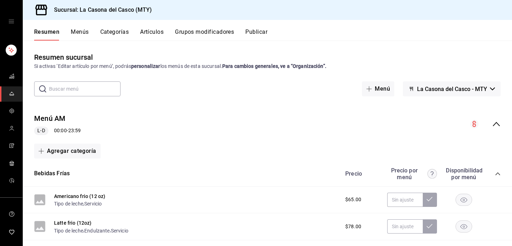
click at [71, 34] on button "Menús" at bounding box center [80, 34] width 18 height 12
